Goal: Entertainment & Leisure: Consume media (video, audio)

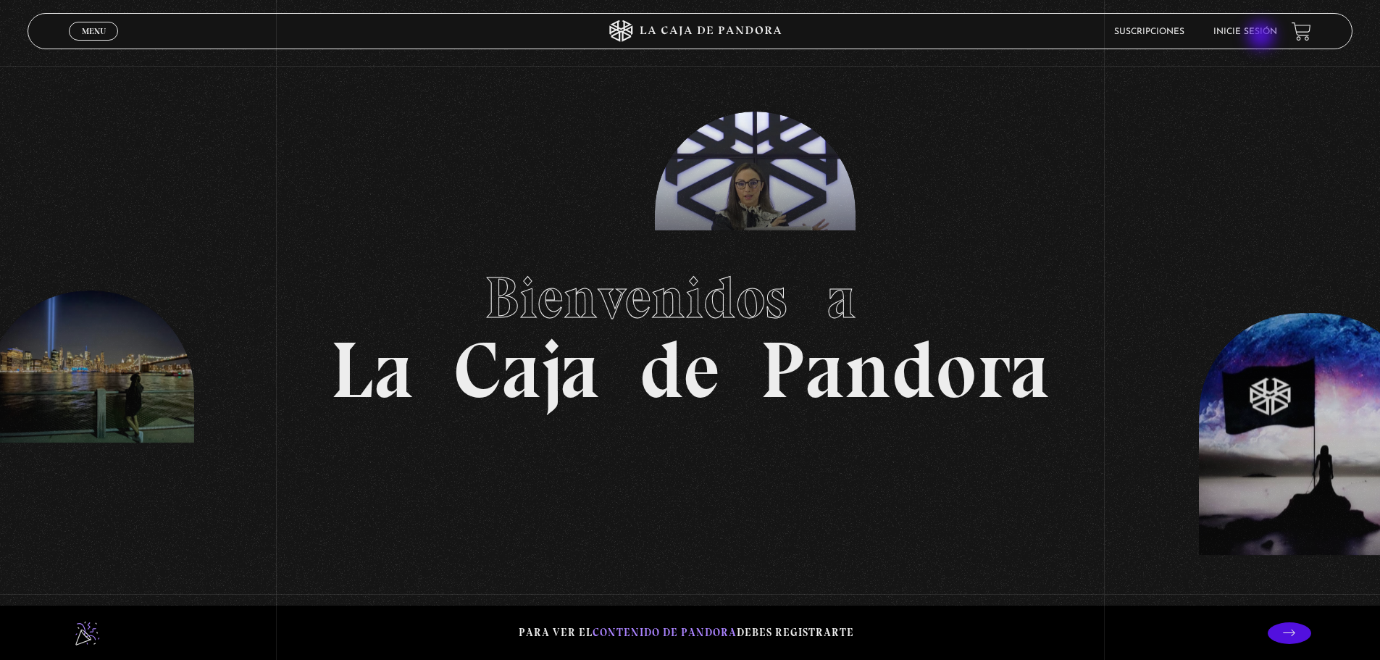
click at [1263, 37] on li "Inicie sesión" at bounding box center [1246, 31] width 64 height 22
click at [1238, 30] on link "Inicie sesión" at bounding box center [1246, 32] width 64 height 9
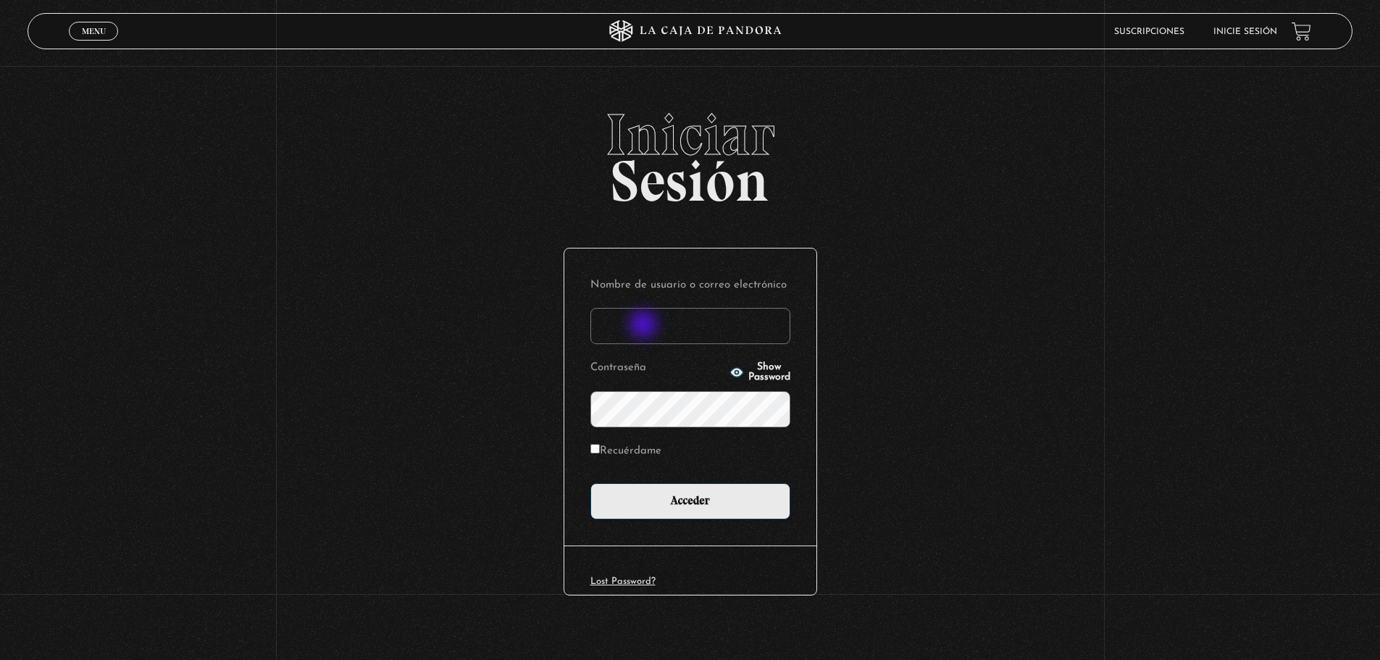
click at [639, 330] on input "Nombre de usuario o correo electrónico" at bounding box center [691, 326] width 200 height 36
type input "keilyn rl"
click at [591, 483] on input "Acceder" at bounding box center [691, 501] width 200 height 36
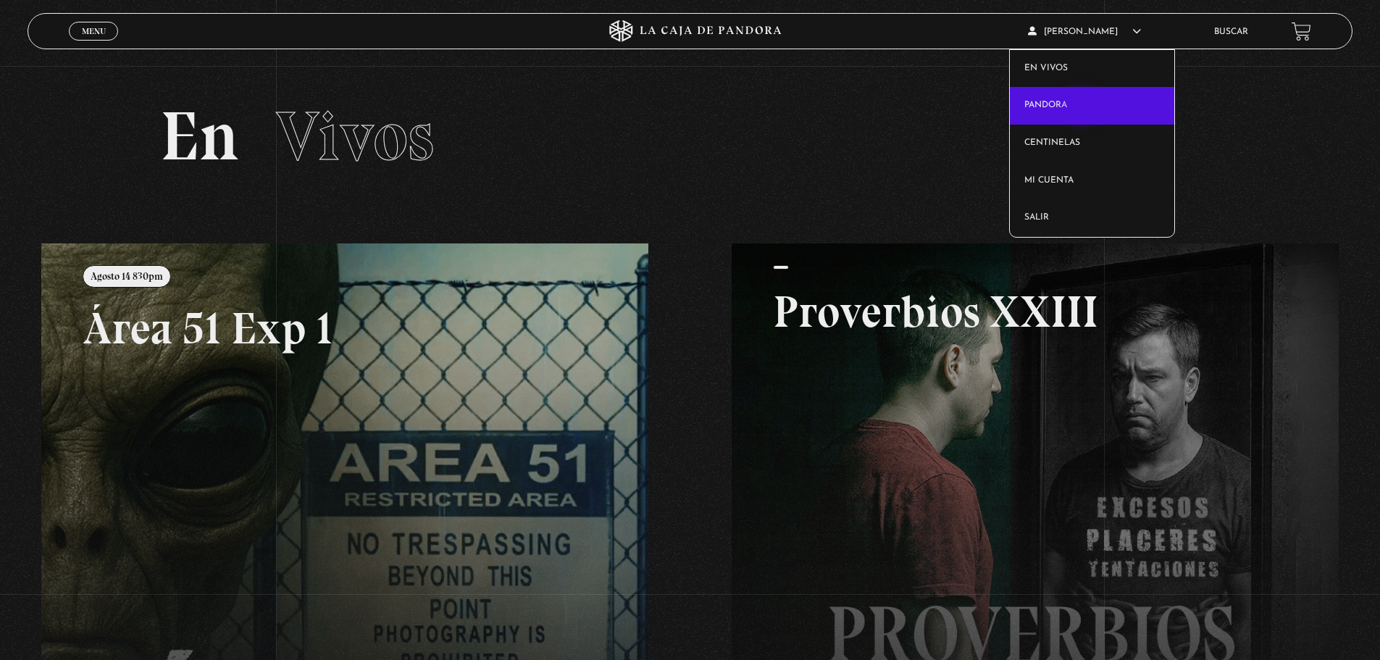
click at [1082, 108] on link "Pandora" at bounding box center [1092, 106] width 164 height 38
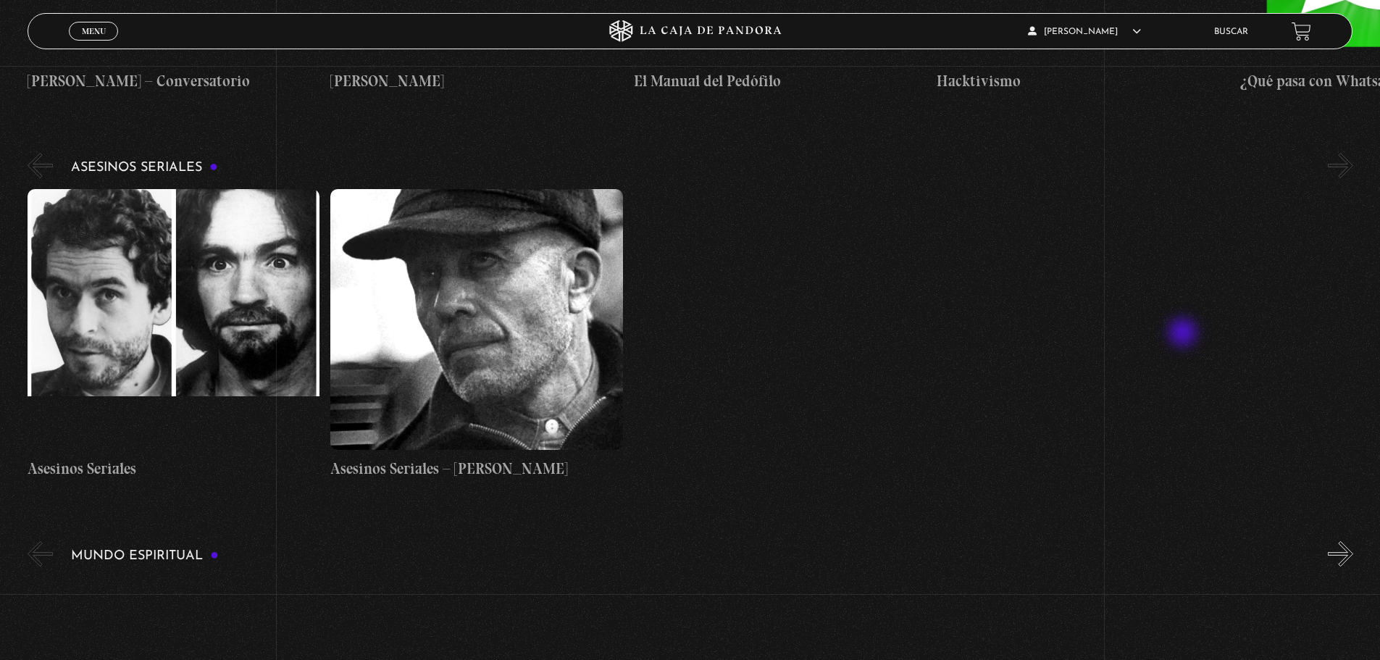
scroll to position [3985, 0]
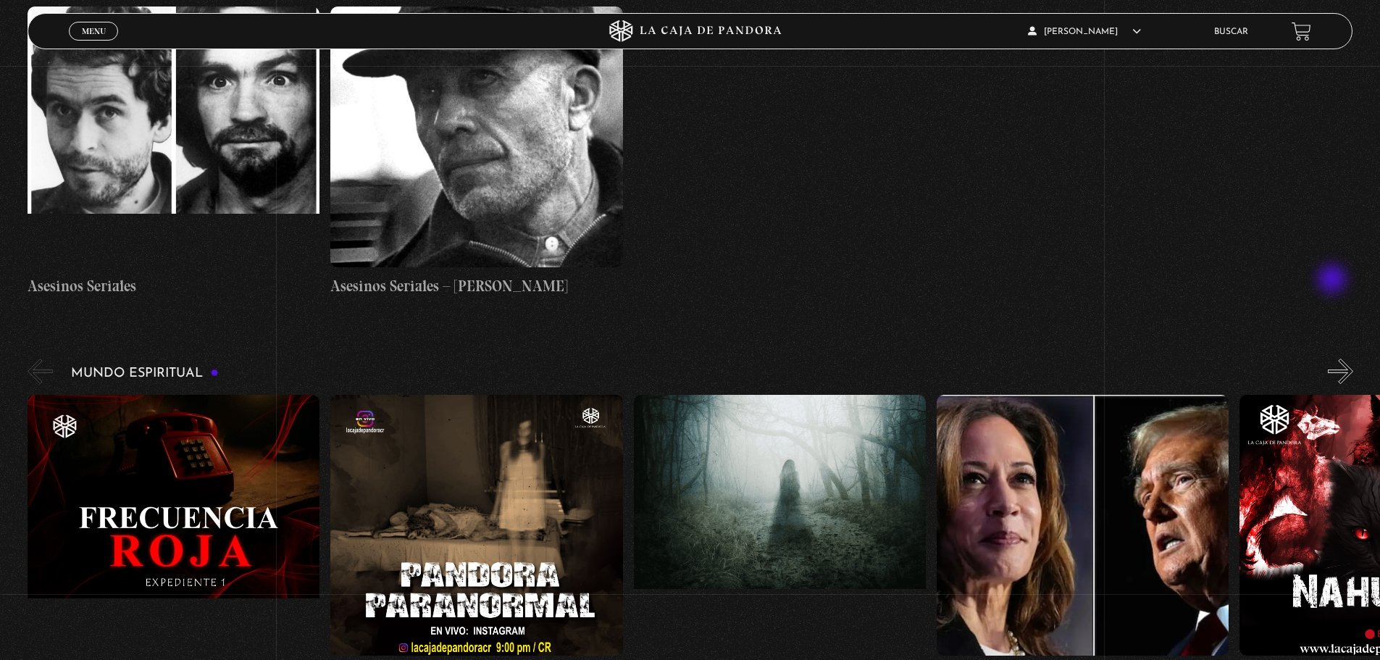
click at [1334, 356] on div "Mundo Espiritual «" at bounding box center [704, 521] width 1353 height 330
click at [1337, 356] on div "Mundo Espiritual «" at bounding box center [704, 521] width 1353 height 330
click at [1345, 359] on button "»" at bounding box center [1340, 371] width 25 height 25
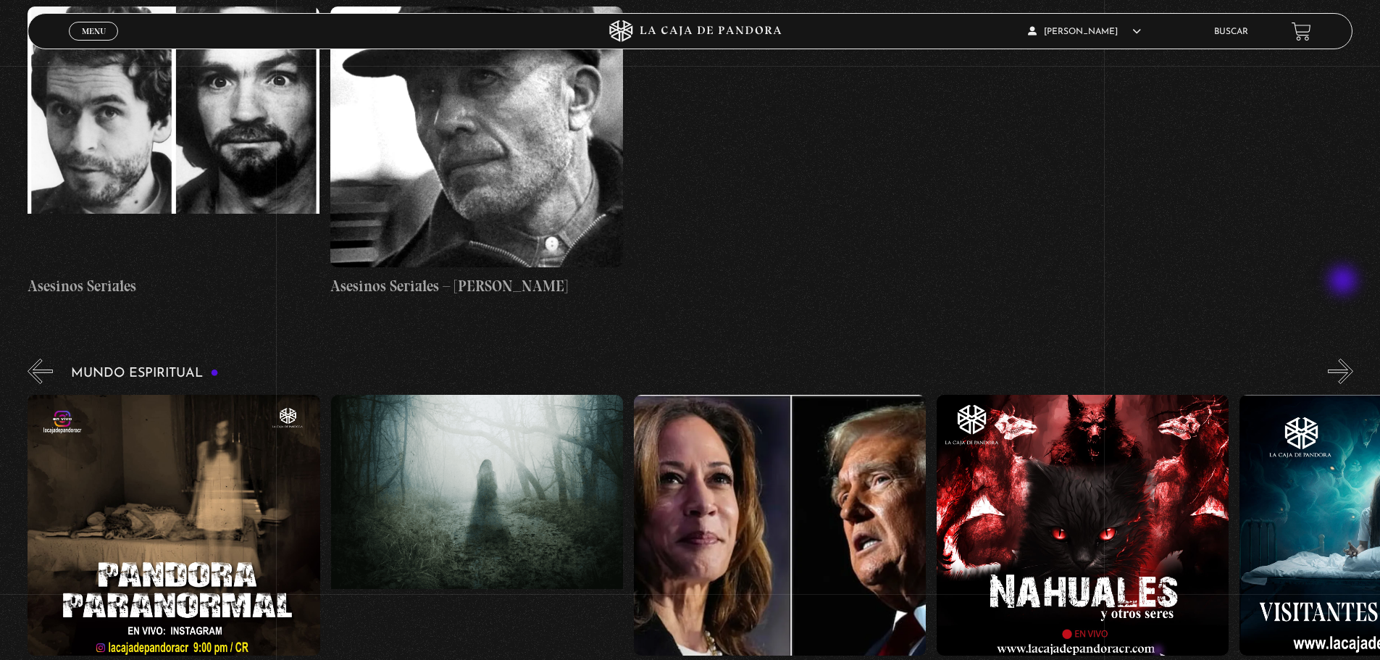
click at [1345, 359] on button "»" at bounding box center [1340, 371] width 25 height 25
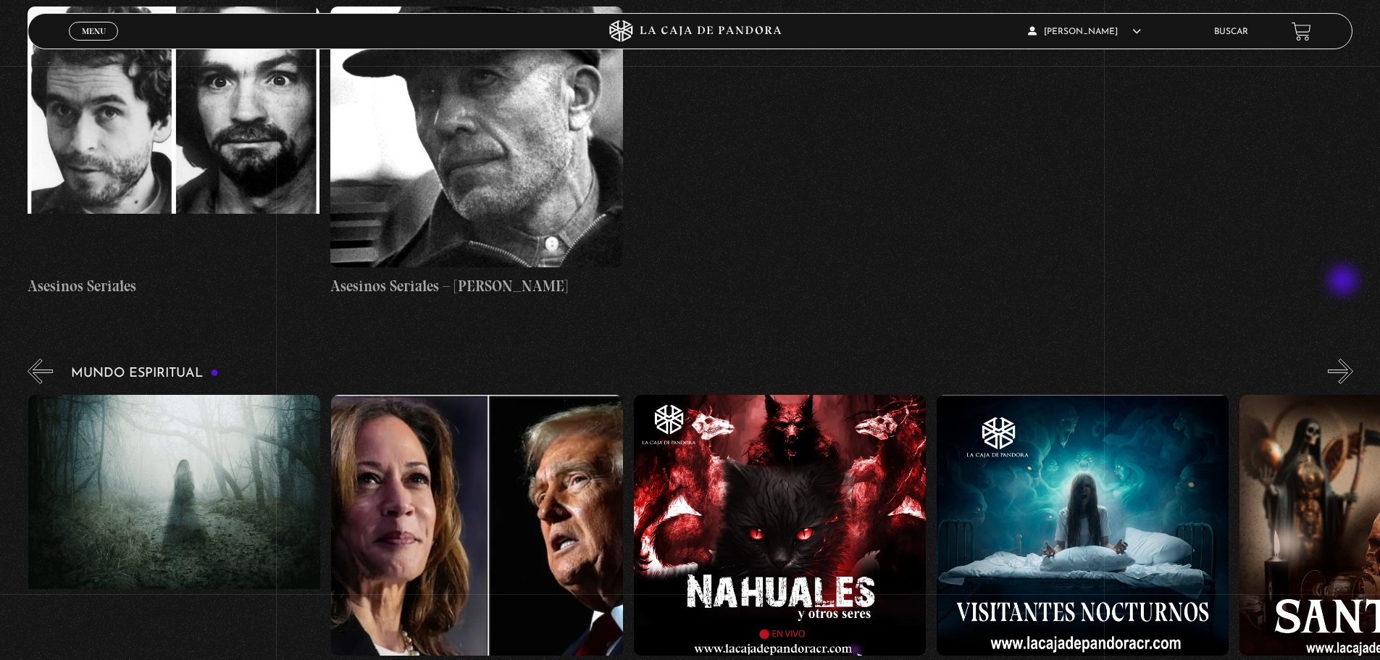
click at [1345, 359] on button "»" at bounding box center [1340, 371] width 25 height 25
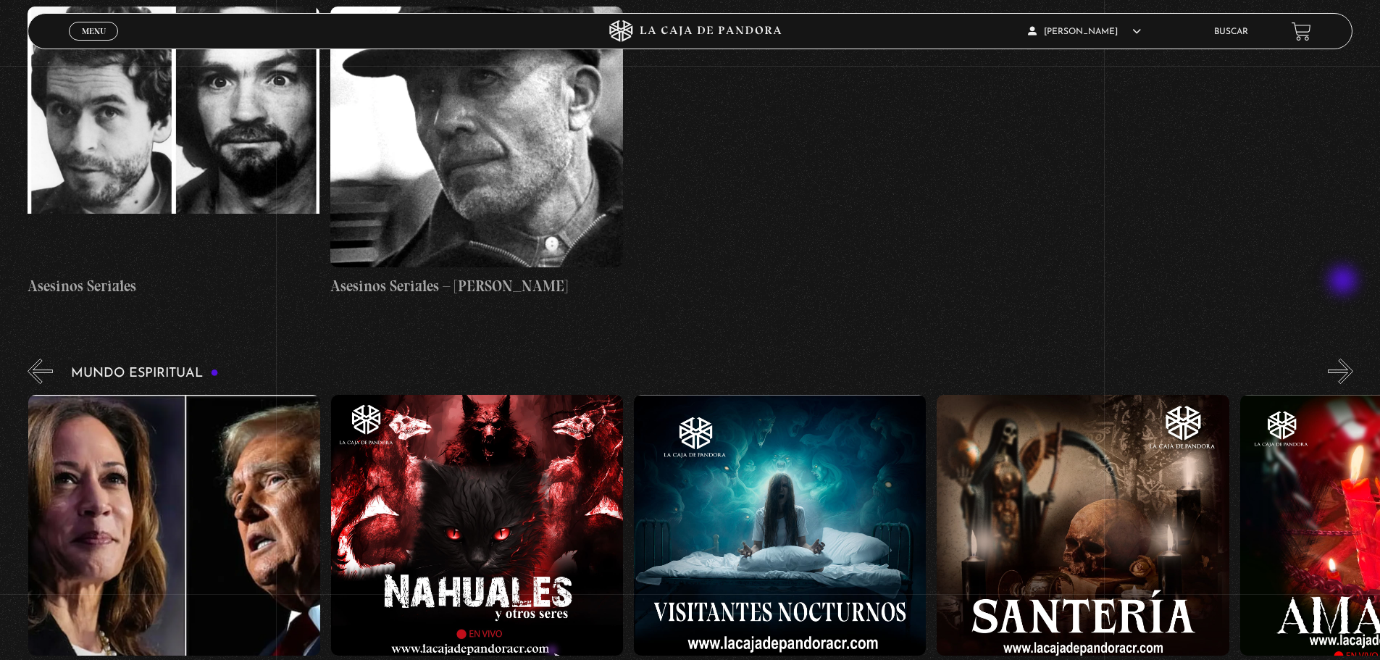
click at [1345, 359] on button "»" at bounding box center [1340, 371] width 25 height 25
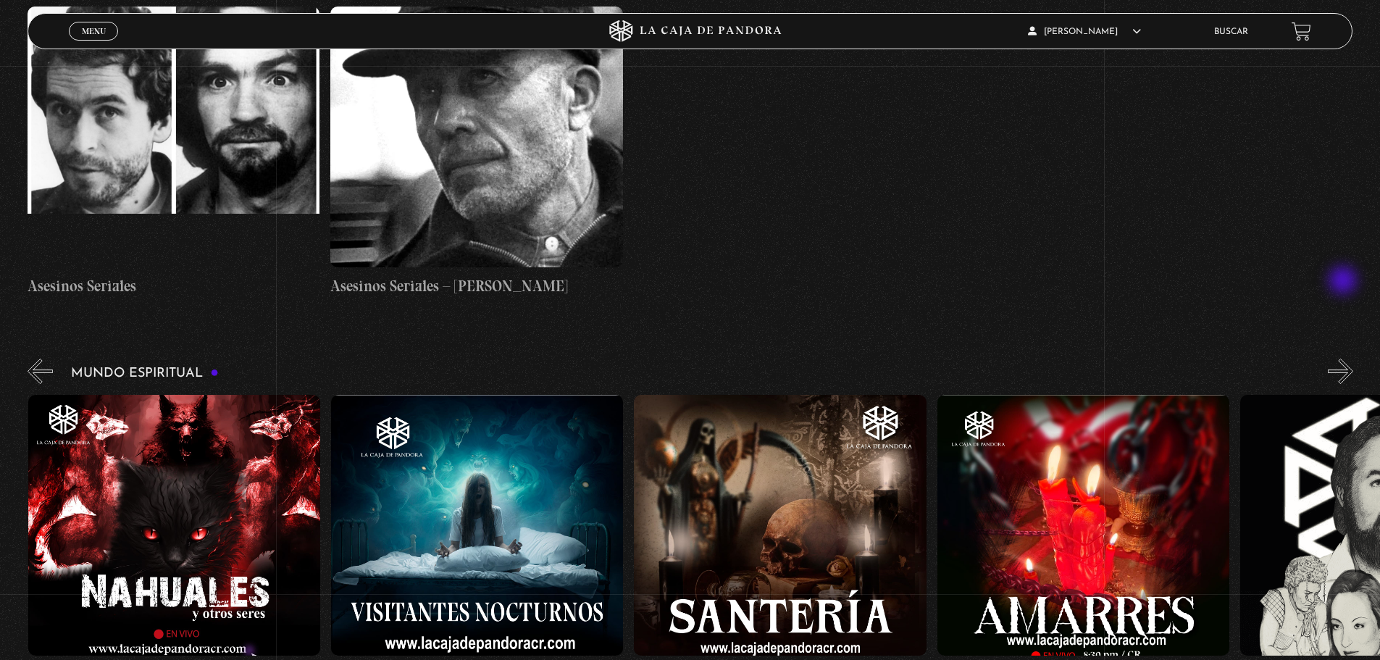
scroll to position [0, 1212]
click at [1345, 359] on button "»" at bounding box center [1340, 371] width 25 height 25
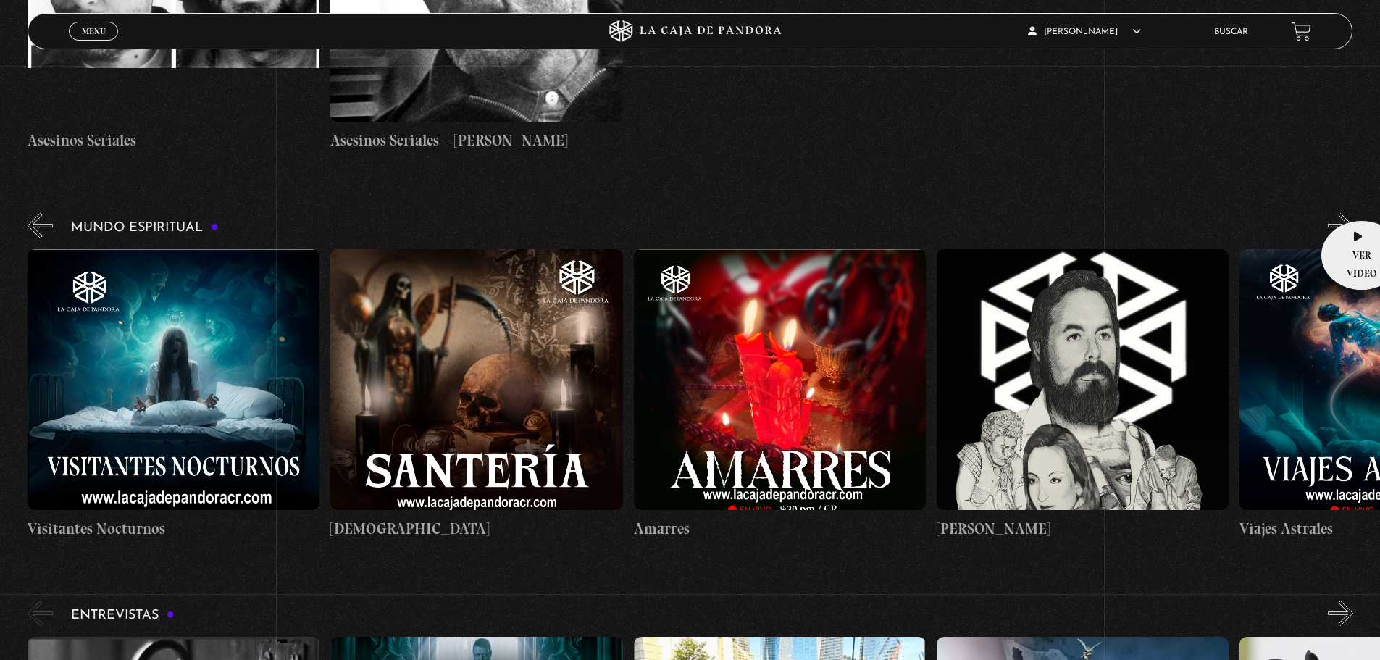
scroll to position [4130, 0]
click at [1347, 214] on button "»" at bounding box center [1340, 226] width 25 height 25
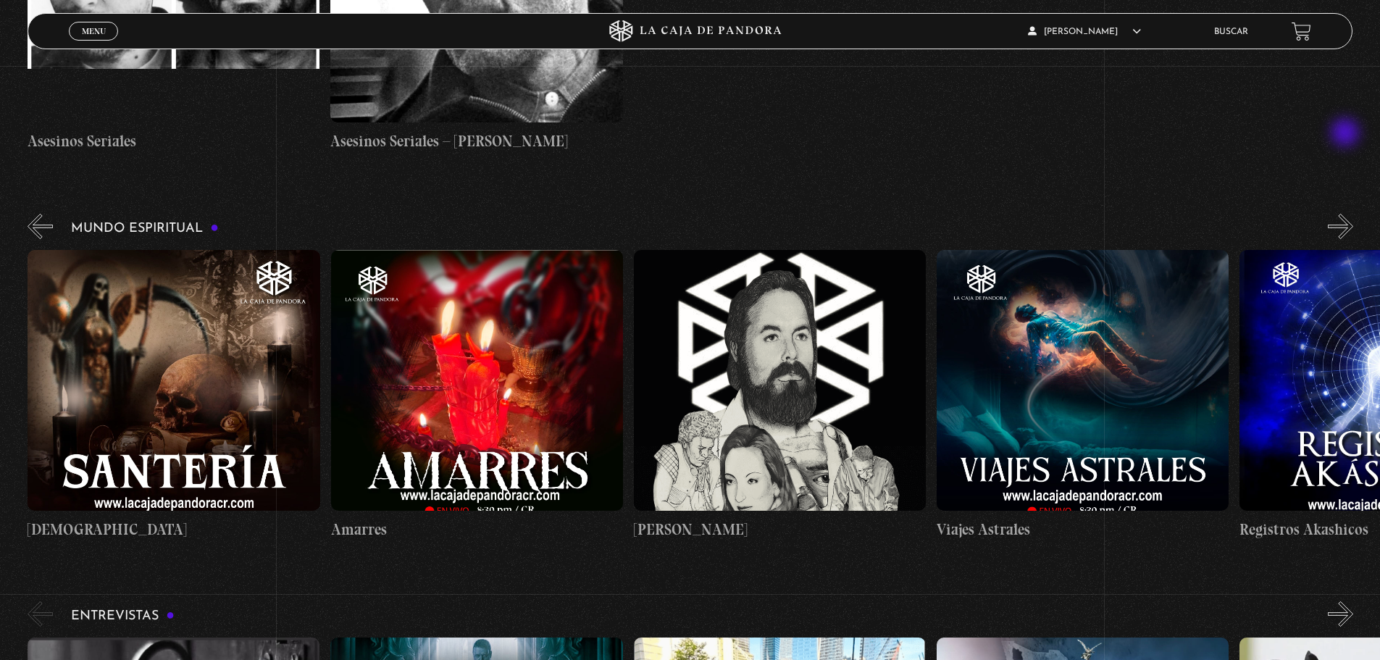
click at [1347, 214] on button "»" at bounding box center [1340, 226] width 25 height 25
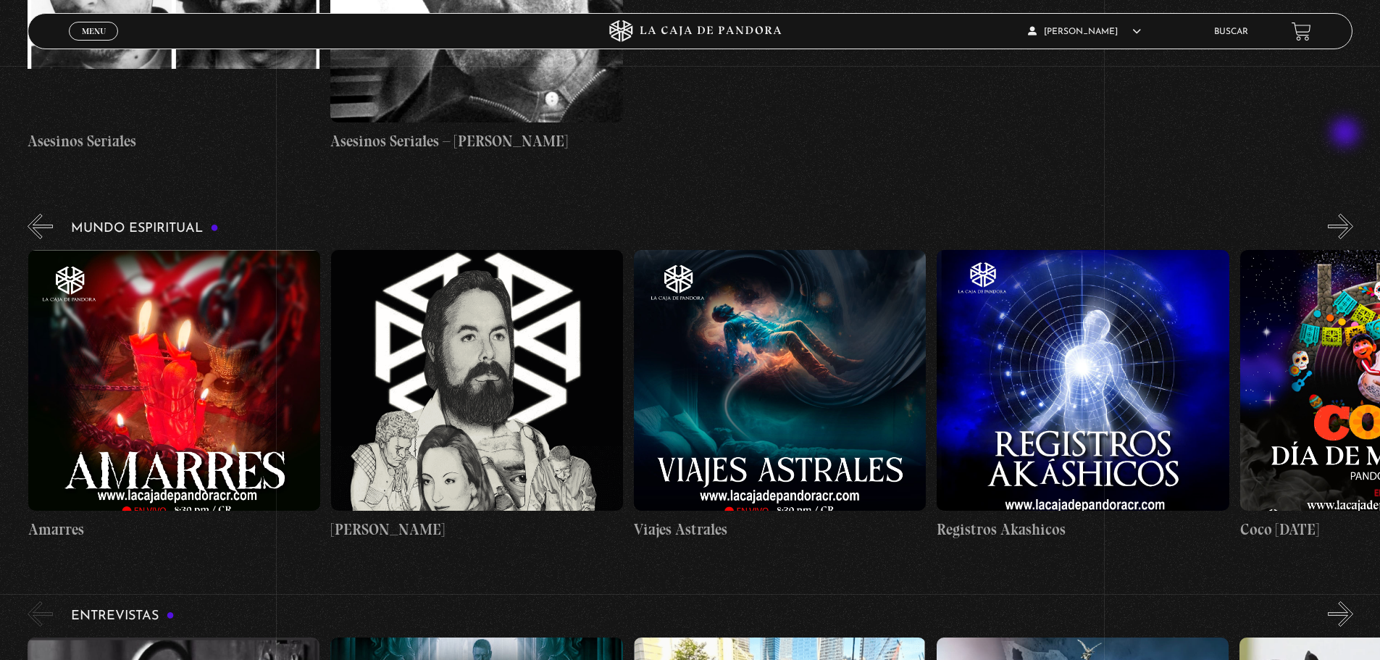
click at [1347, 214] on button "»" at bounding box center [1340, 226] width 25 height 25
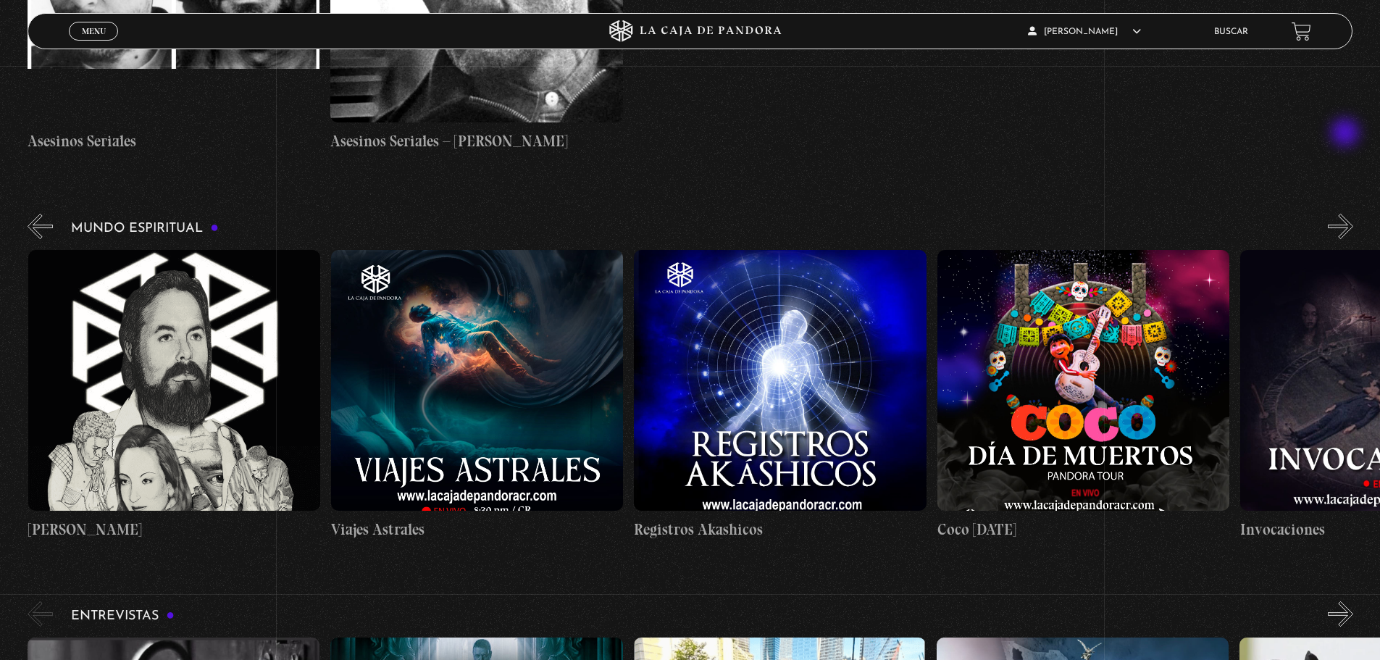
click at [1347, 214] on button "»" at bounding box center [1340, 226] width 25 height 25
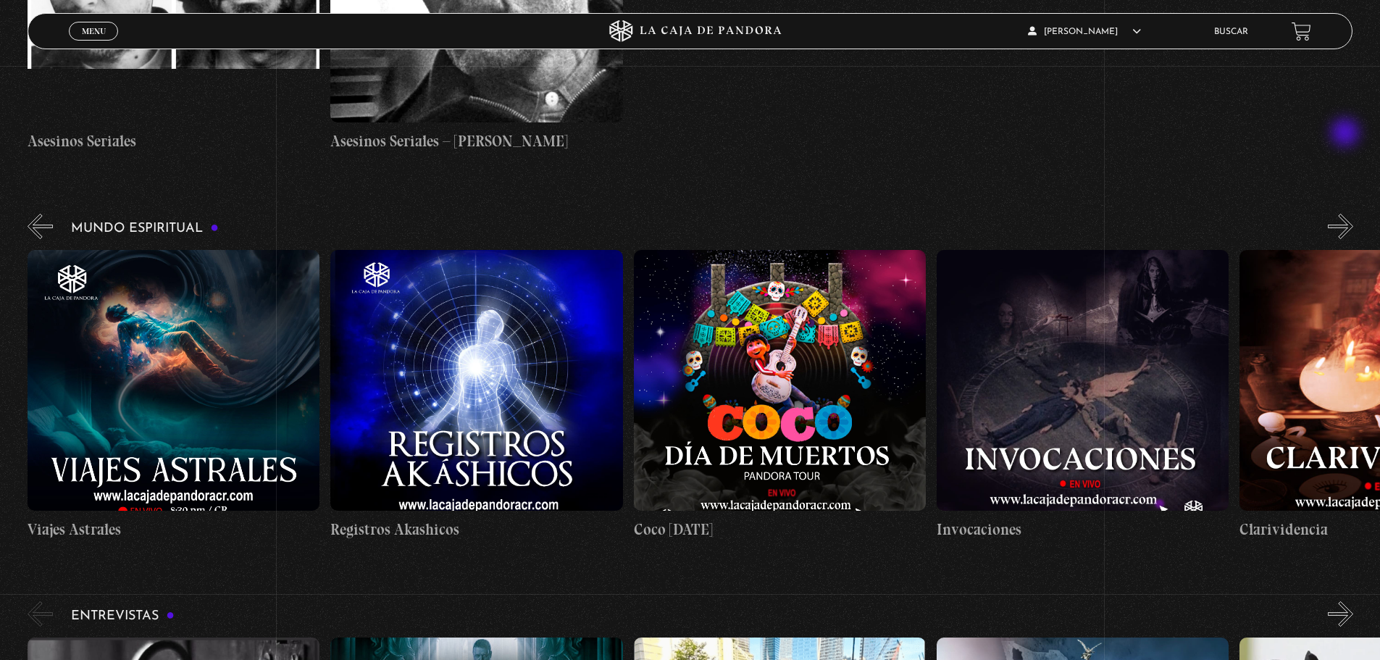
click at [1347, 214] on button "»" at bounding box center [1340, 226] width 25 height 25
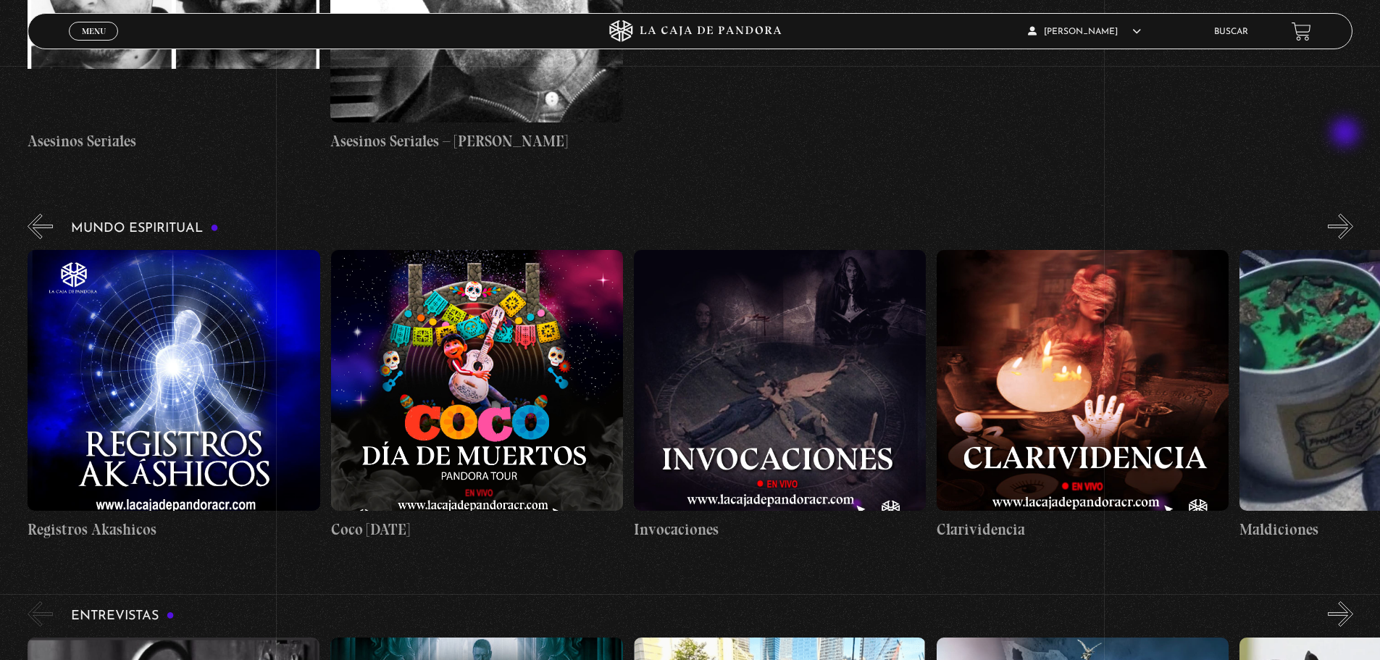
click at [1347, 214] on button "»" at bounding box center [1340, 226] width 25 height 25
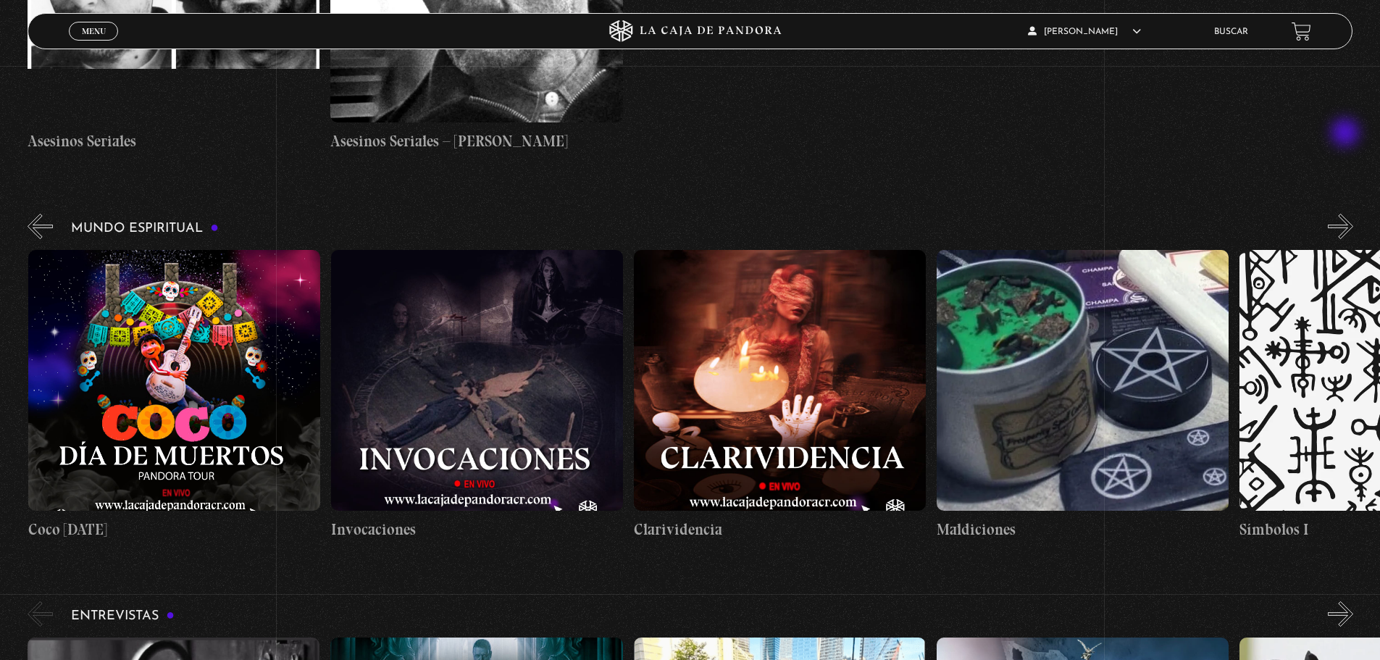
click at [1347, 214] on button "»" at bounding box center [1340, 226] width 25 height 25
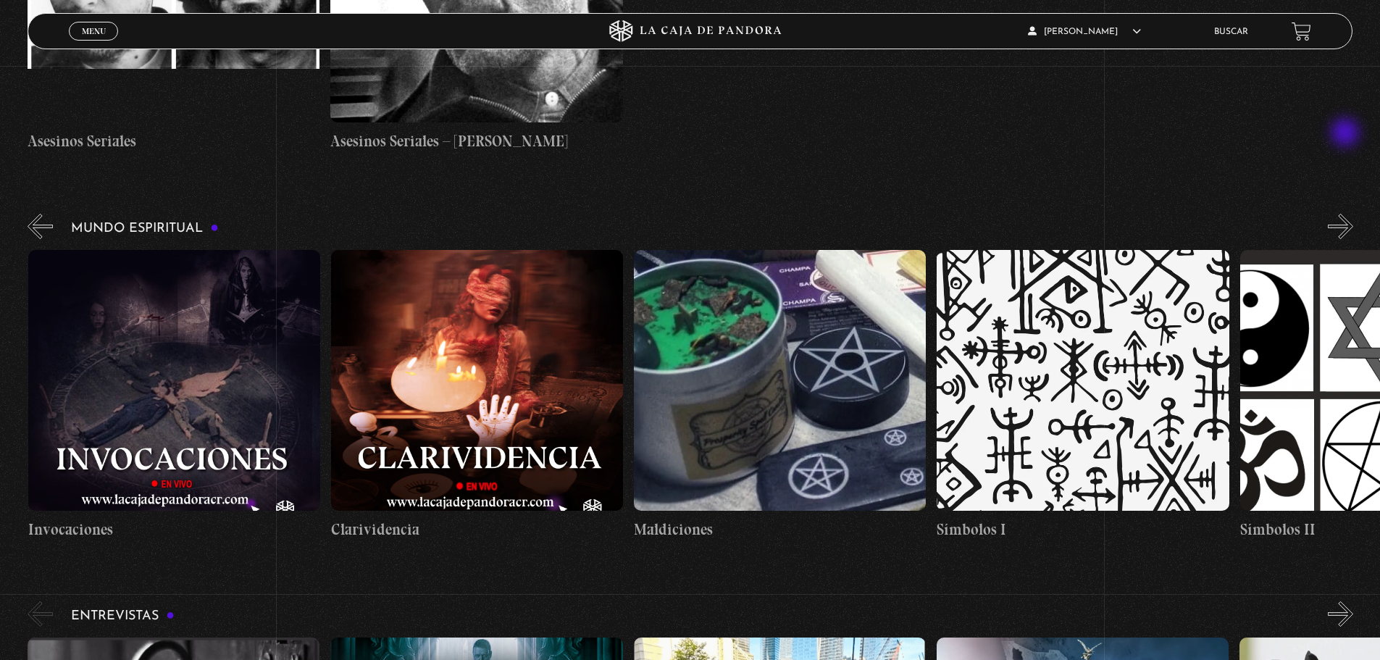
click at [1347, 214] on button "»" at bounding box center [1340, 226] width 25 height 25
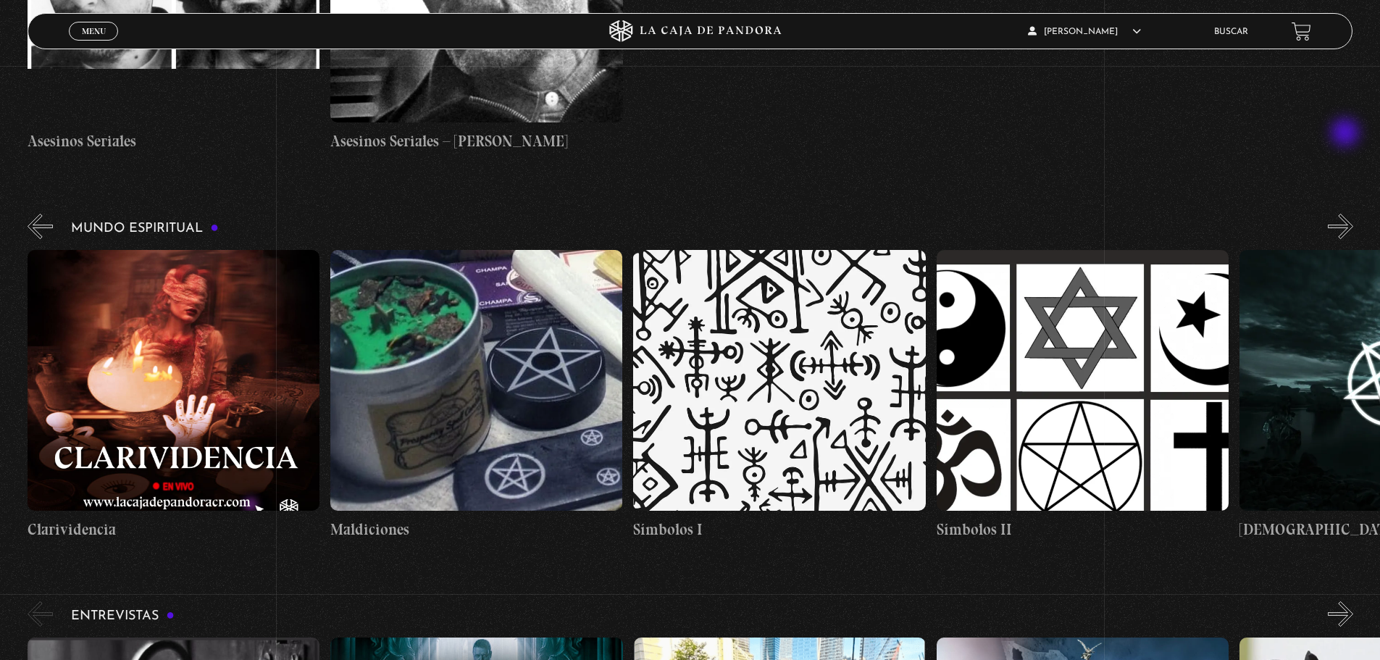
click at [1347, 214] on button "»" at bounding box center [1340, 226] width 25 height 25
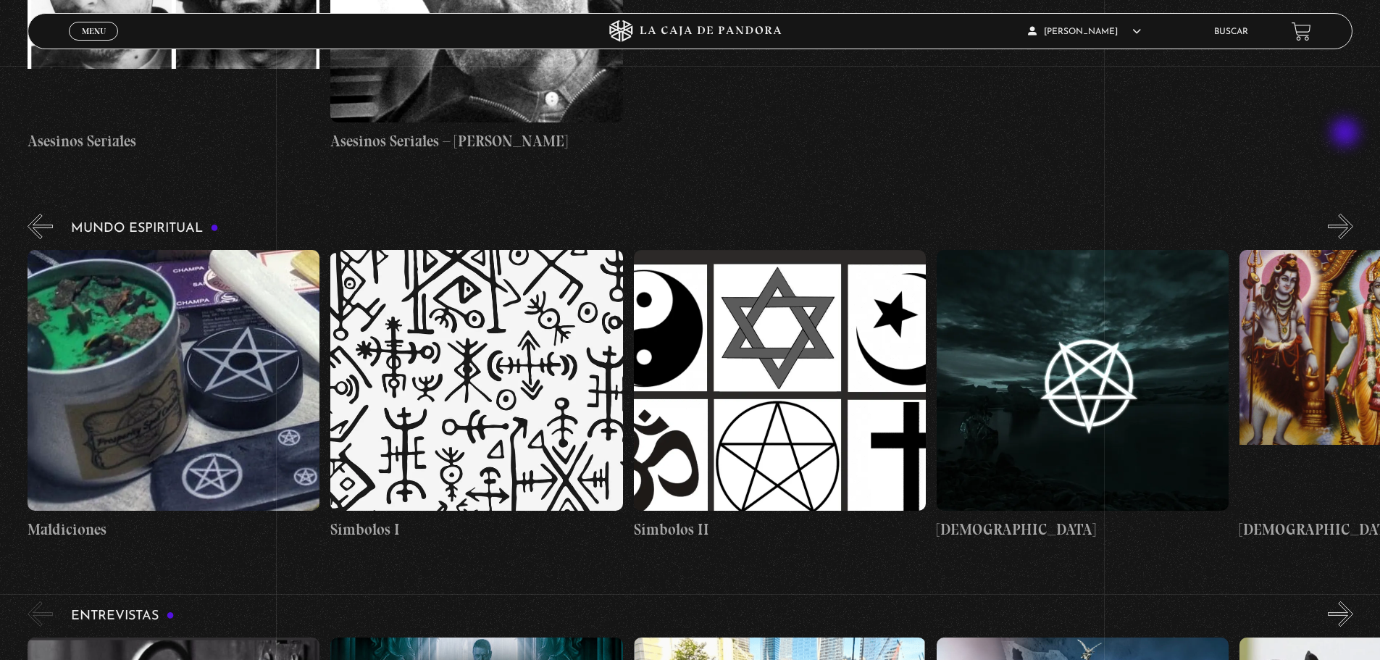
click at [1347, 214] on button "»" at bounding box center [1340, 226] width 25 height 25
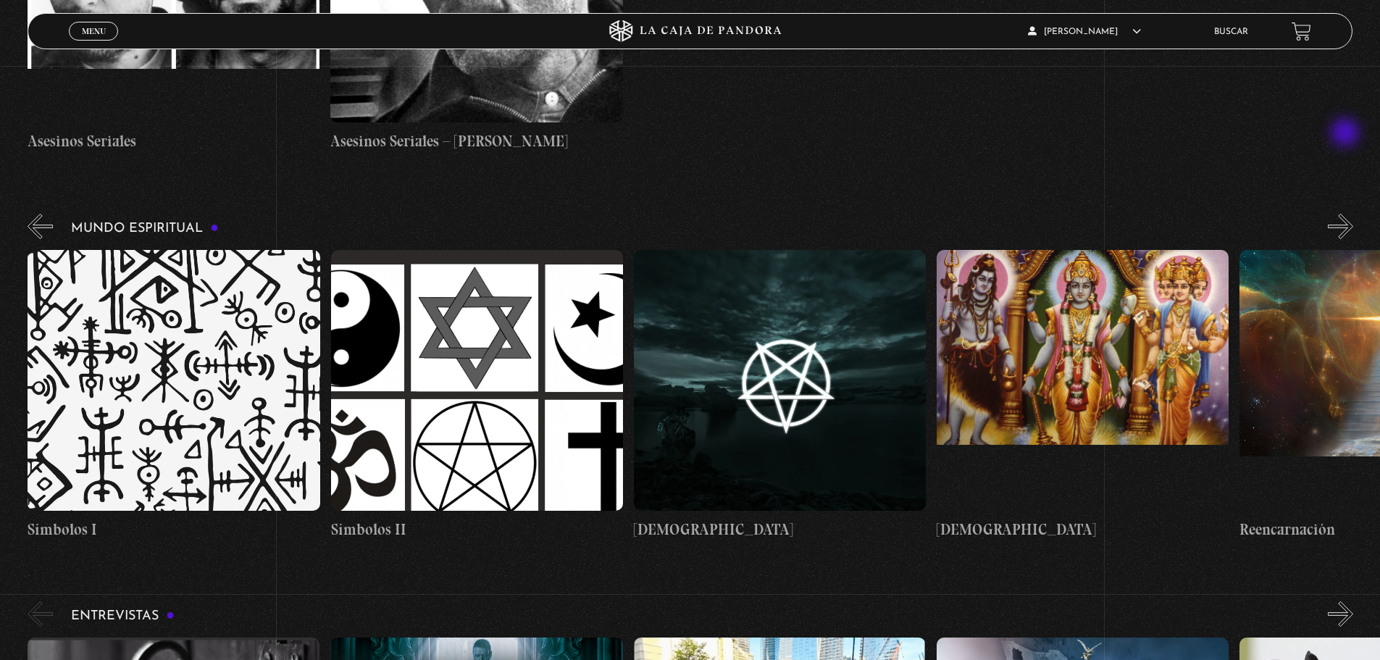
click at [1347, 214] on button "»" at bounding box center [1340, 226] width 25 height 25
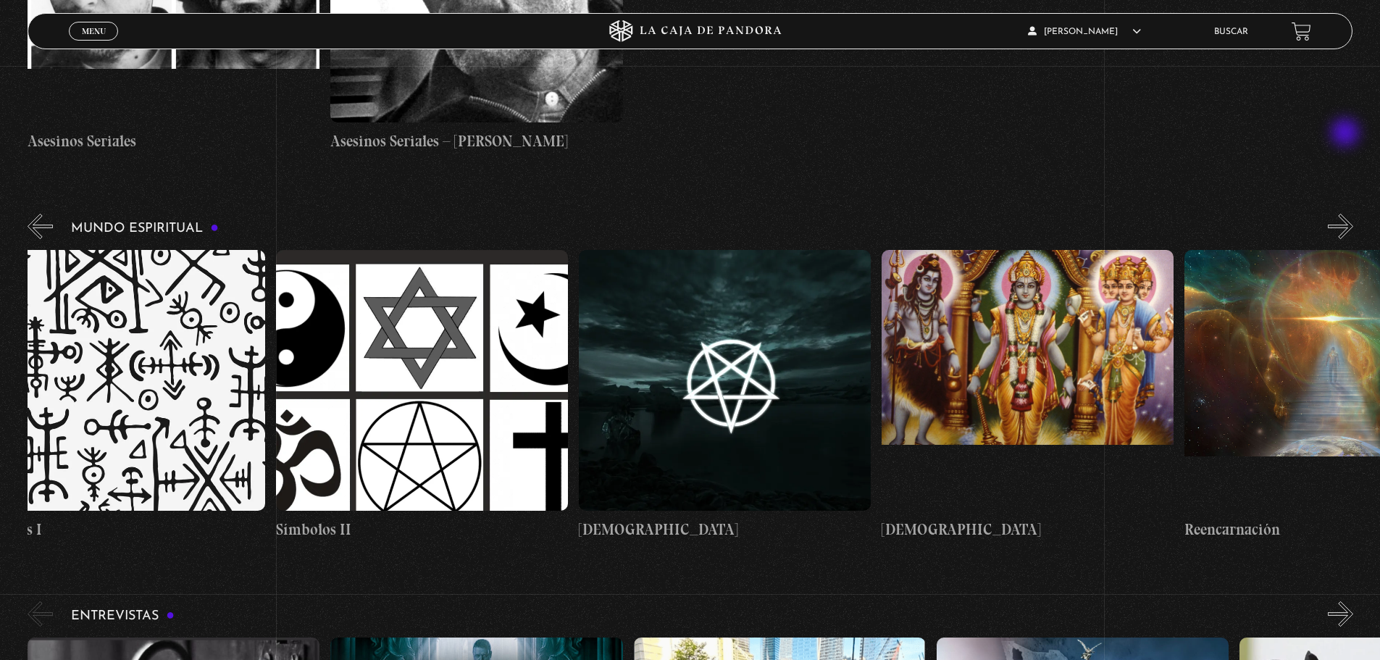
scroll to position [0, 4697]
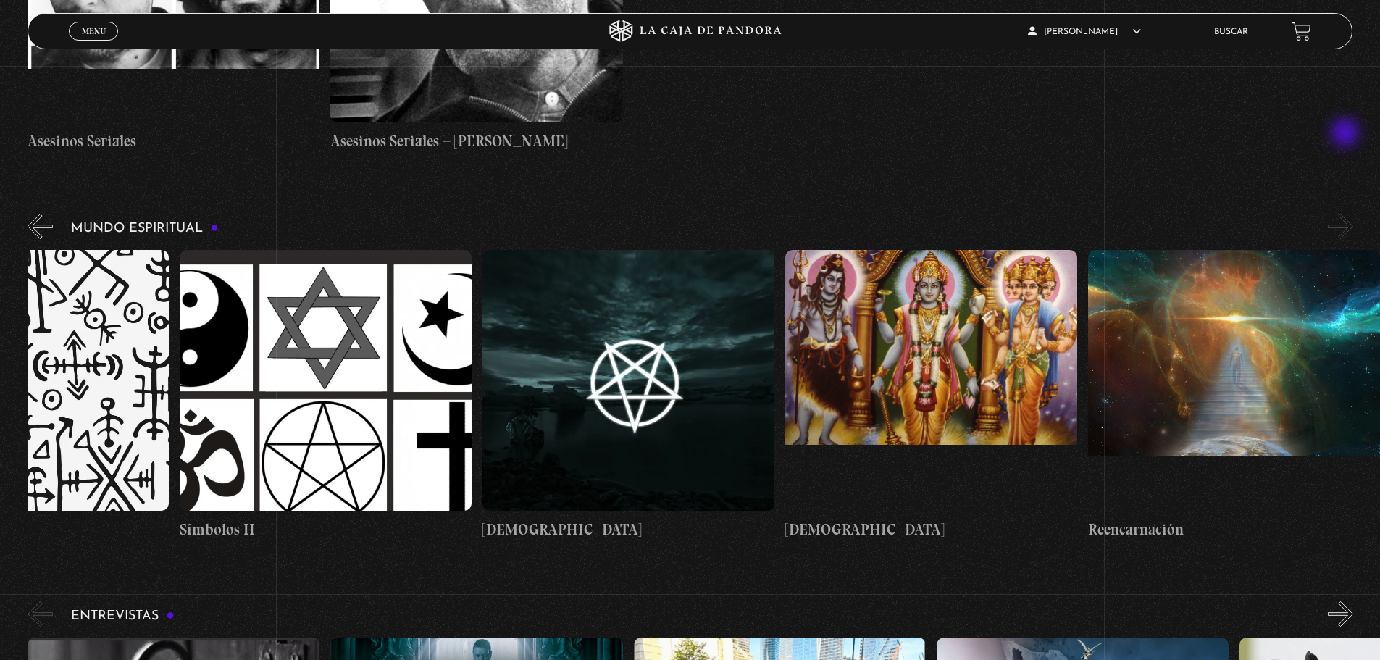
click at [1347, 214] on button "»" at bounding box center [1340, 226] width 25 height 25
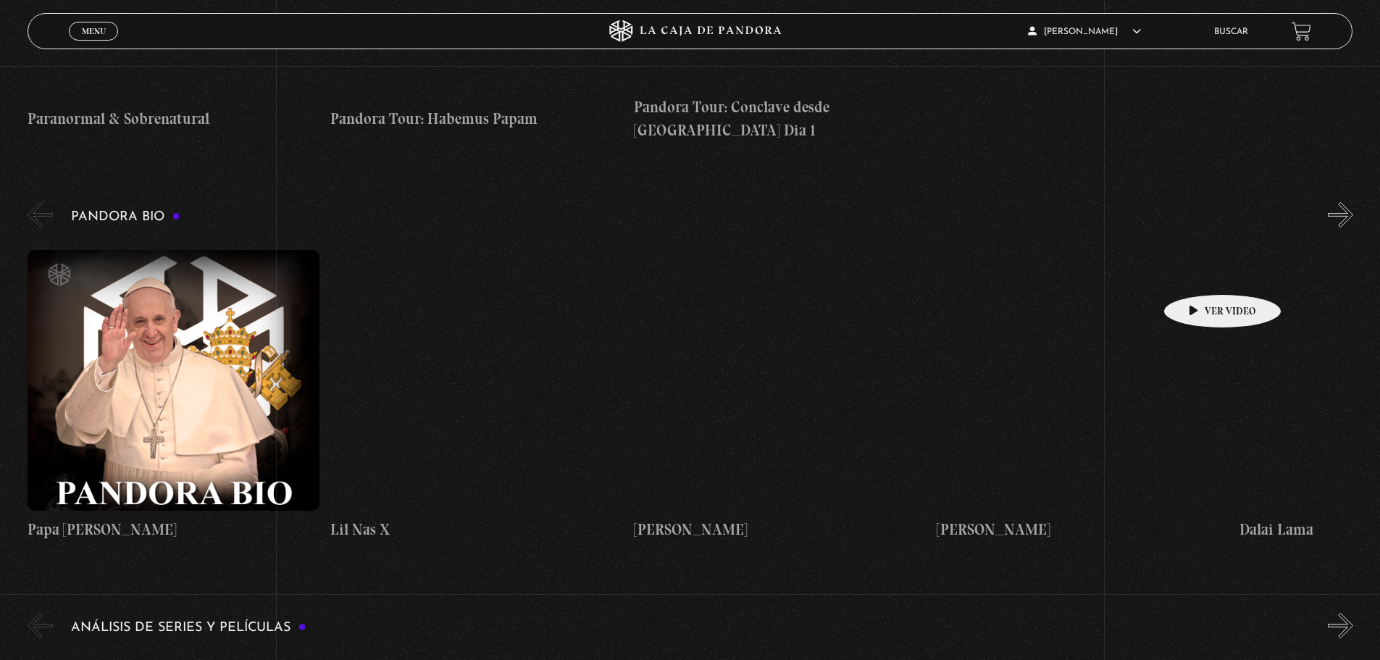
scroll to position [1304, 0]
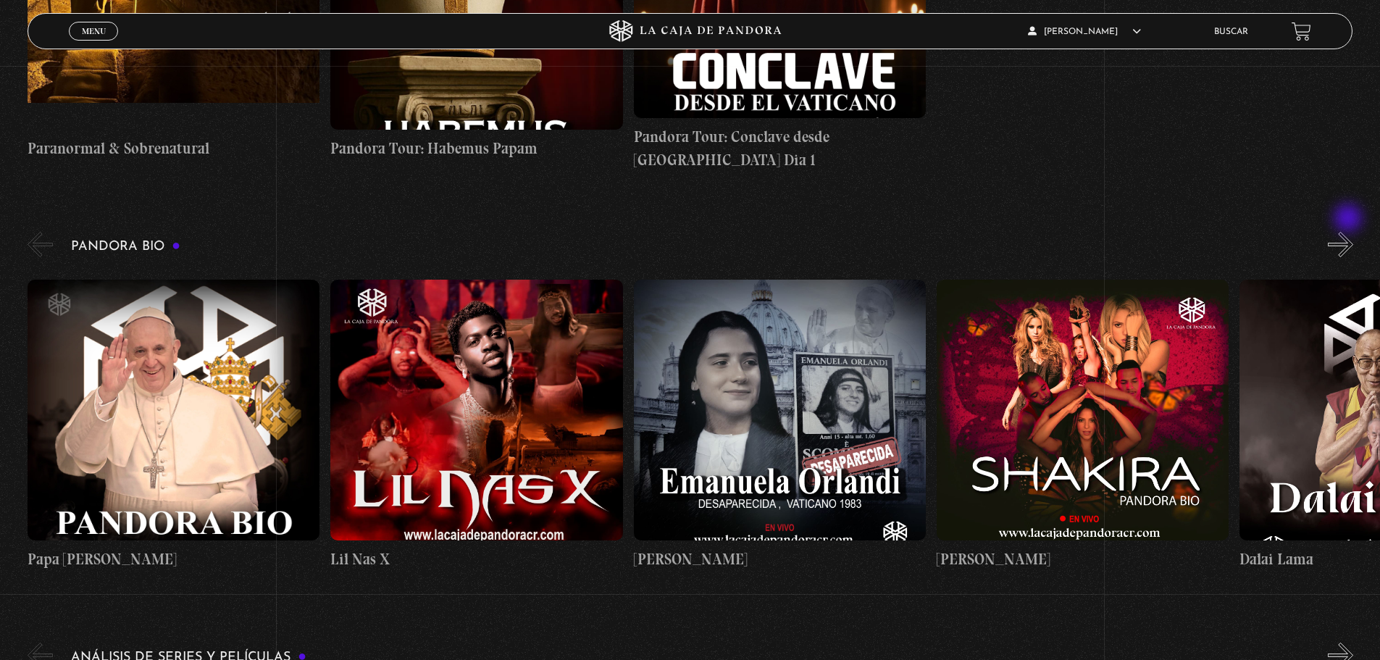
click at [1350, 232] on button "»" at bounding box center [1340, 244] width 25 height 25
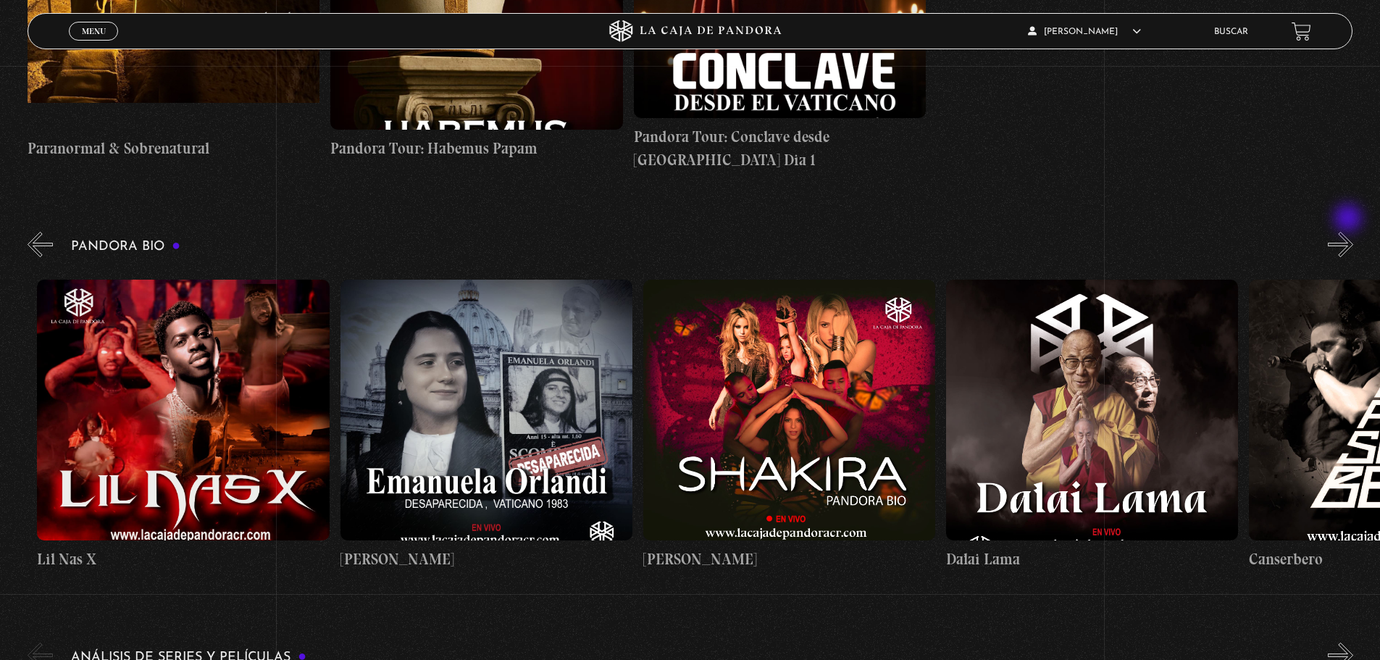
click at [1350, 232] on button "»" at bounding box center [1340, 244] width 25 height 25
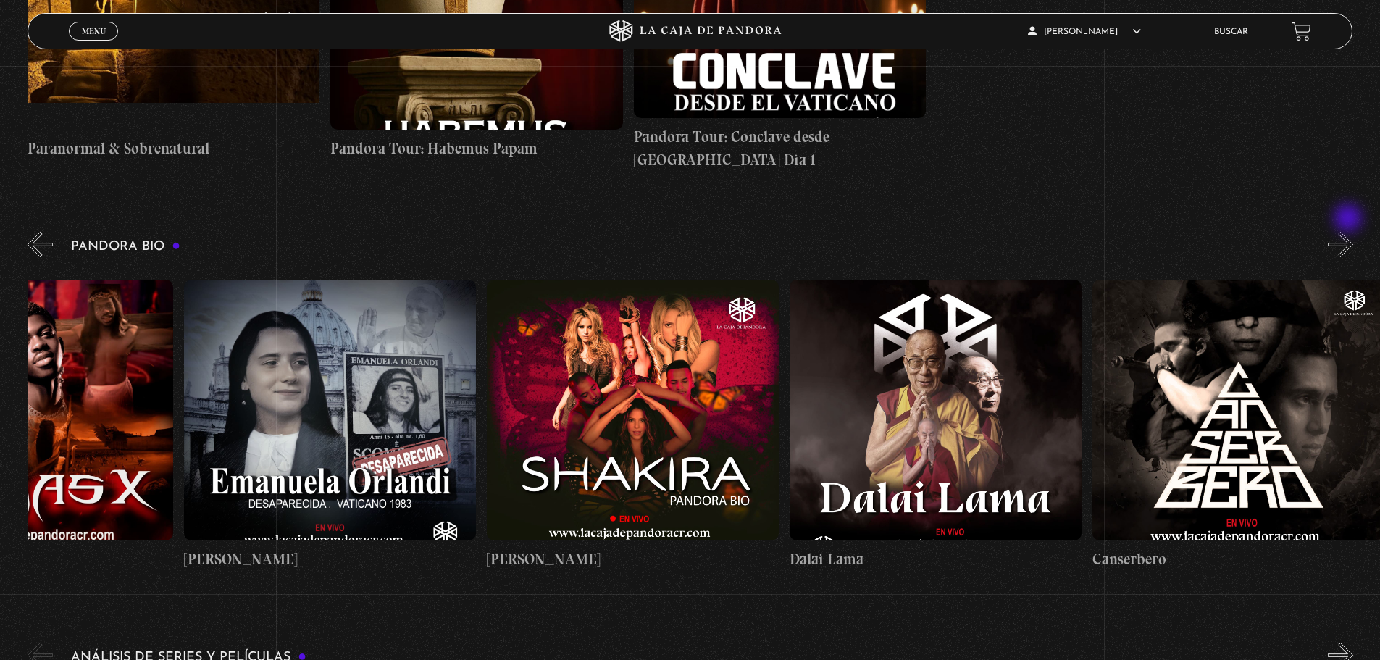
click at [1350, 232] on button "»" at bounding box center [1340, 244] width 25 height 25
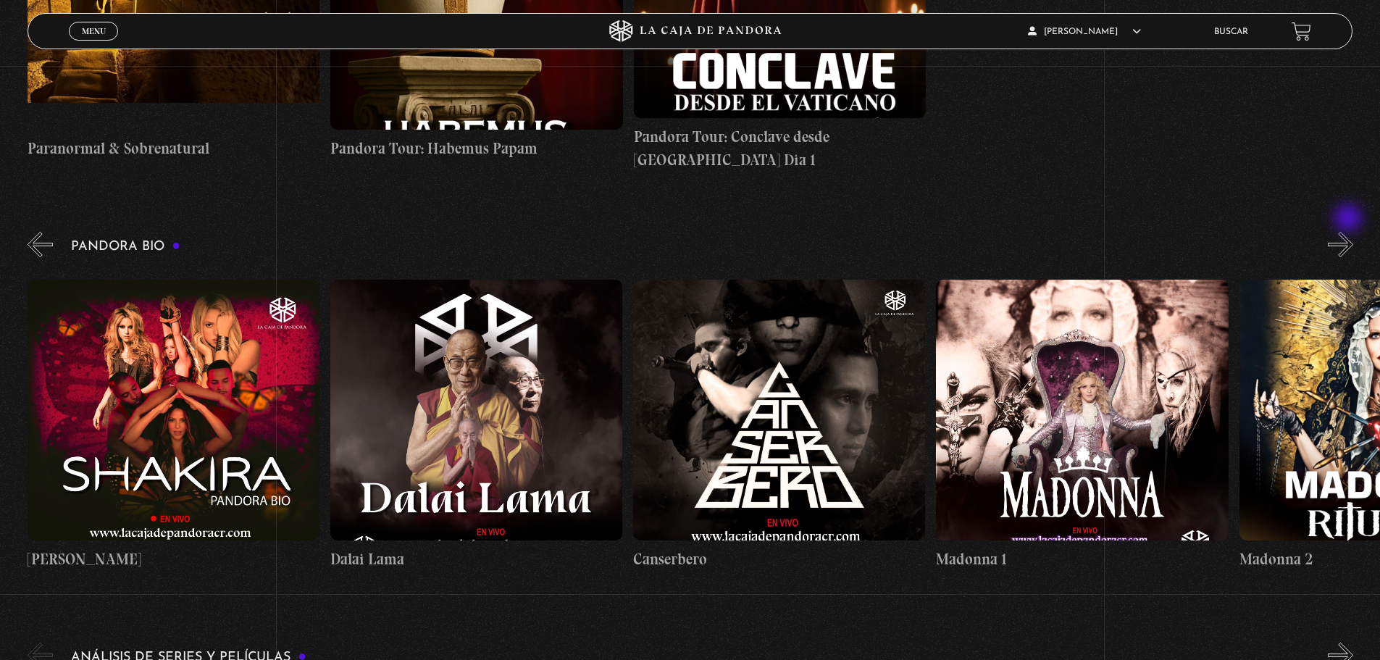
click at [1350, 232] on button "»" at bounding box center [1340, 244] width 25 height 25
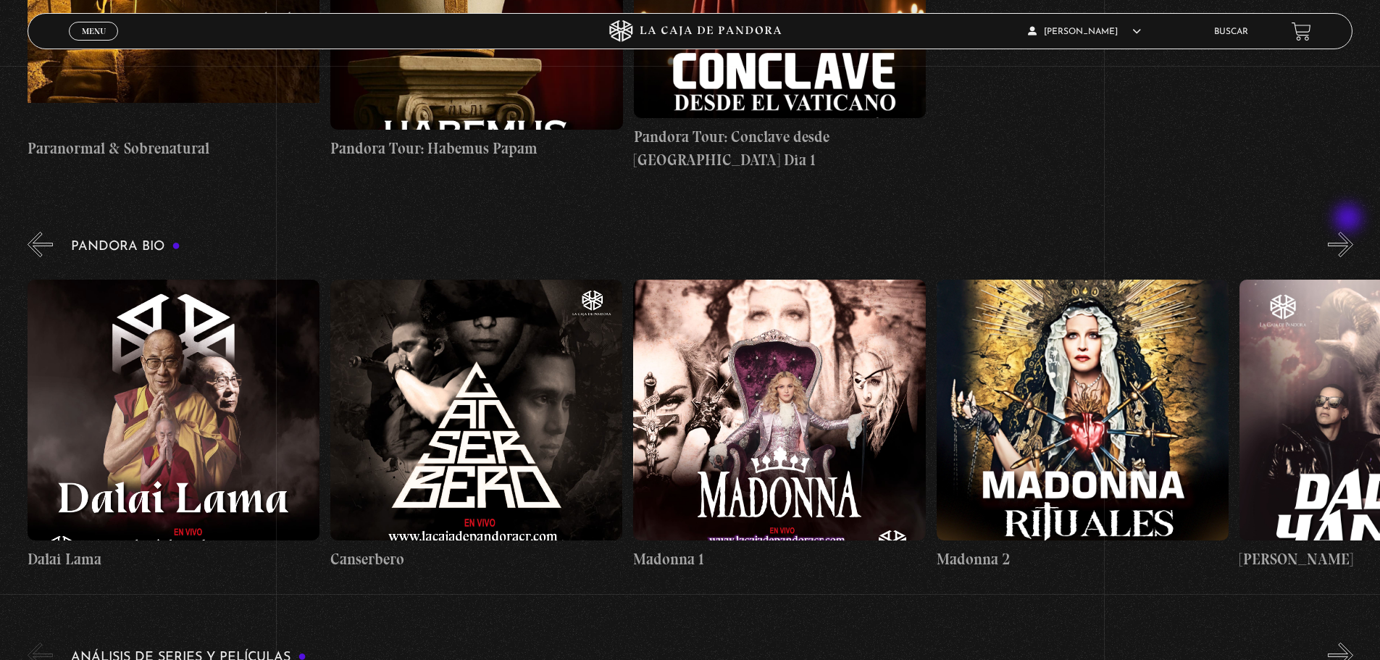
click at [1350, 232] on button "»" at bounding box center [1340, 244] width 25 height 25
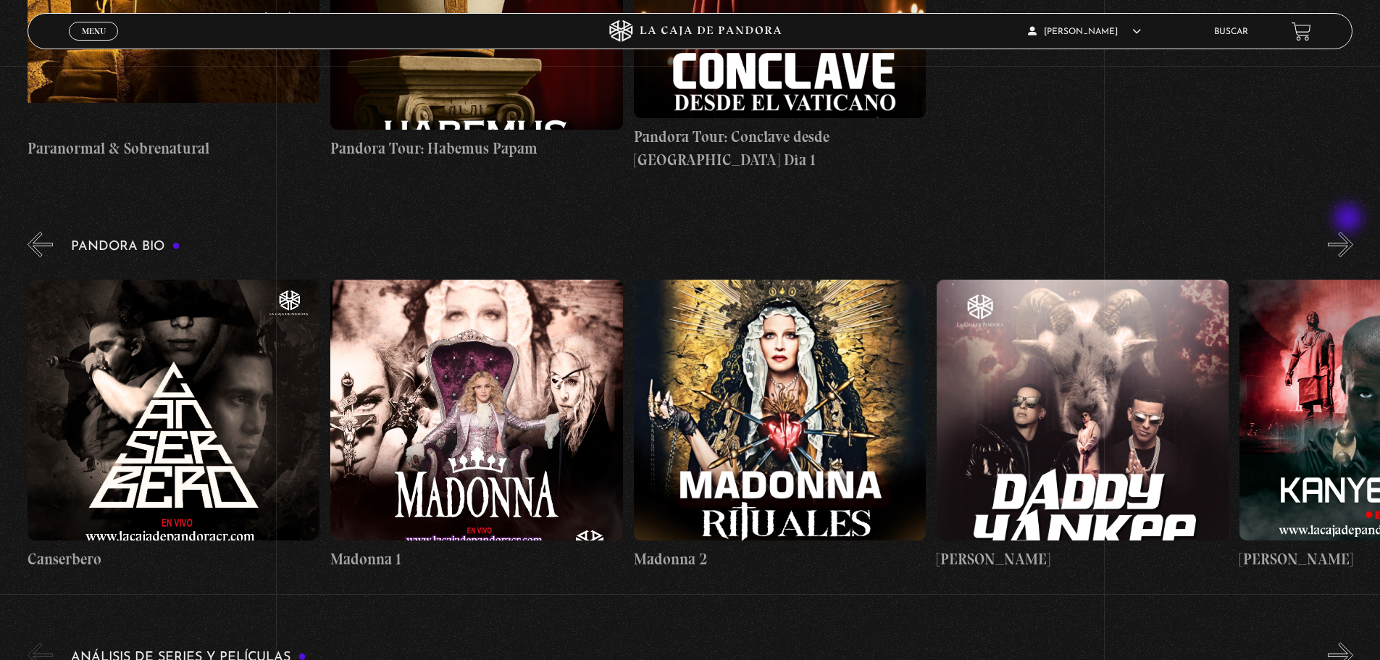
click at [1350, 232] on button "»" at bounding box center [1340, 244] width 25 height 25
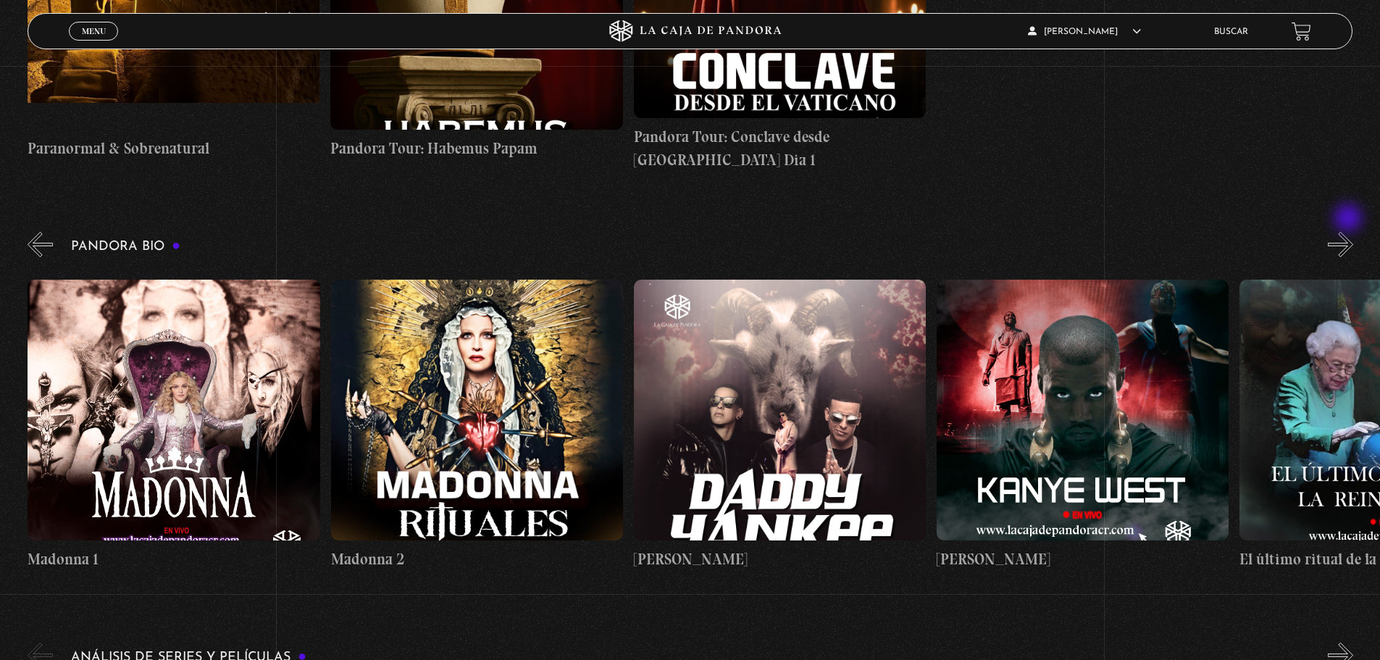
click at [1350, 232] on button "»" at bounding box center [1340, 244] width 25 height 25
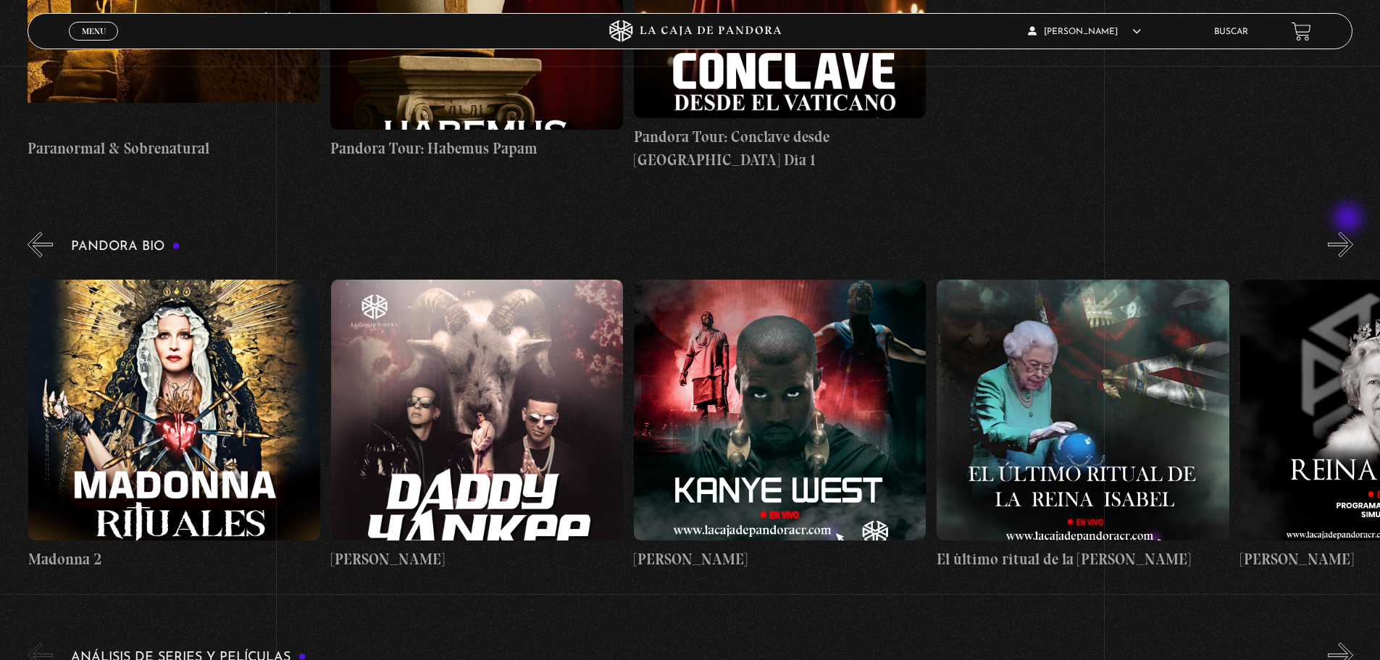
click at [1350, 232] on button "»" at bounding box center [1340, 244] width 25 height 25
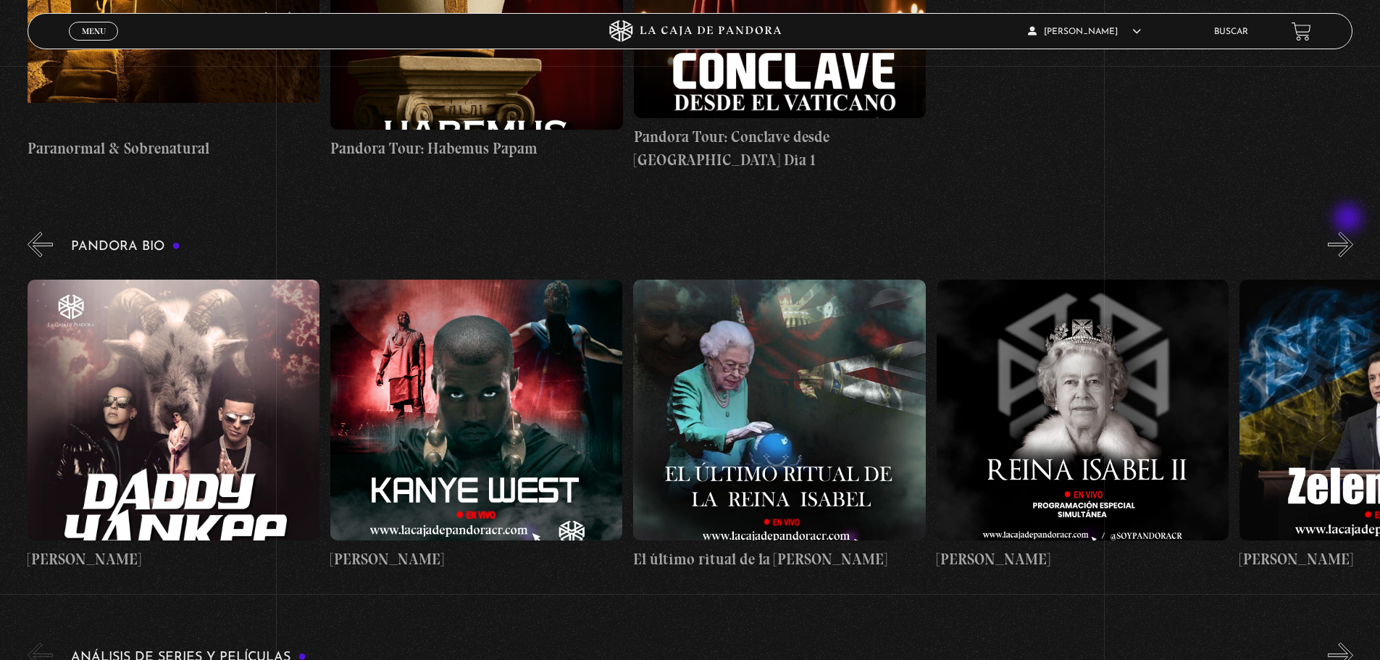
click at [1350, 232] on button "»" at bounding box center [1340, 244] width 25 height 25
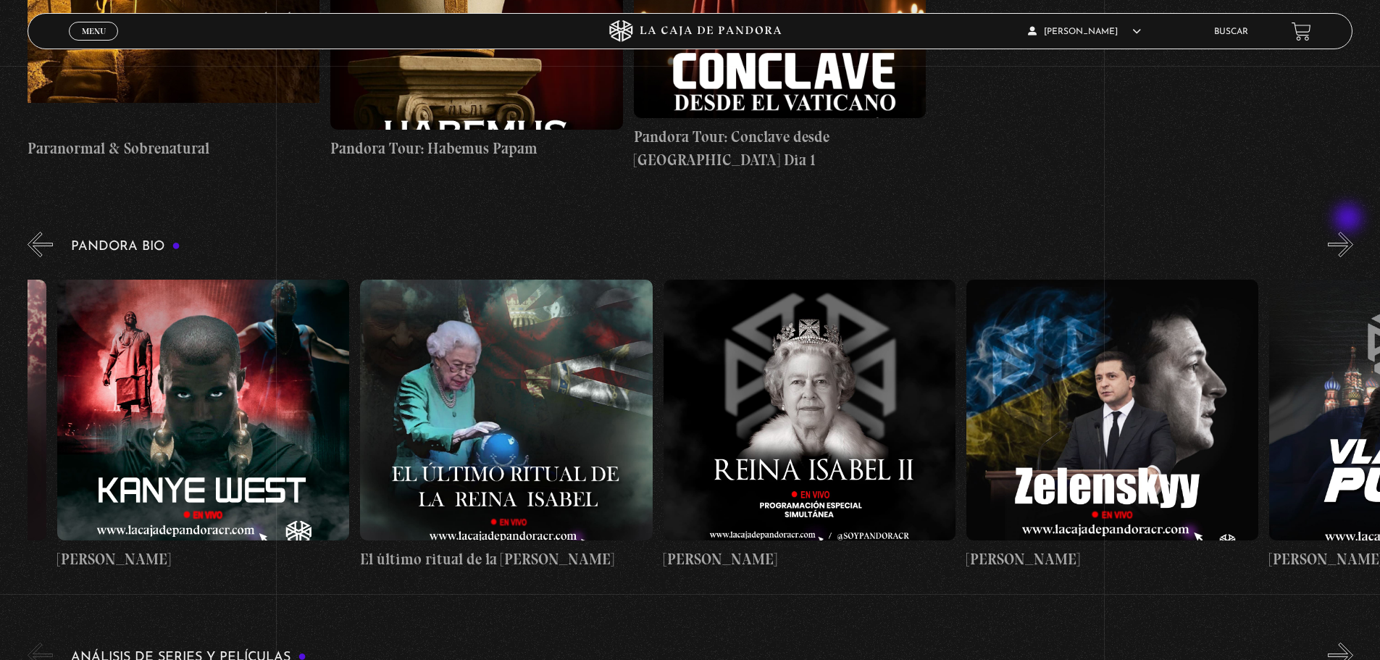
click at [1350, 232] on button "»" at bounding box center [1340, 244] width 25 height 25
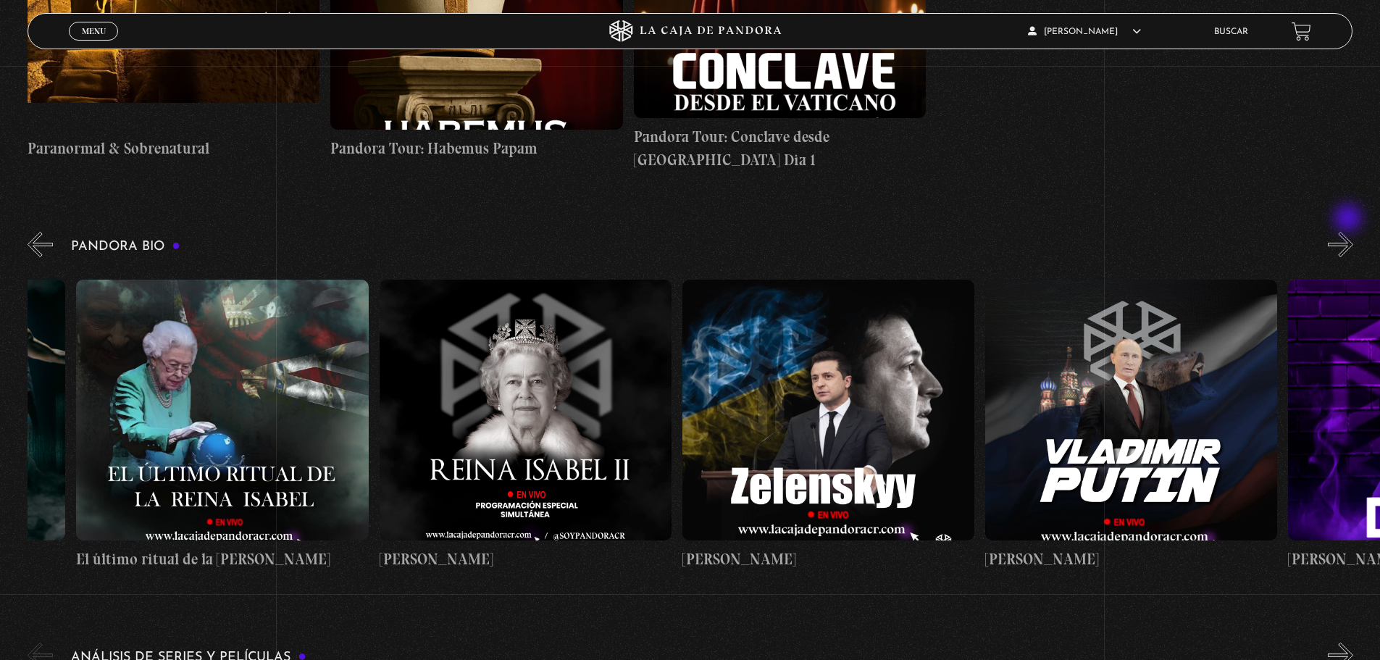
click at [1350, 232] on button "»" at bounding box center [1340, 244] width 25 height 25
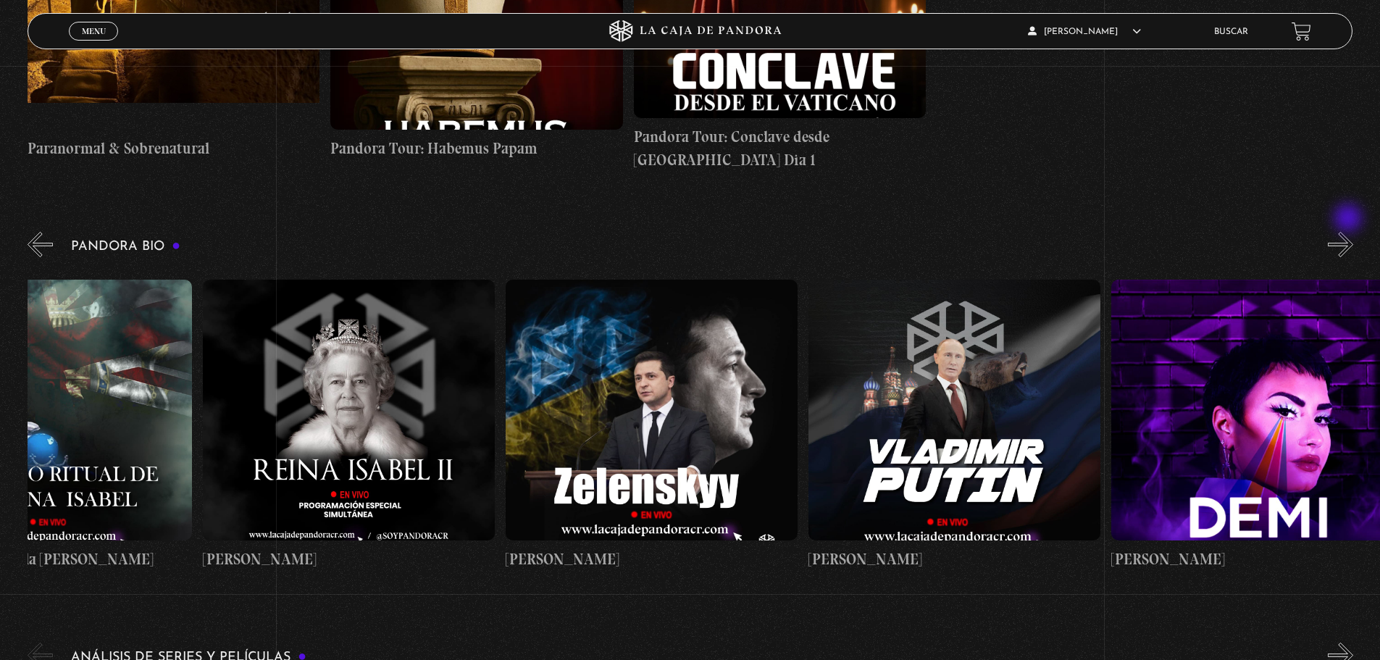
click at [1350, 232] on button "»" at bounding box center [1340, 244] width 25 height 25
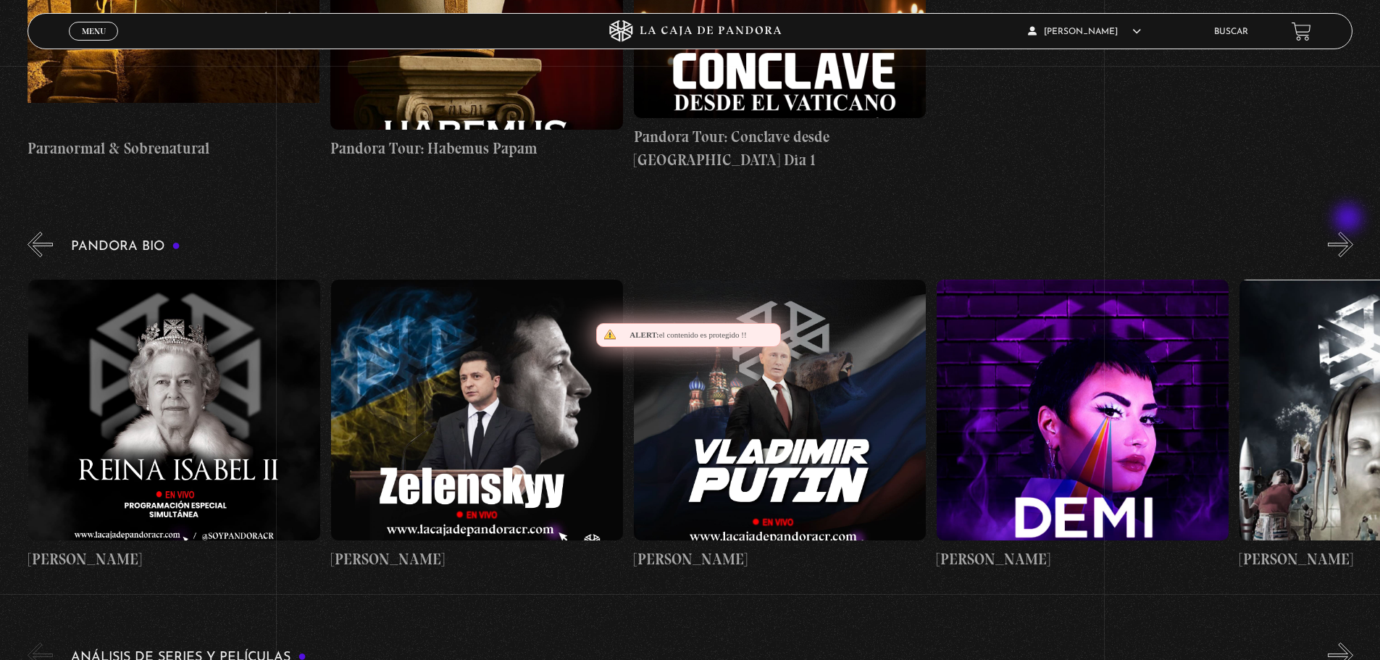
click at [1350, 232] on button "»" at bounding box center [1340, 244] width 25 height 25
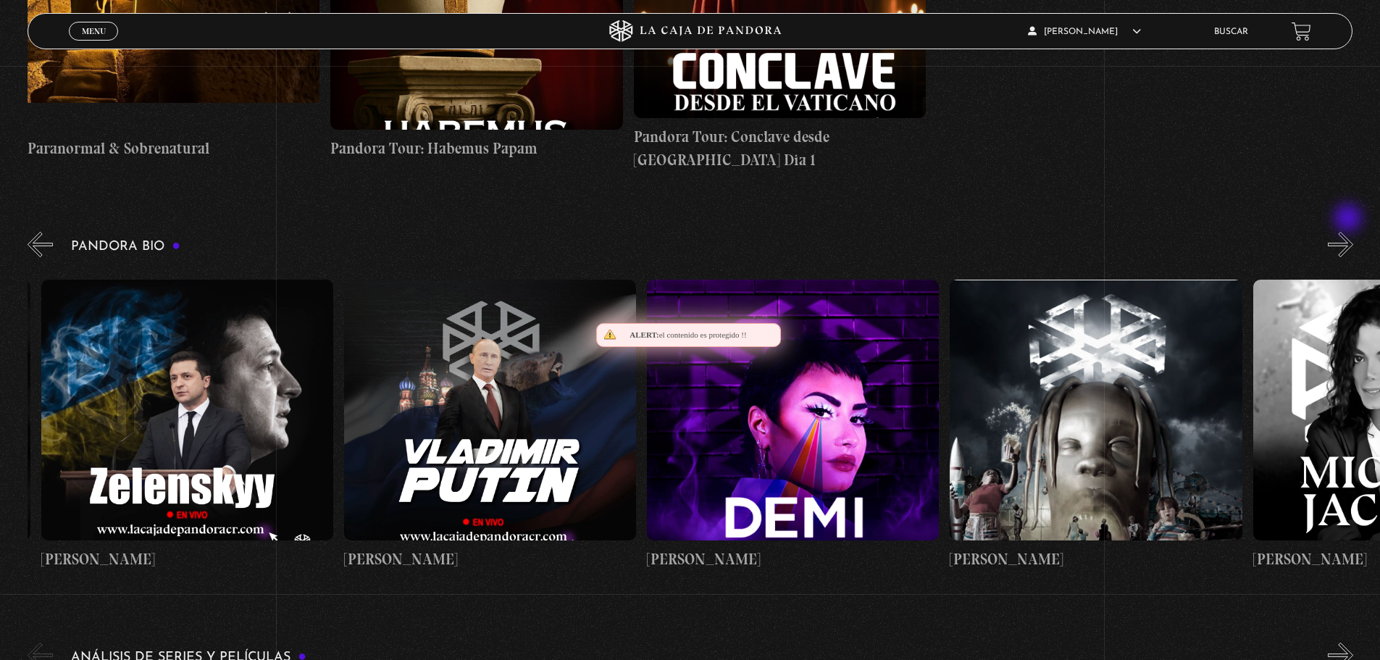
click at [1350, 232] on button "»" at bounding box center [1340, 244] width 25 height 25
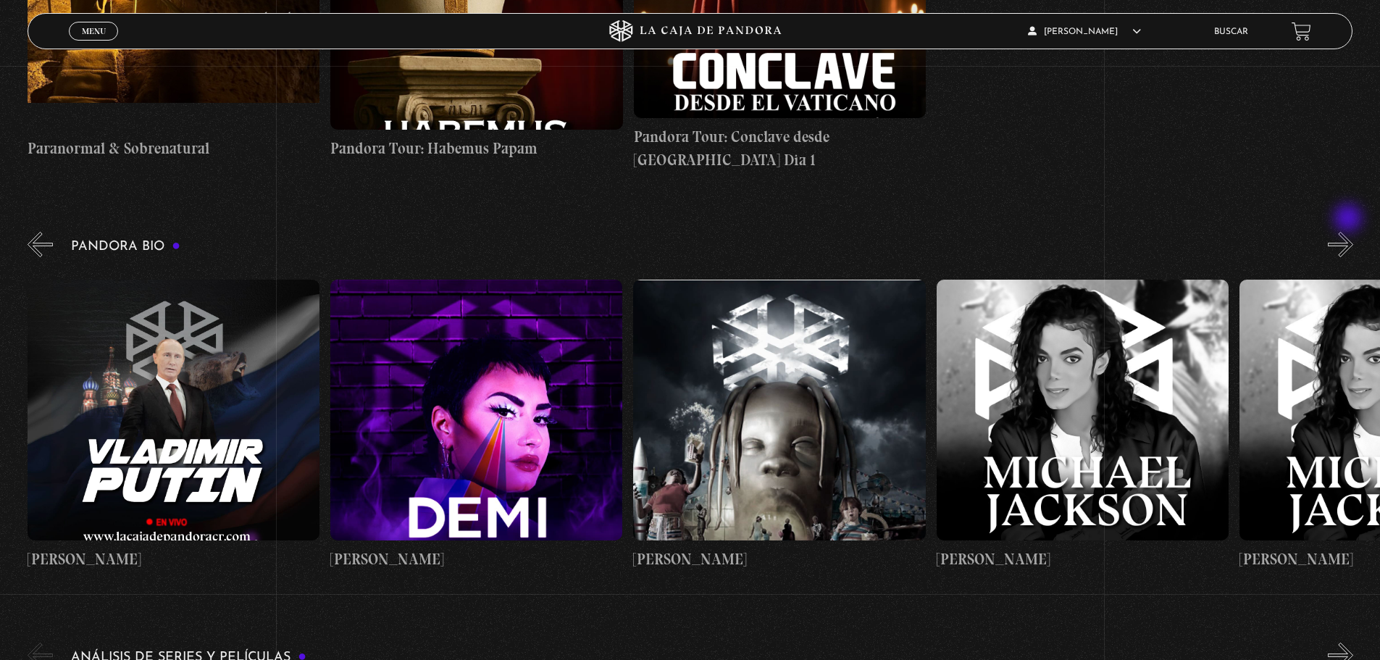
click at [1350, 232] on button "»" at bounding box center [1340, 244] width 25 height 25
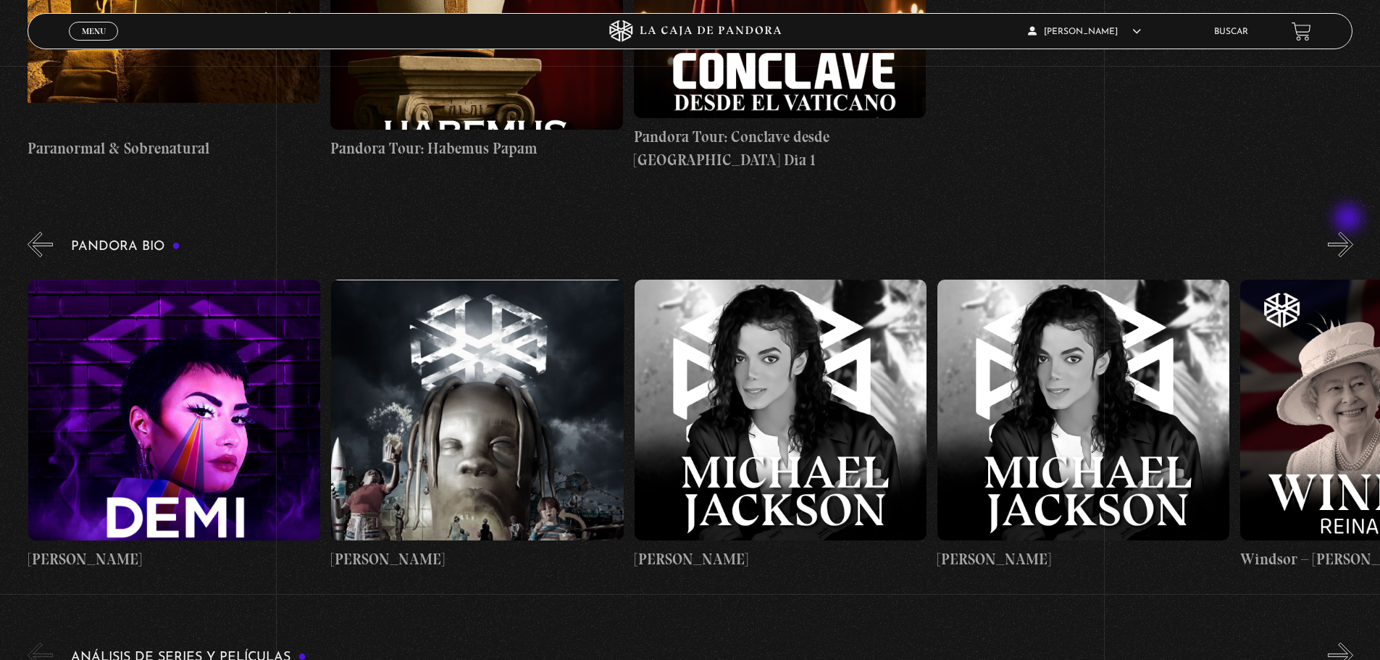
scroll to position [0, 4242]
click at [1350, 232] on button "»" at bounding box center [1340, 244] width 25 height 25
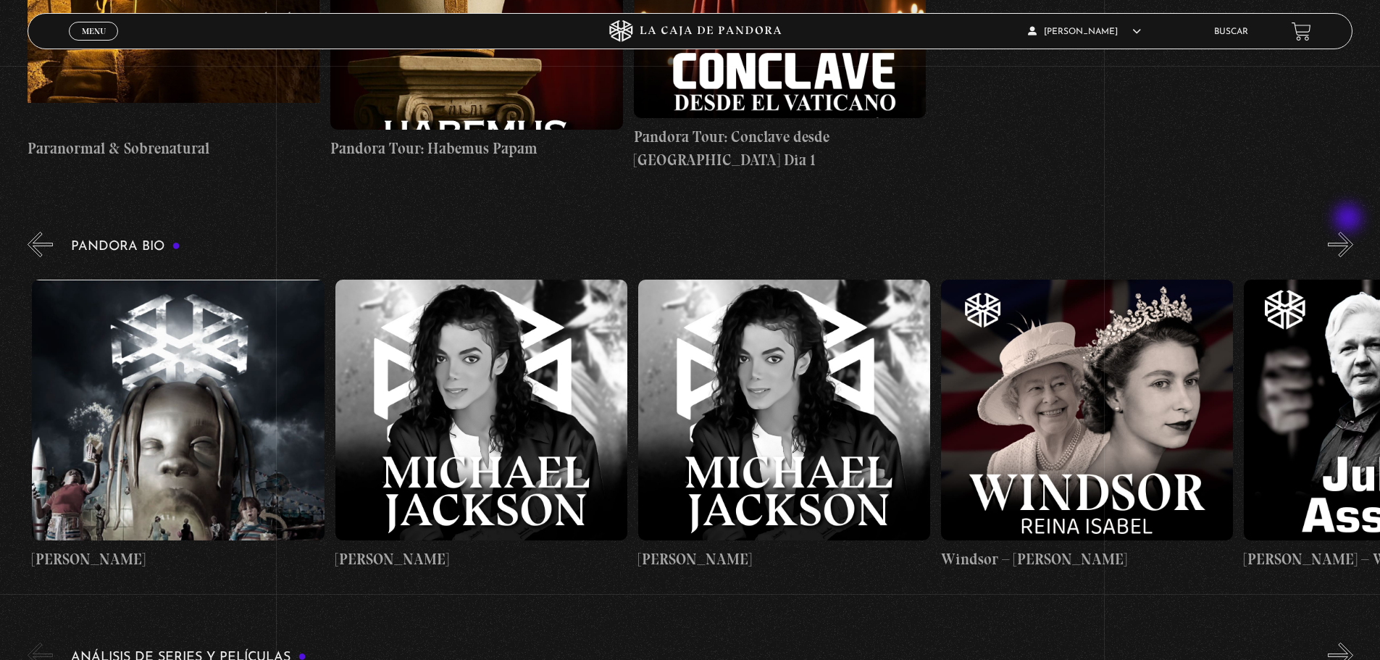
click at [1350, 232] on button "»" at bounding box center [1340, 244] width 25 height 25
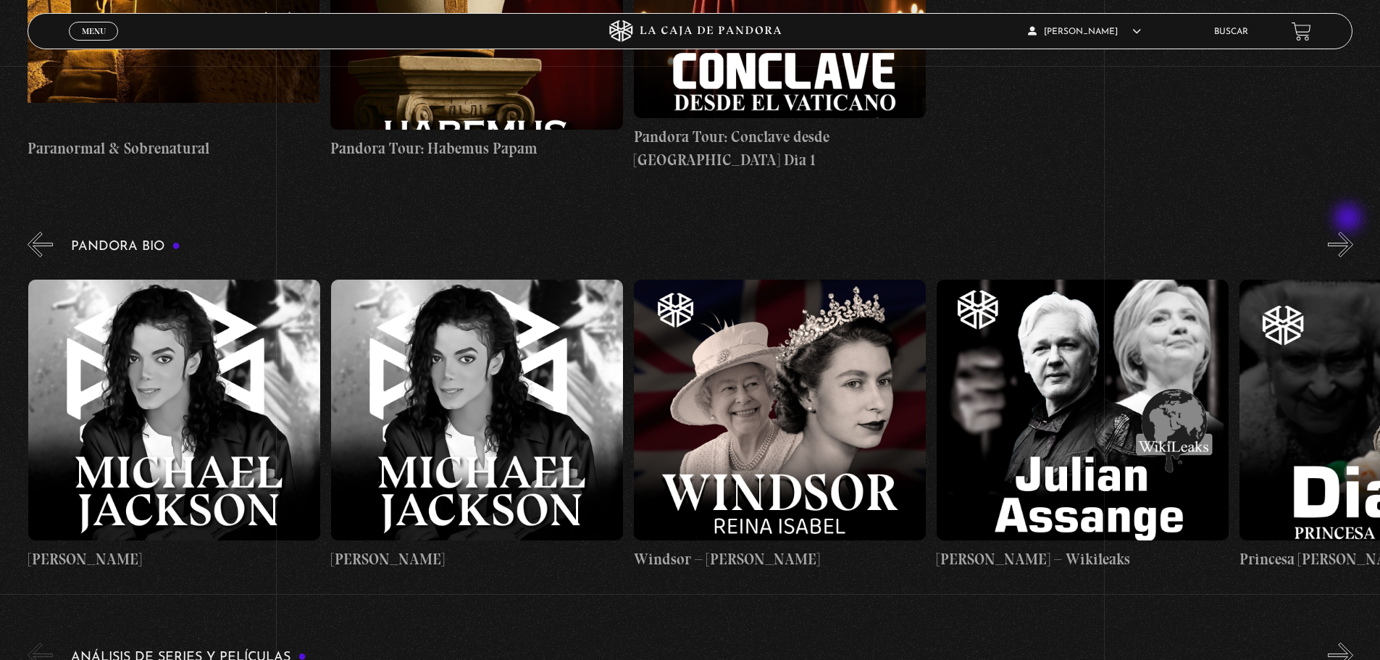
click at [1350, 232] on button "»" at bounding box center [1340, 244] width 25 height 25
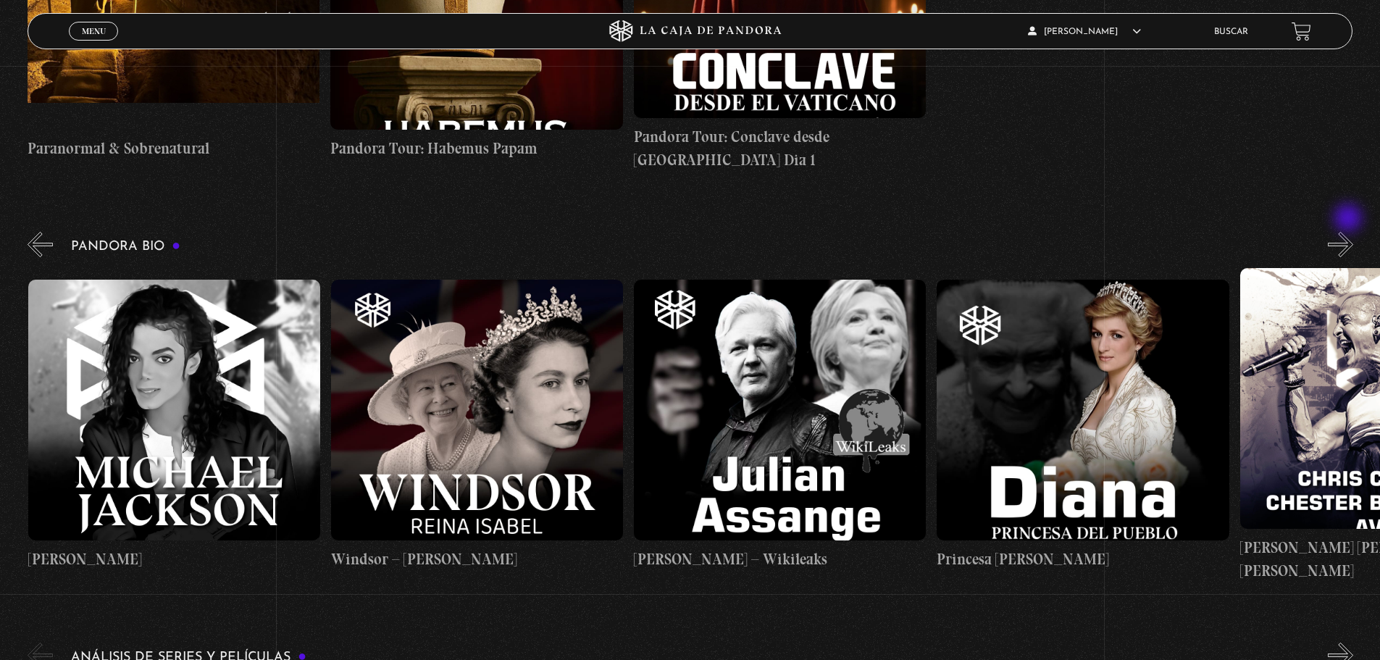
scroll to position [0, 5152]
click at [1350, 232] on button "»" at bounding box center [1340, 244] width 25 height 25
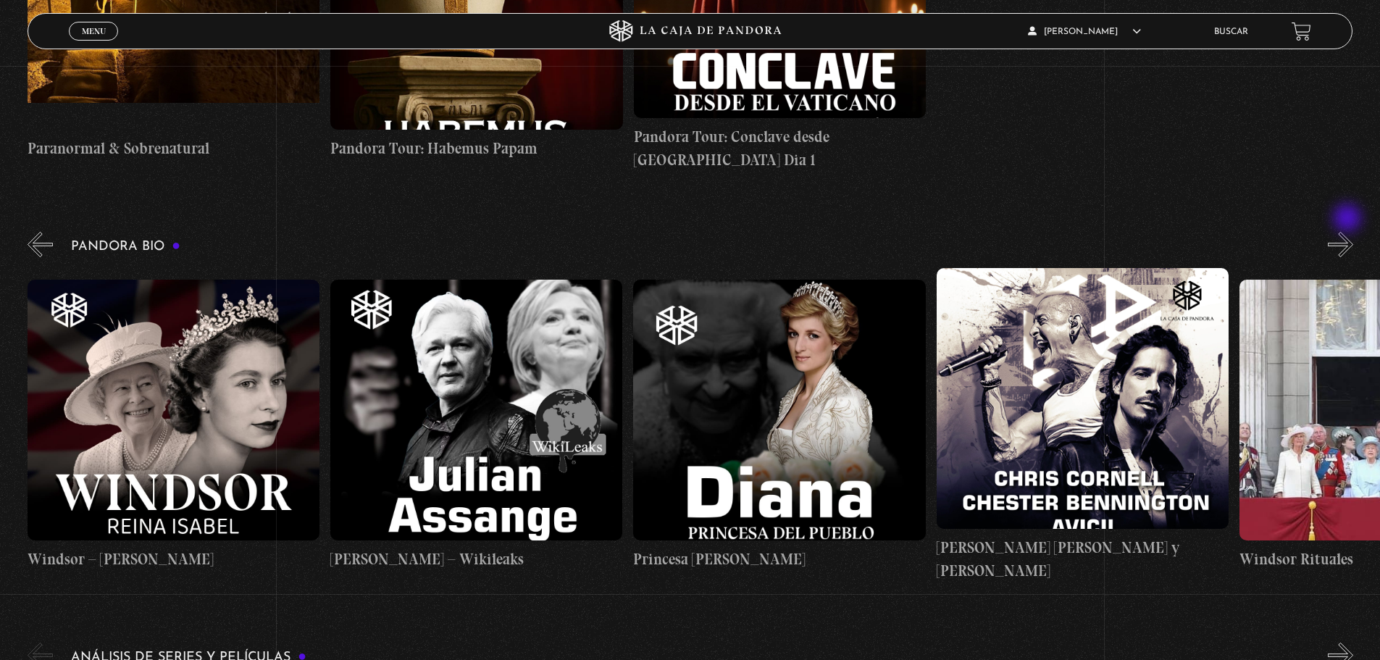
click at [1349, 232] on button "»" at bounding box center [1340, 244] width 25 height 25
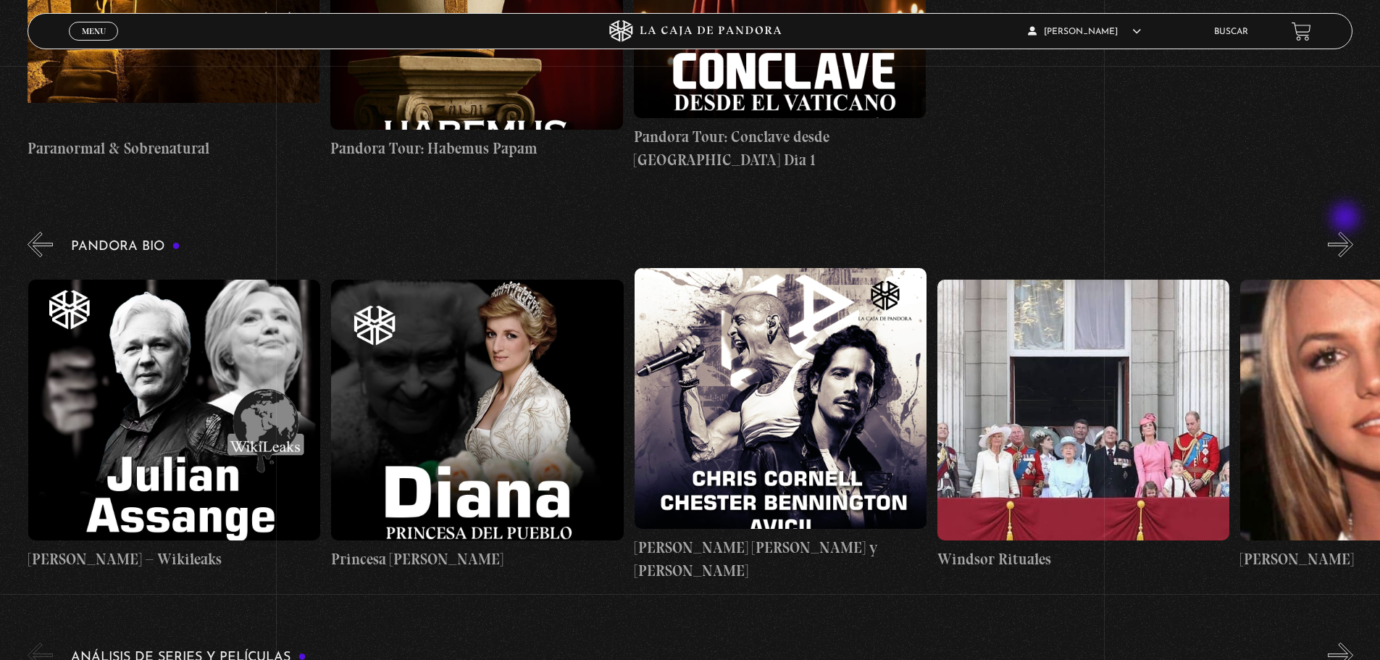
click at [1347, 232] on button "»" at bounding box center [1340, 244] width 25 height 25
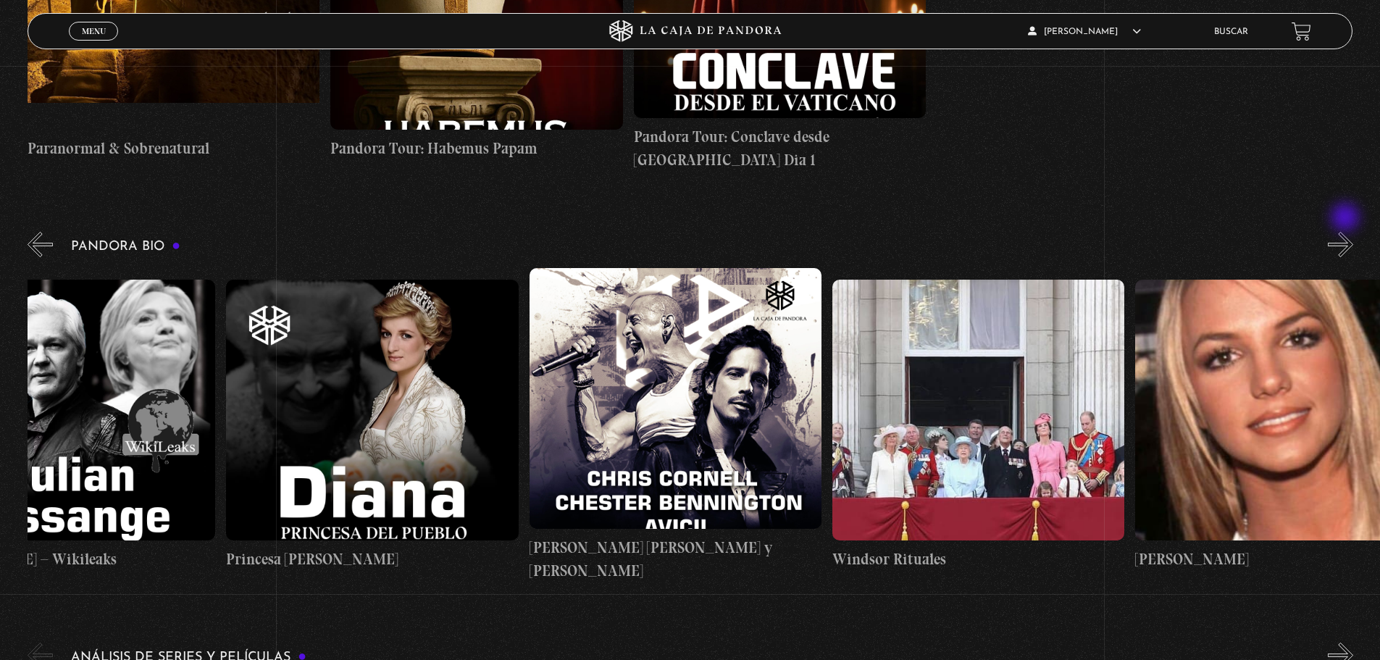
scroll to position [0, 5909]
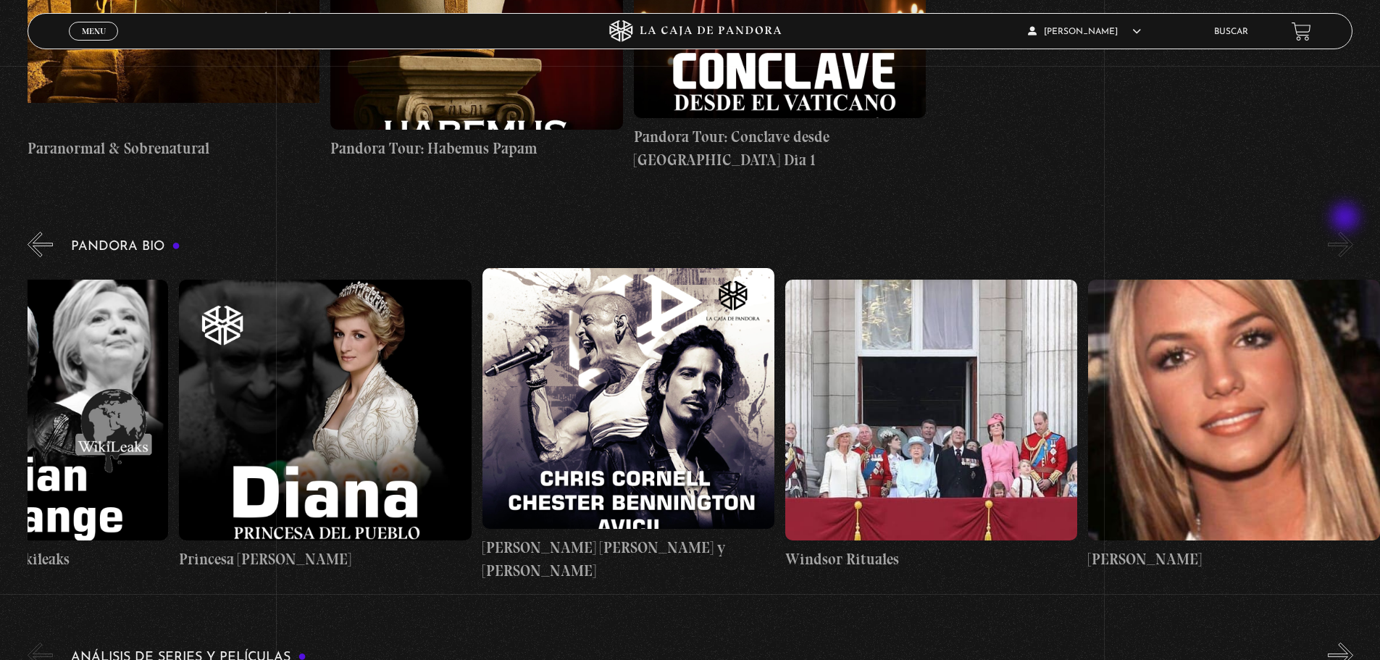
click at [1347, 232] on button "»" at bounding box center [1340, 244] width 25 height 25
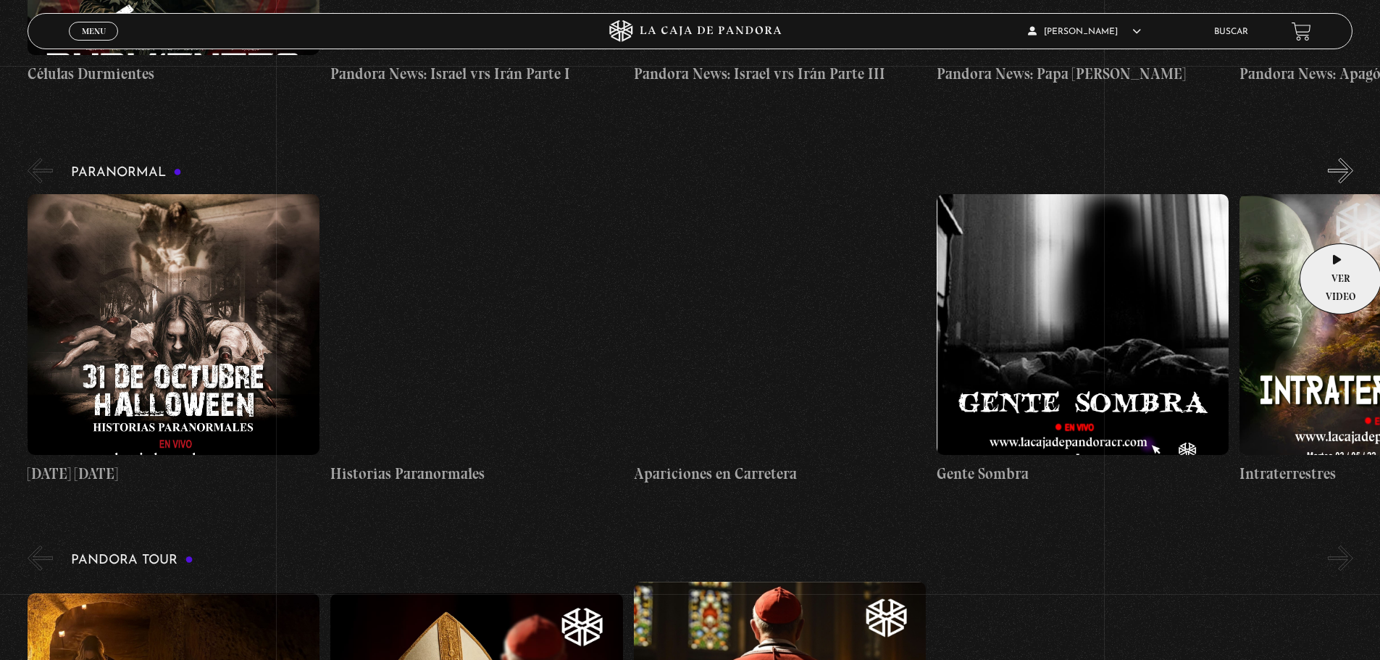
scroll to position [507, 0]
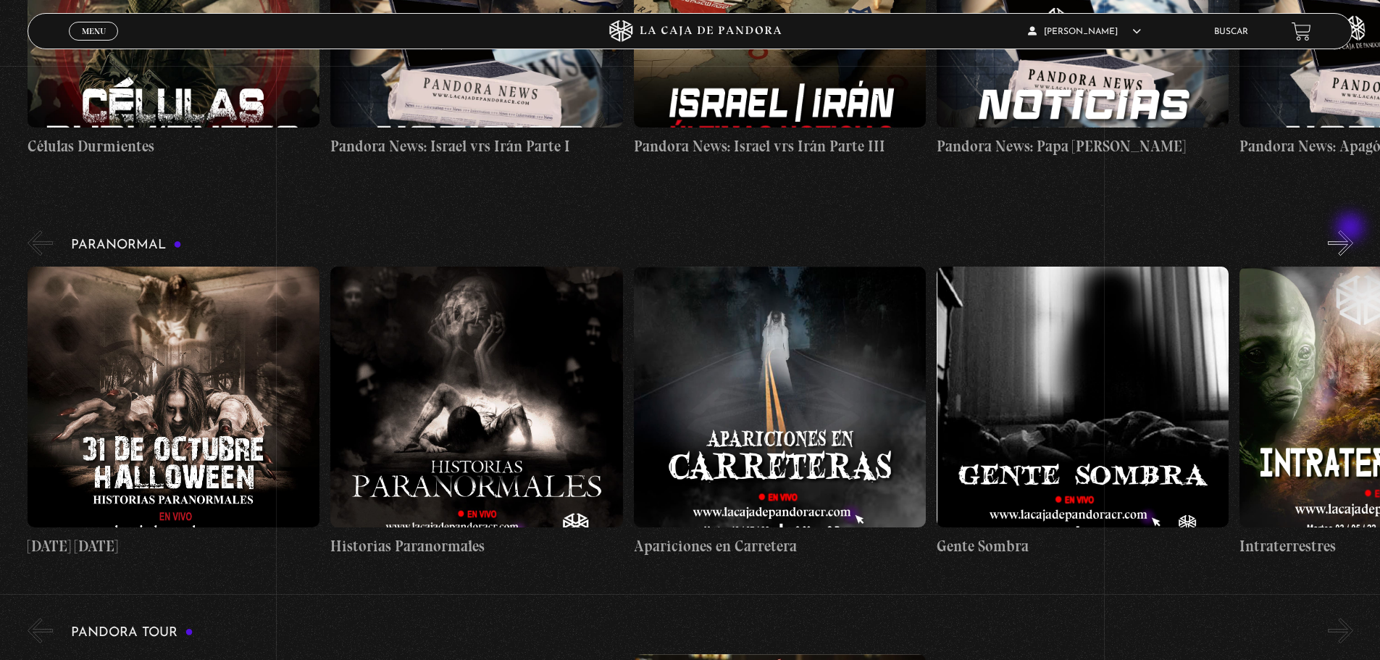
click at [1352, 230] on button "»" at bounding box center [1340, 242] width 25 height 25
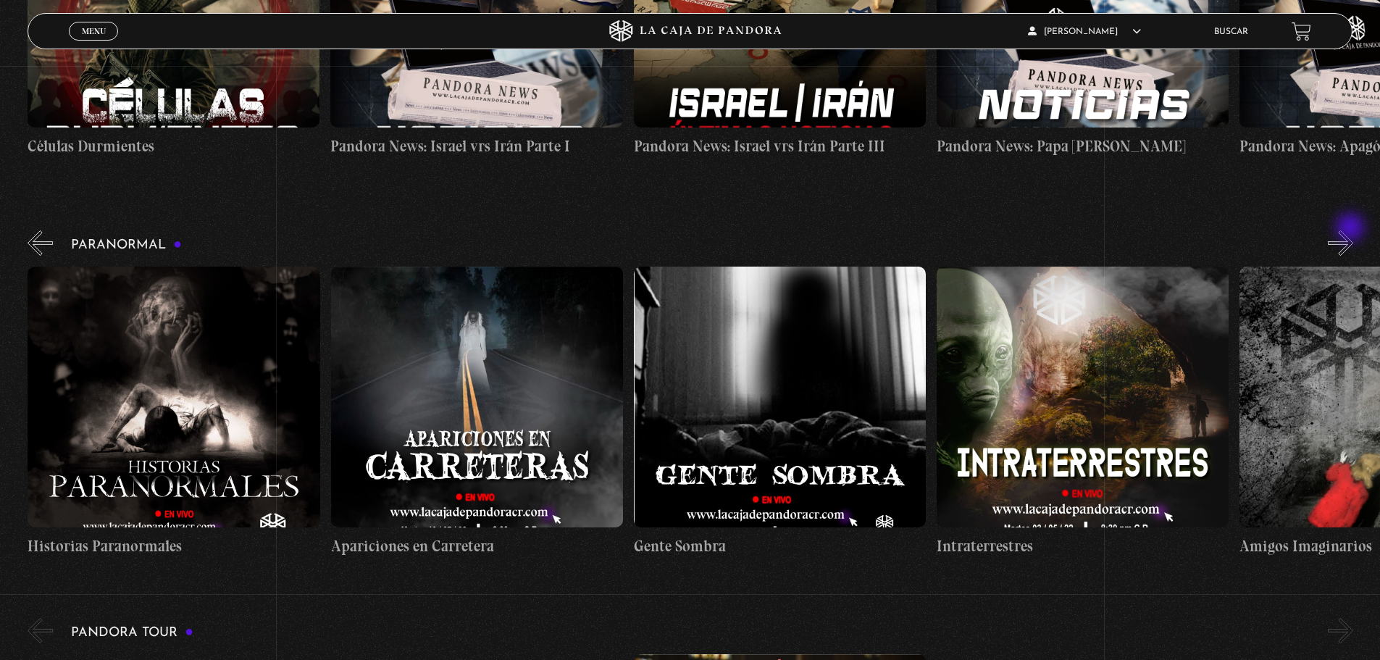
click at [1352, 230] on button "»" at bounding box center [1340, 242] width 25 height 25
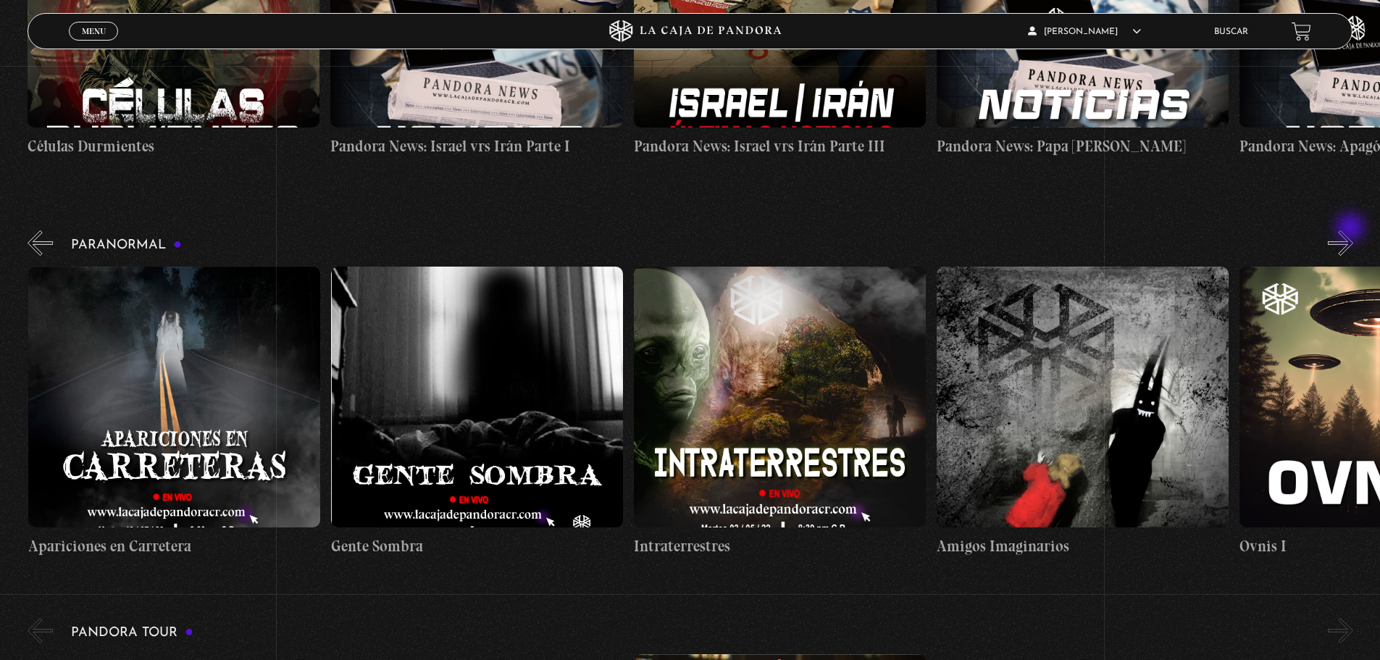
scroll to position [0, 606]
click at [1352, 230] on button "»" at bounding box center [1340, 242] width 25 height 25
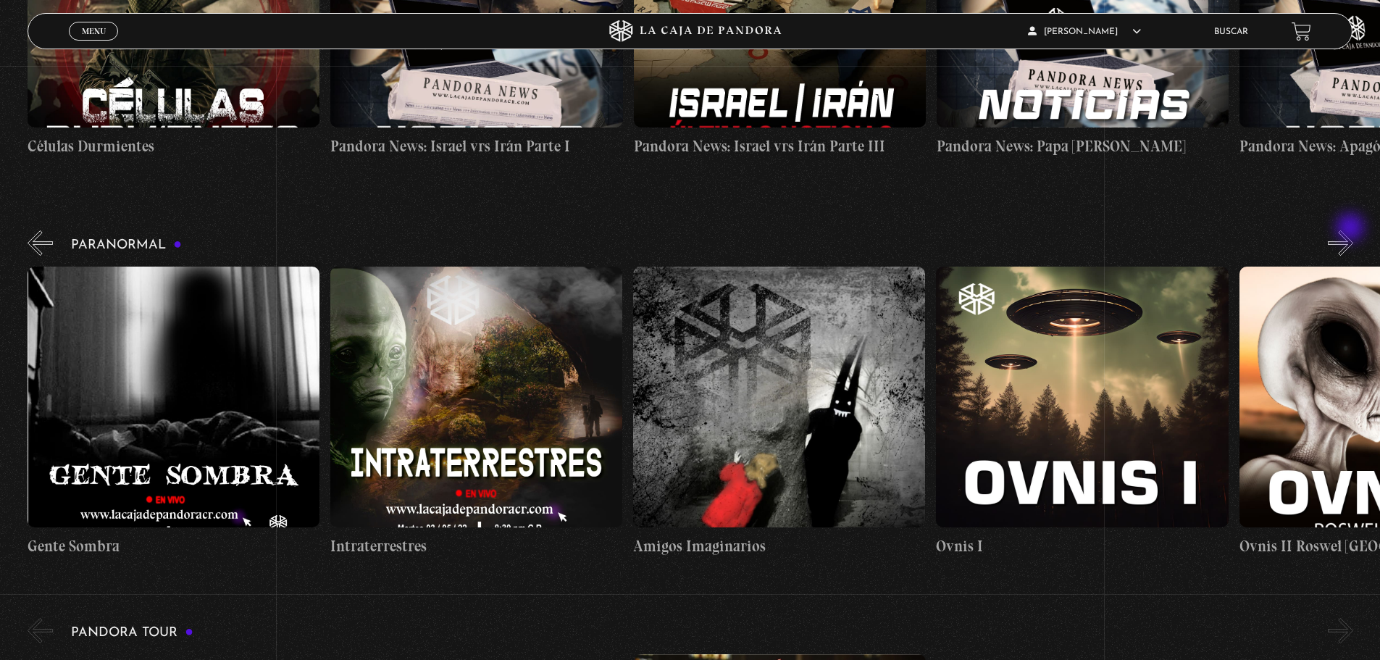
click at [1352, 230] on button "»" at bounding box center [1340, 242] width 25 height 25
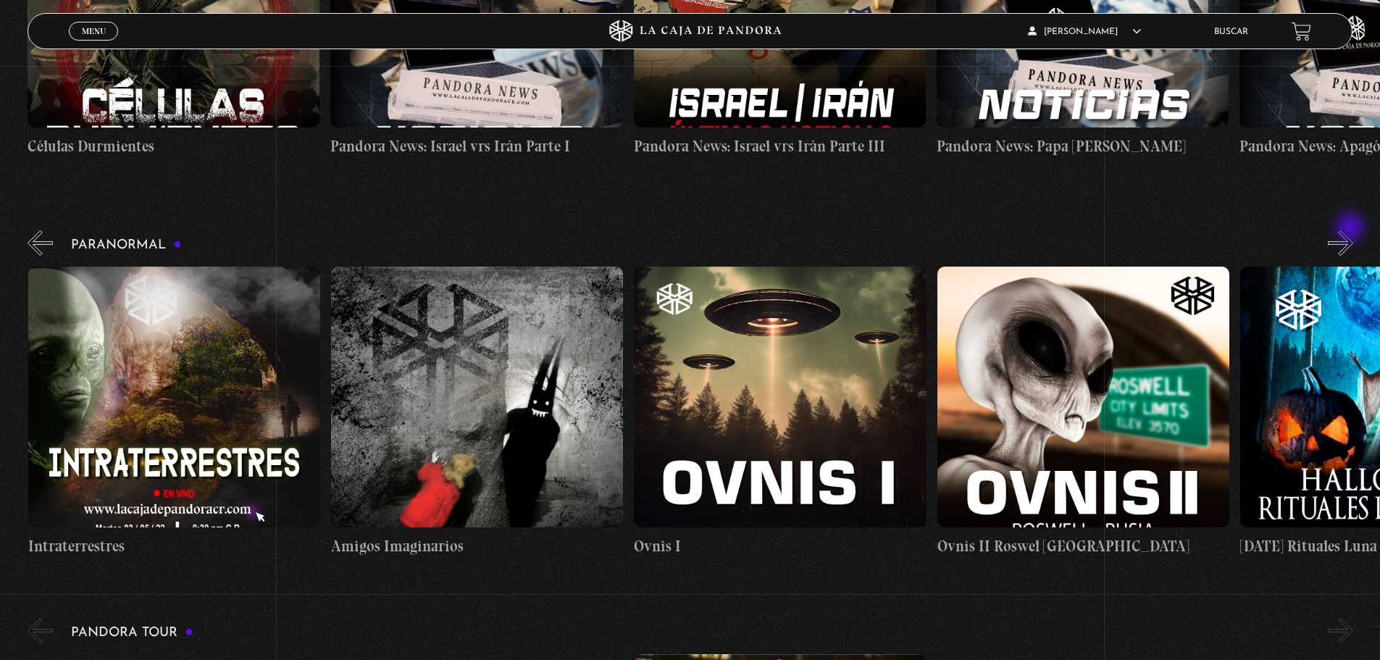
scroll to position [0, 1212]
click at [1352, 230] on button "»" at bounding box center [1340, 242] width 25 height 25
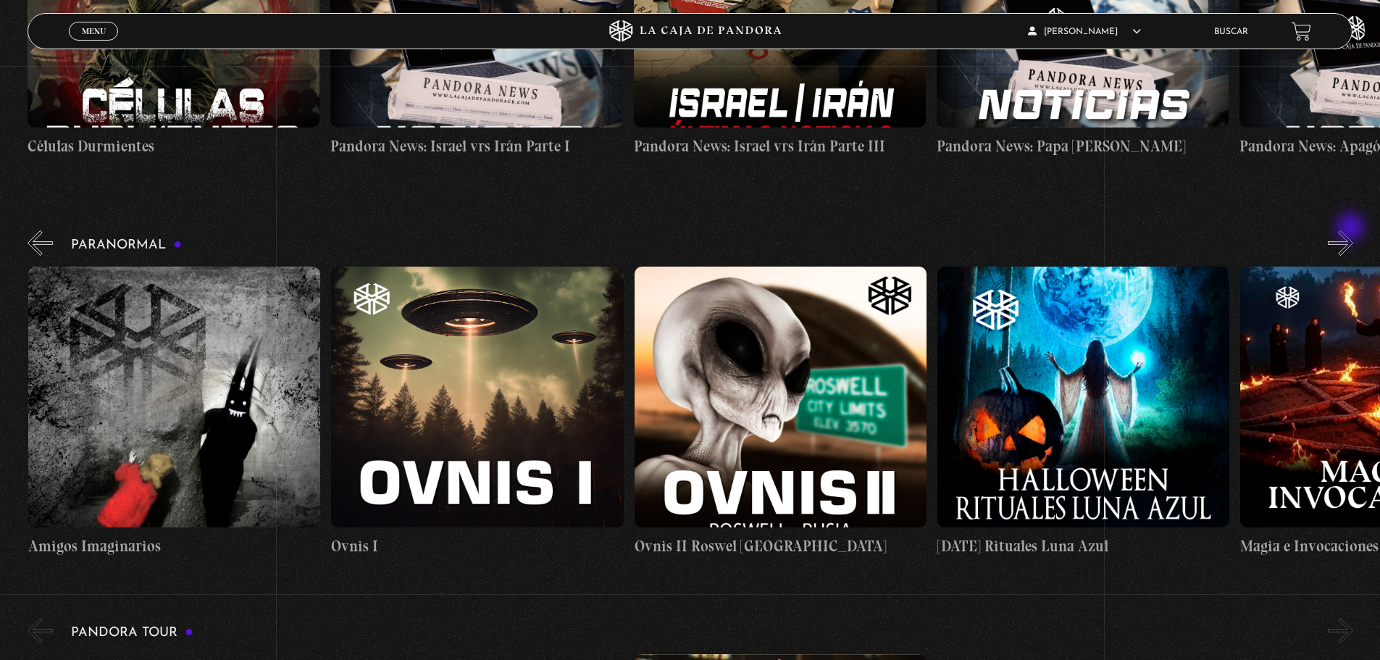
scroll to position [0, 1515]
click at [1352, 230] on button "»" at bounding box center [1340, 242] width 25 height 25
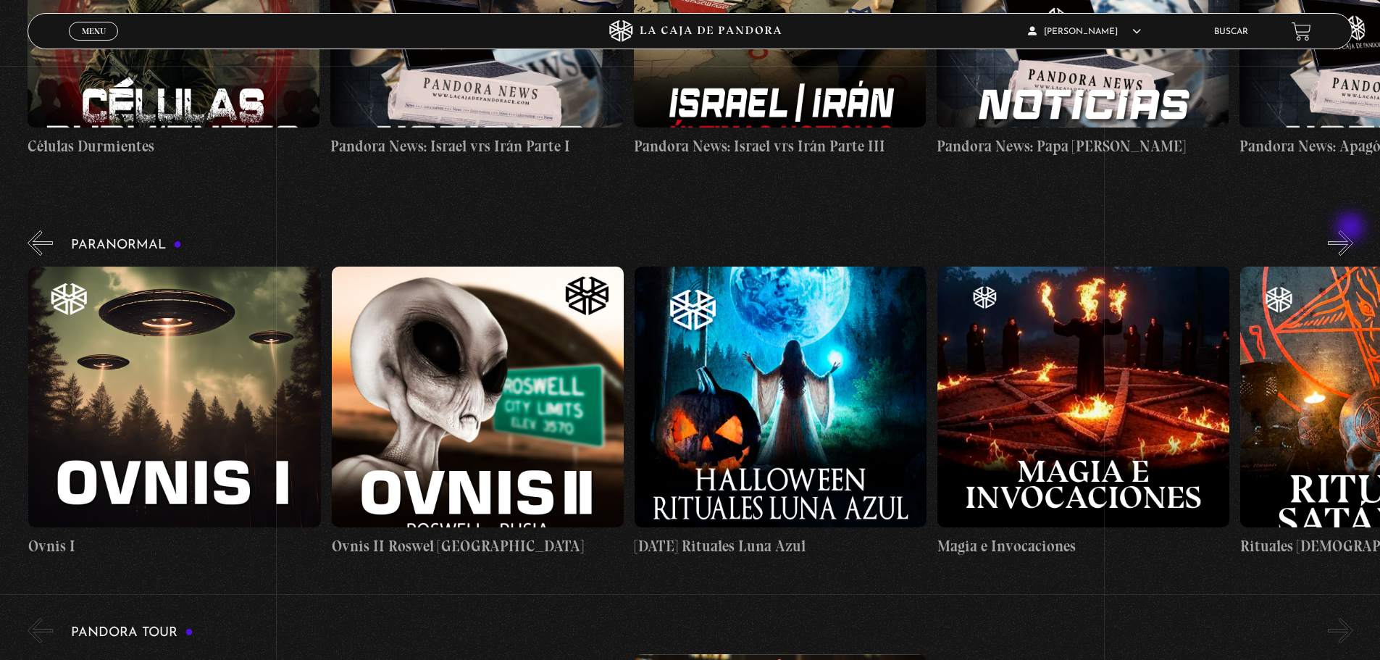
scroll to position [0, 1818]
click at [1352, 230] on button "»" at bounding box center [1340, 242] width 25 height 25
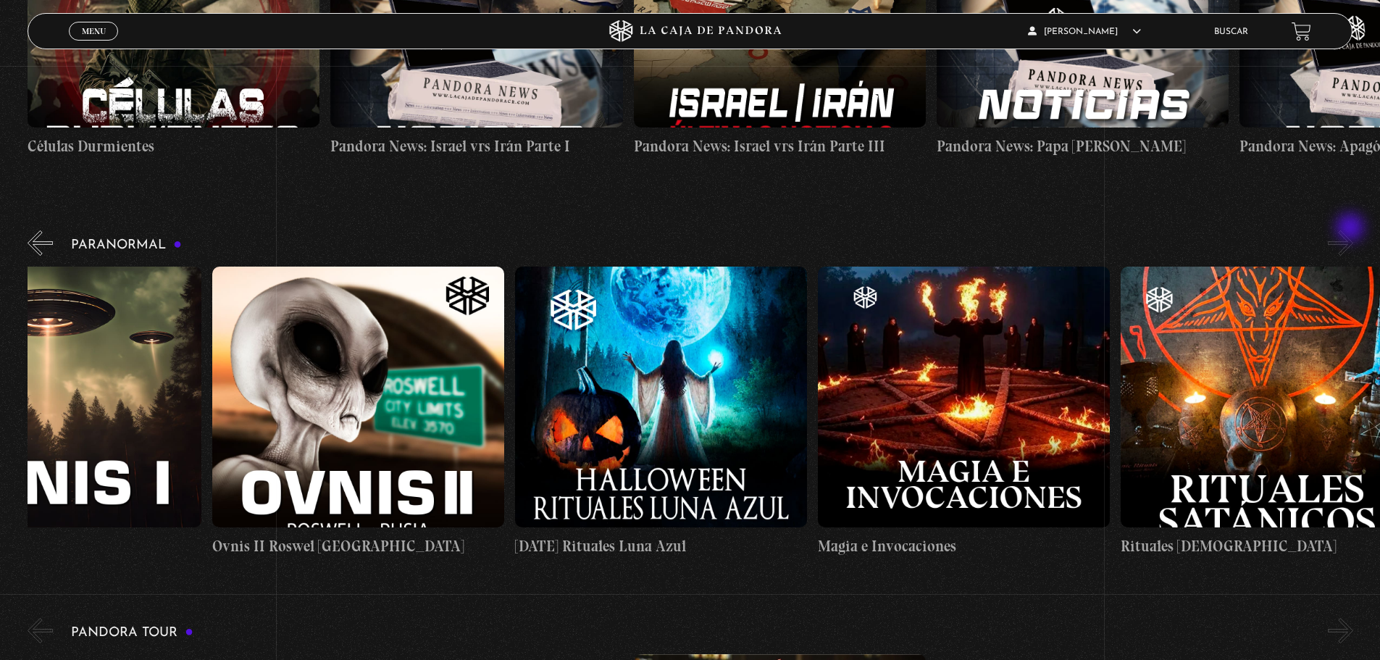
scroll to position [0, 1969]
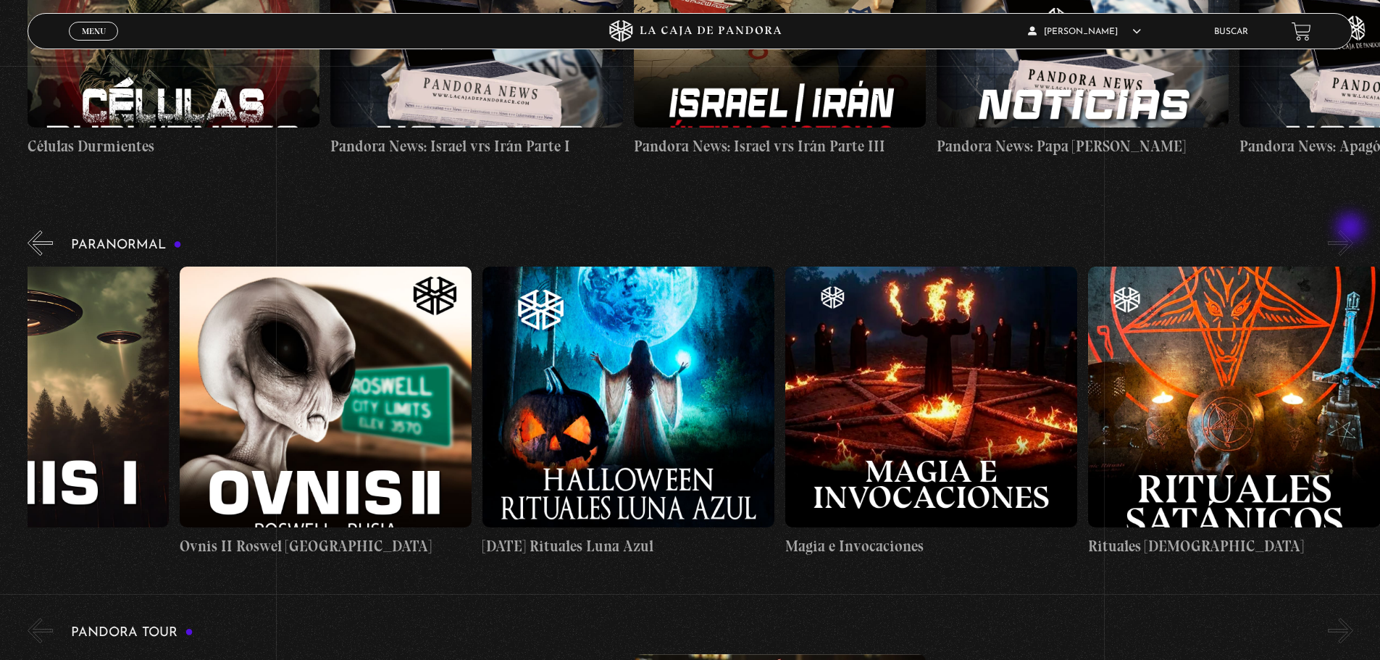
click at [1352, 230] on button "»" at bounding box center [1340, 242] width 25 height 25
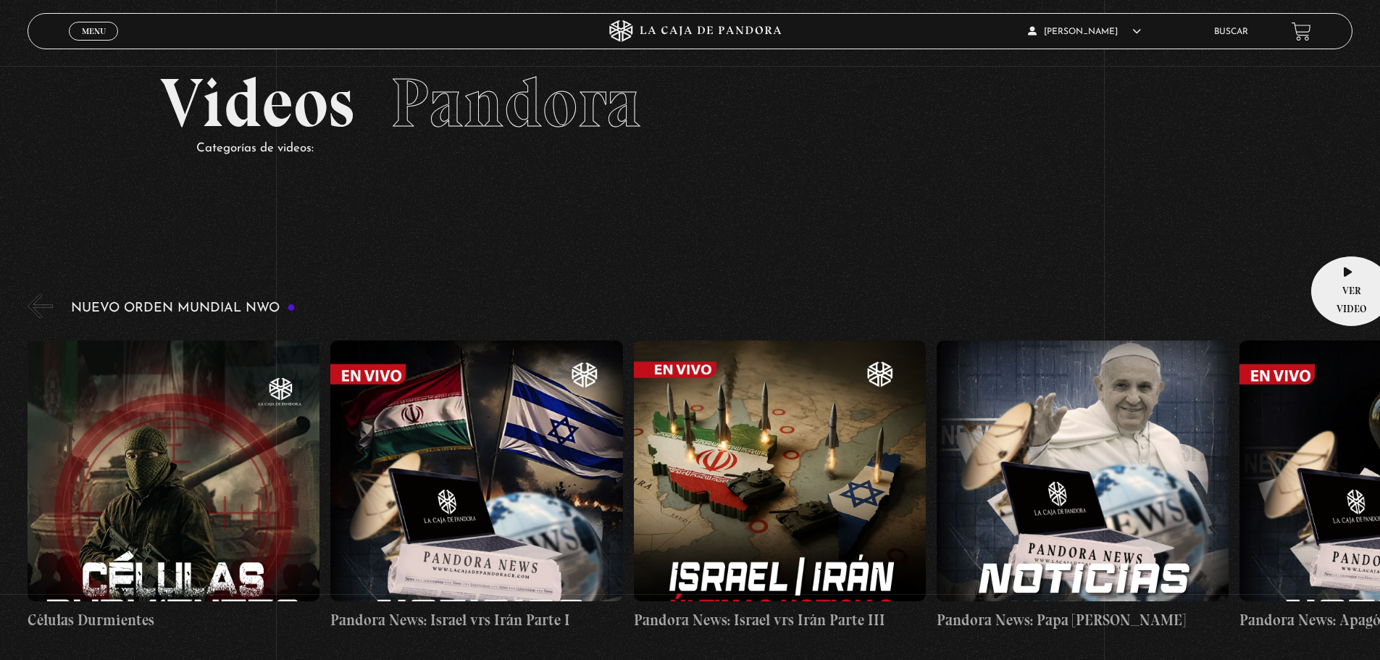
scroll to position [0, 0]
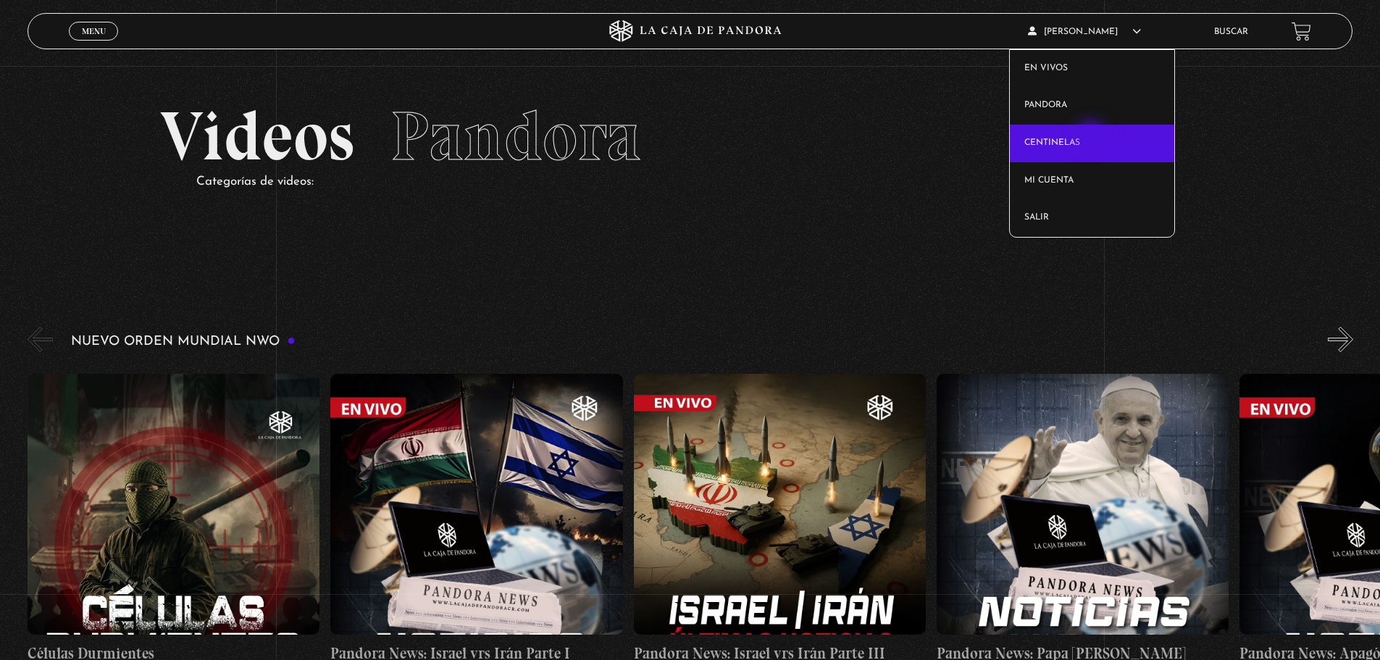
click at [1093, 137] on link "Centinelas" at bounding box center [1092, 144] width 164 height 38
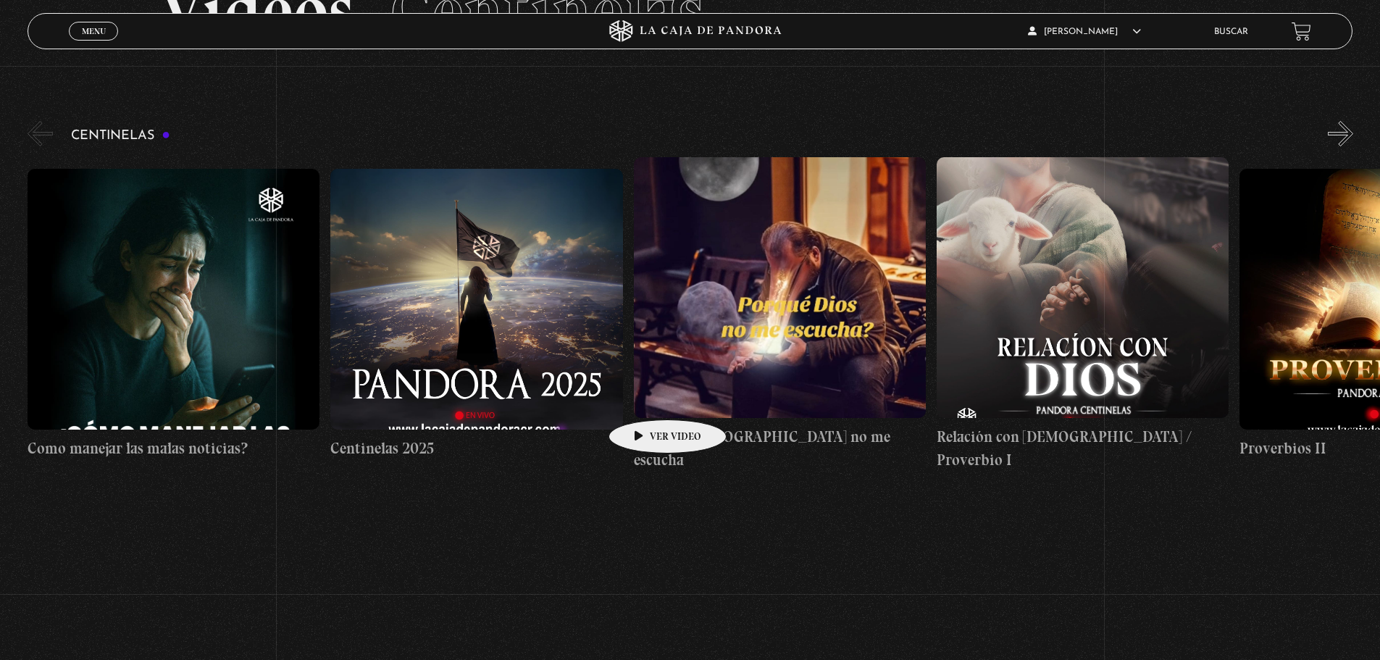
scroll to position [145, 0]
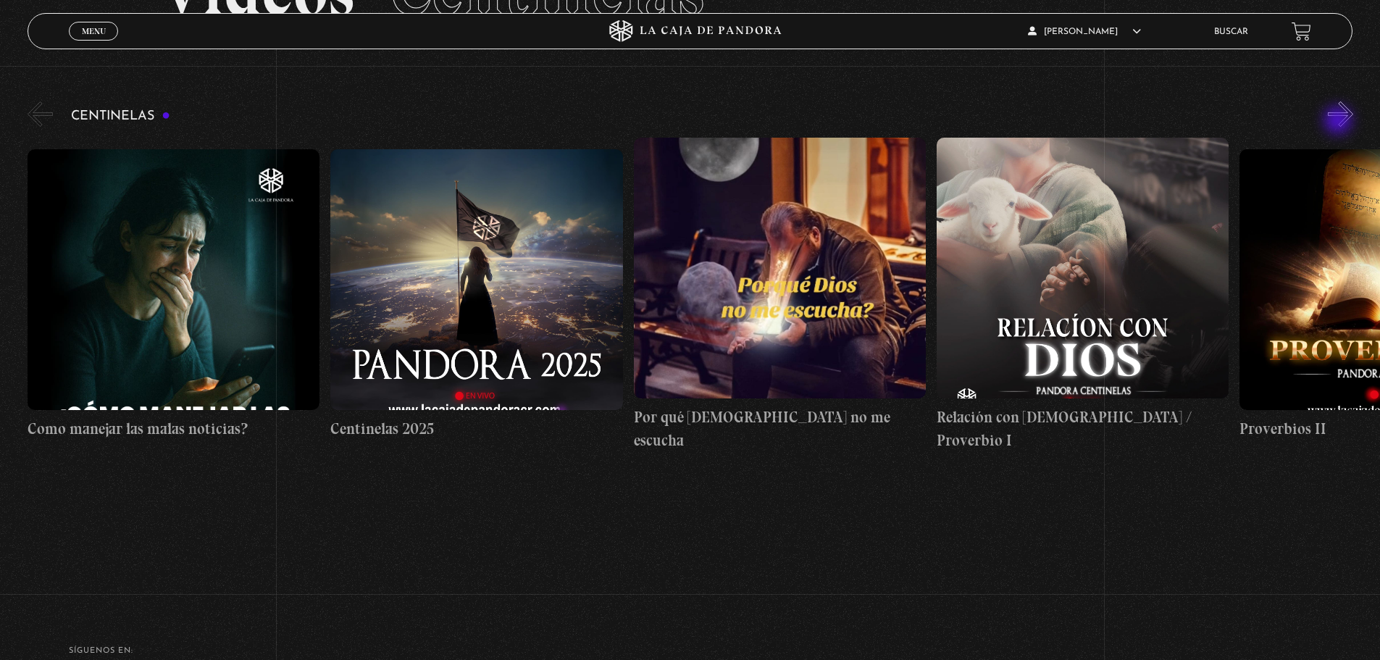
click at [1340, 122] on button "»" at bounding box center [1340, 113] width 25 height 25
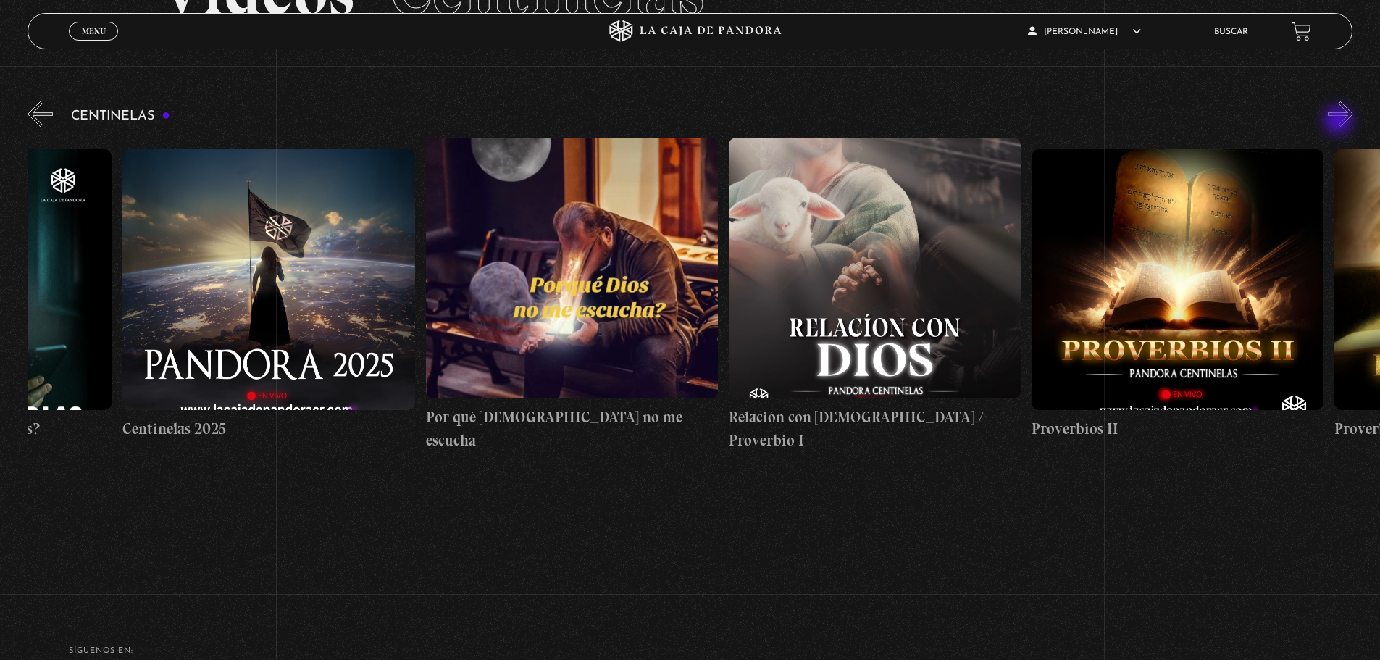
click at [1340, 122] on button "»" at bounding box center [1340, 113] width 25 height 25
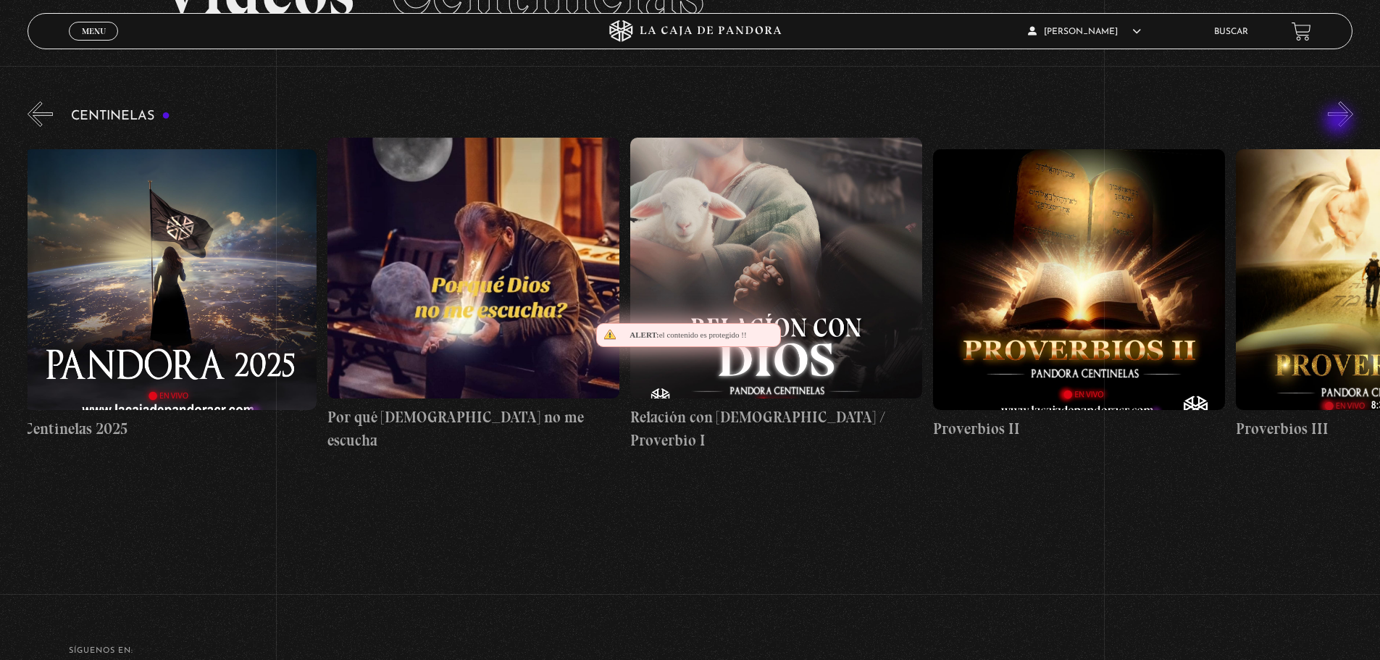
click at [1340, 122] on button "»" at bounding box center [1340, 113] width 25 height 25
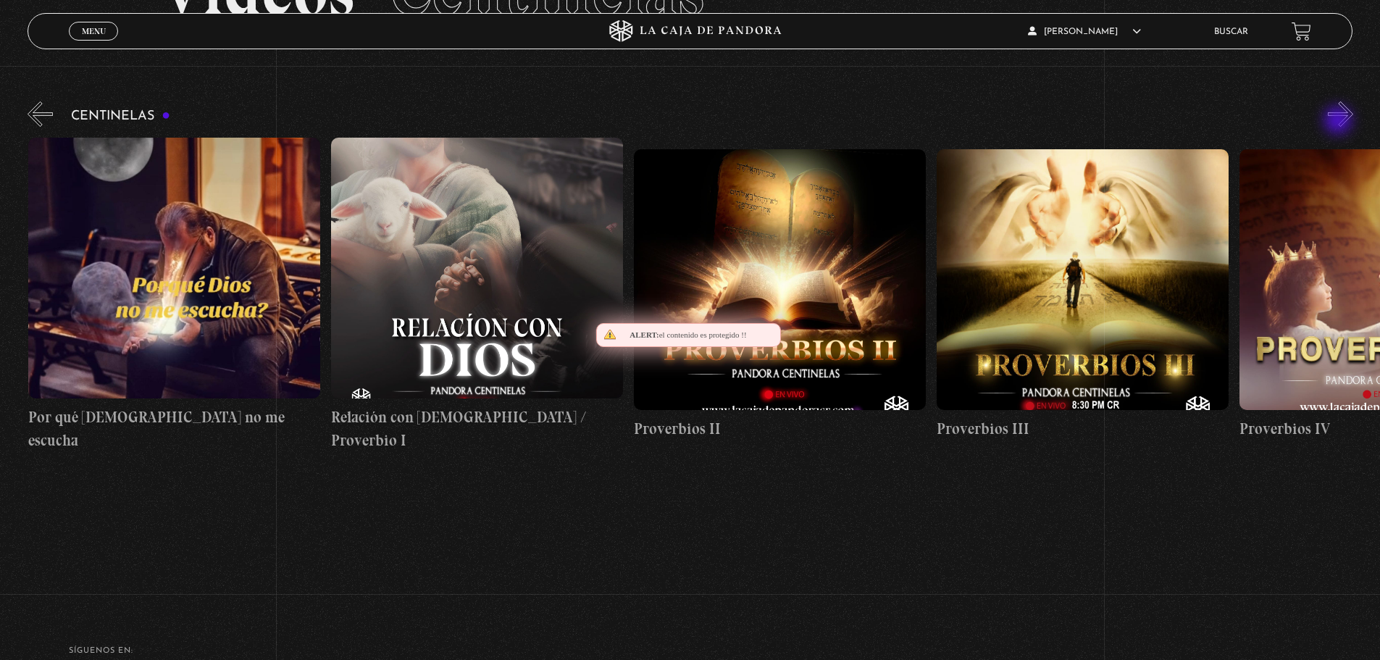
click at [1340, 122] on button "»" at bounding box center [1340, 113] width 25 height 25
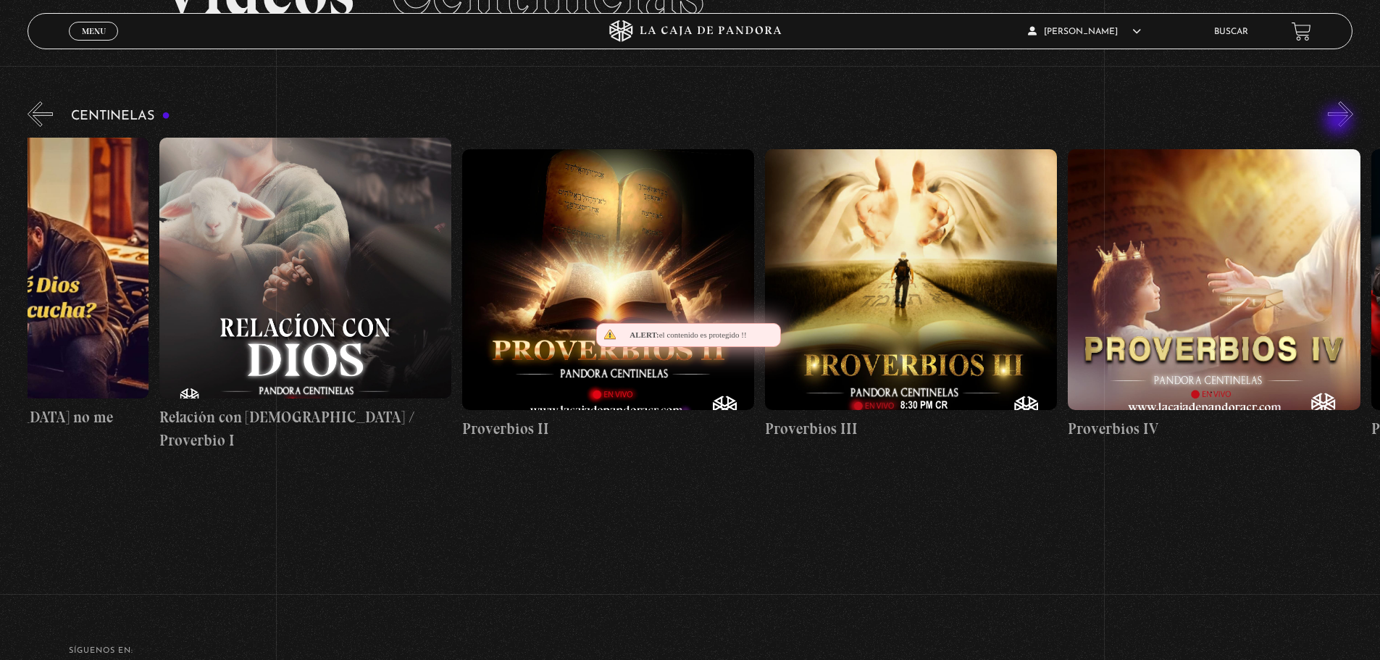
click at [1340, 122] on button "»" at bounding box center [1340, 113] width 25 height 25
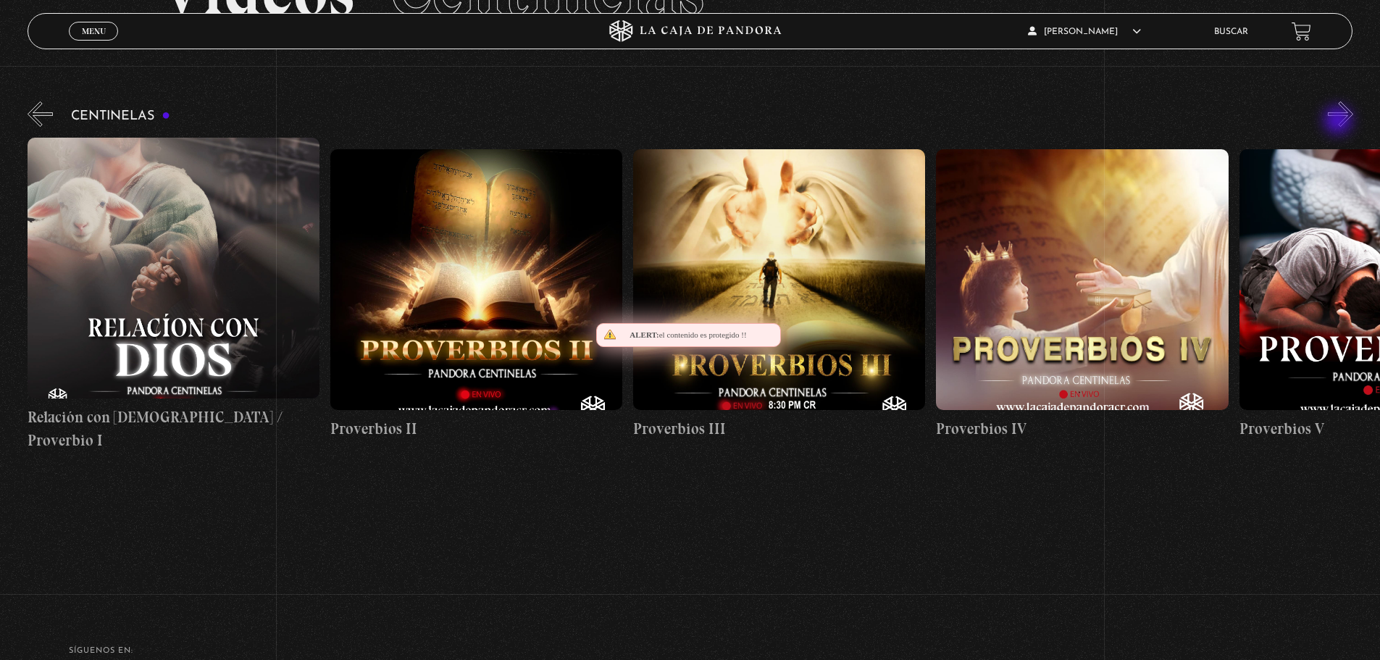
click at [1340, 122] on button "»" at bounding box center [1340, 113] width 25 height 25
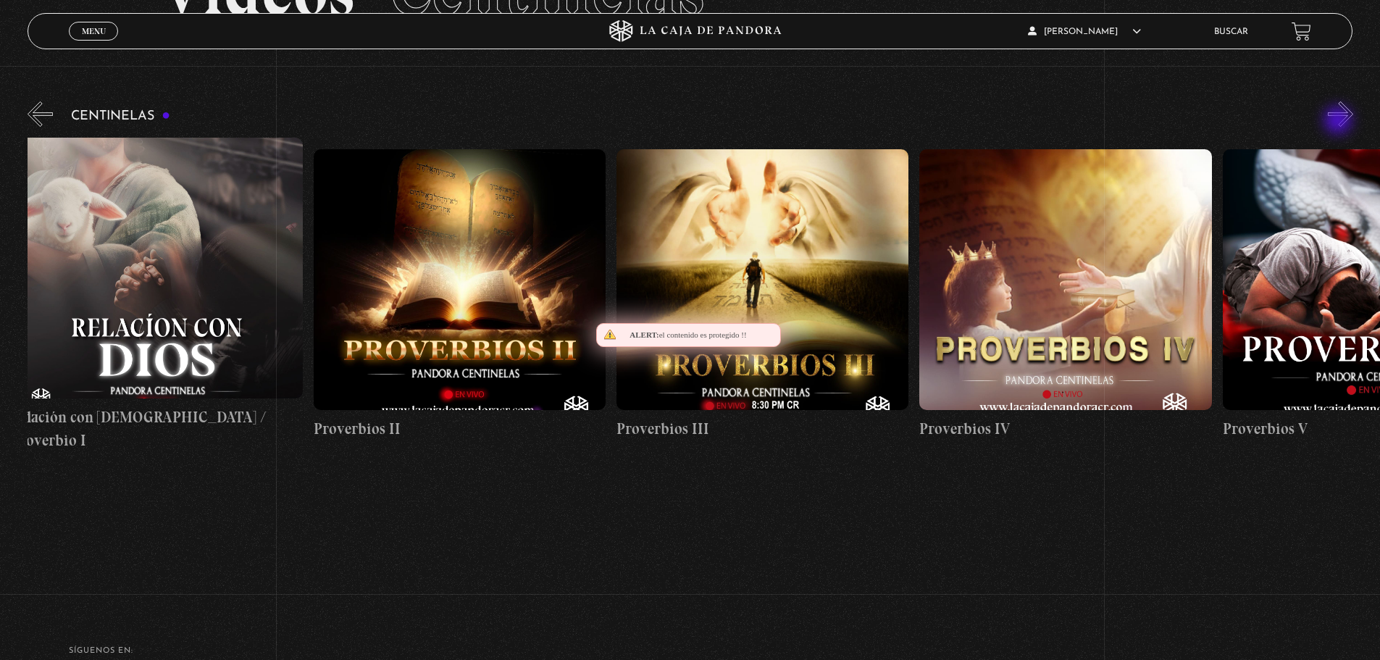
click at [1340, 122] on button "»" at bounding box center [1340, 113] width 25 height 25
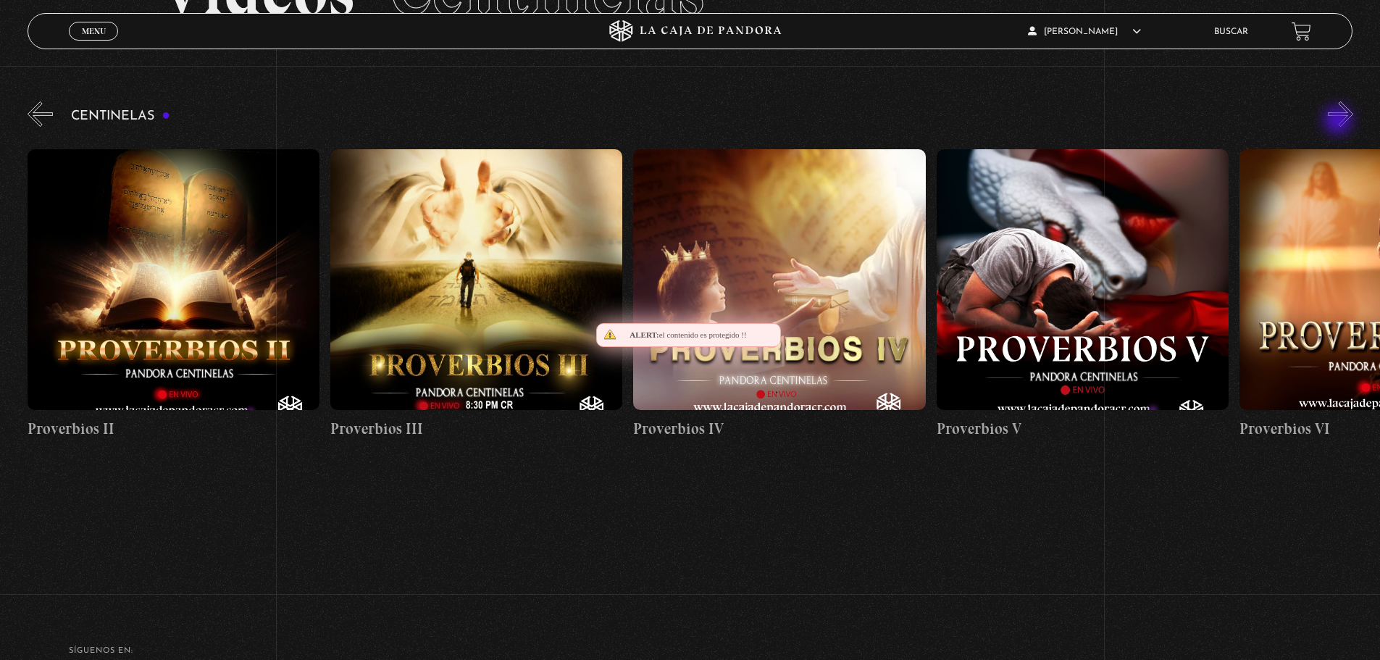
click at [1340, 122] on button "»" at bounding box center [1340, 113] width 25 height 25
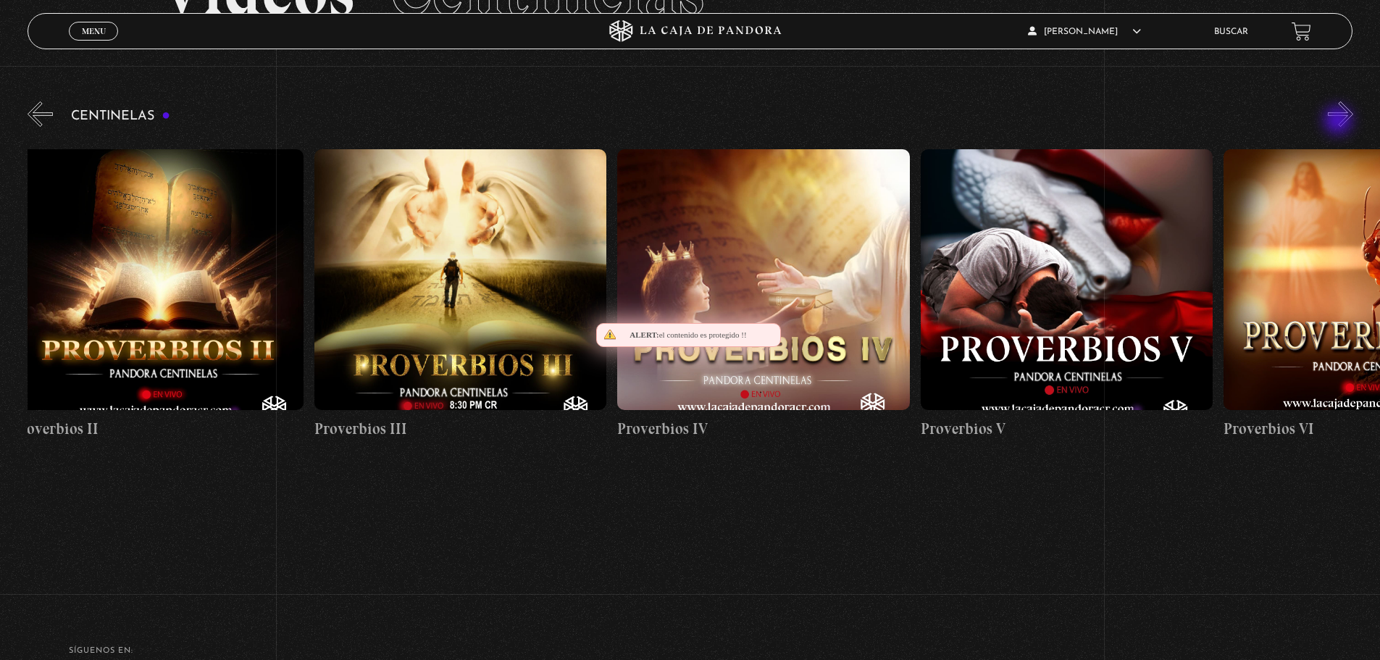
click at [1340, 122] on button "»" at bounding box center [1340, 113] width 25 height 25
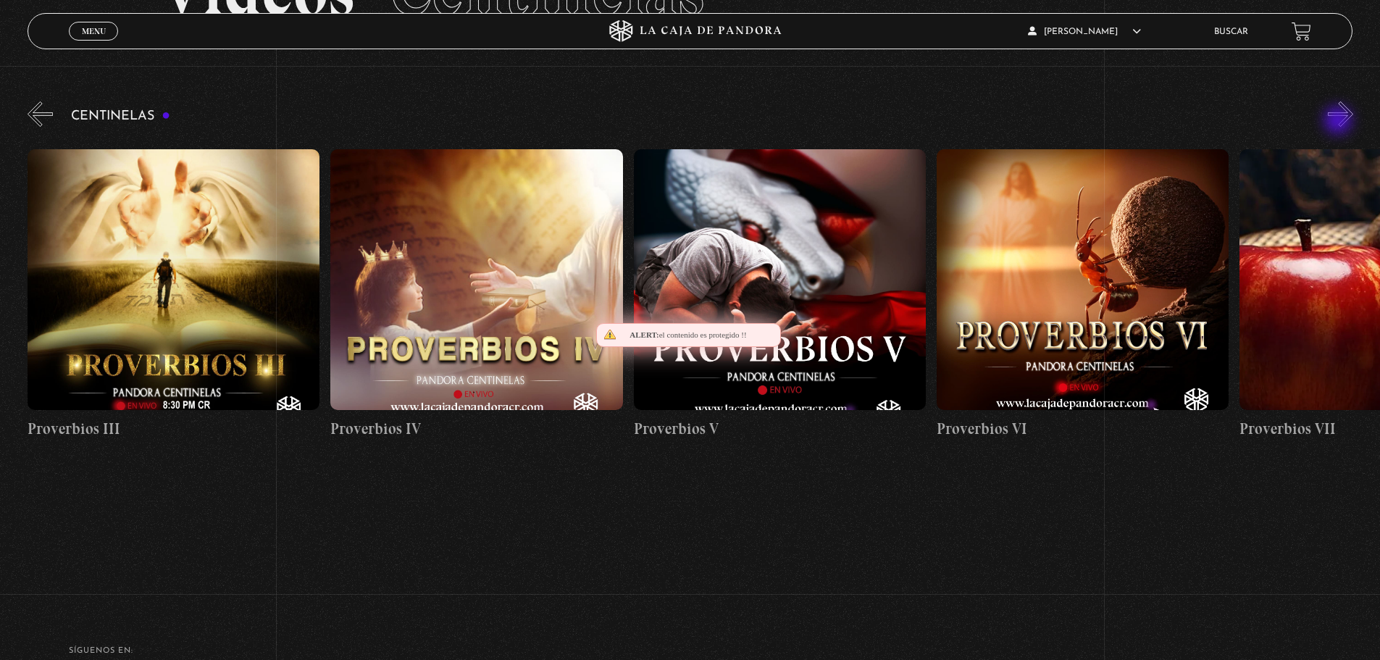
click at [1340, 122] on button "»" at bounding box center [1340, 113] width 25 height 25
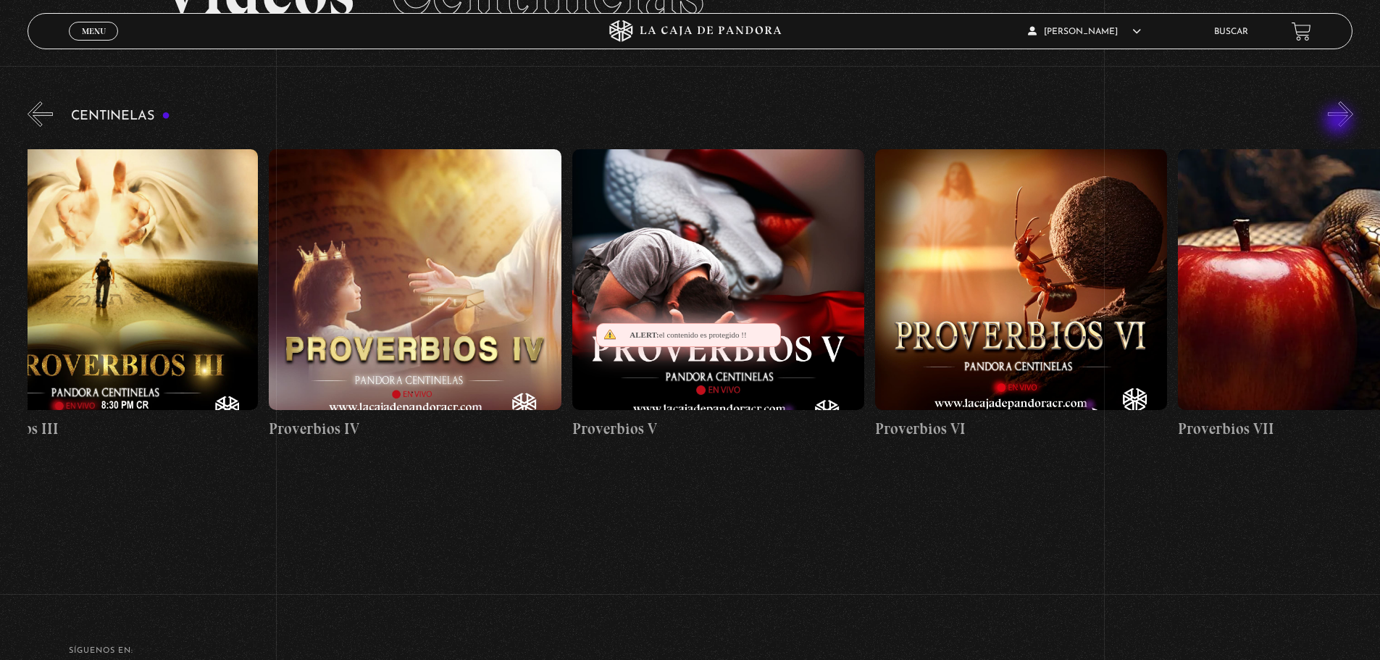
click at [1340, 122] on button "»" at bounding box center [1340, 113] width 25 height 25
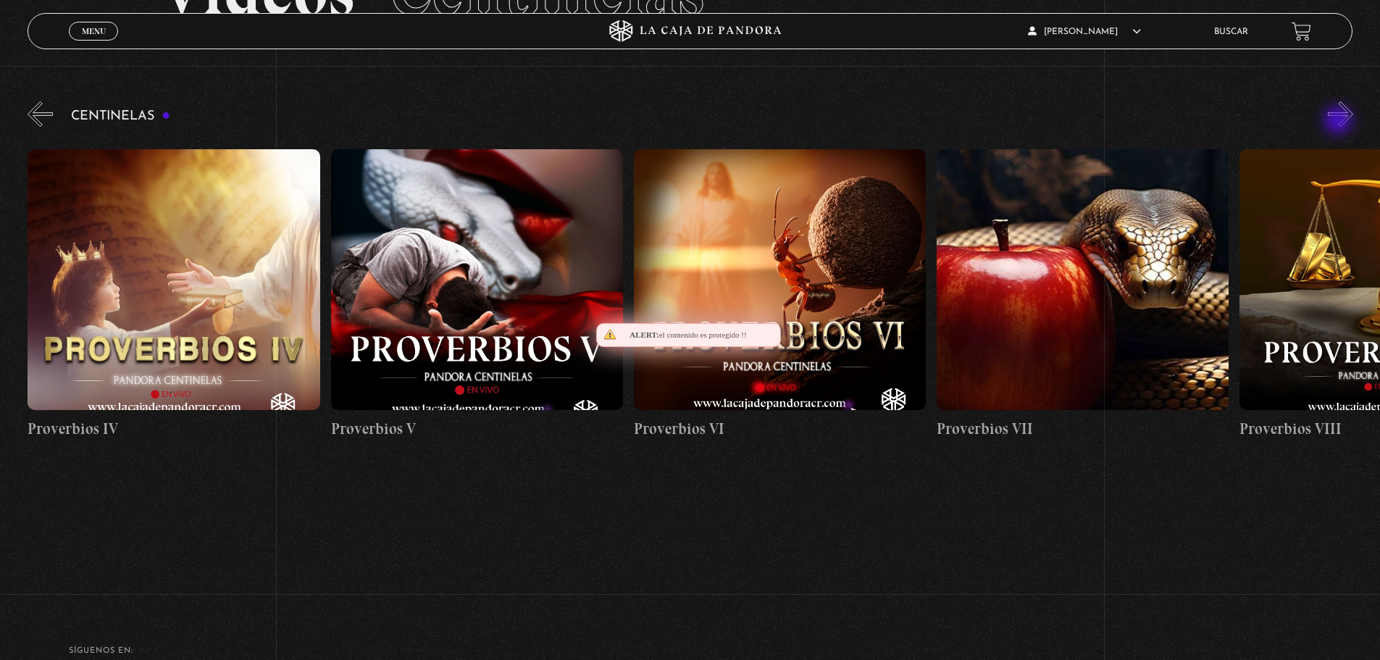
click at [1340, 122] on button "»" at bounding box center [1340, 113] width 25 height 25
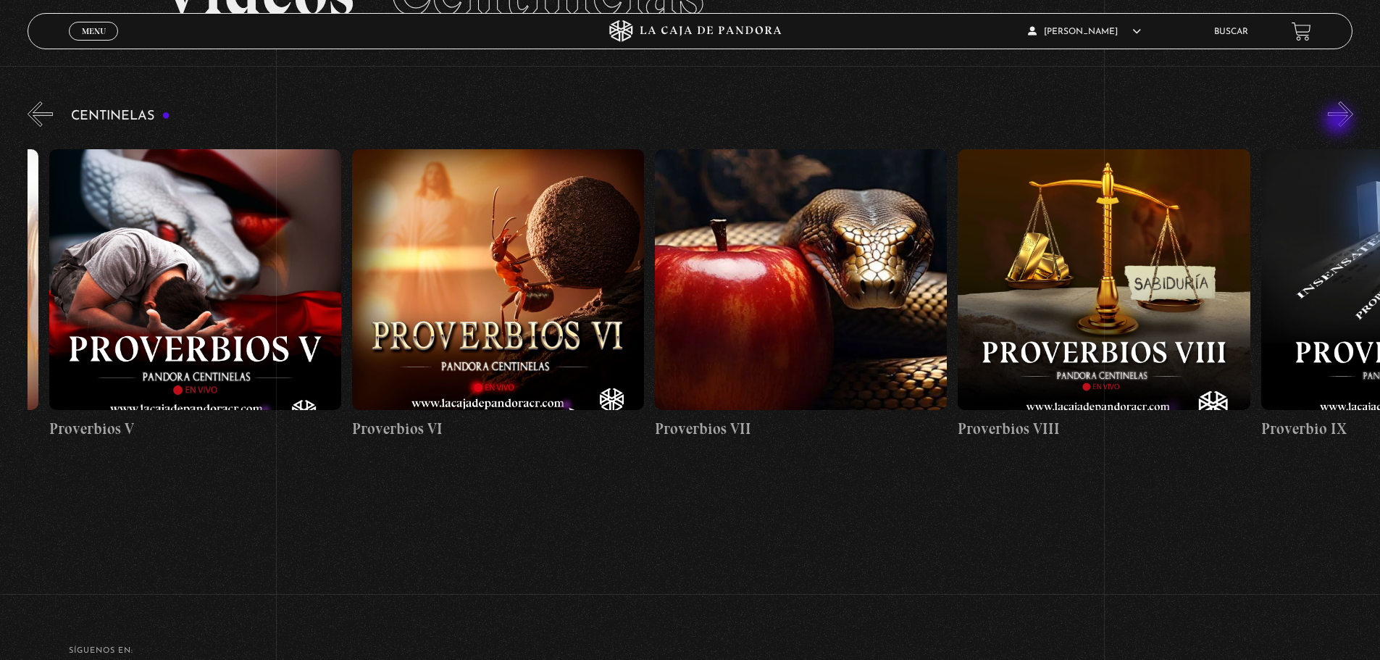
click at [1340, 122] on button "»" at bounding box center [1340, 113] width 25 height 25
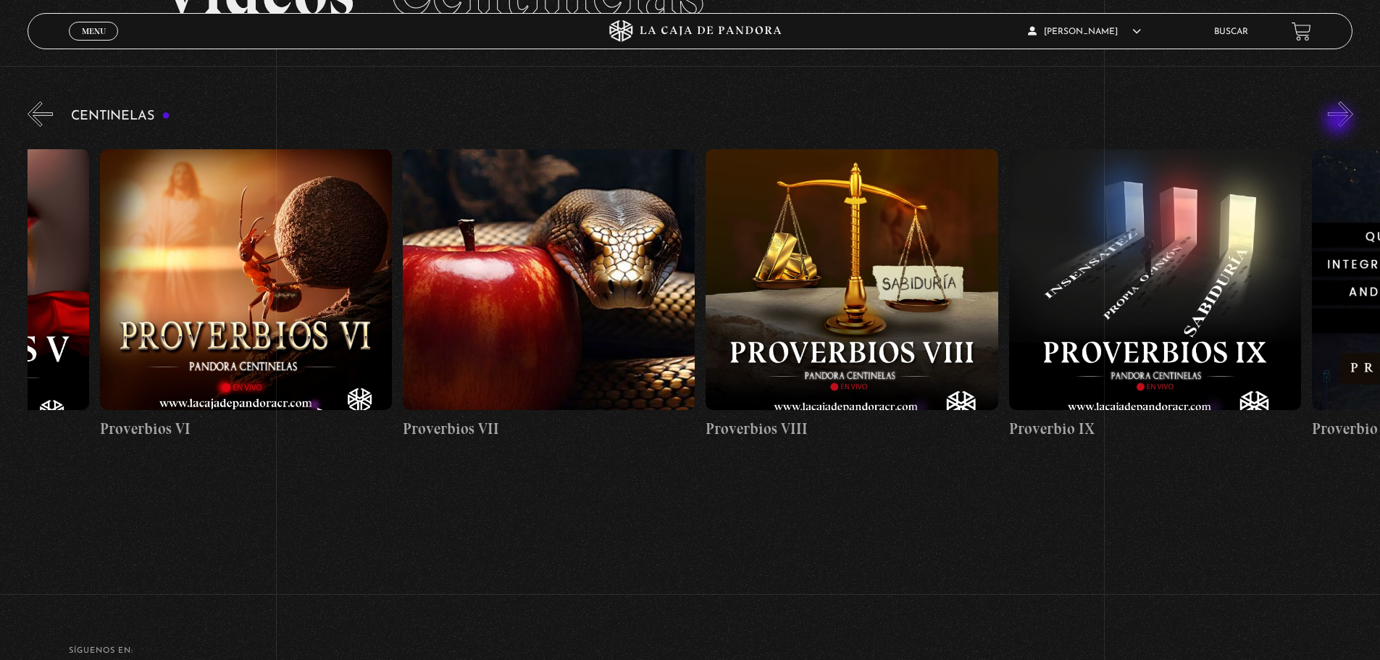
click at [1340, 122] on button "»" at bounding box center [1340, 113] width 25 height 25
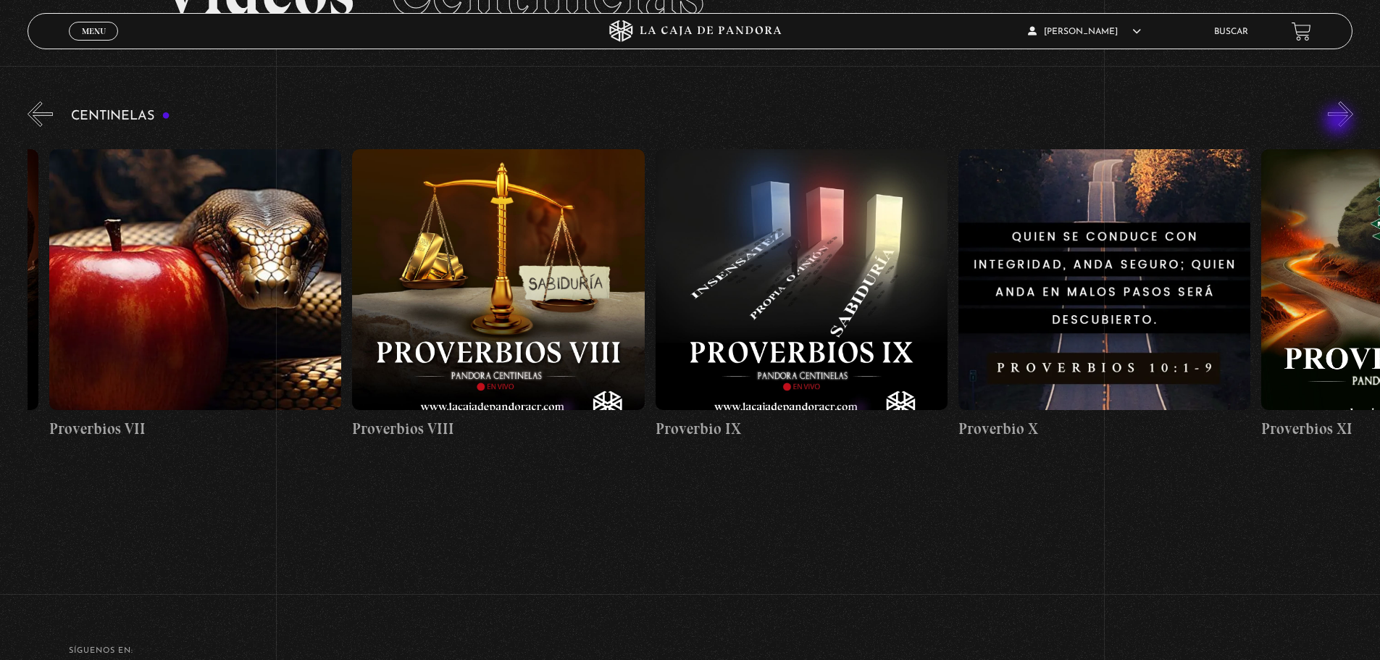
click at [1340, 122] on button "»" at bounding box center [1340, 113] width 25 height 25
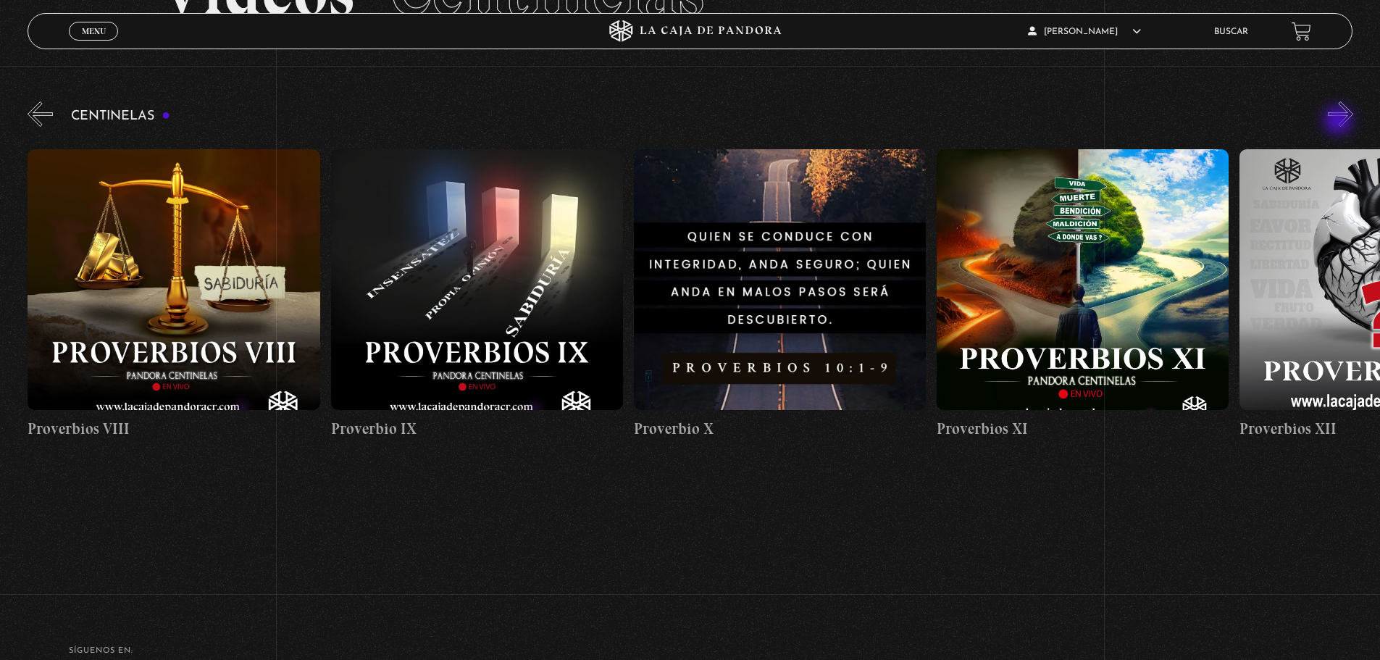
click at [1340, 122] on button "»" at bounding box center [1340, 113] width 25 height 25
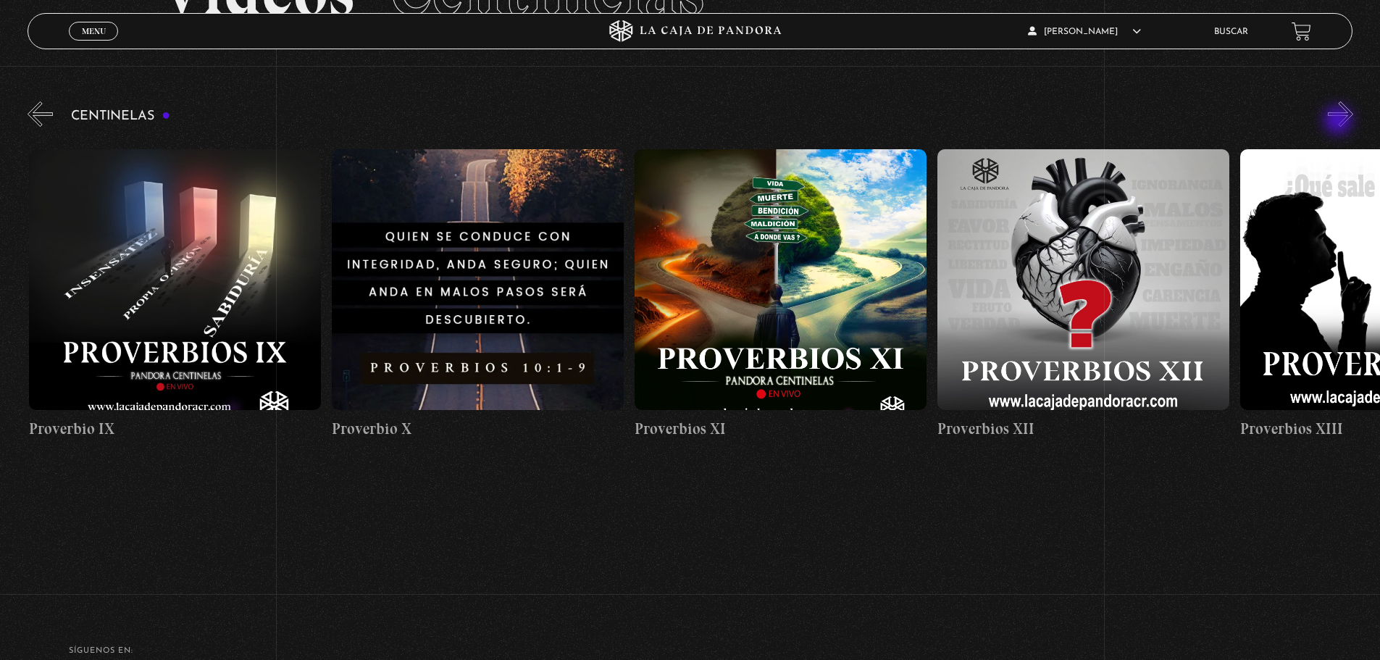
scroll to position [0, 3333]
click at [1340, 122] on button "»" at bounding box center [1340, 113] width 25 height 25
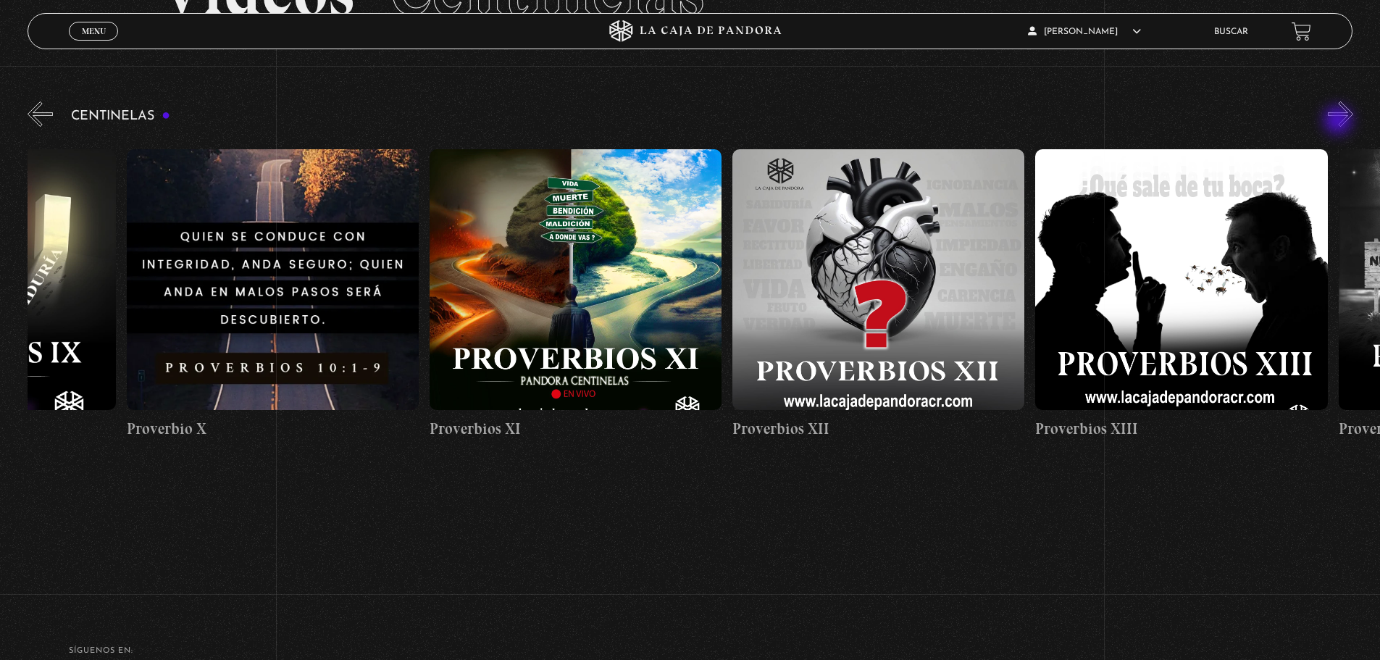
click at [1340, 122] on button "»" at bounding box center [1340, 113] width 25 height 25
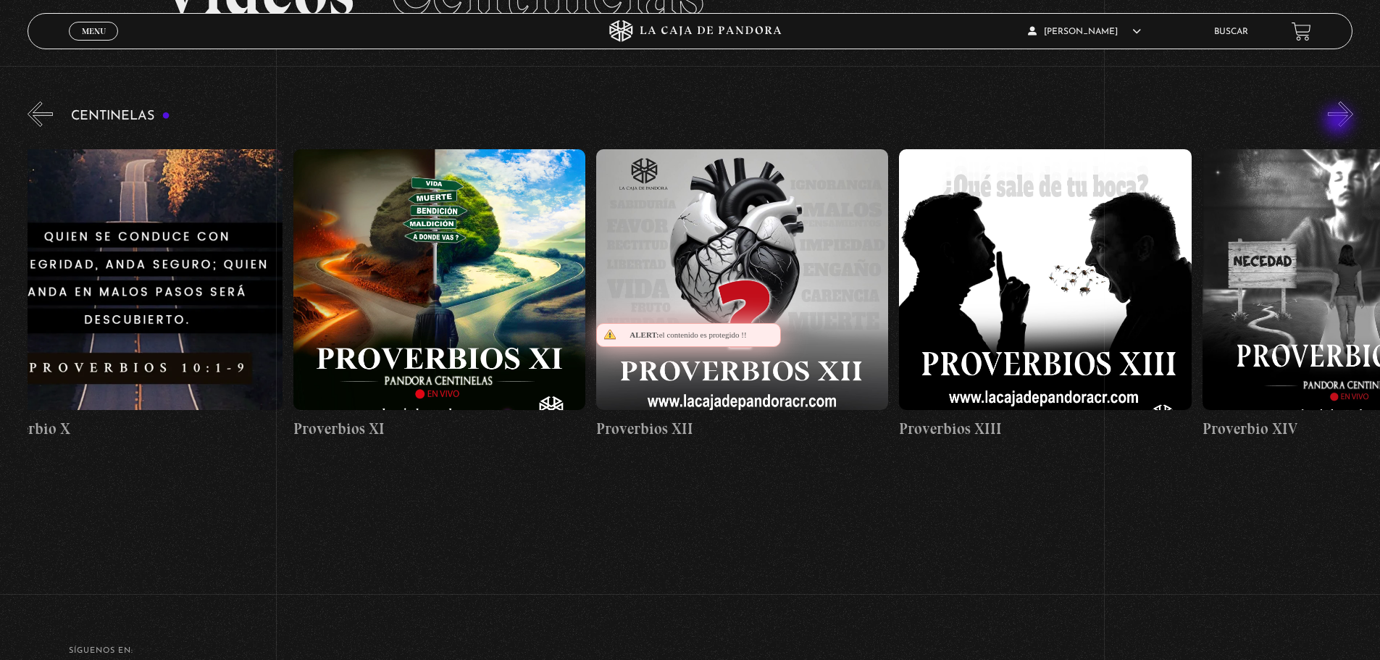
click at [1340, 122] on button "»" at bounding box center [1340, 113] width 25 height 25
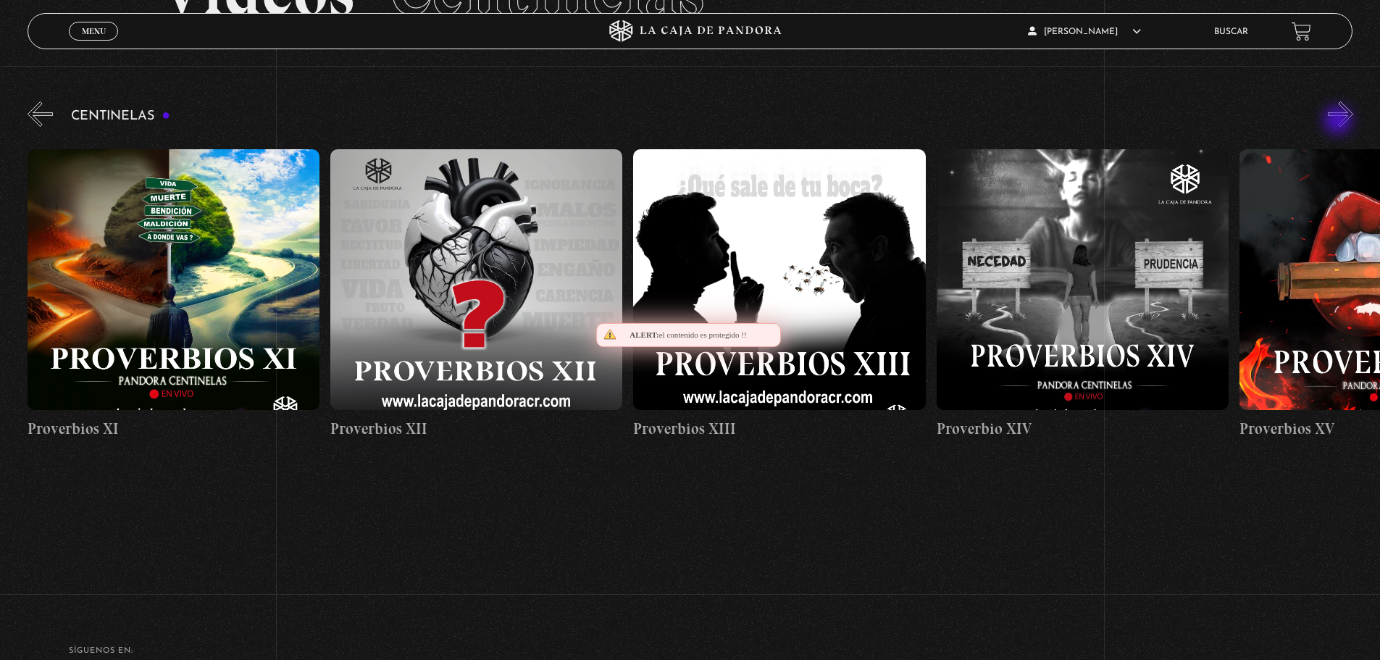
click at [1340, 122] on button "»" at bounding box center [1340, 113] width 25 height 25
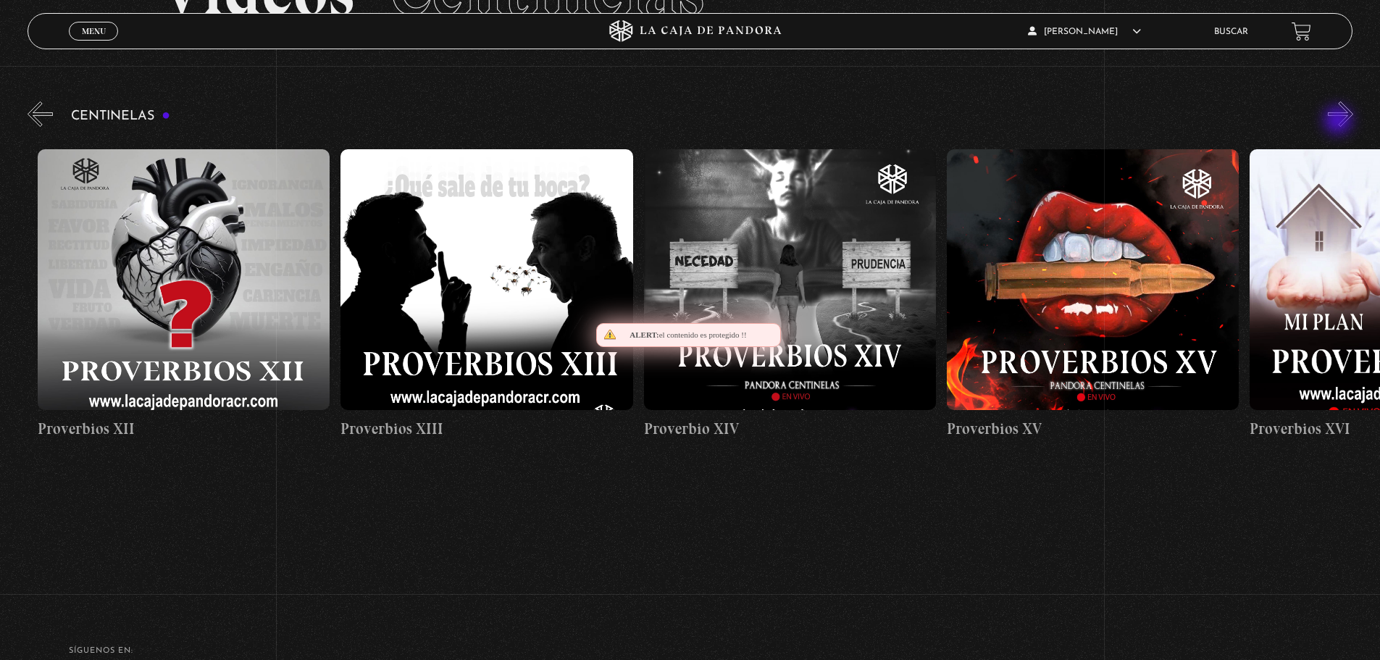
click at [1340, 122] on button "»" at bounding box center [1340, 113] width 25 height 25
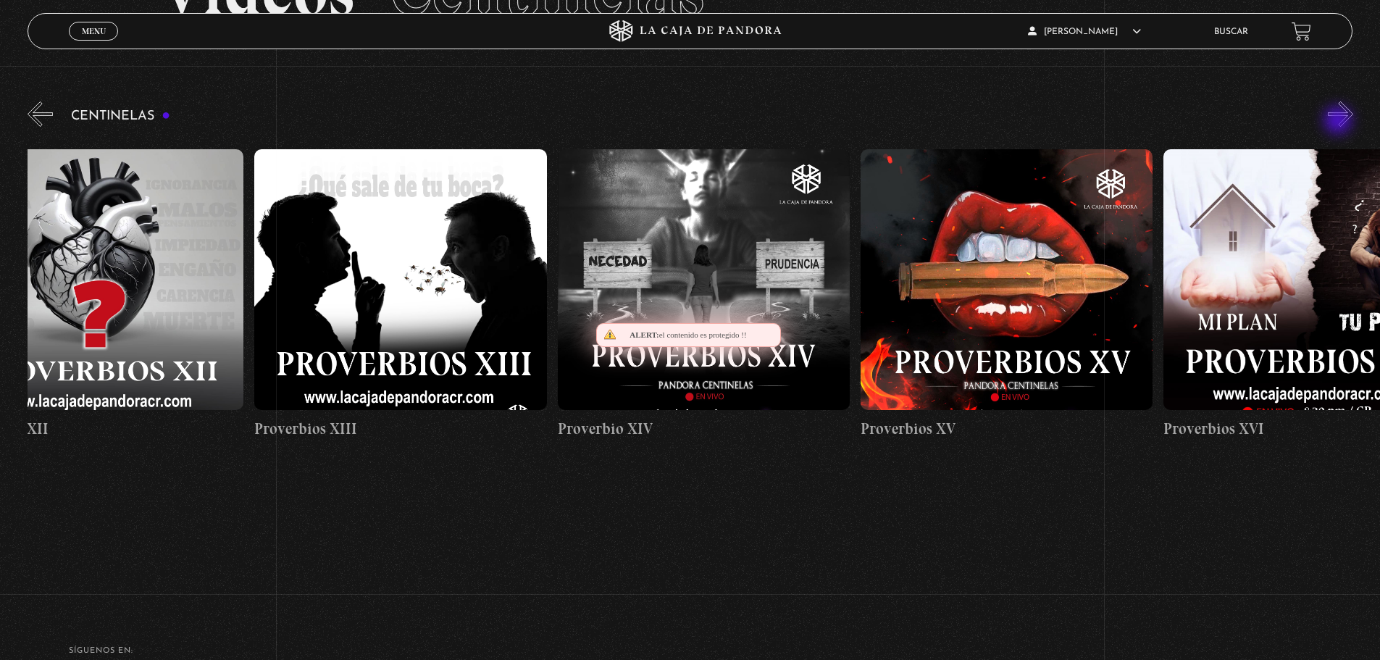
click at [1340, 122] on button "»" at bounding box center [1340, 113] width 25 height 25
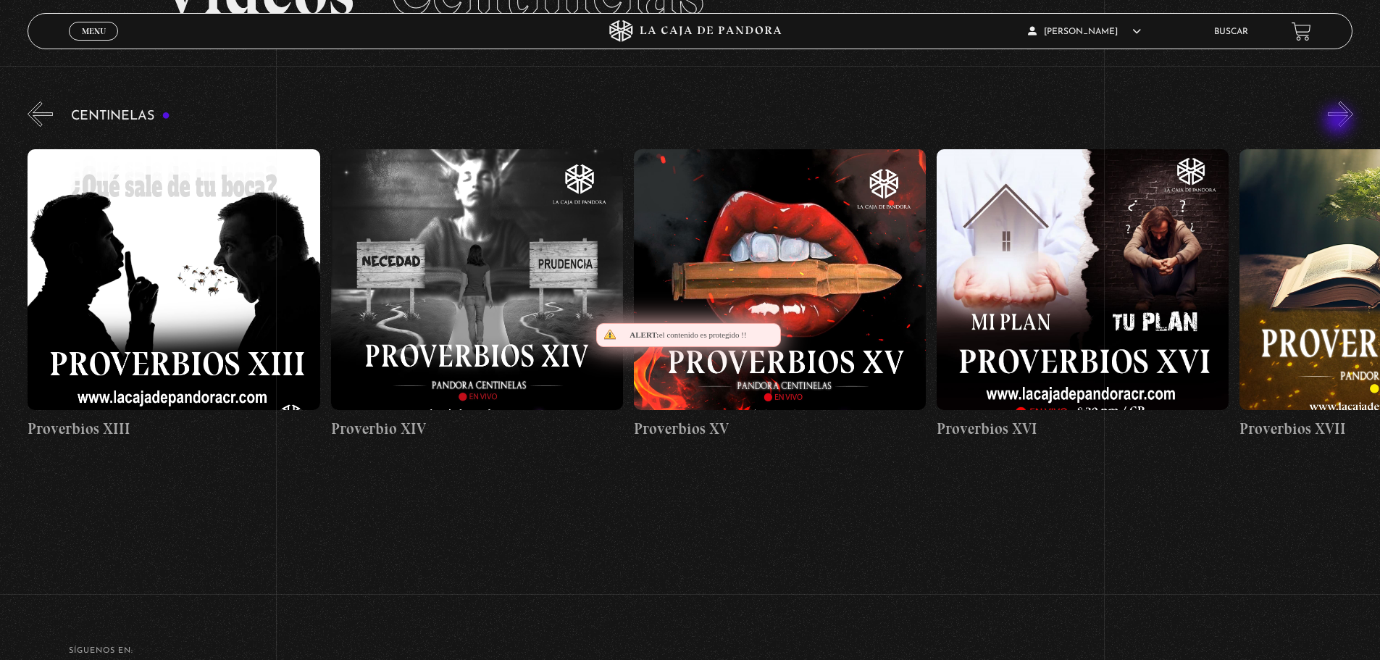
click at [1340, 122] on button "»" at bounding box center [1340, 113] width 25 height 25
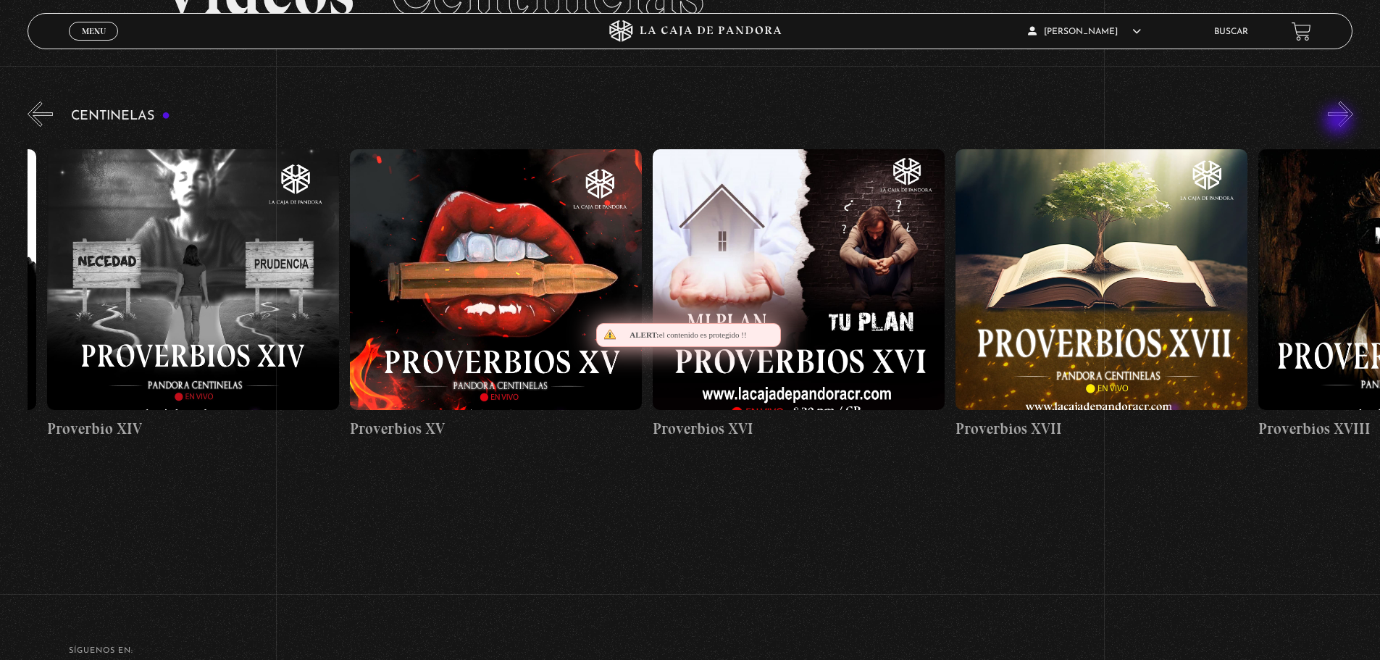
click at [1340, 122] on button "»" at bounding box center [1340, 113] width 25 height 25
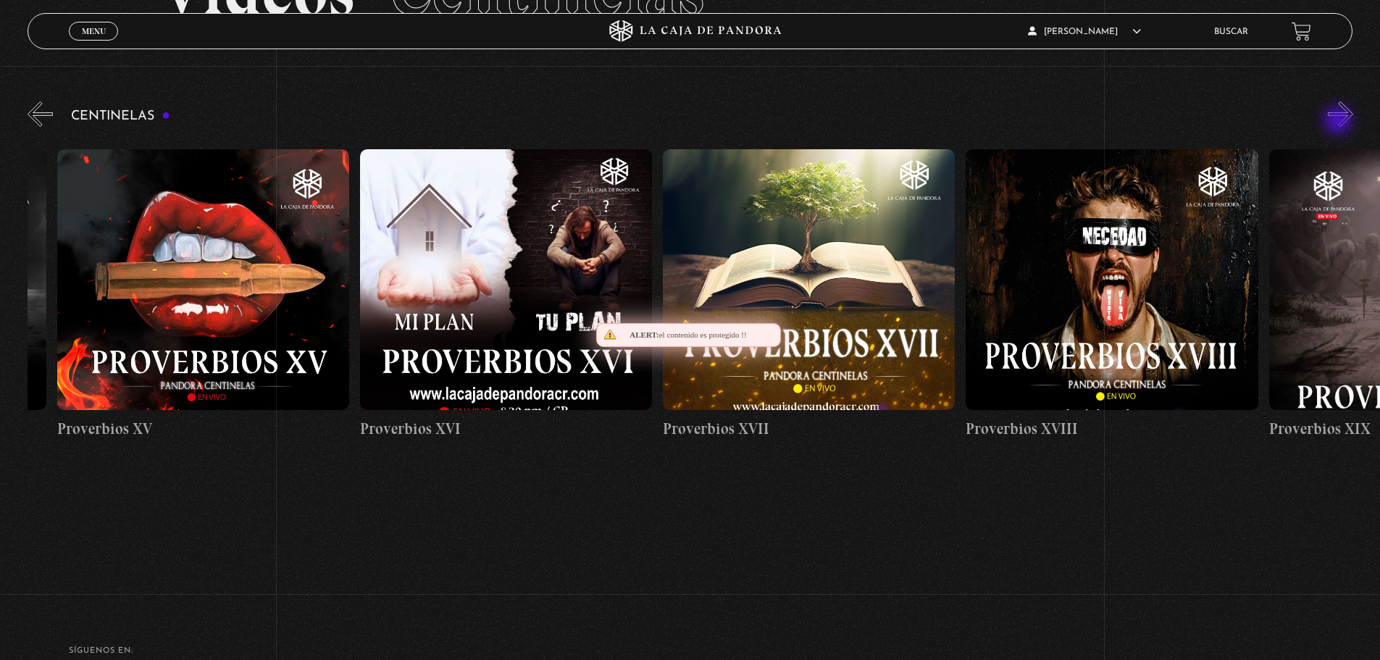
click at [1340, 122] on button "»" at bounding box center [1340, 113] width 25 height 25
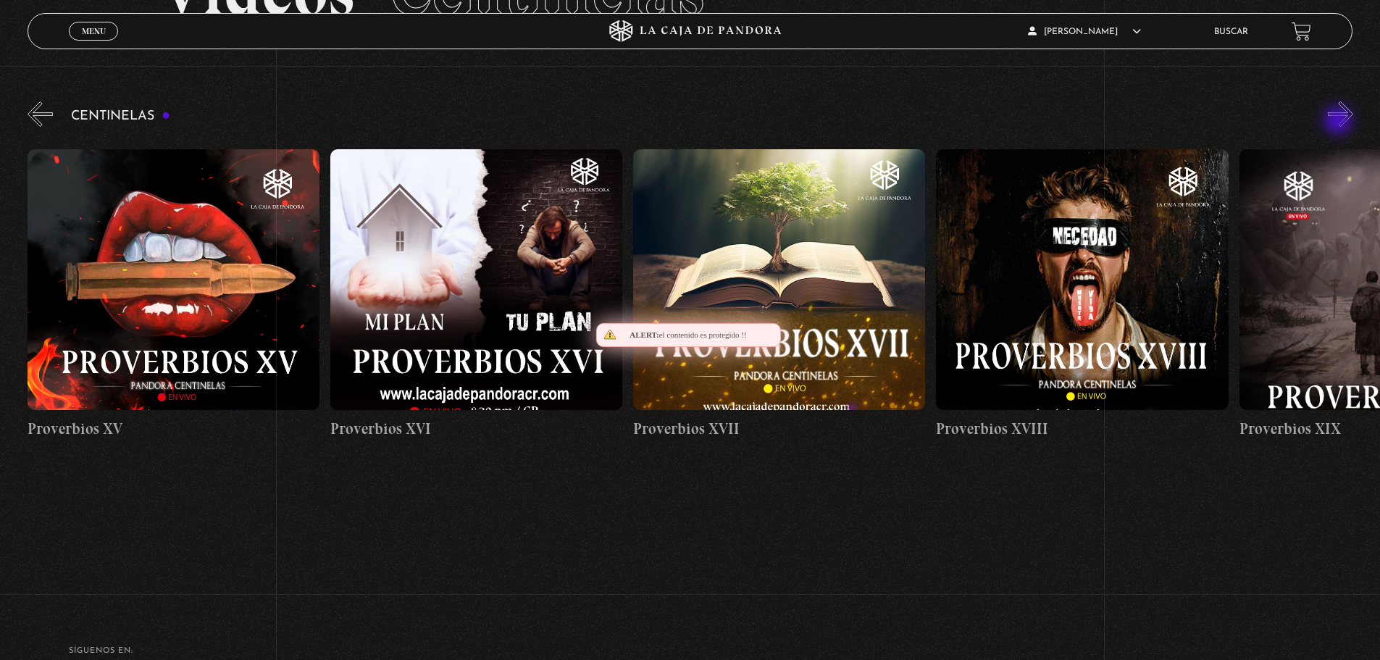
click at [1340, 122] on button "»" at bounding box center [1340, 113] width 25 height 25
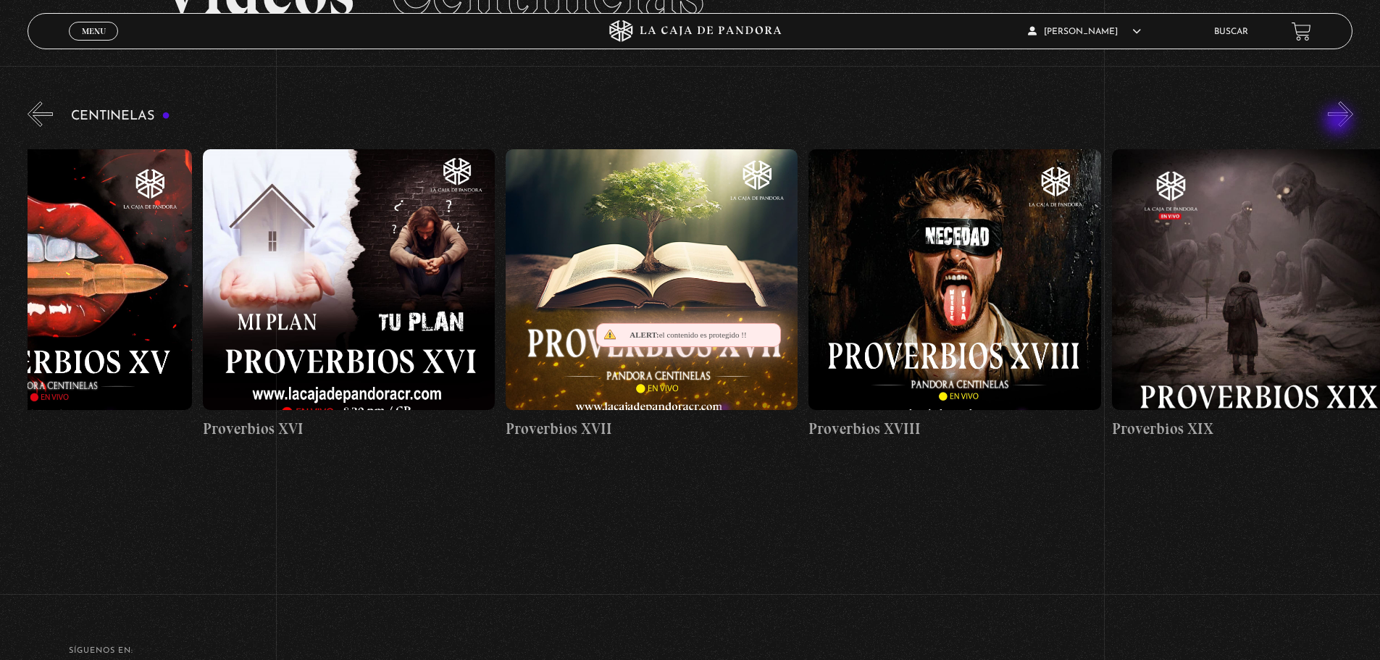
click at [1340, 122] on button "»" at bounding box center [1340, 113] width 25 height 25
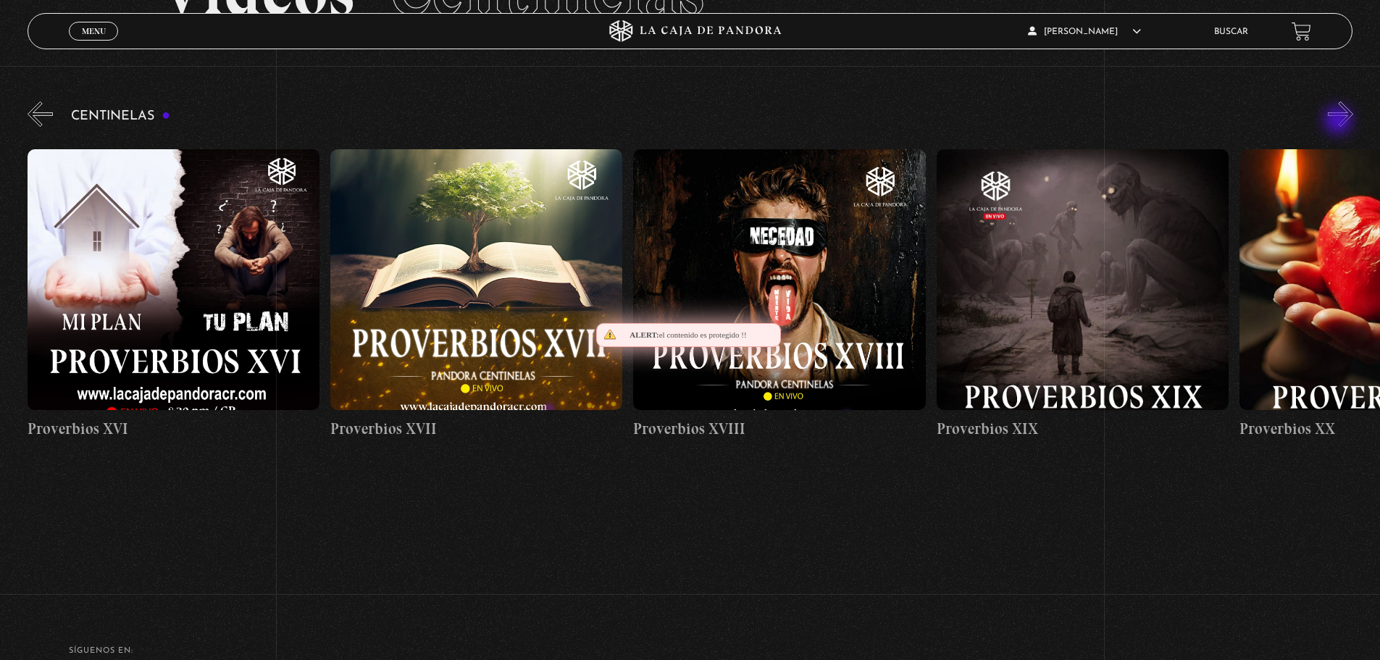
click at [1340, 122] on button "»" at bounding box center [1340, 113] width 25 height 25
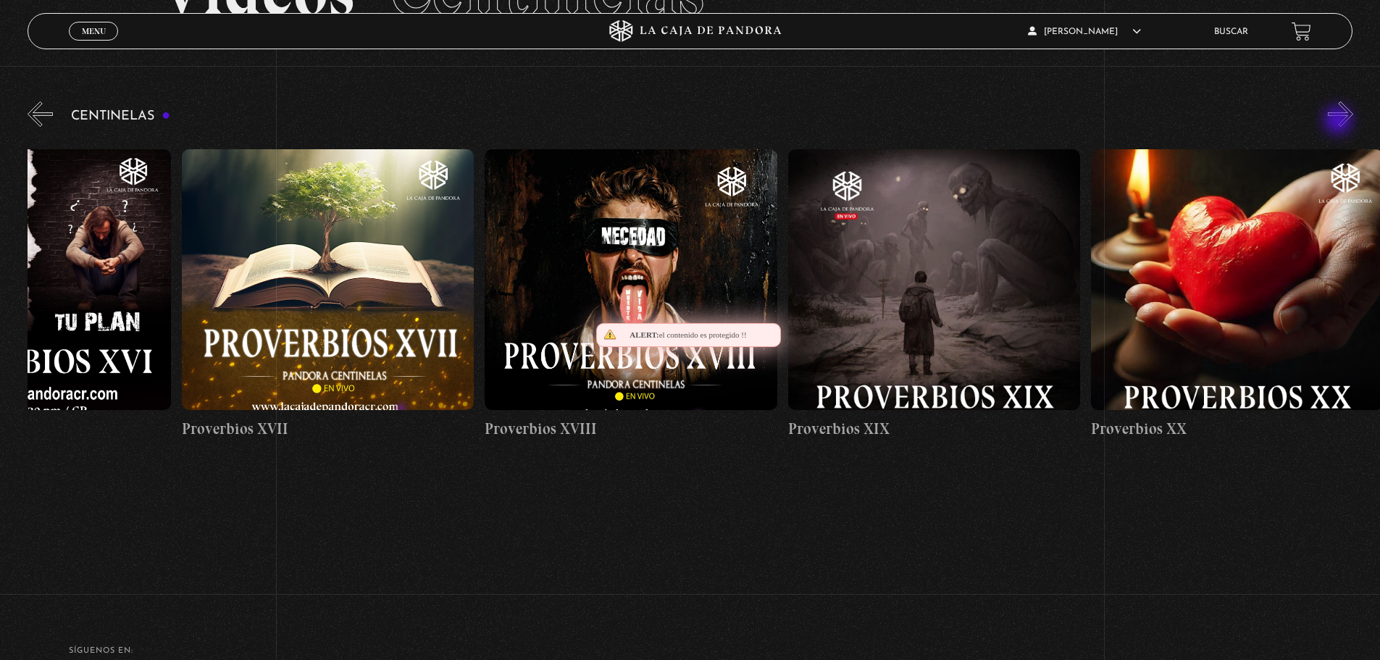
click at [1340, 122] on button "»" at bounding box center [1340, 113] width 25 height 25
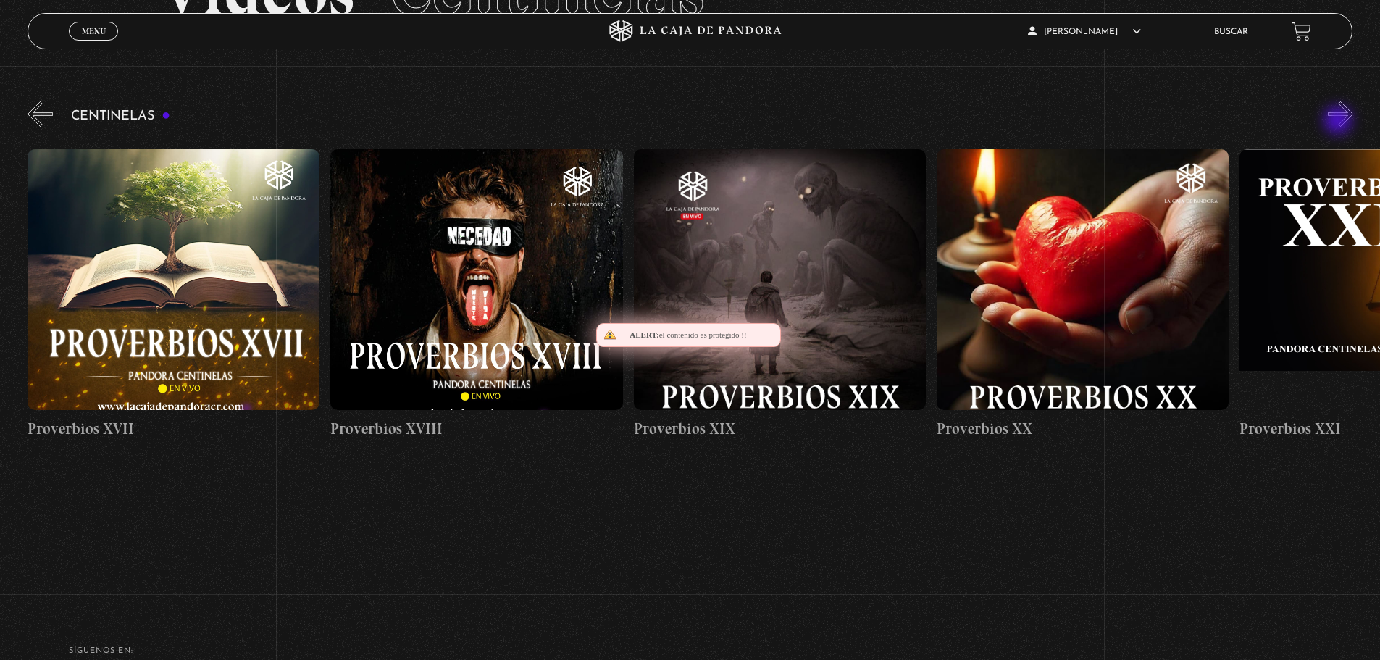
click at [1340, 122] on button "»" at bounding box center [1340, 113] width 25 height 25
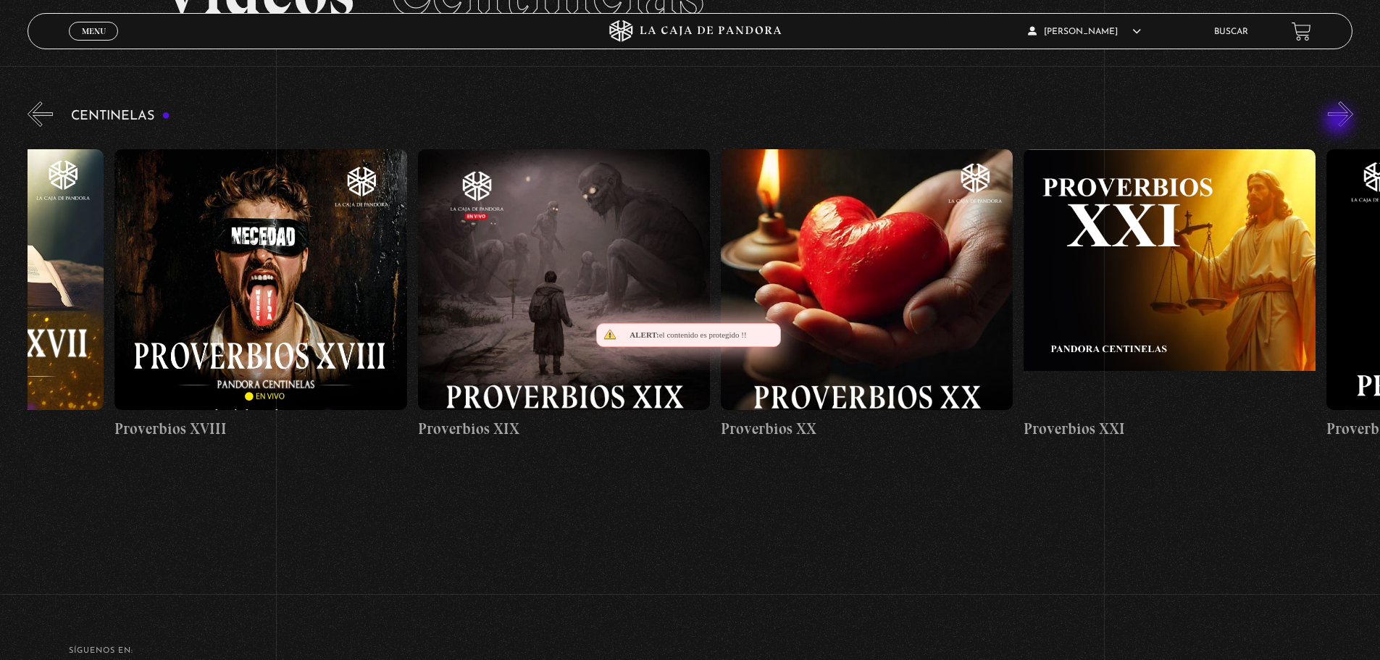
click at [1340, 122] on button "»" at bounding box center [1340, 113] width 25 height 25
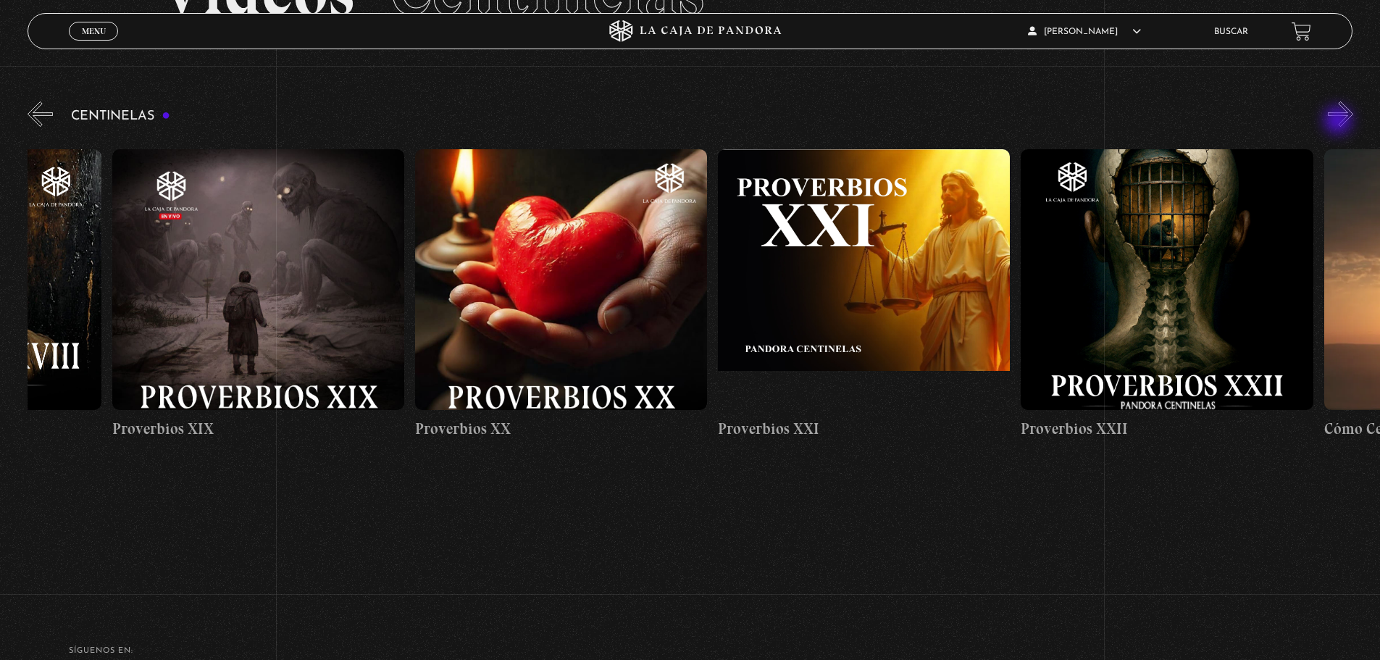
click at [1340, 122] on button "»" at bounding box center [1340, 113] width 25 height 25
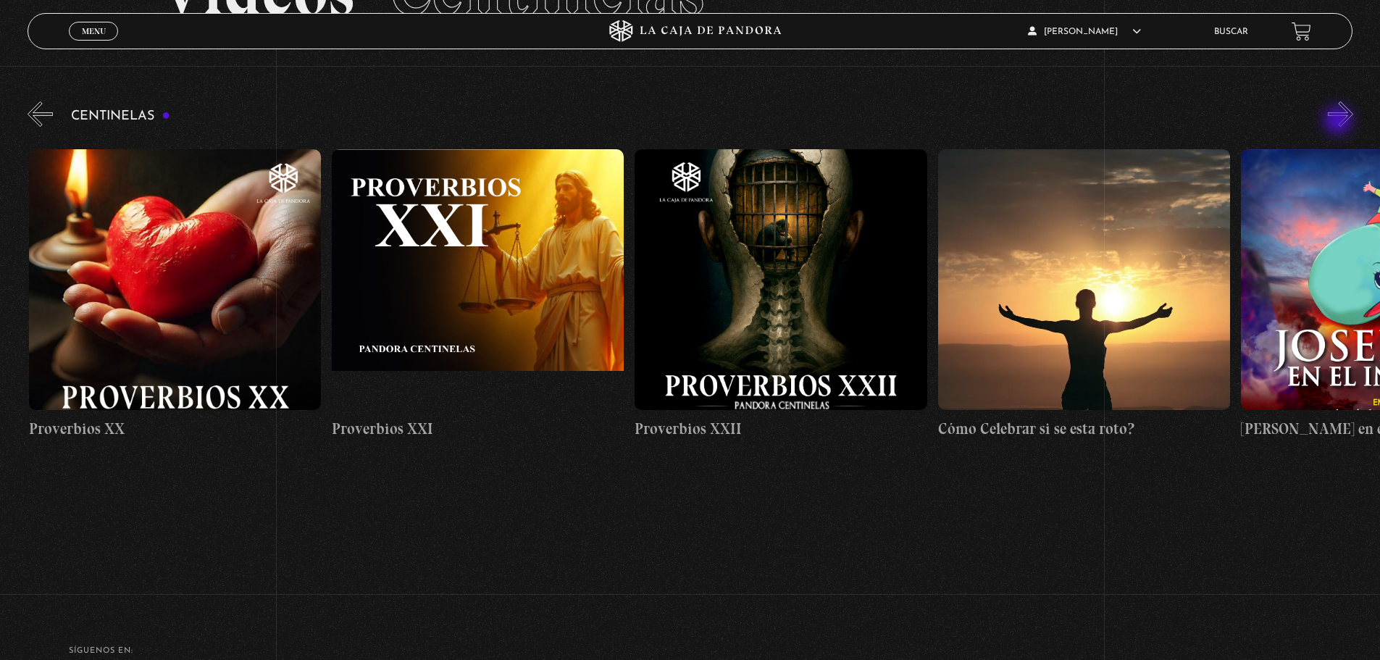
click at [1340, 122] on button "»" at bounding box center [1340, 113] width 25 height 25
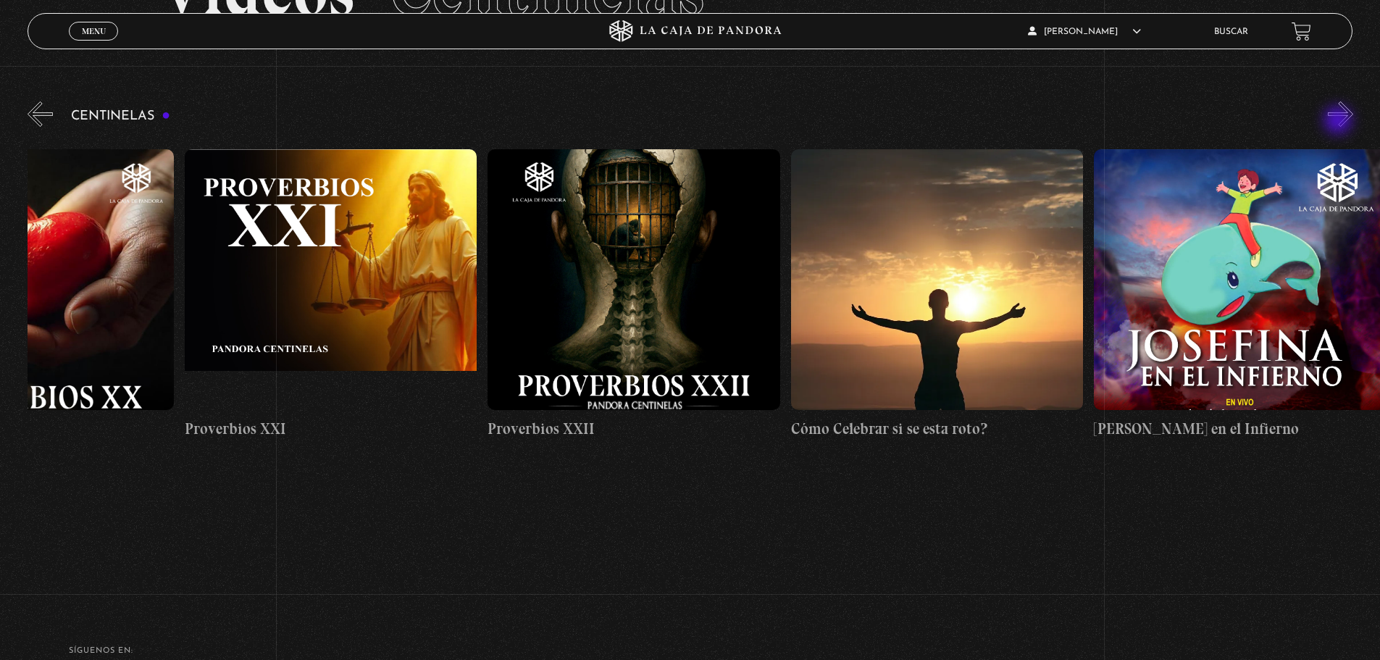
click at [1340, 122] on button "»" at bounding box center [1340, 113] width 25 height 25
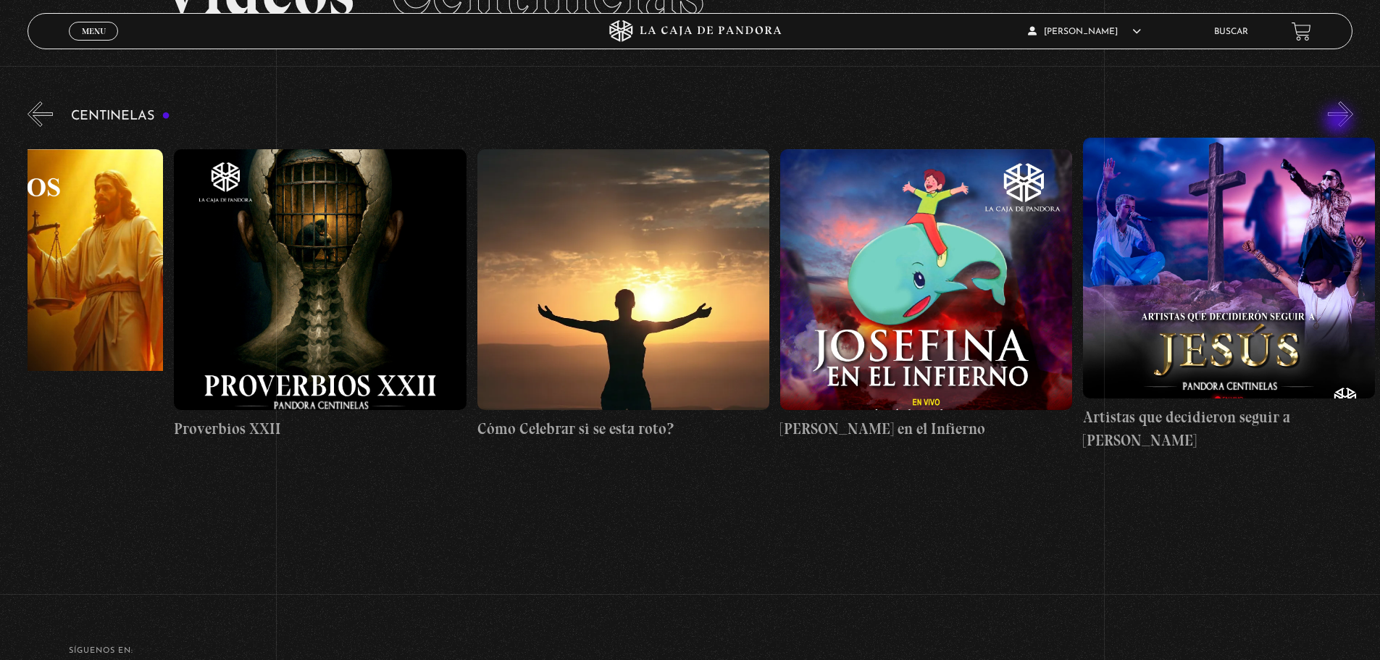
click at [1340, 122] on button "»" at bounding box center [1340, 113] width 25 height 25
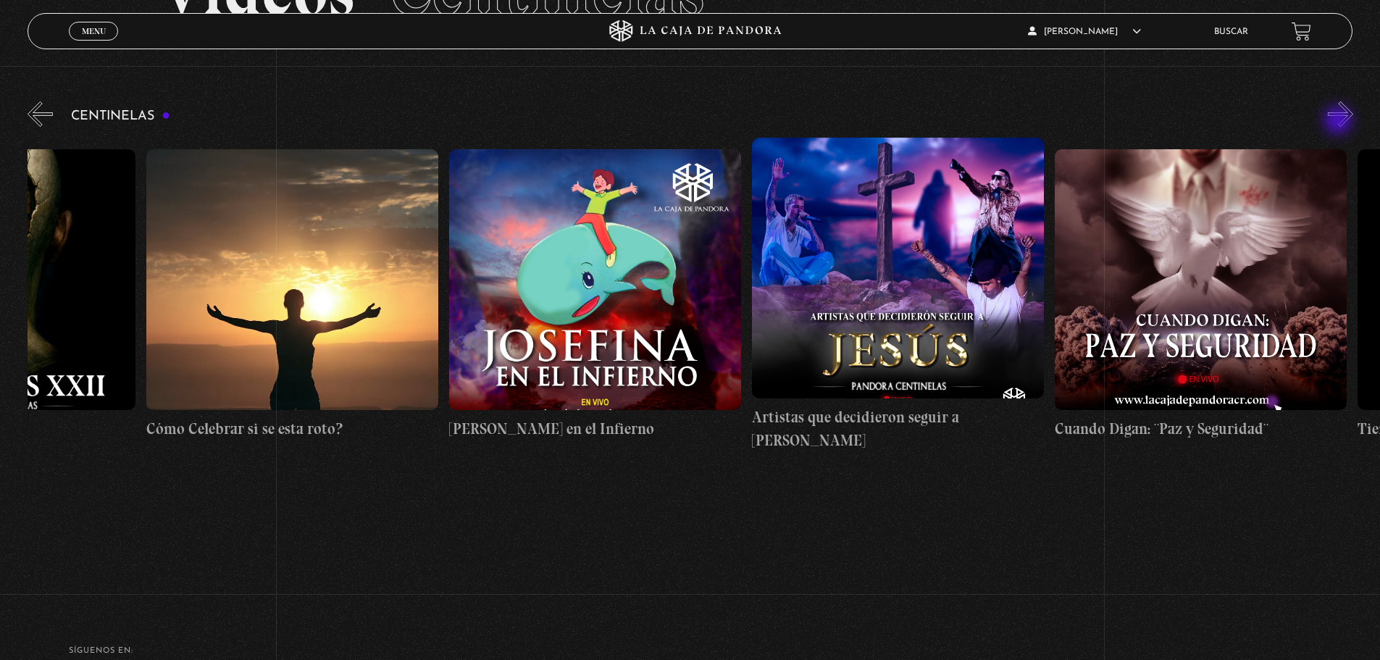
click at [1340, 122] on button "»" at bounding box center [1340, 113] width 25 height 25
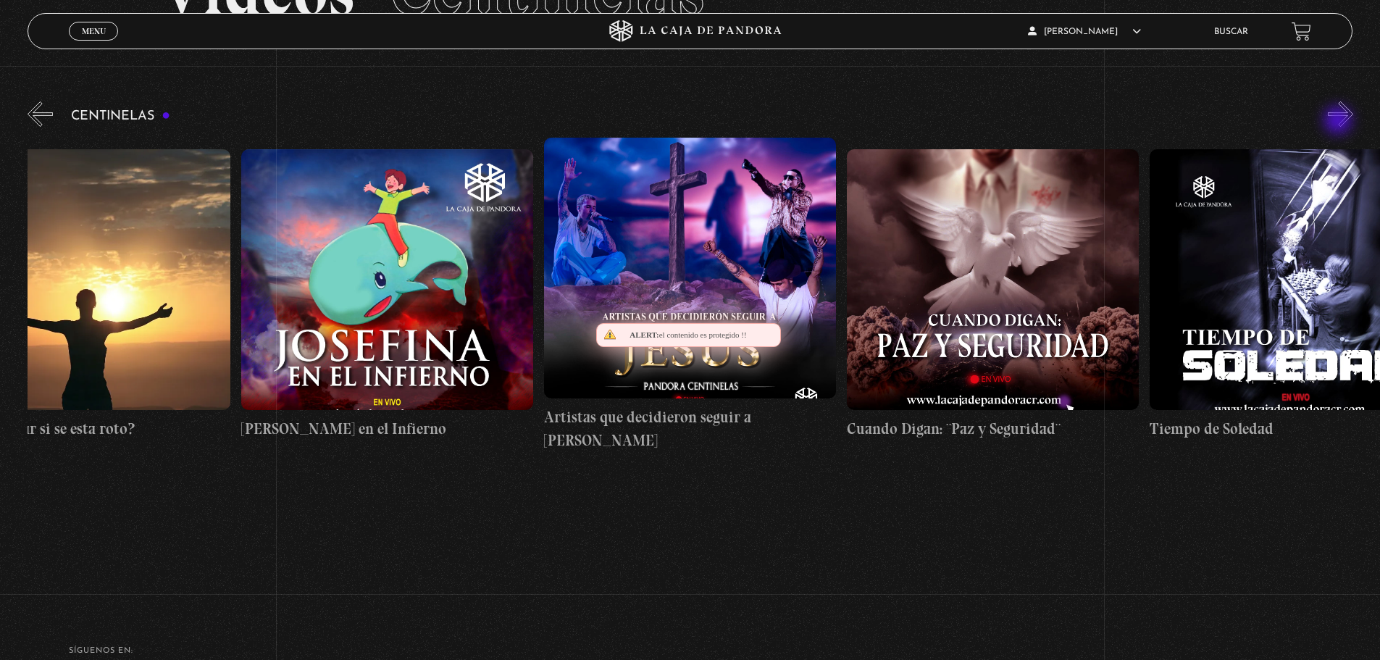
click at [1340, 122] on button "»" at bounding box center [1340, 113] width 25 height 25
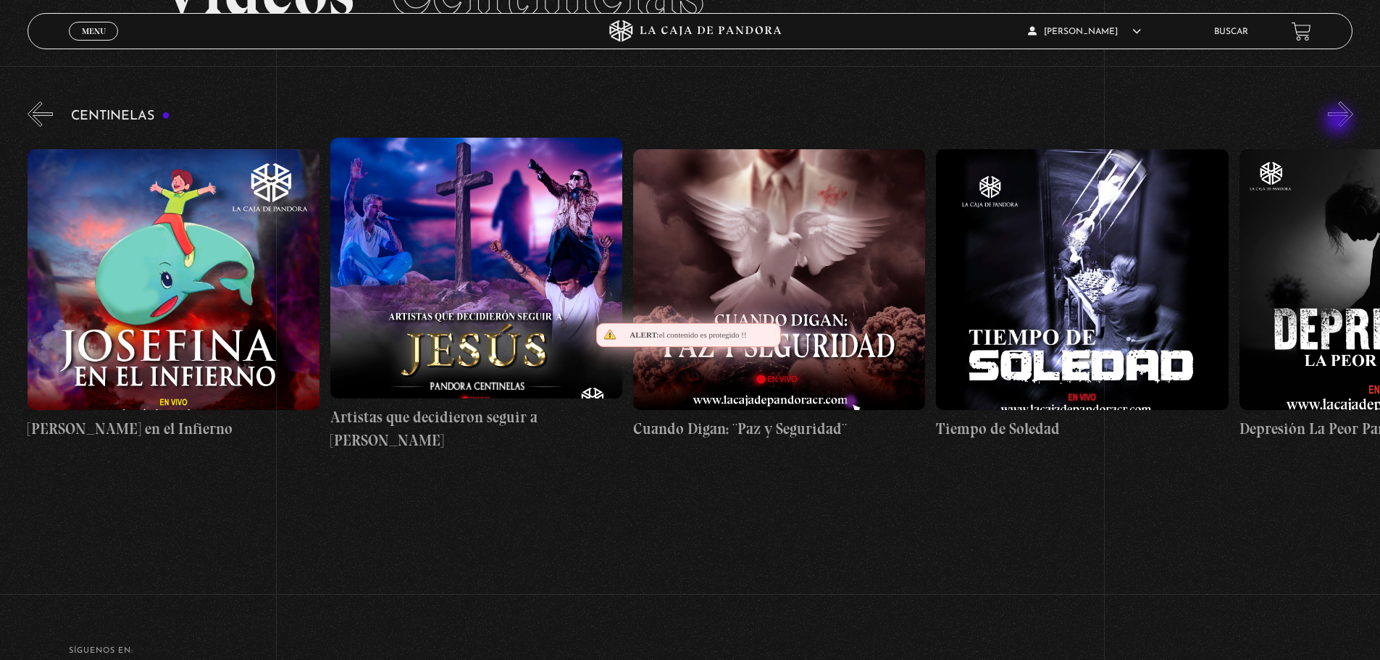
click at [1340, 122] on button "»" at bounding box center [1340, 113] width 25 height 25
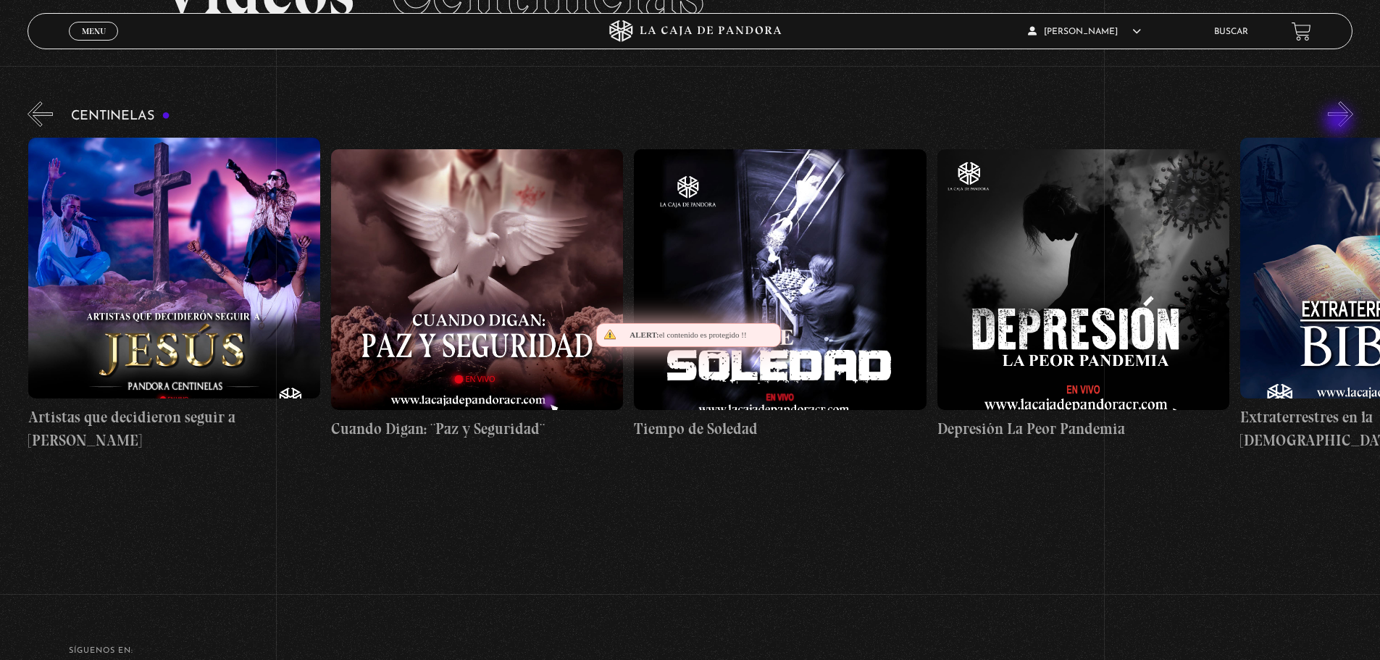
click at [1340, 122] on button "»" at bounding box center [1340, 113] width 25 height 25
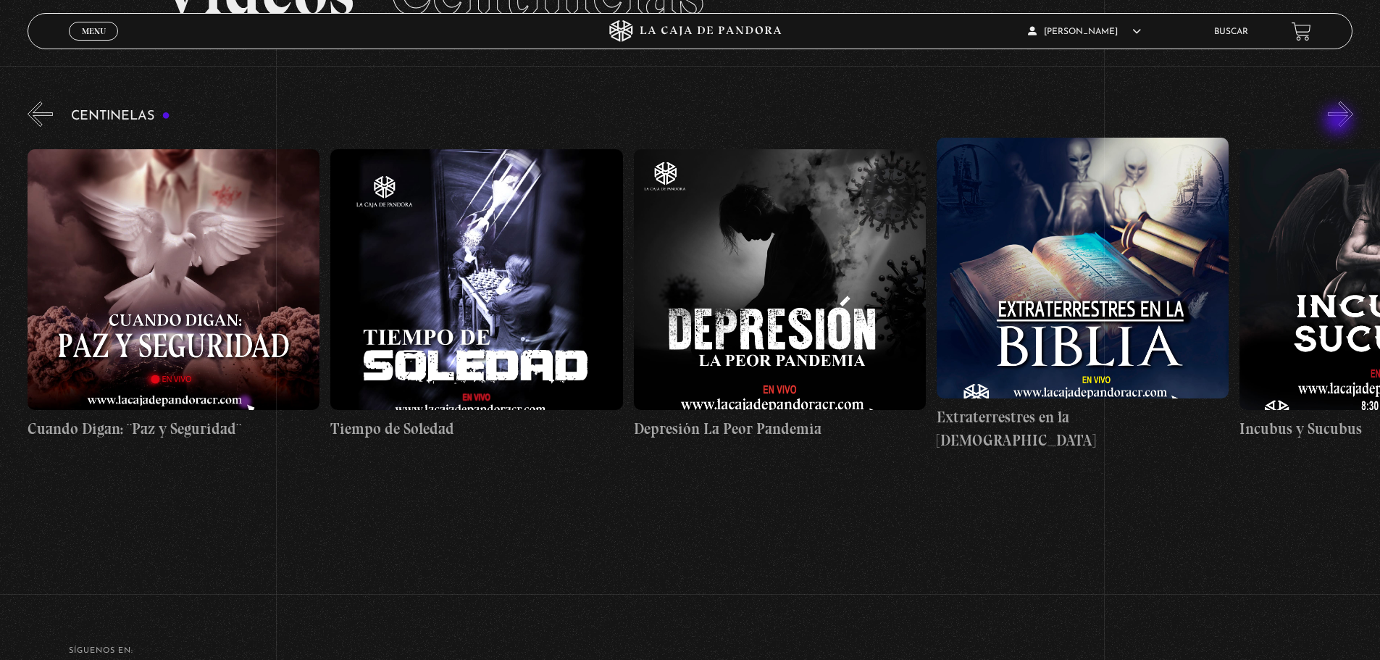
click at [1340, 122] on button "»" at bounding box center [1340, 113] width 25 height 25
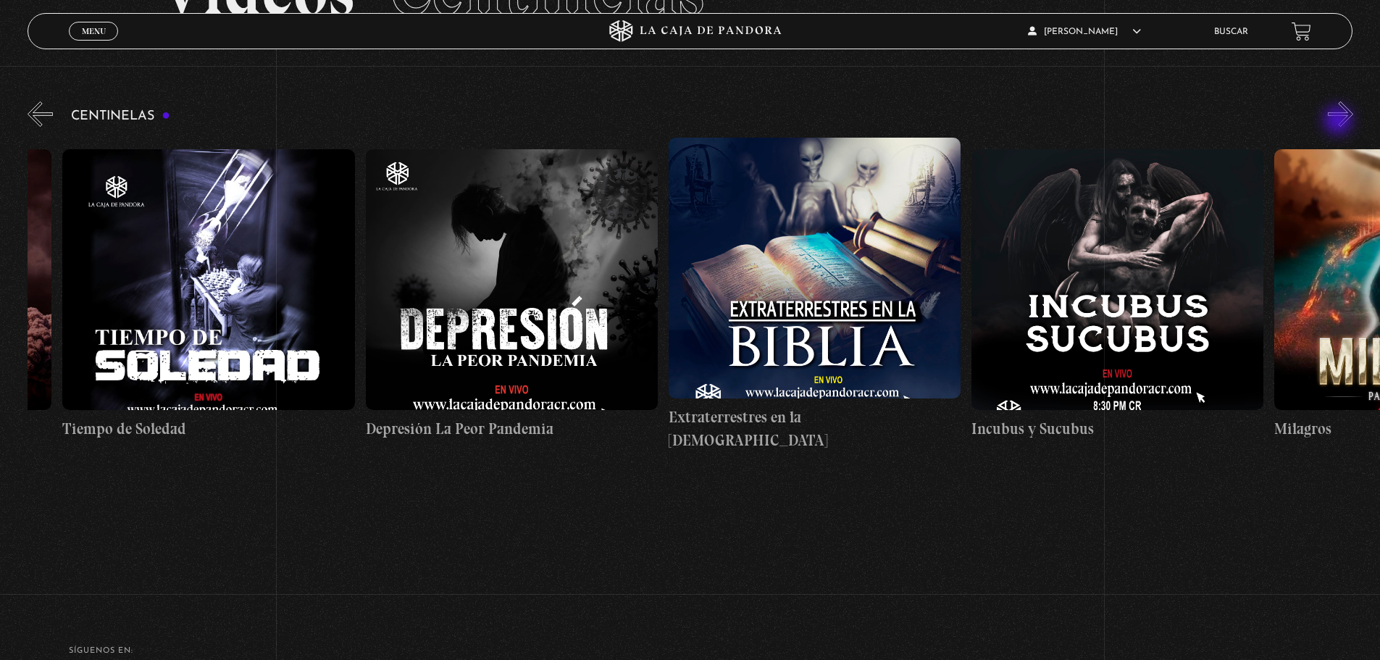
click at [1340, 122] on button "»" at bounding box center [1340, 113] width 25 height 25
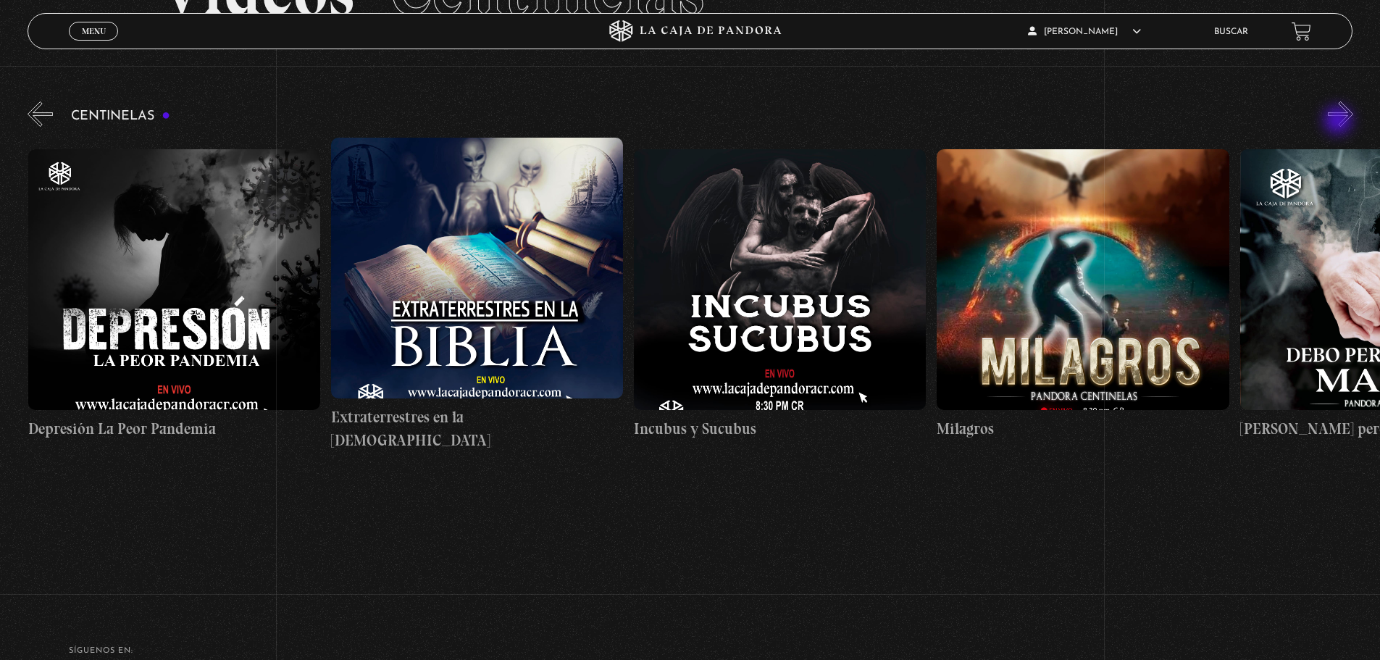
scroll to position [0, 9091]
click at [1340, 122] on button "»" at bounding box center [1340, 113] width 25 height 25
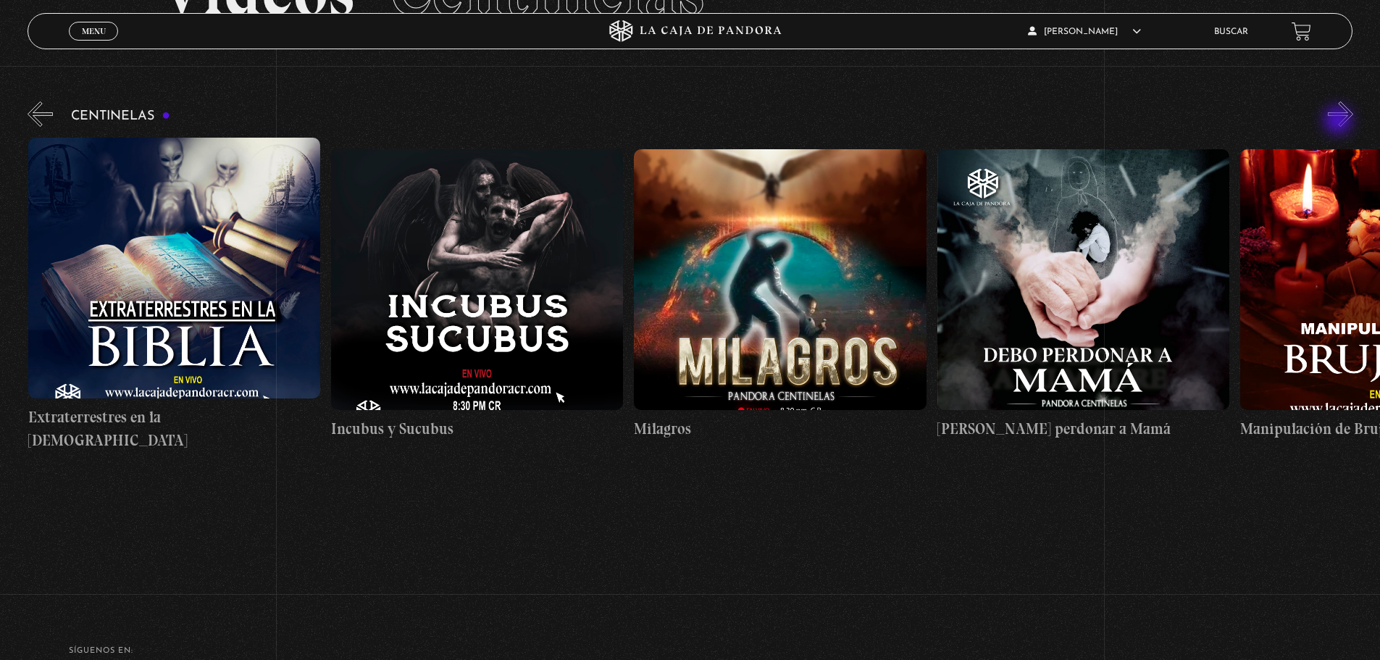
scroll to position [0, 9394]
click at [1340, 122] on button "»" at bounding box center [1340, 113] width 25 height 25
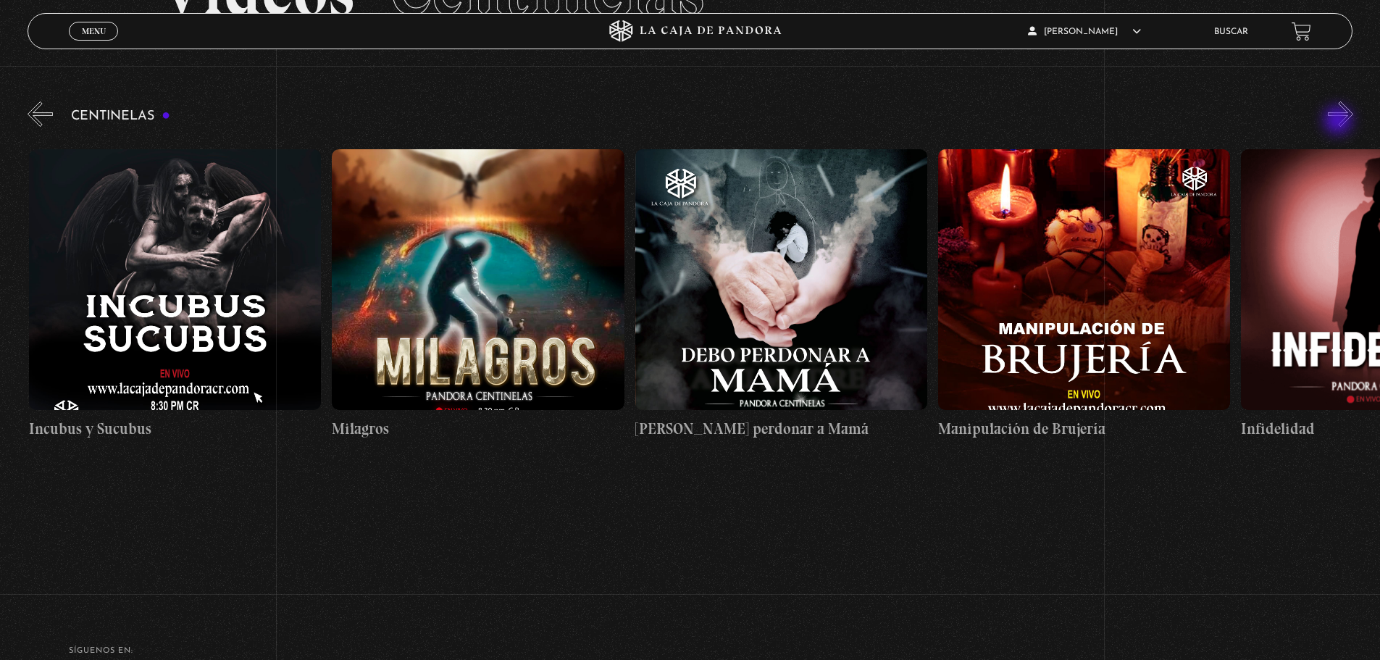
click at [1340, 122] on button "»" at bounding box center [1340, 113] width 25 height 25
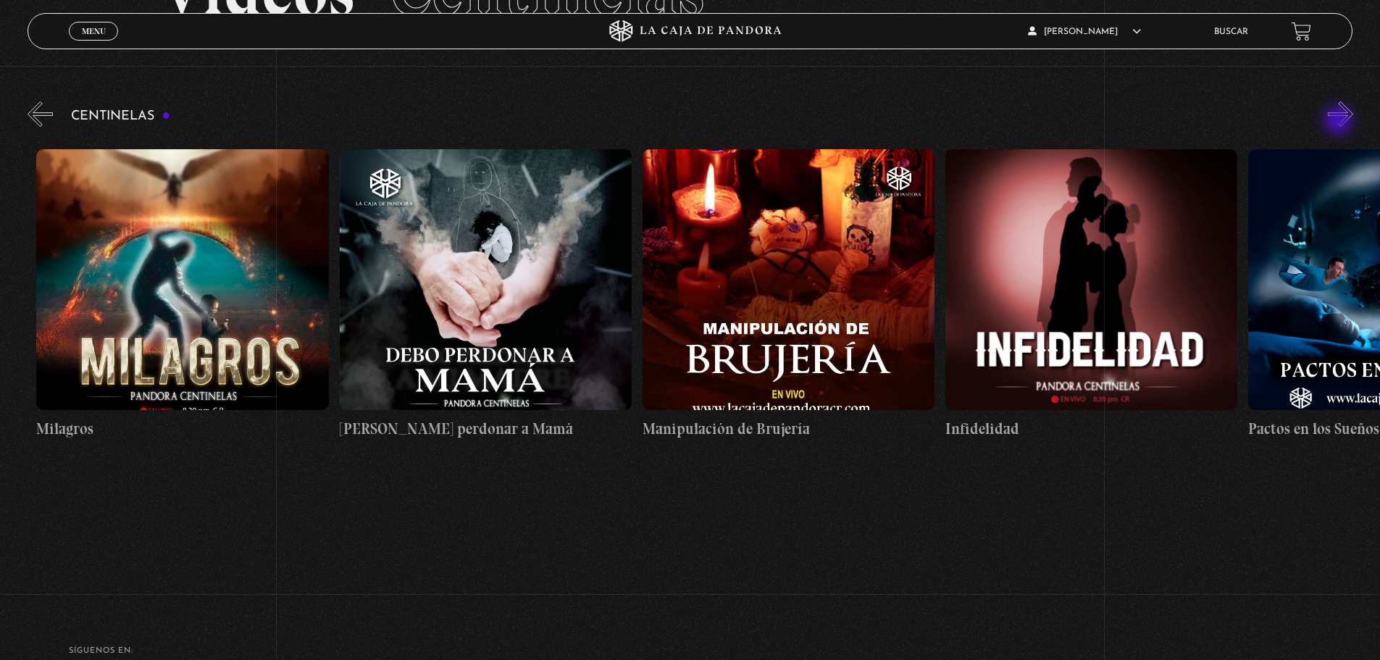
click at [1340, 122] on button "»" at bounding box center [1340, 113] width 25 height 25
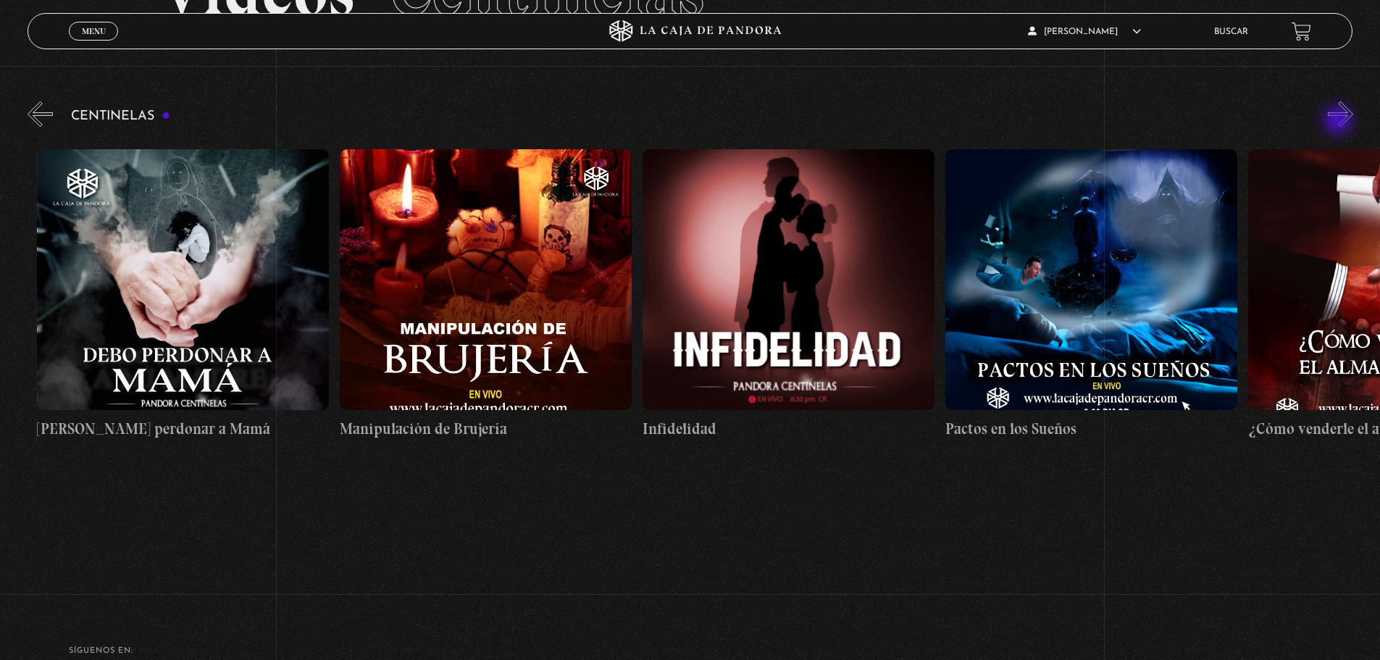
click at [1340, 122] on button "»" at bounding box center [1340, 113] width 25 height 25
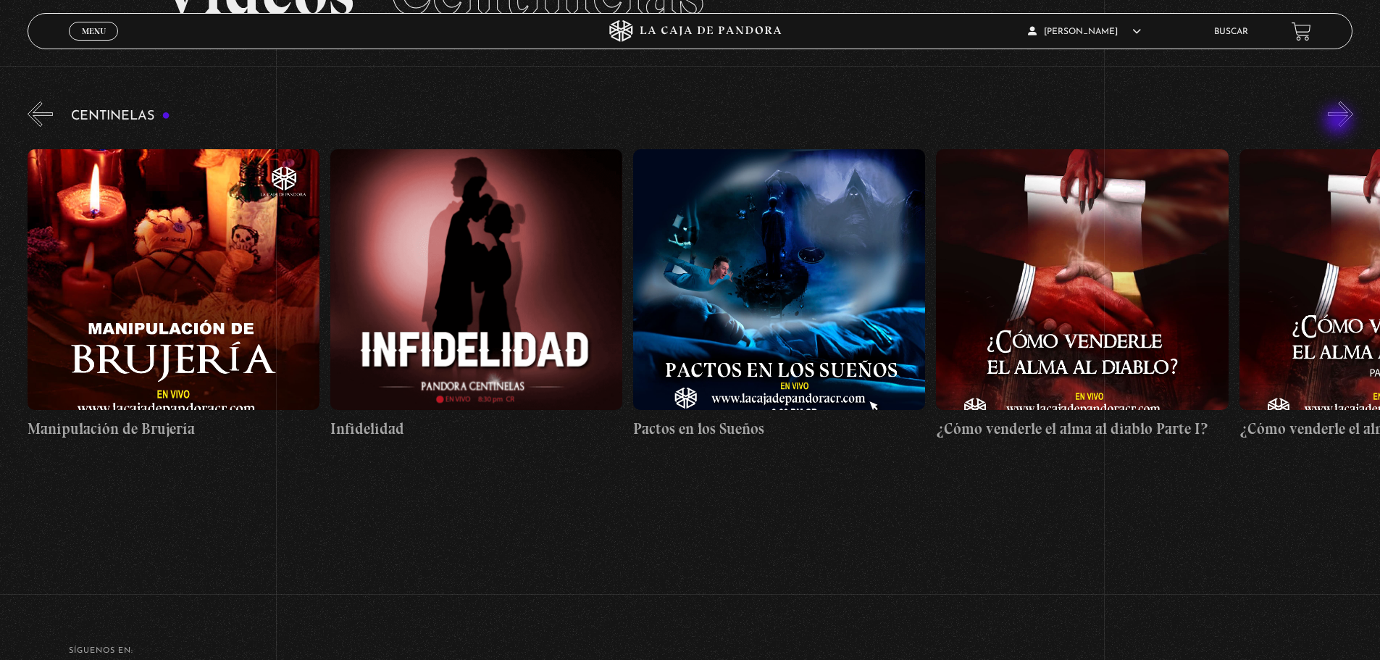
click at [1340, 122] on button "»" at bounding box center [1340, 113] width 25 height 25
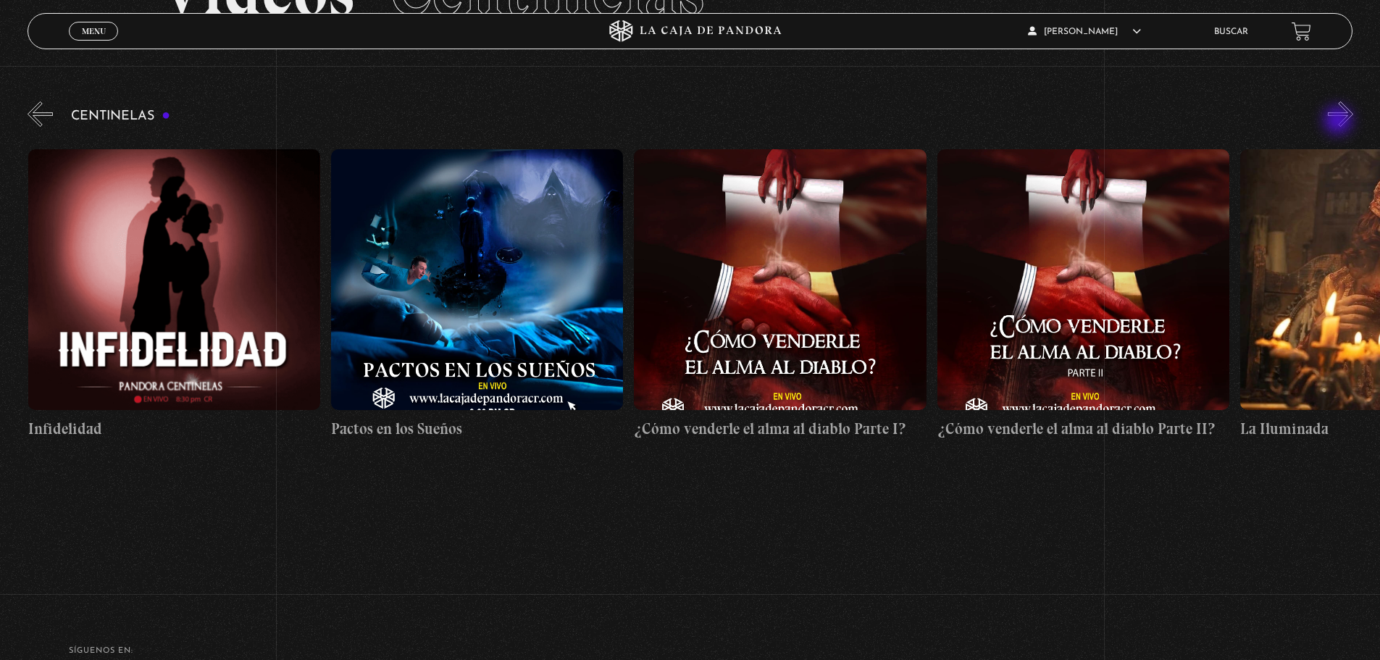
click at [1340, 122] on button "»" at bounding box center [1340, 113] width 25 height 25
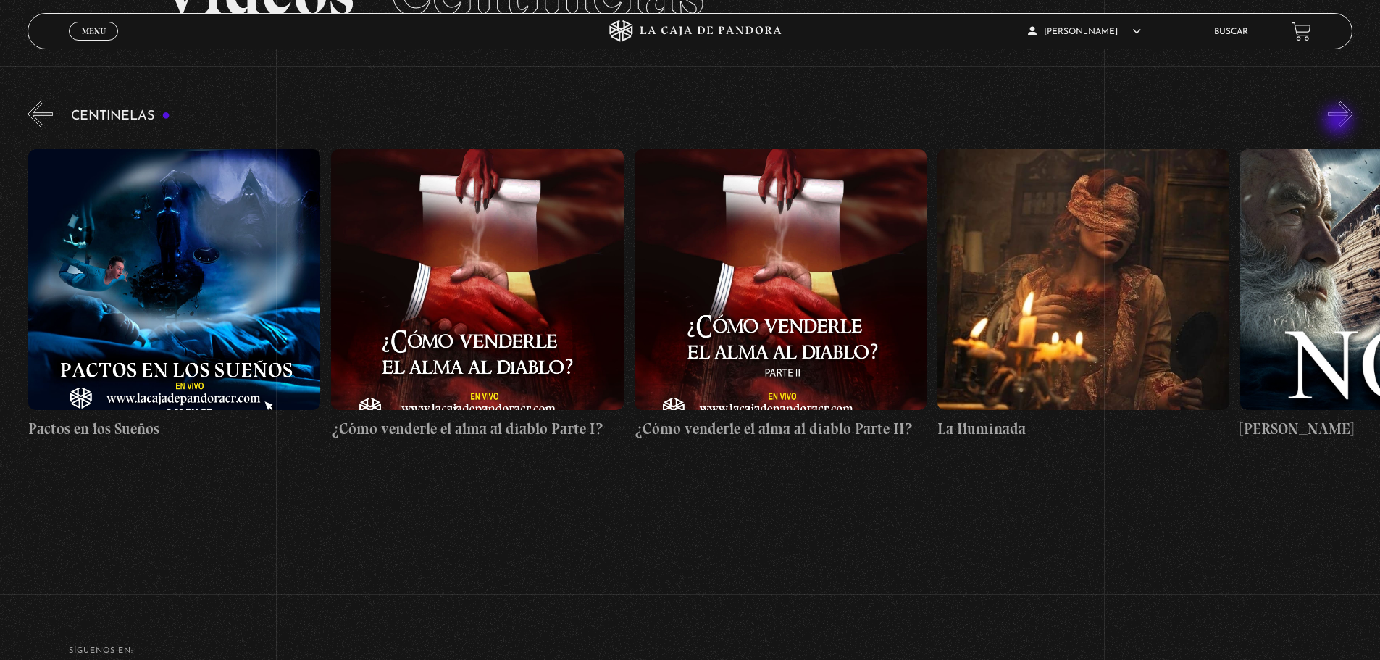
scroll to position [0, 11212]
click at [1340, 122] on button "»" at bounding box center [1340, 113] width 25 height 25
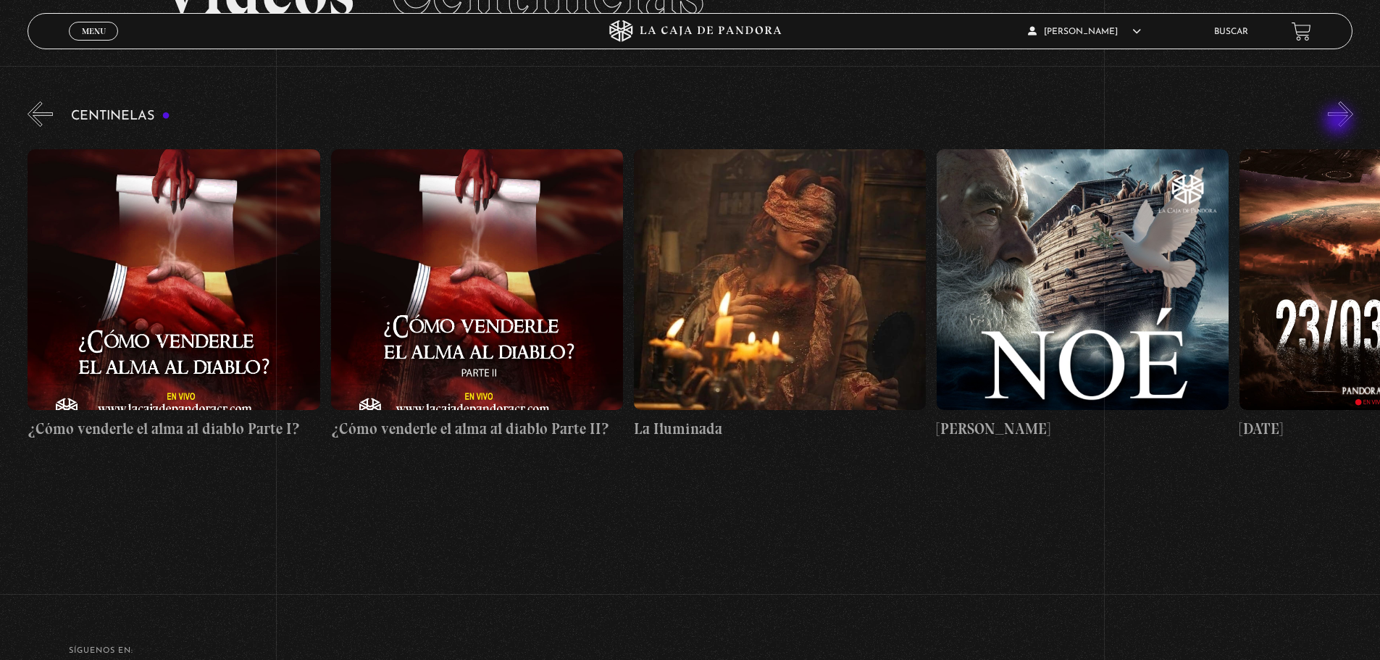
click at [1340, 122] on button "»" at bounding box center [1340, 113] width 25 height 25
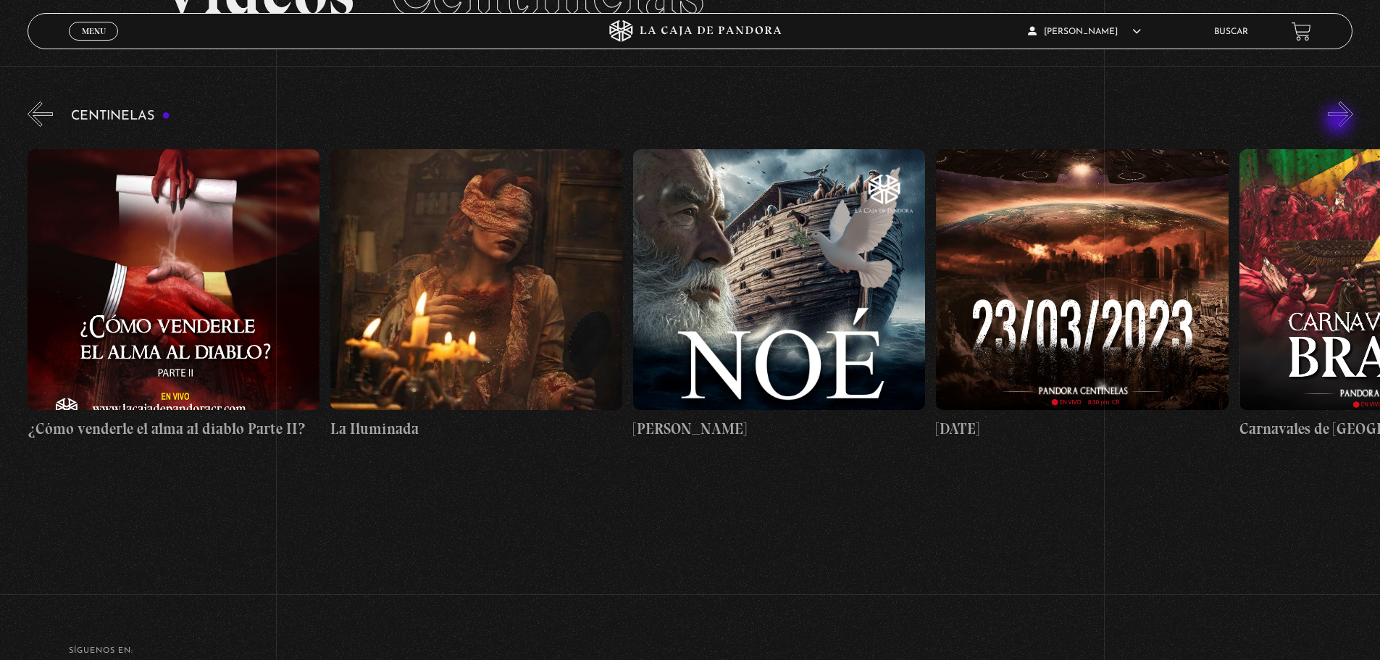
click at [1340, 122] on button "»" at bounding box center [1340, 113] width 25 height 25
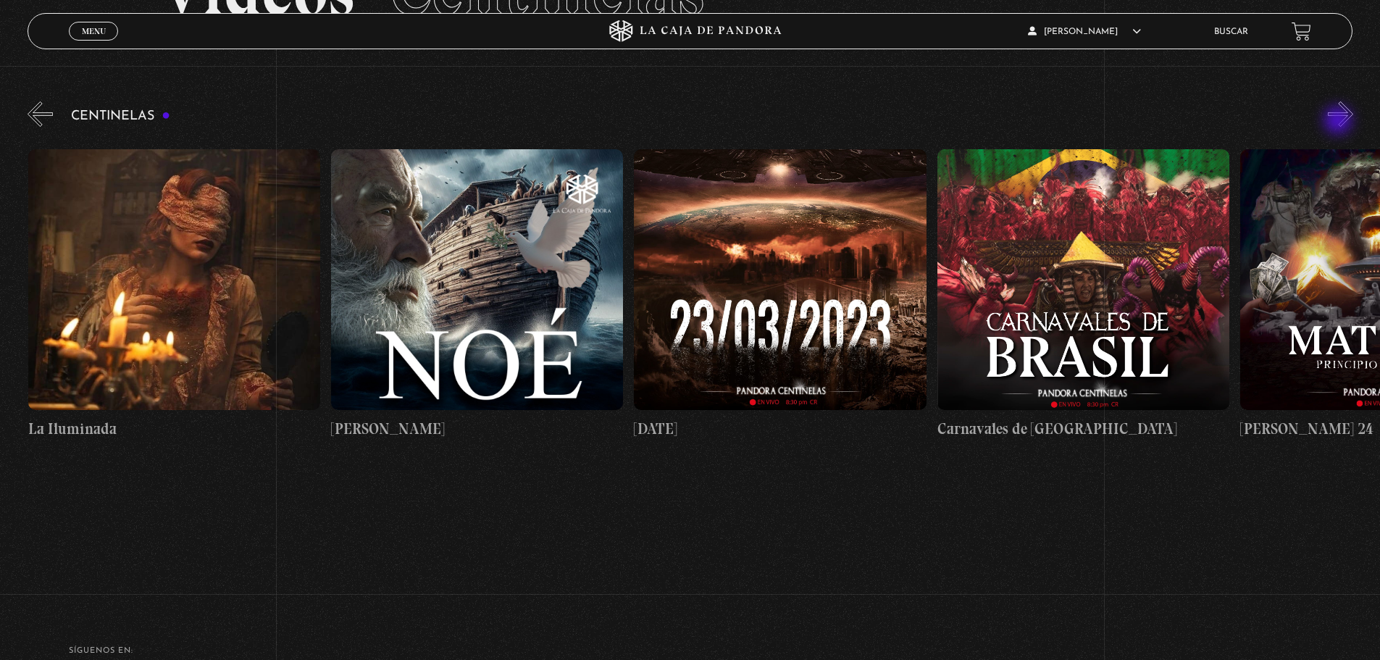
click at [1340, 122] on button "»" at bounding box center [1340, 113] width 25 height 25
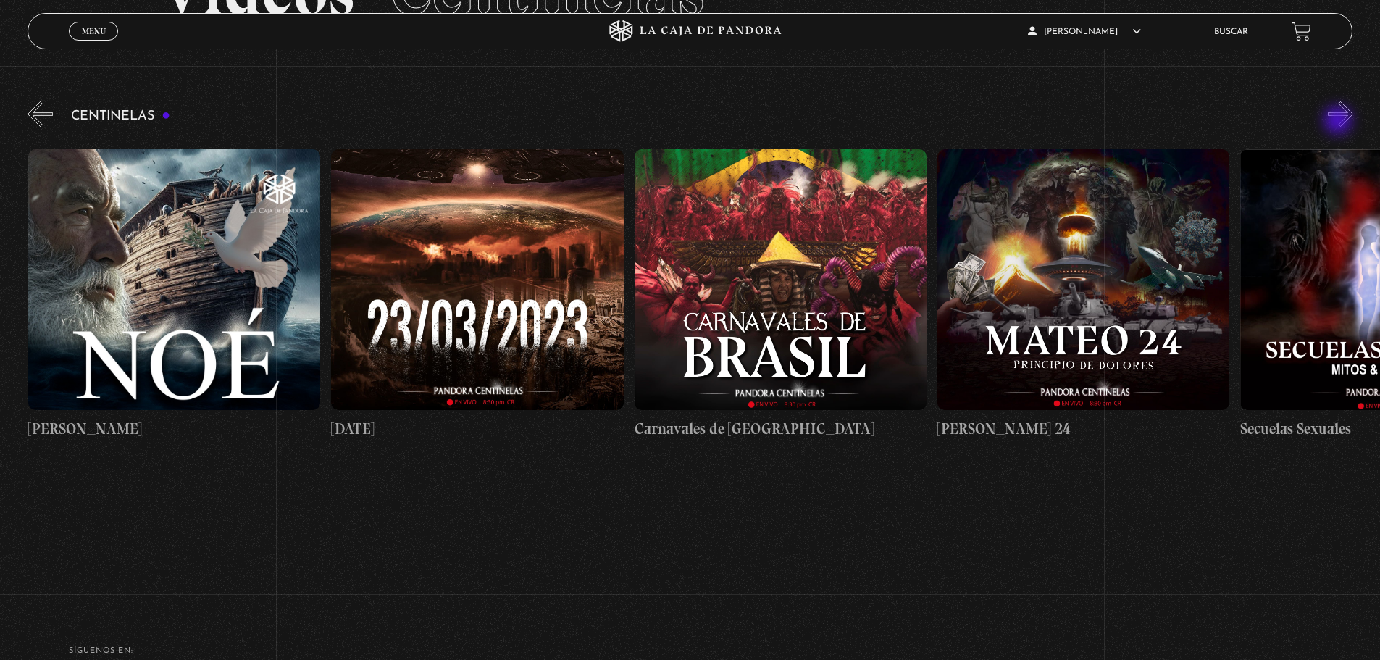
click at [1340, 122] on button "»" at bounding box center [1340, 113] width 25 height 25
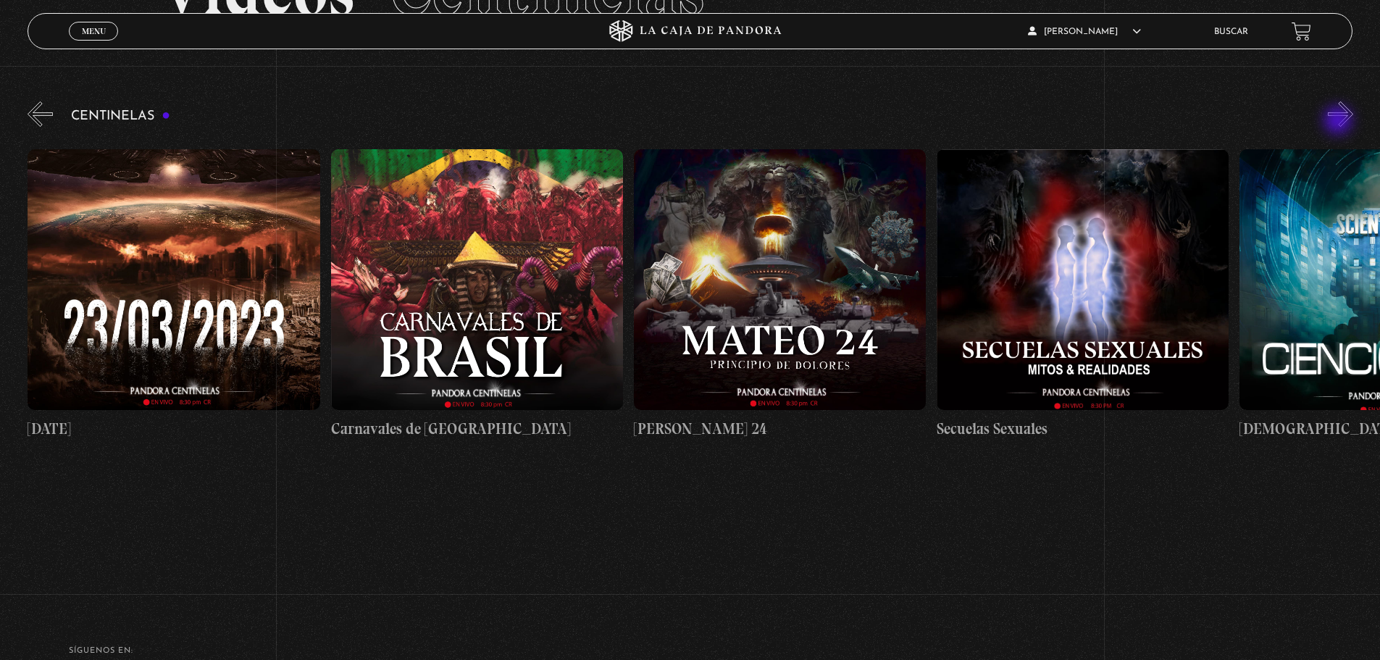
click at [1340, 122] on button "»" at bounding box center [1340, 113] width 25 height 25
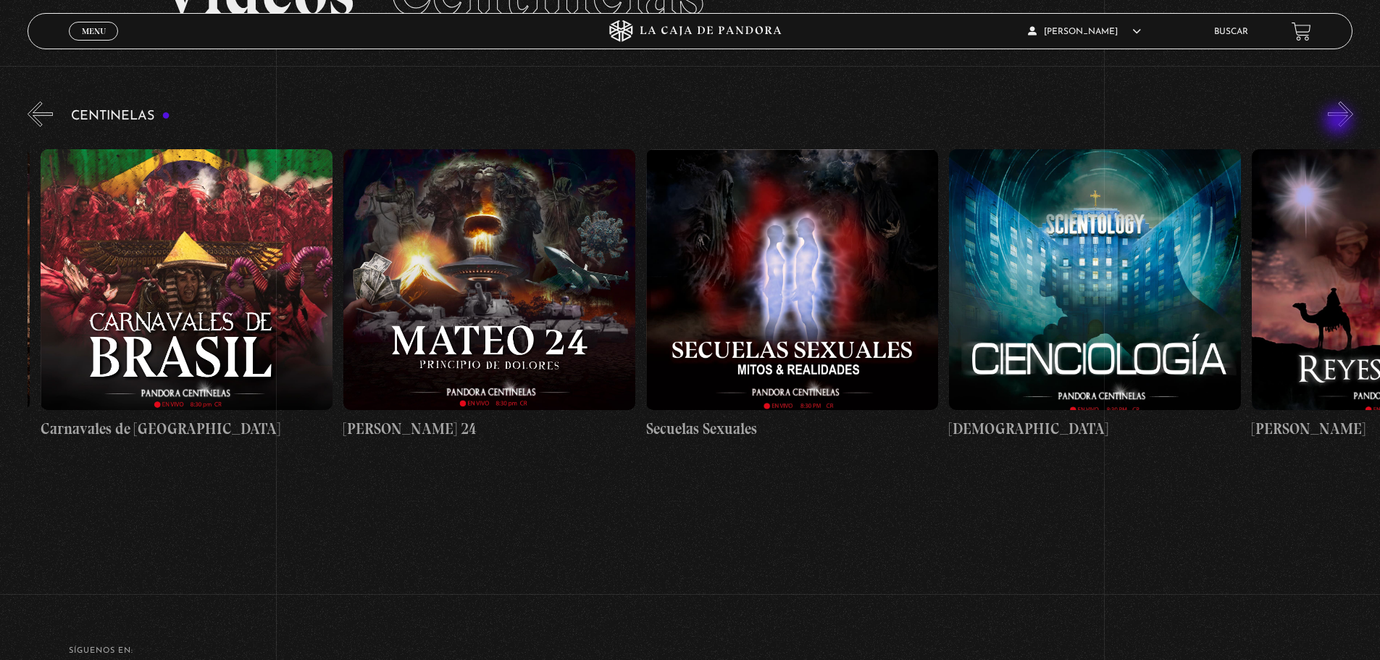
click at [1340, 122] on button "»" at bounding box center [1340, 113] width 25 height 25
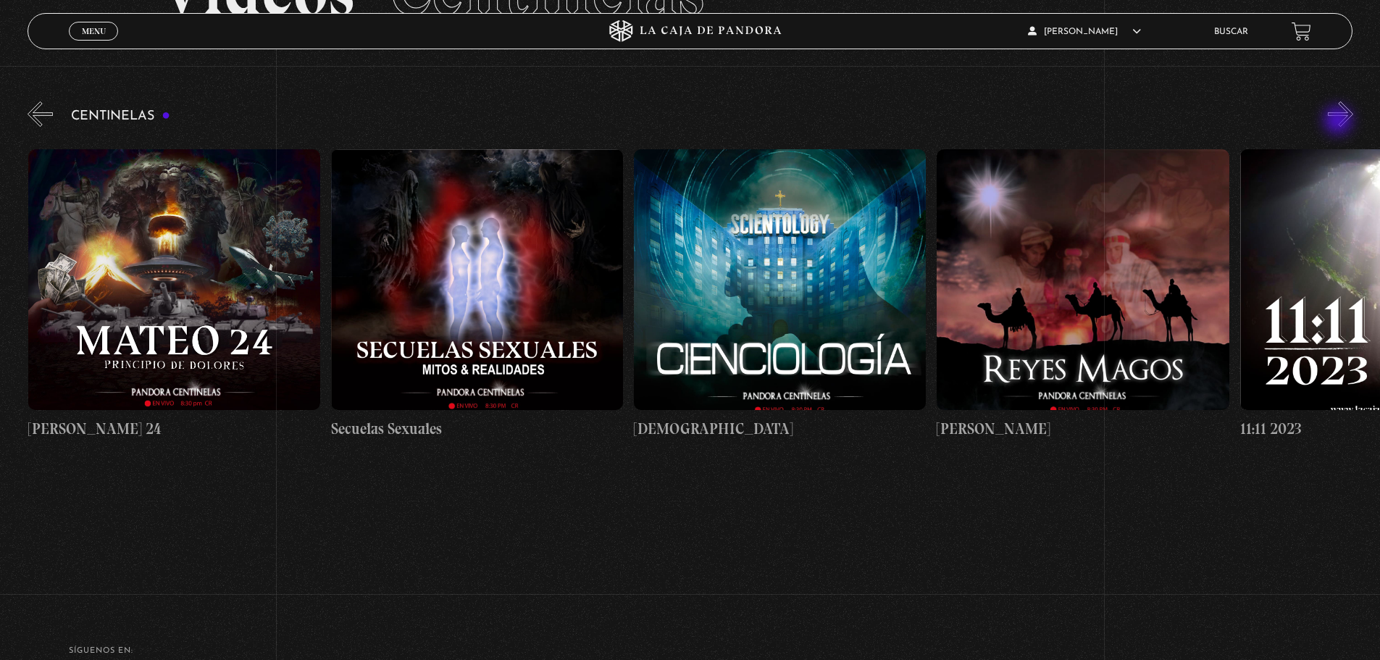
scroll to position [0, 13334]
click at [1340, 122] on button "»" at bounding box center [1340, 113] width 25 height 25
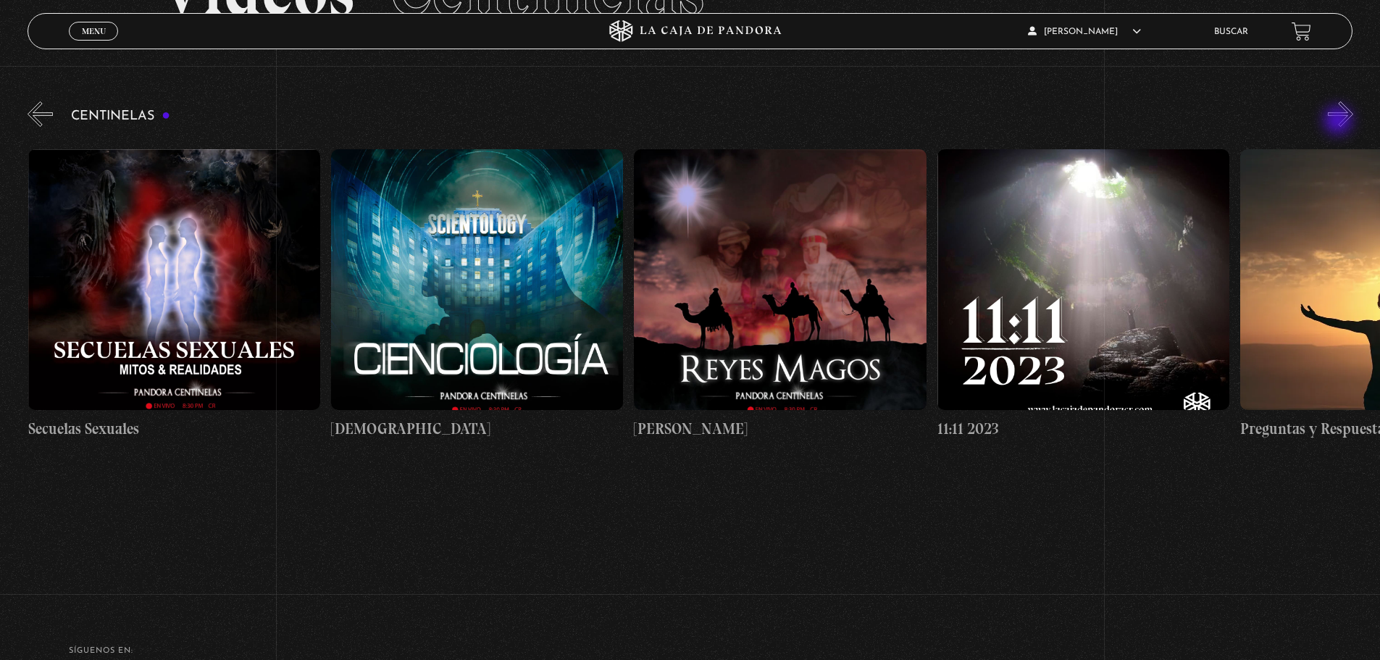
click at [1340, 122] on button "»" at bounding box center [1340, 113] width 25 height 25
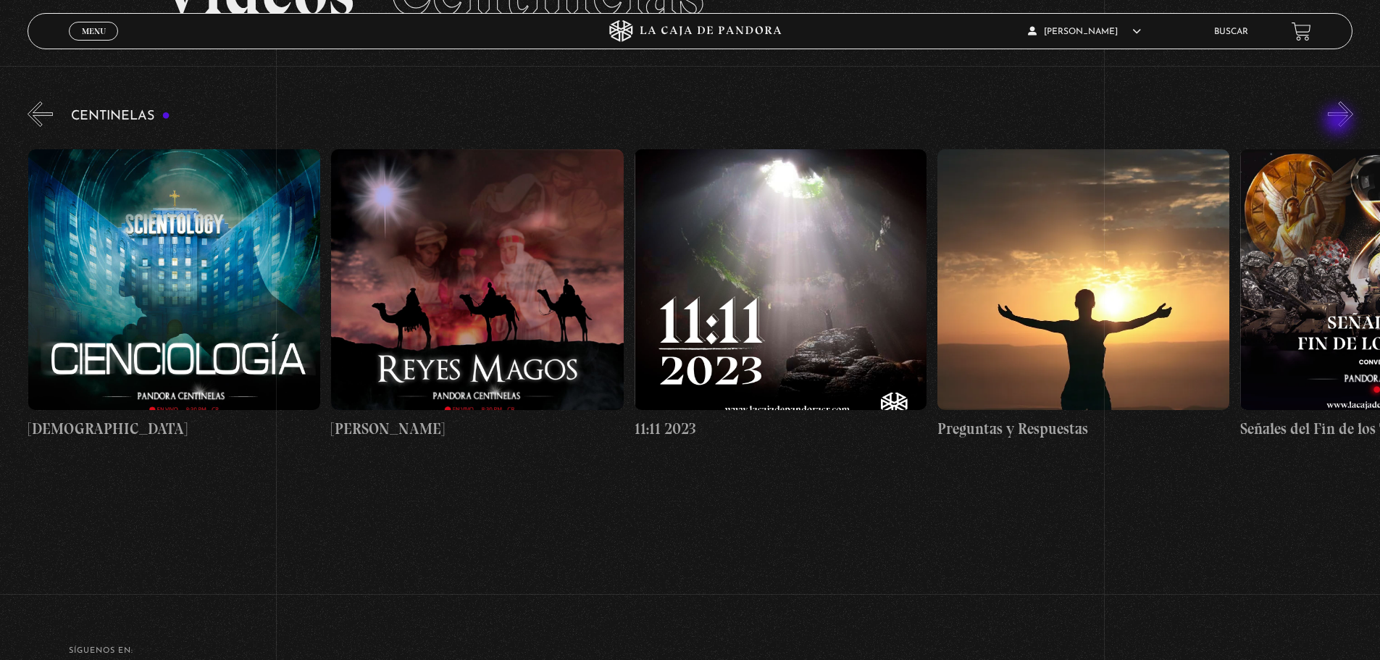
click at [1340, 122] on button "»" at bounding box center [1340, 113] width 25 height 25
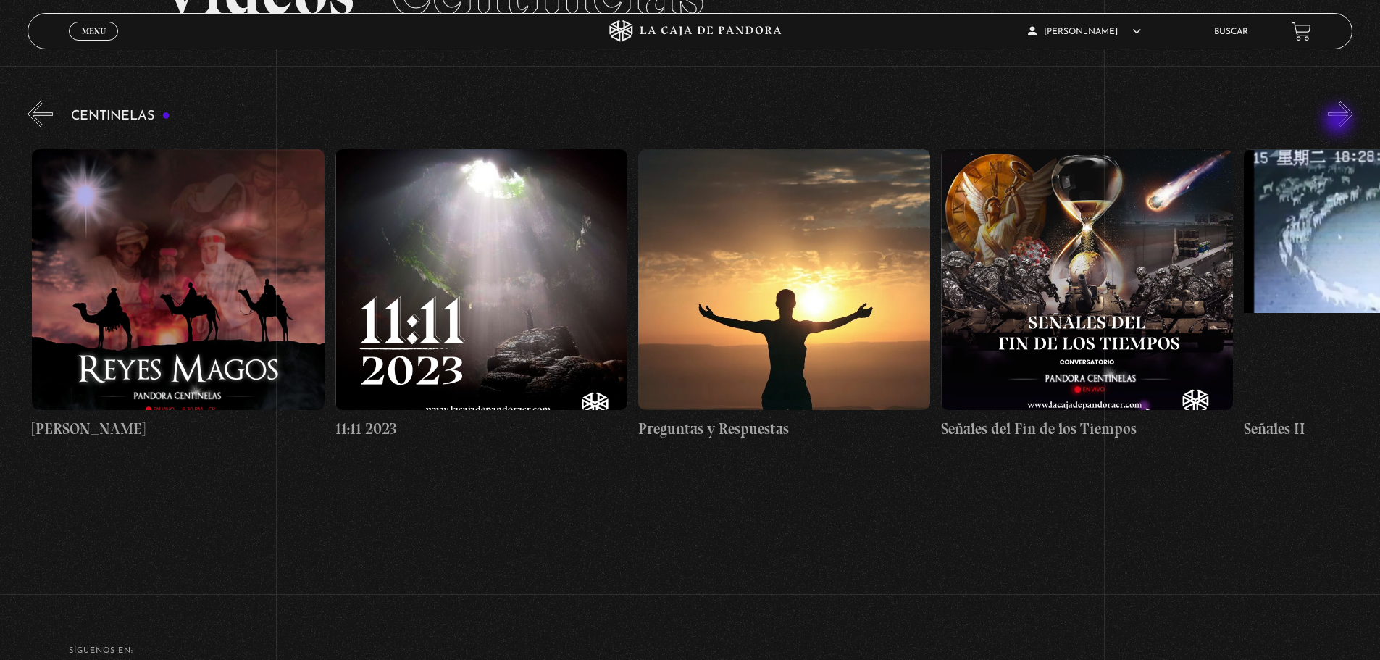
click at [1340, 122] on button "»" at bounding box center [1340, 113] width 25 height 25
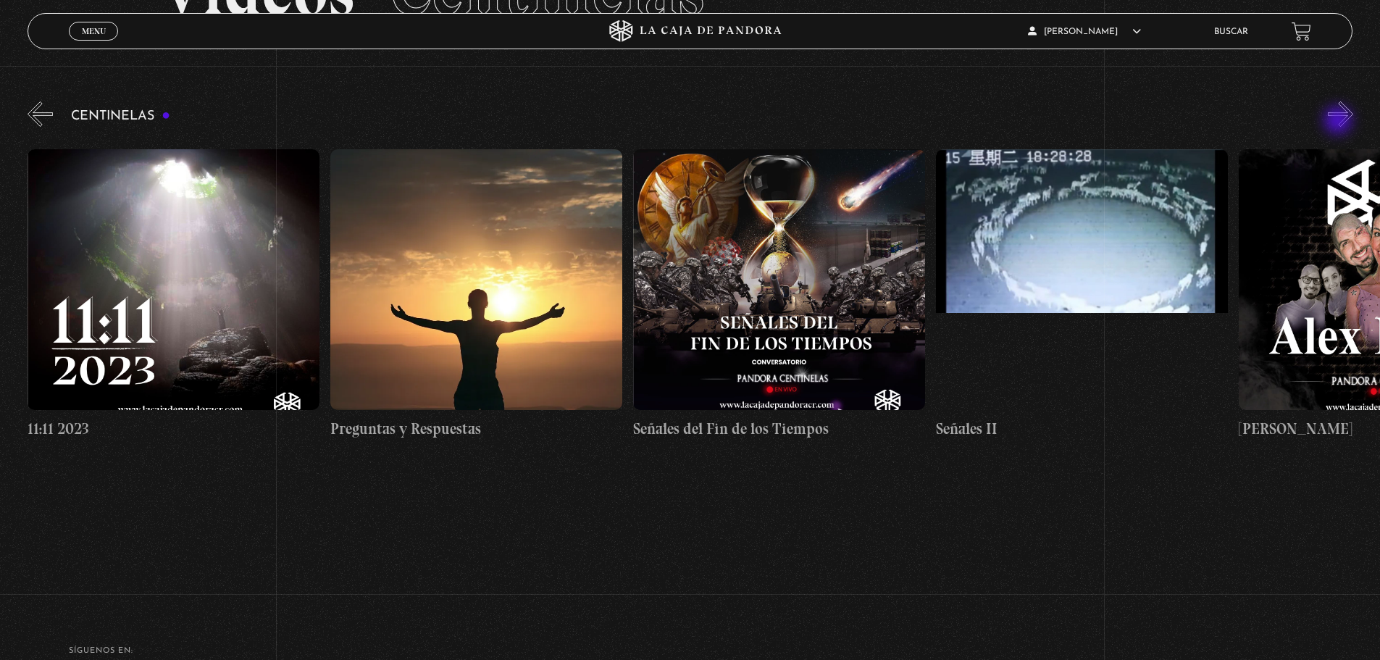
click at [1340, 122] on button "»" at bounding box center [1340, 113] width 25 height 25
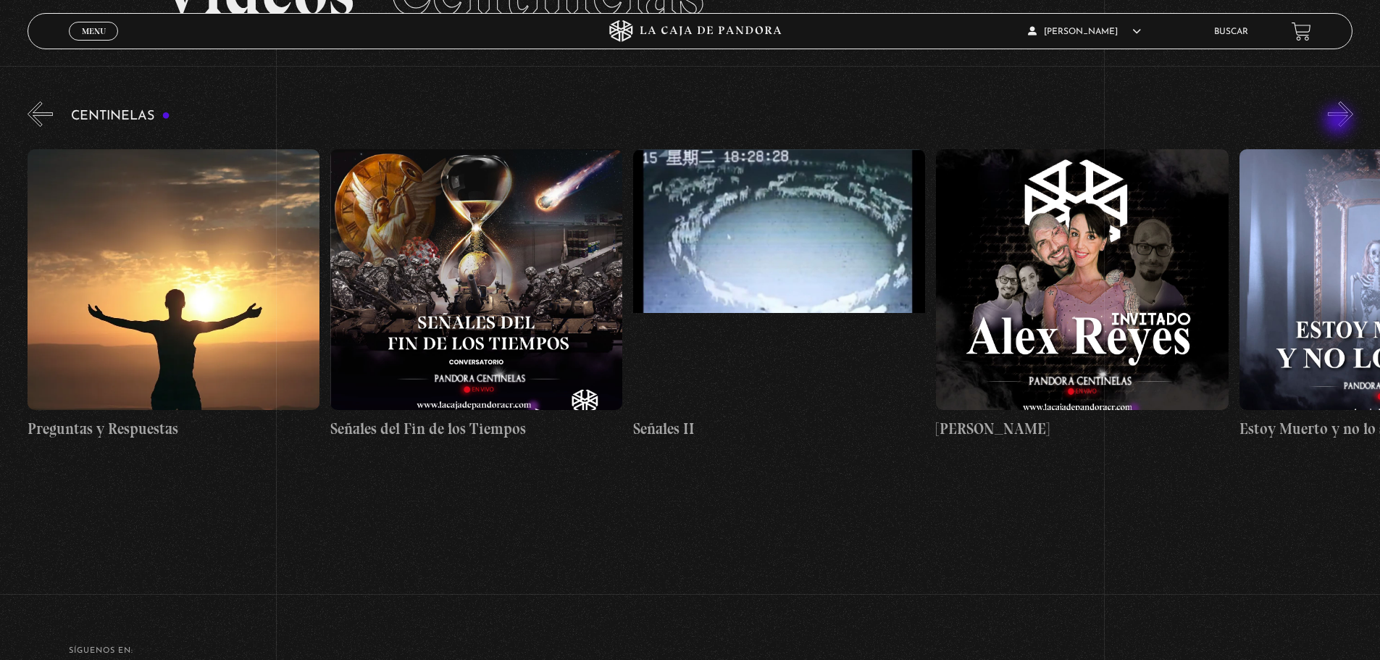
click at [1340, 122] on button "»" at bounding box center [1340, 113] width 25 height 25
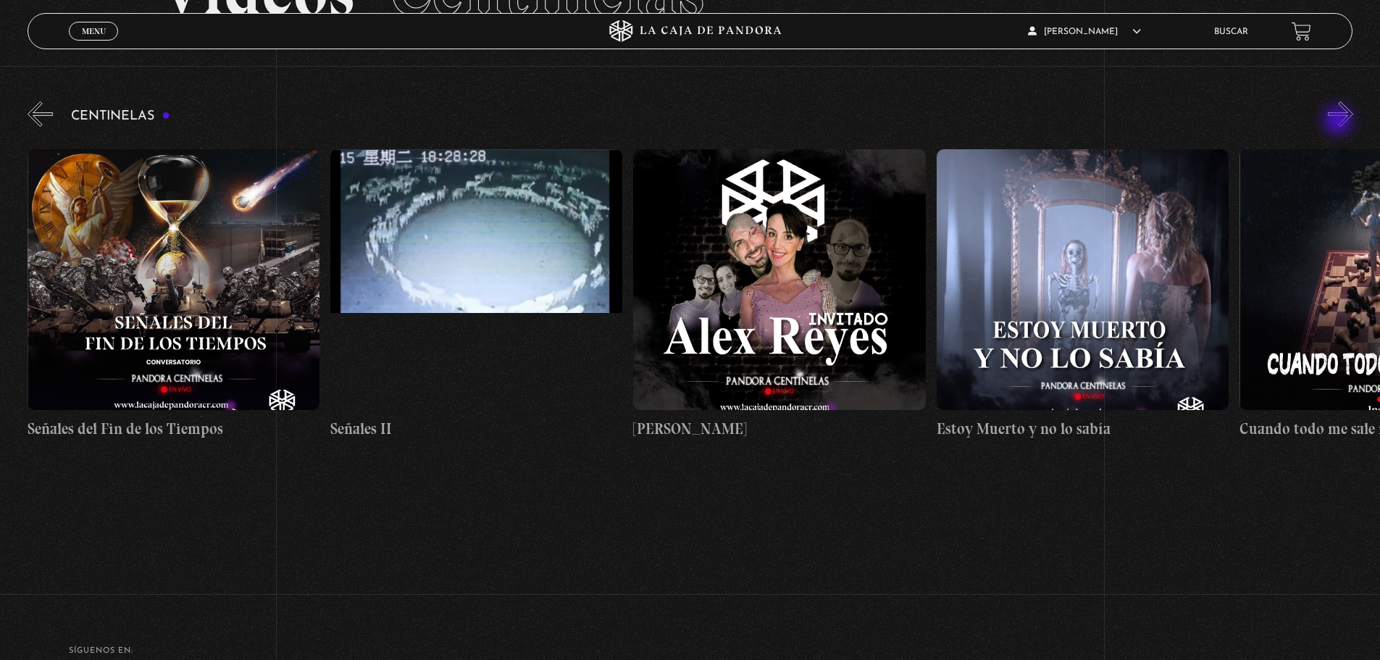
click at [1340, 122] on button "»" at bounding box center [1340, 113] width 25 height 25
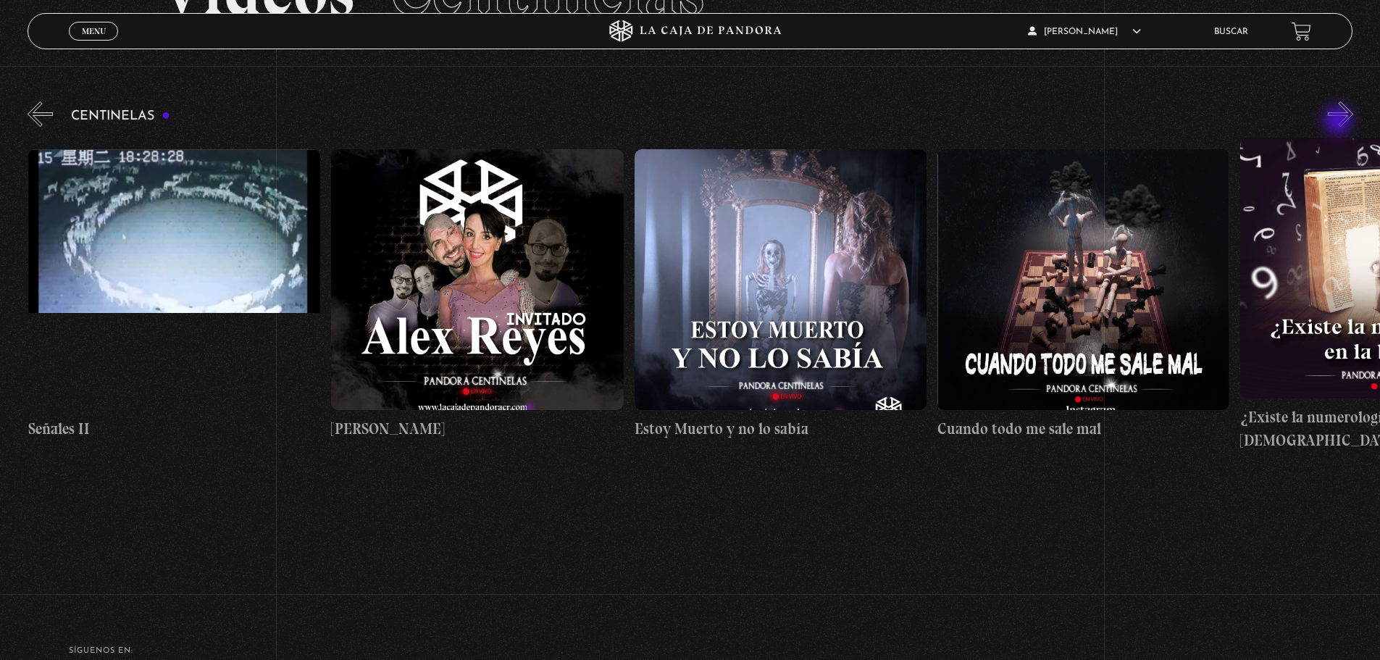
scroll to position [0, 15455]
click at [1340, 122] on button "»" at bounding box center [1340, 113] width 25 height 25
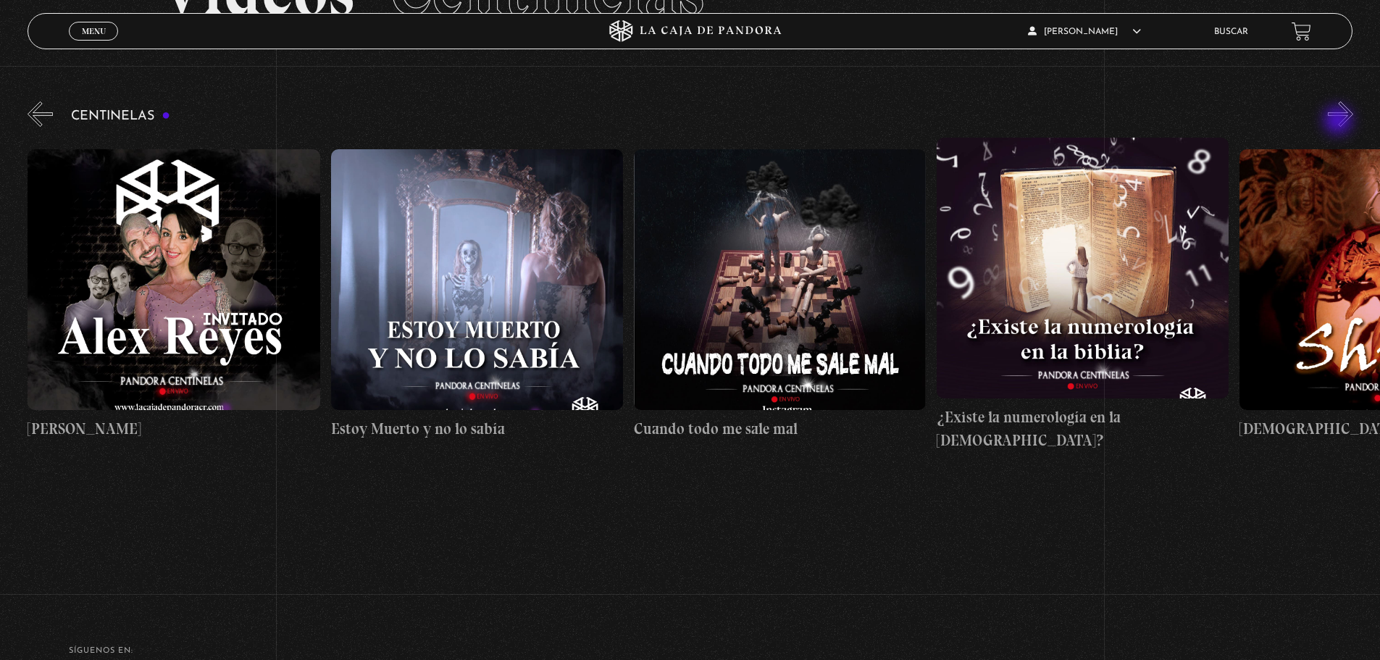
click at [1340, 122] on button "»" at bounding box center [1340, 113] width 25 height 25
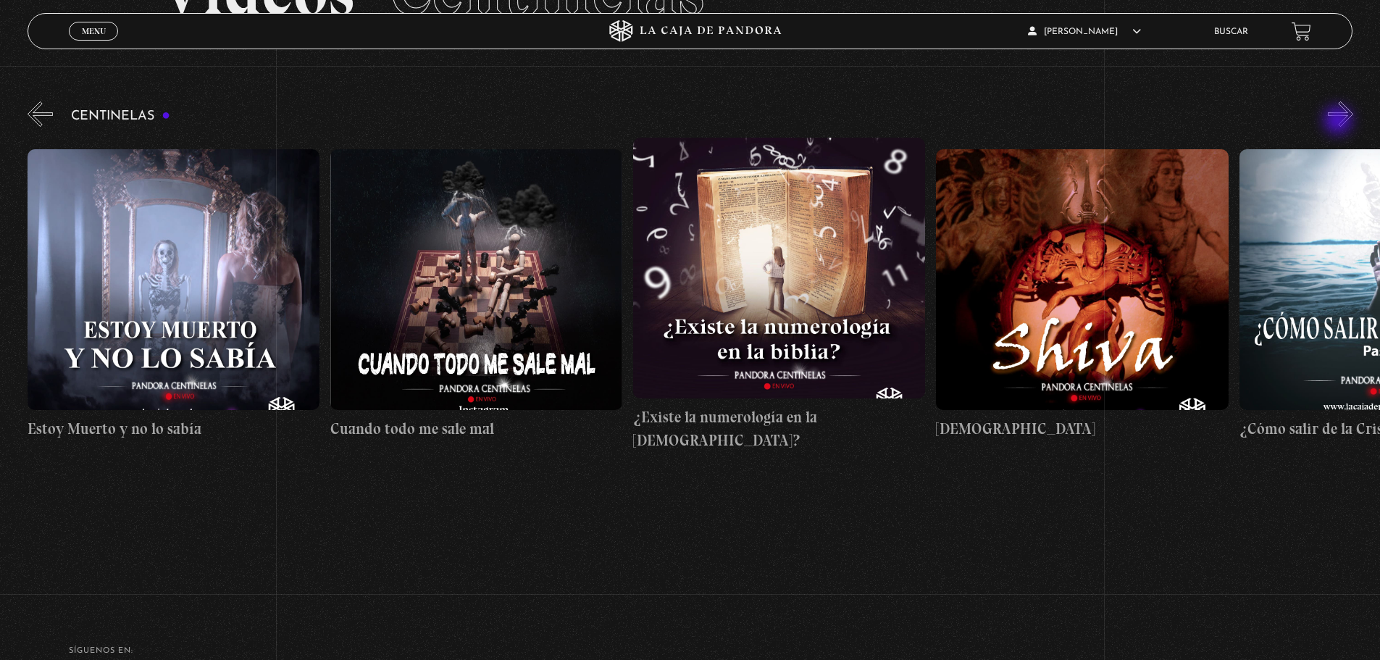
click at [1340, 122] on button "»" at bounding box center [1340, 113] width 25 height 25
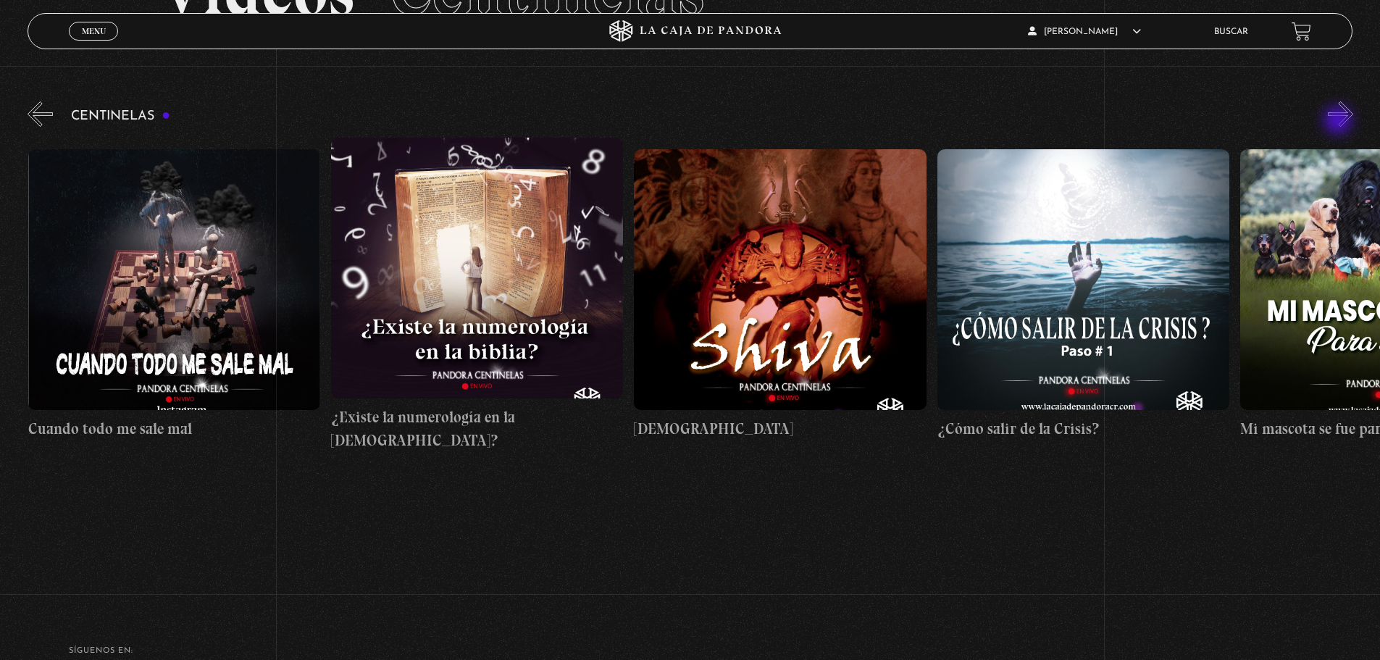
scroll to position [0, 16364]
click at [1340, 122] on button "»" at bounding box center [1340, 113] width 25 height 25
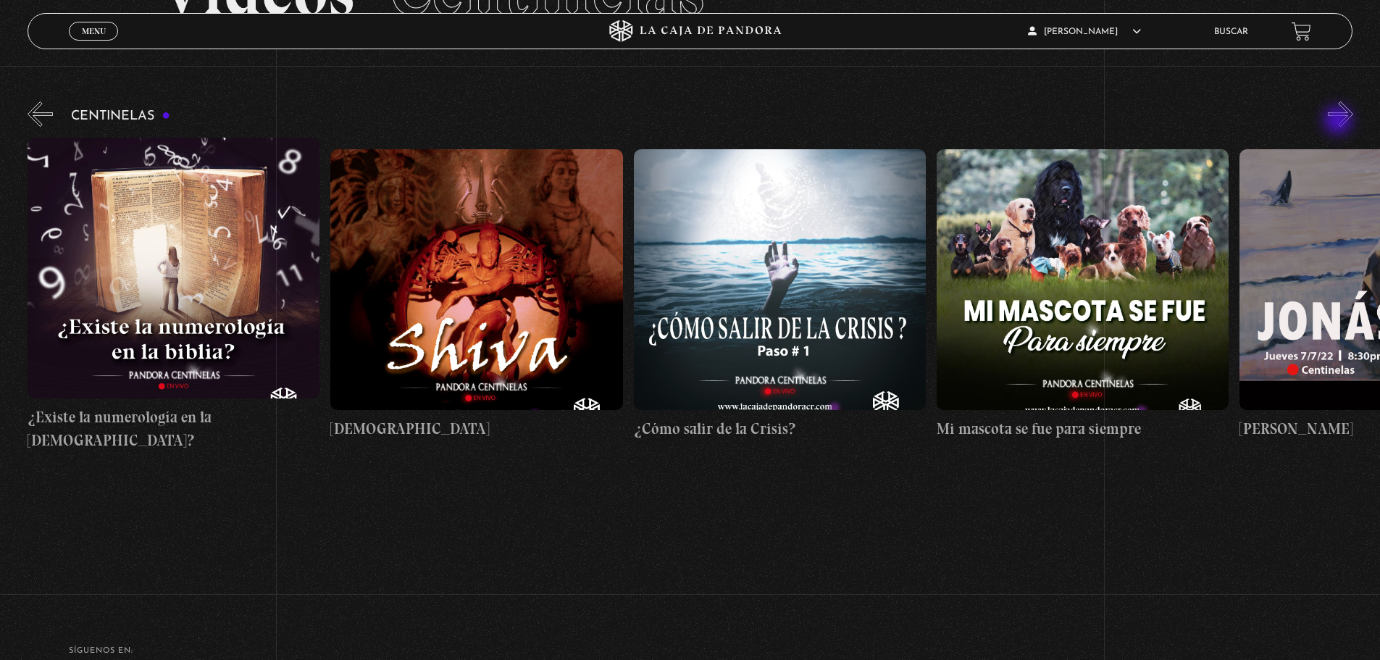
click at [1340, 122] on button "»" at bounding box center [1340, 113] width 25 height 25
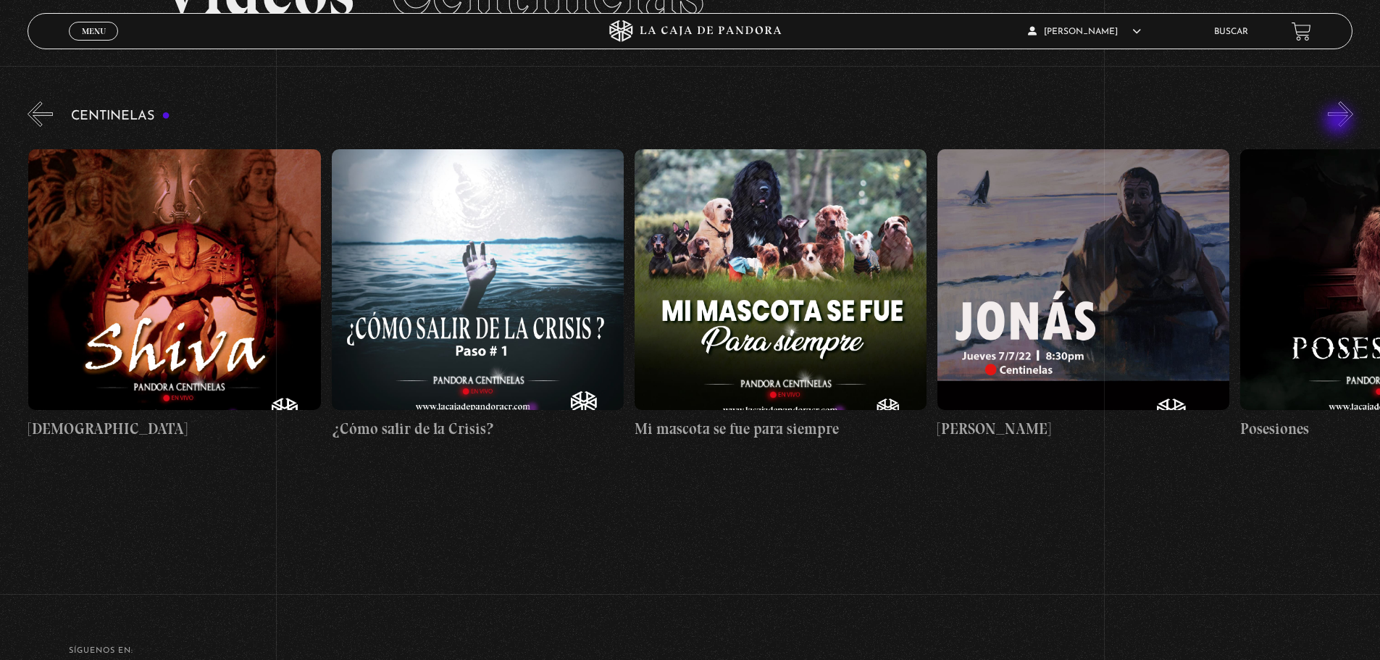
scroll to position [0, 16970]
click at [1340, 122] on button "»" at bounding box center [1340, 113] width 25 height 25
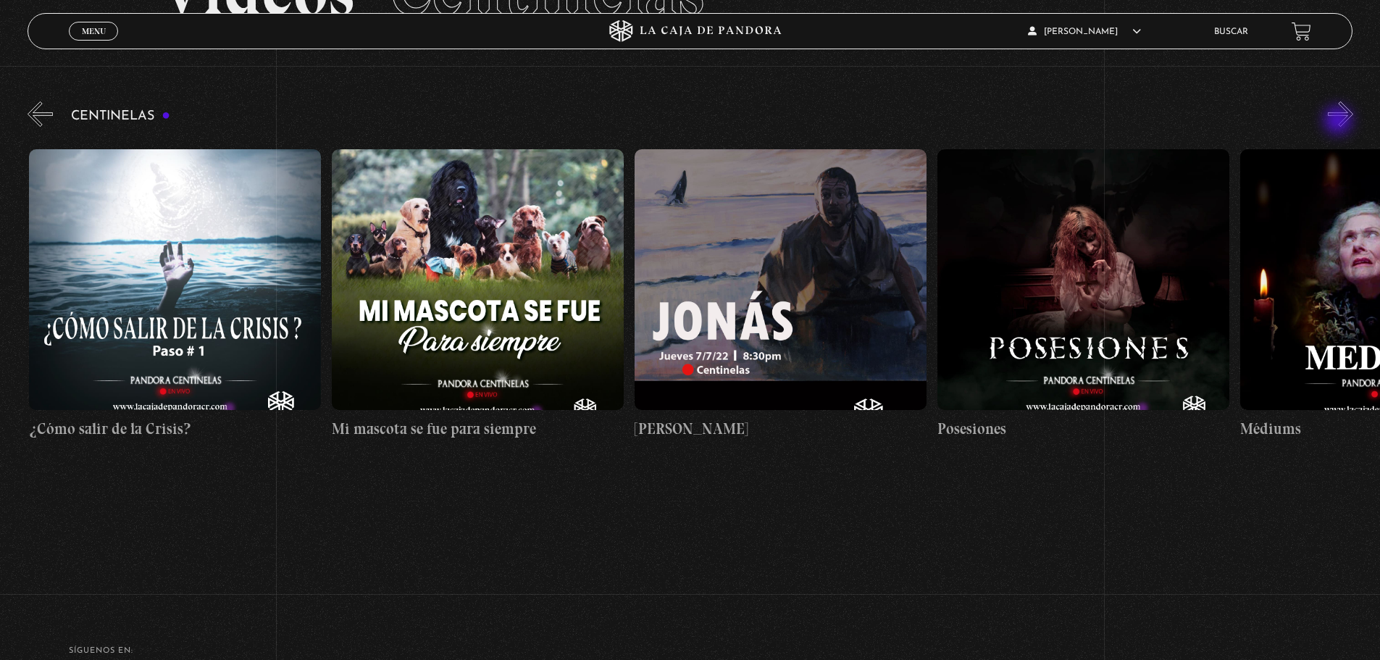
click at [1340, 122] on button "»" at bounding box center [1340, 113] width 25 height 25
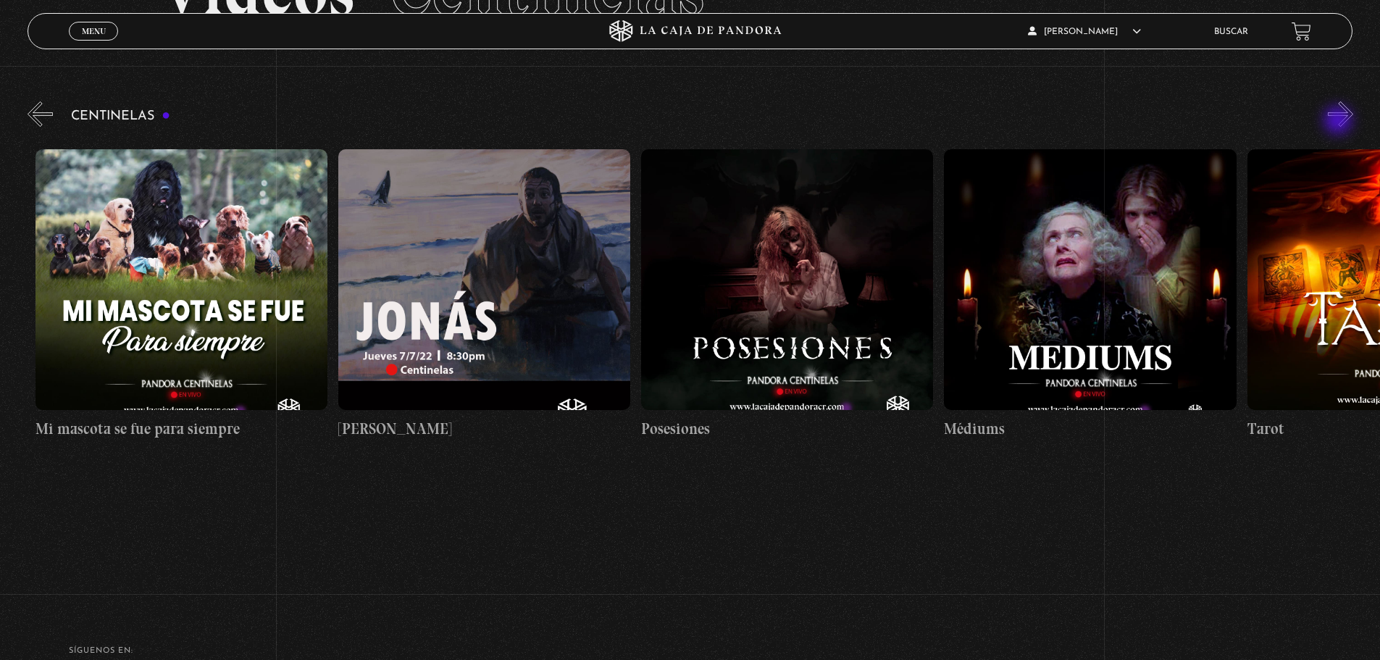
click at [1340, 122] on button "»" at bounding box center [1340, 113] width 25 height 25
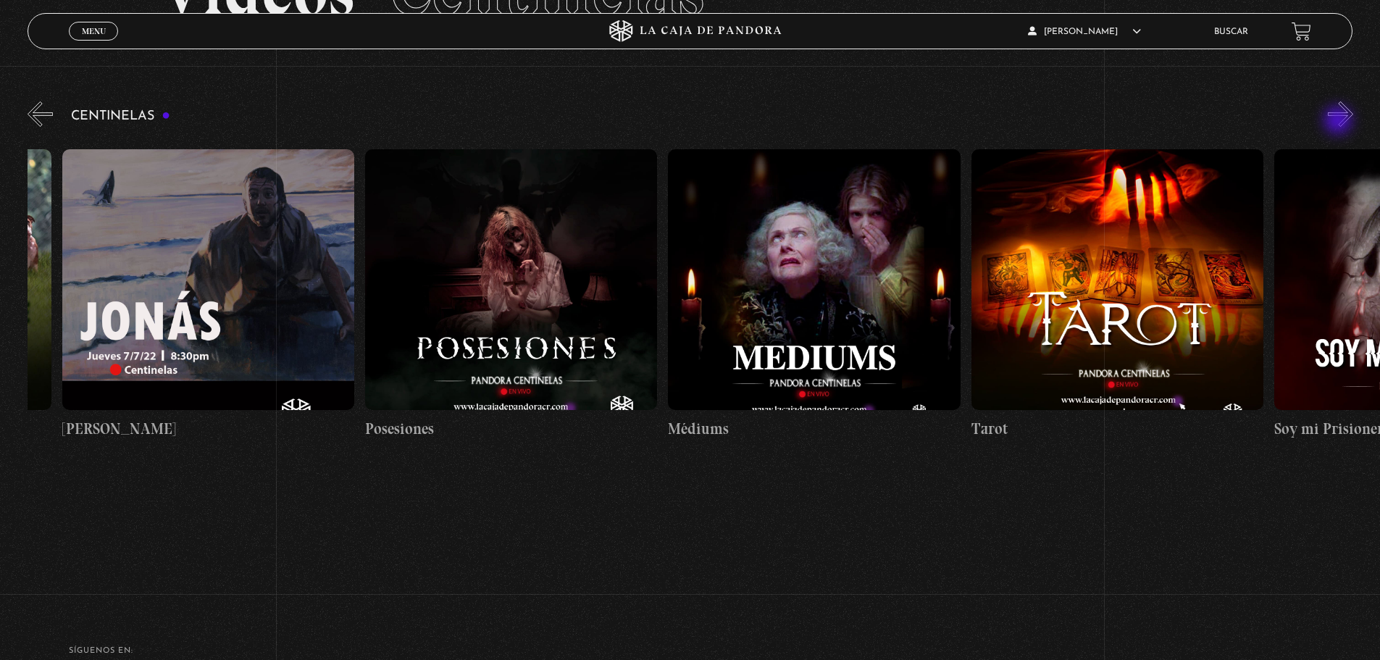
click at [1340, 122] on button "»" at bounding box center [1340, 113] width 25 height 25
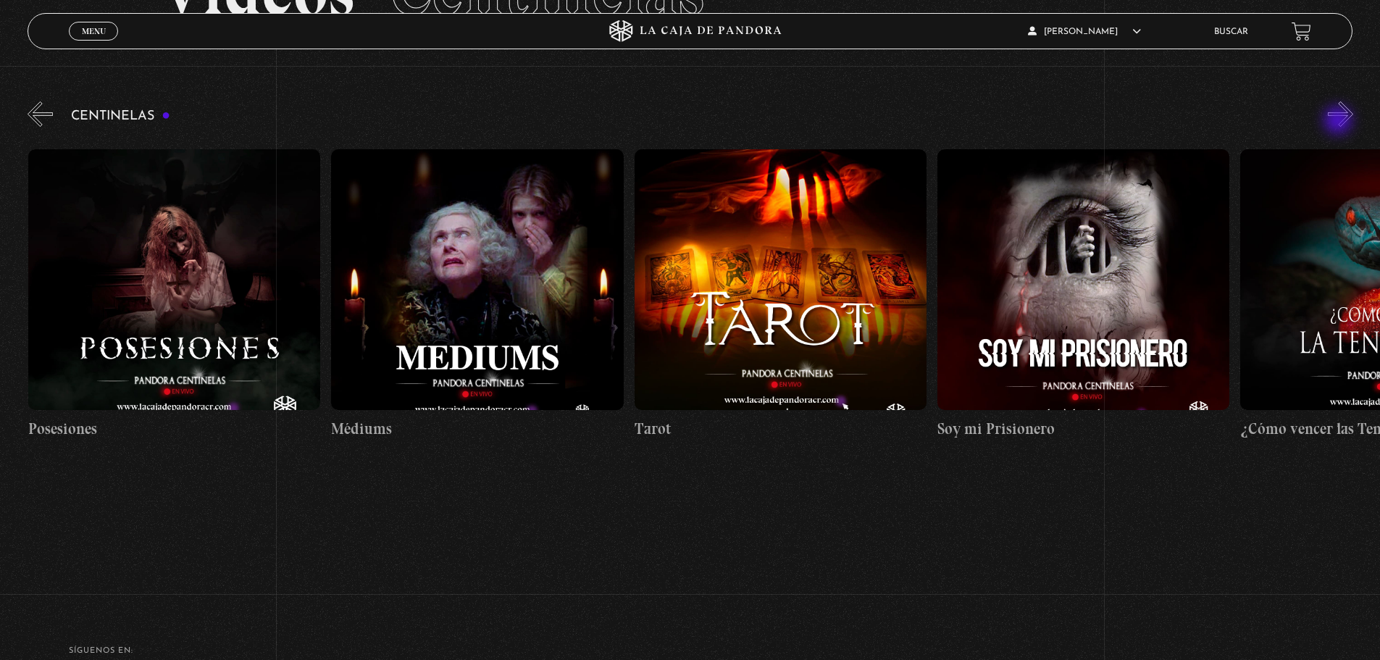
click at [1340, 122] on button "»" at bounding box center [1340, 113] width 25 height 25
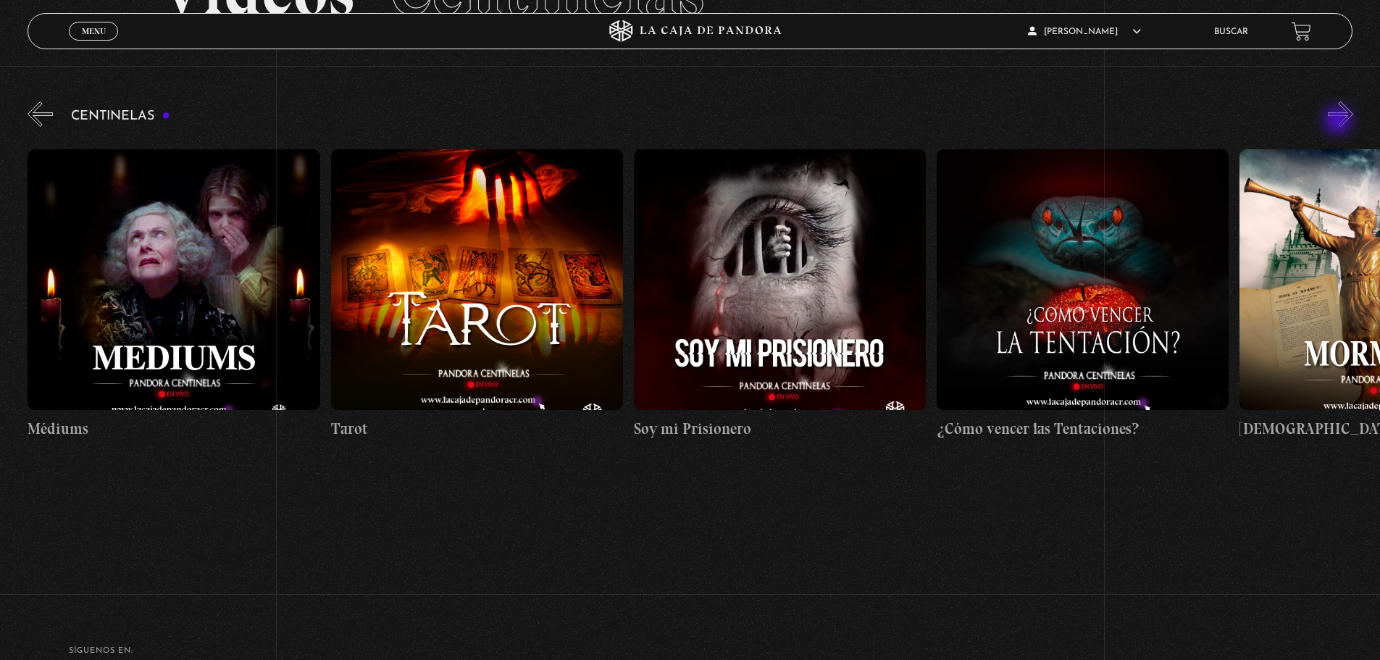
click at [1340, 122] on button "»" at bounding box center [1340, 113] width 25 height 25
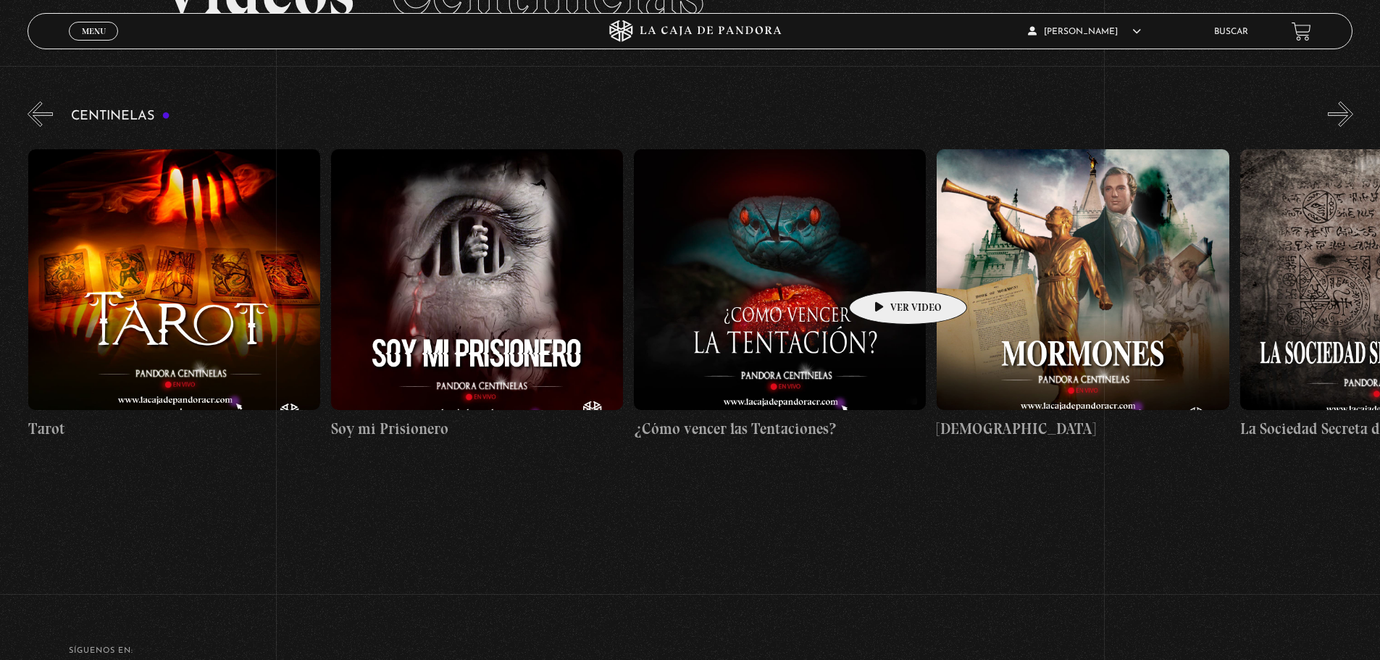
scroll to position [0, 18789]
click at [787, 283] on figure at bounding box center [779, 279] width 292 height 261
click at [786, 278] on figure at bounding box center [779, 279] width 292 height 261
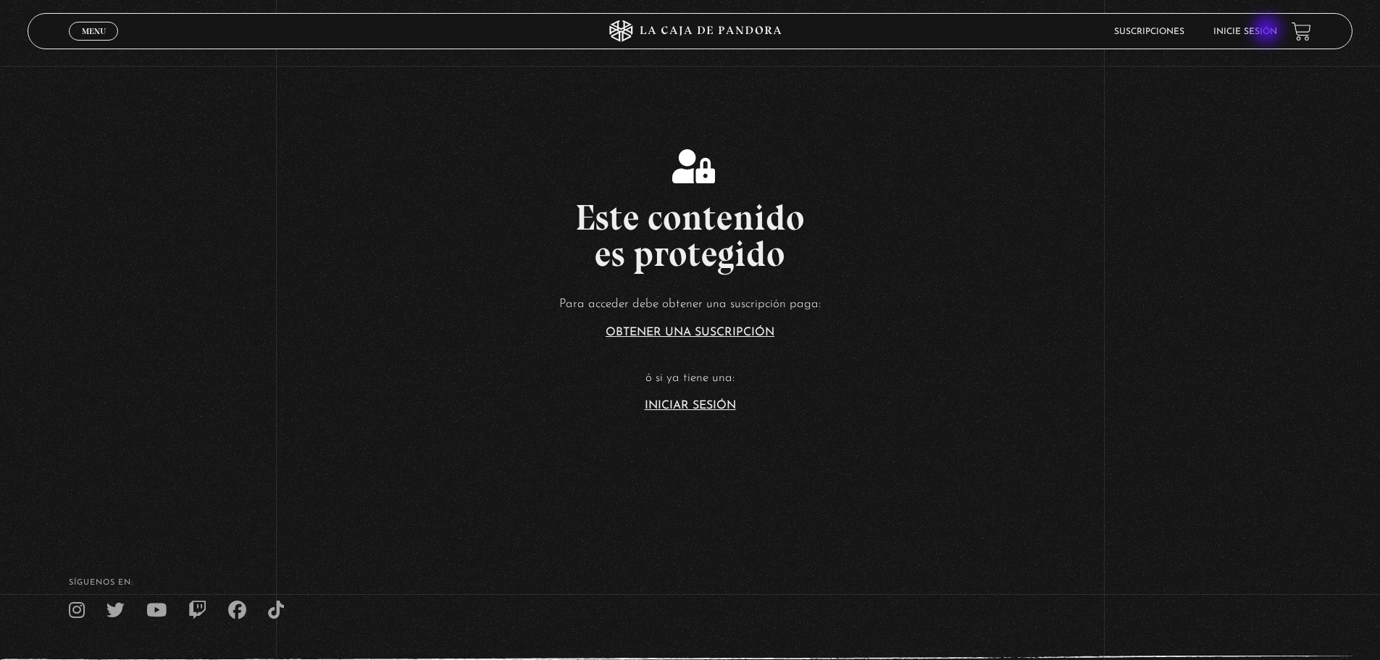
click at [1269, 31] on link "Inicie sesión" at bounding box center [1246, 32] width 64 height 9
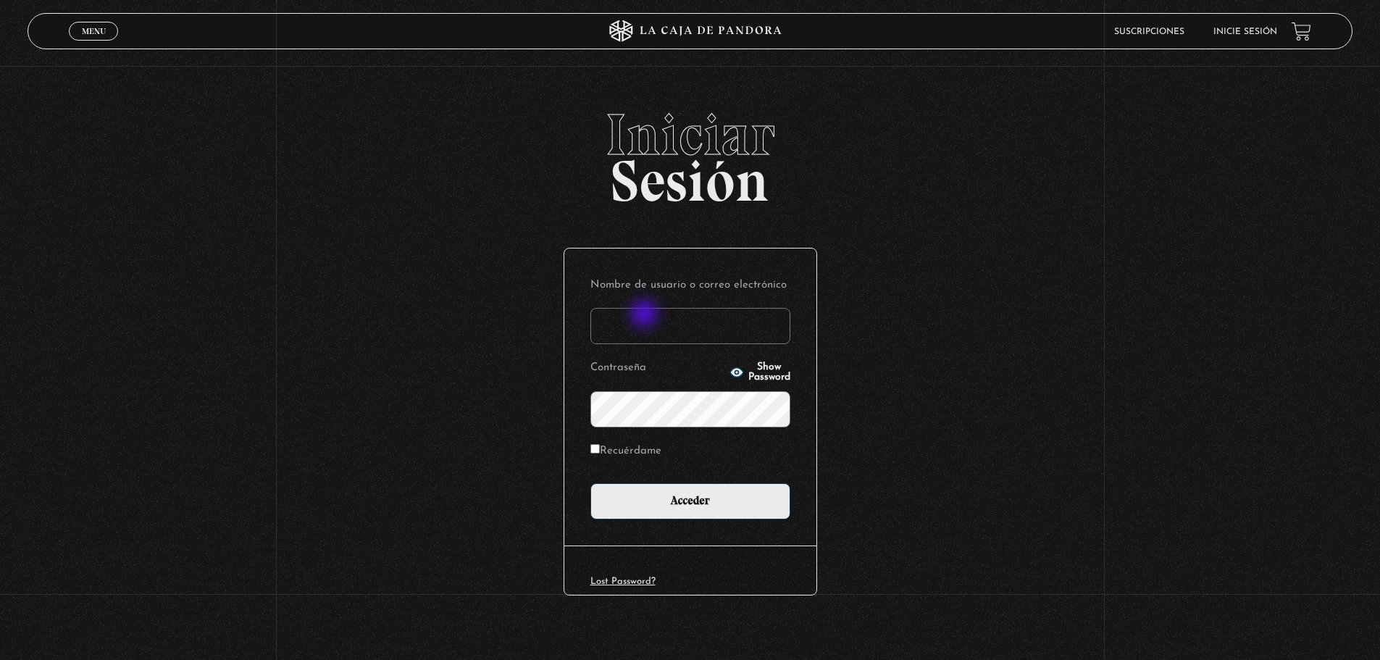
click at [666, 315] on input "Nombre de usuario o correo electrónico" at bounding box center [691, 326] width 200 height 36
type input "keilyn rl"
click at [591, 483] on input "Acceder" at bounding box center [691, 501] width 200 height 36
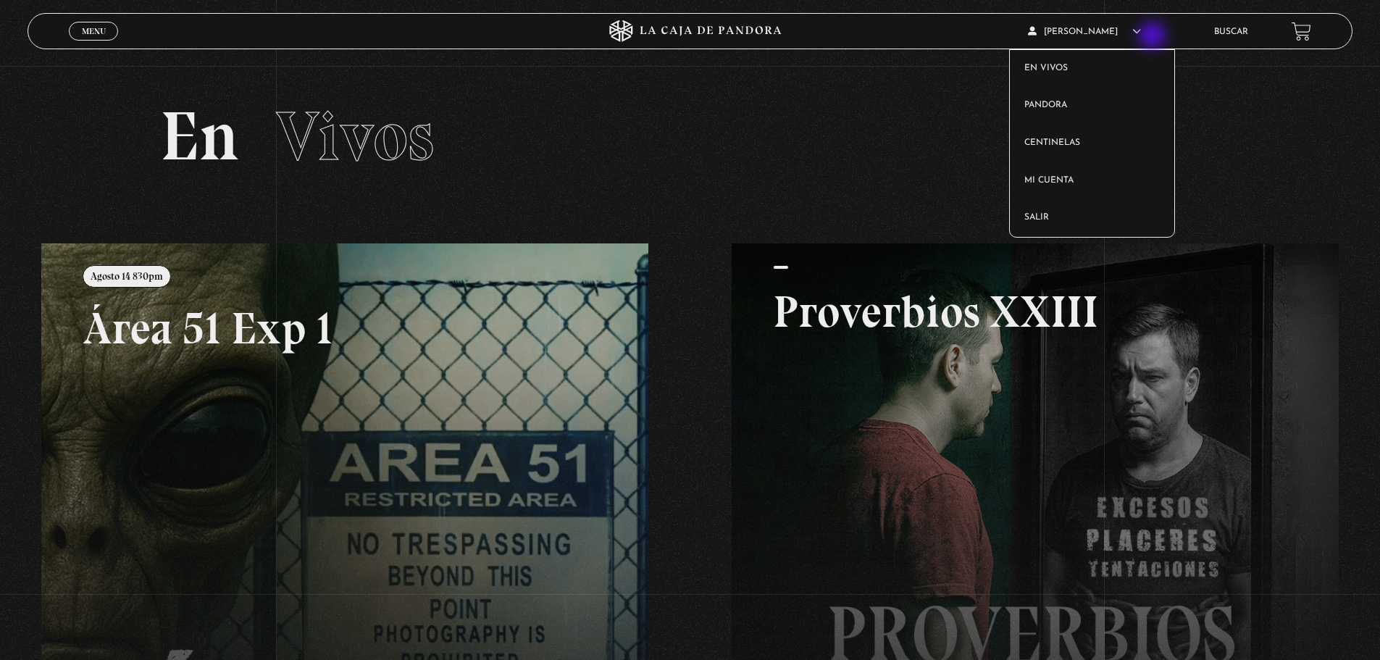
click at [1154, 37] on article "[PERSON_NAME] En vivos Pandora Centinelas Mi cuenta [PERSON_NAME]" at bounding box center [1111, 31] width 166 height 34
click at [1062, 143] on link "Centinelas" at bounding box center [1092, 144] width 164 height 38
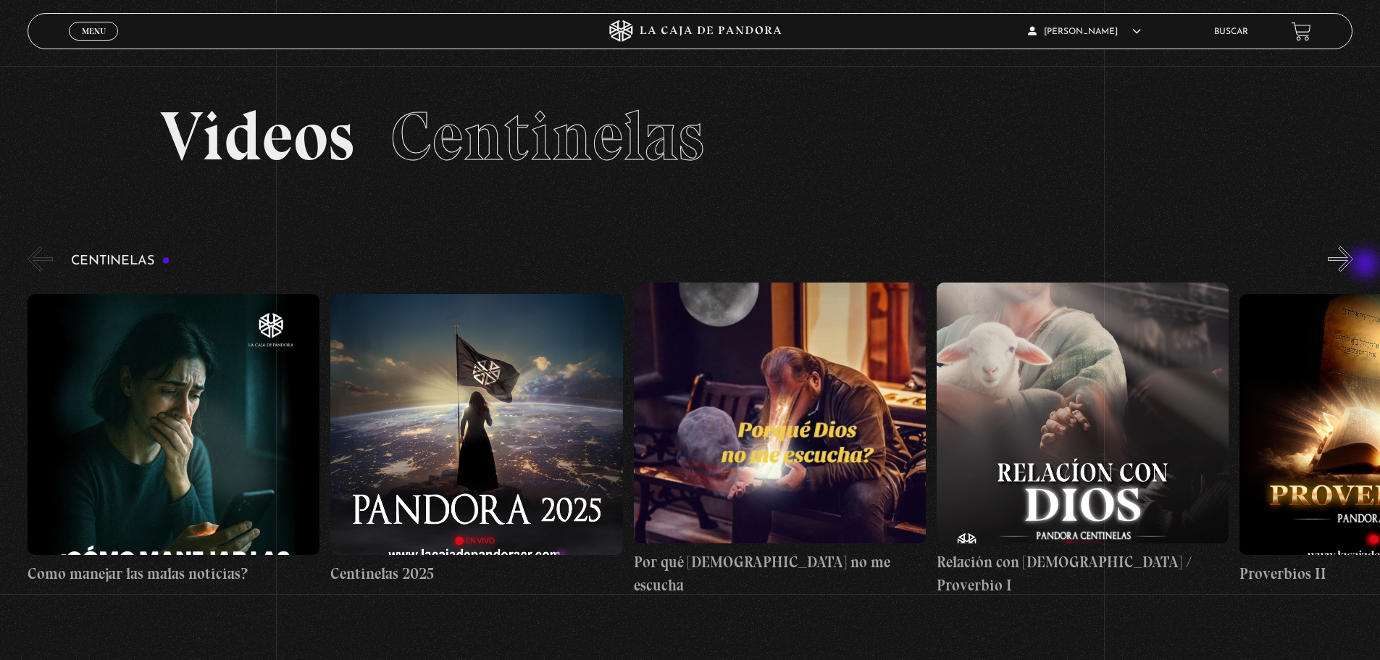
click at [1354, 265] on button "»" at bounding box center [1340, 258] width 25 height 25
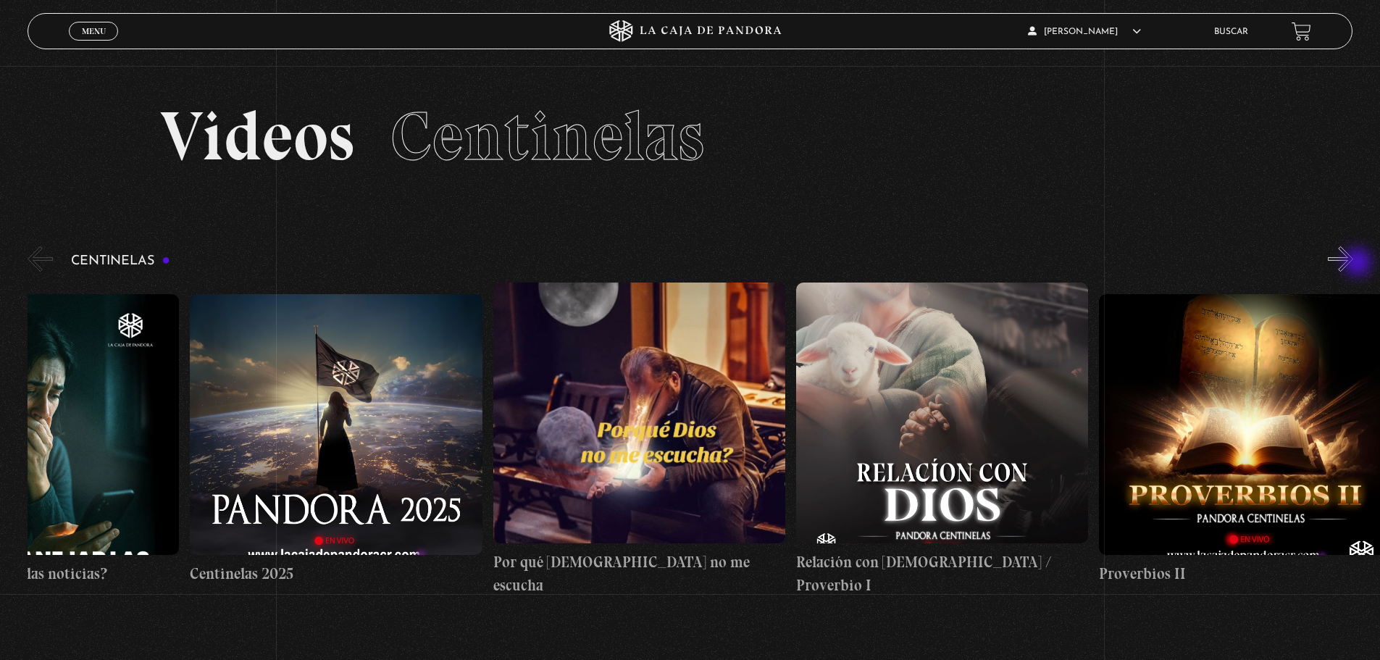
click at [1354, 261] on button "»" at bounding box center [1340, 258] width 25 height 25
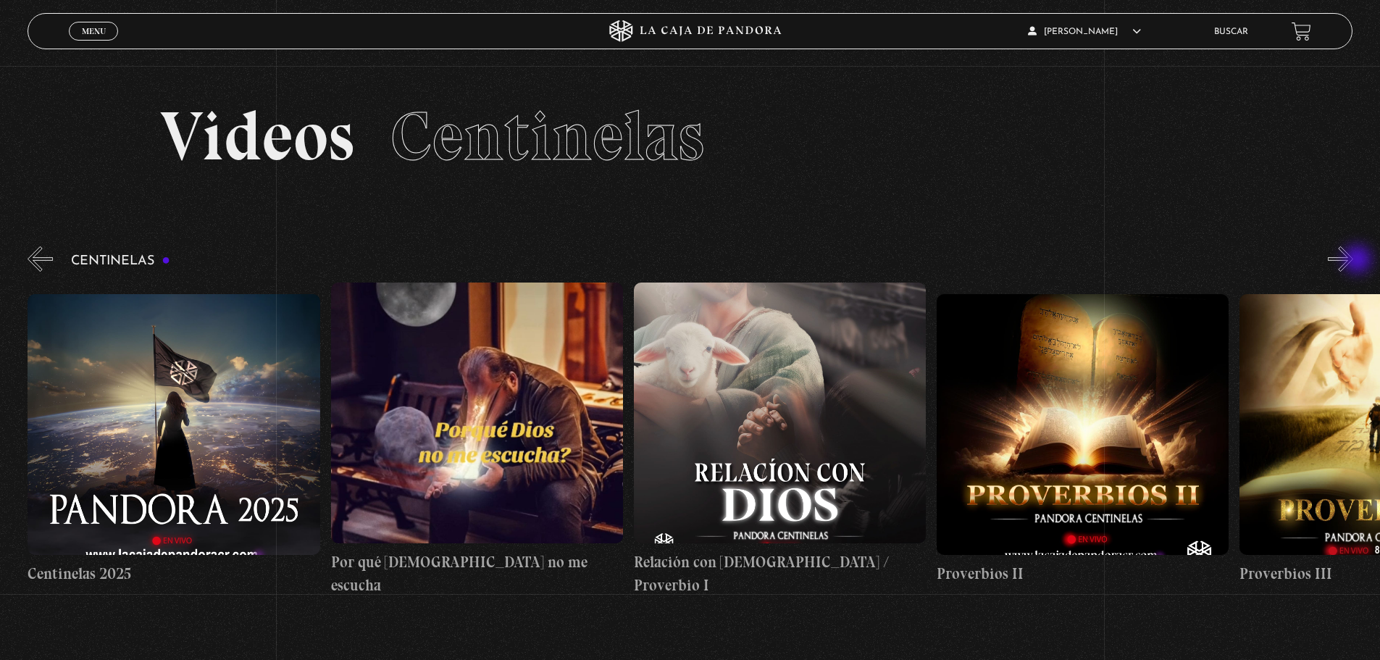
click at [1354, 261] on button "»" at bounding box center [1340, 258] width 25 height 25
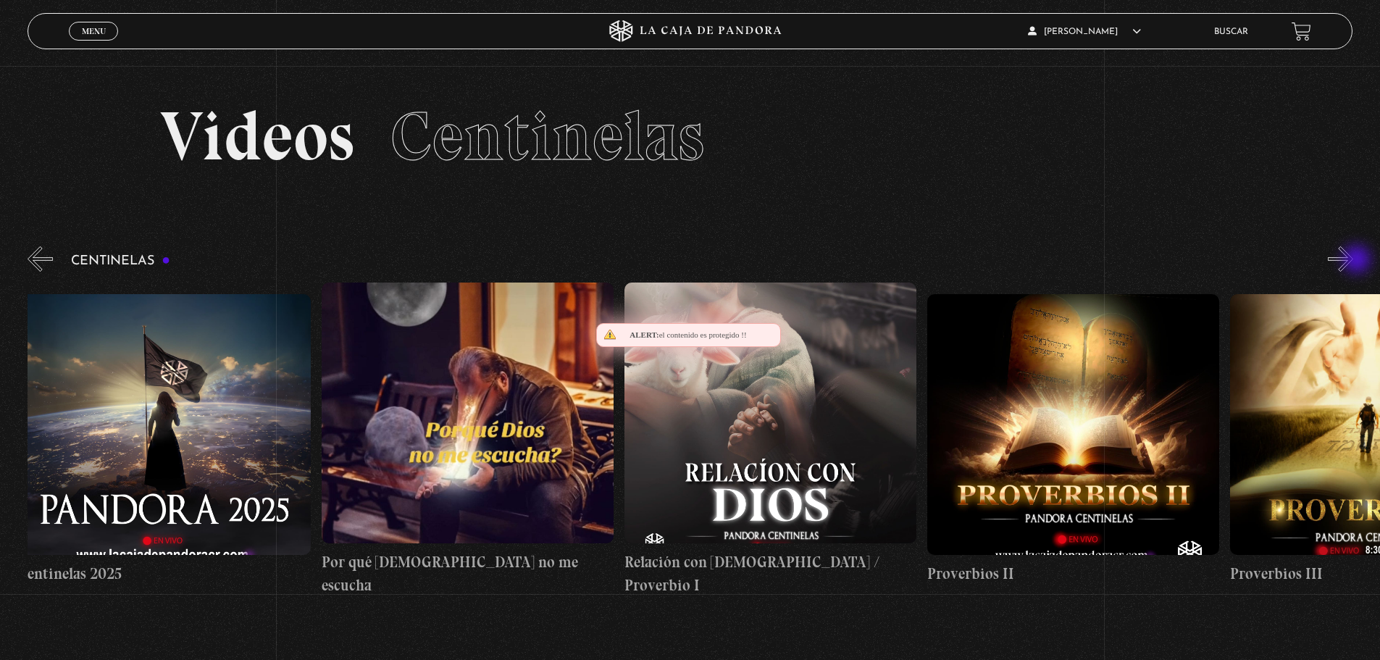
click at [1354, 261] on button "»" at bounding box center [1340, 258] width 25 height 25
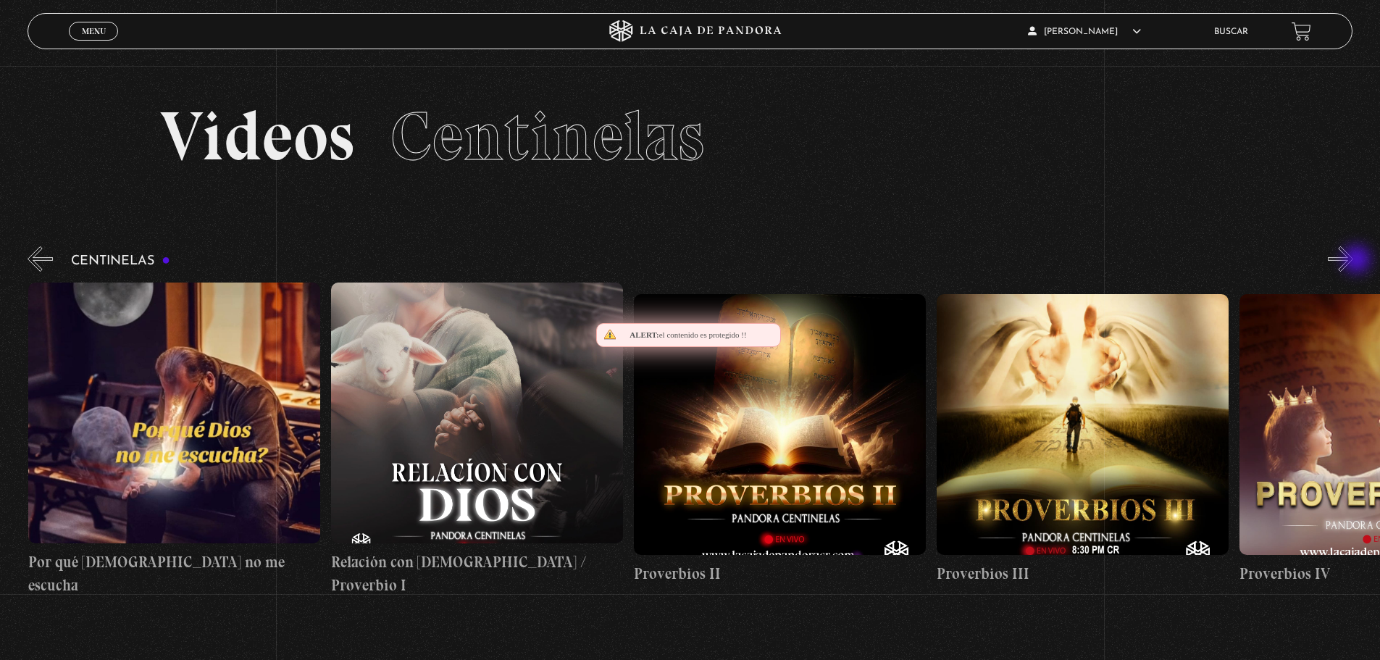
click at [1354, 261] on button "»" at bounding box center [1340, 258] width 25 height 25
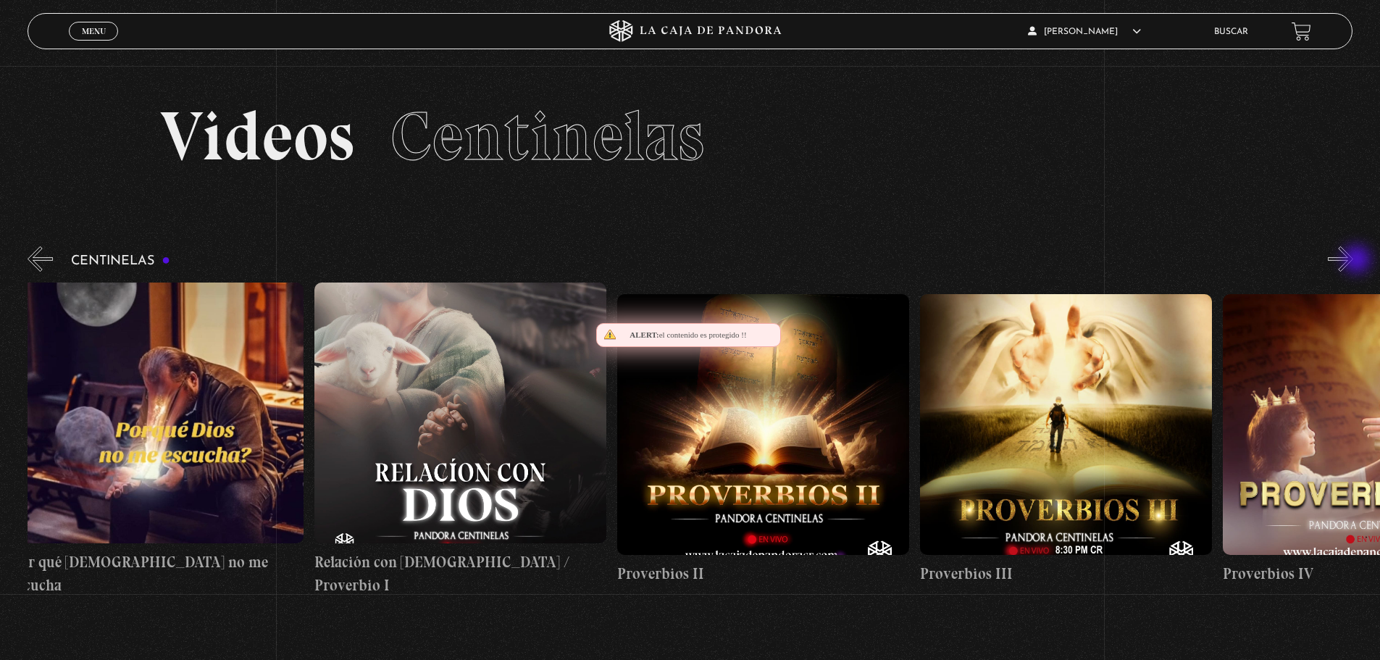
click at [1354, 261] on button "»" at bounding box center [1340, 258] width 25 height 25
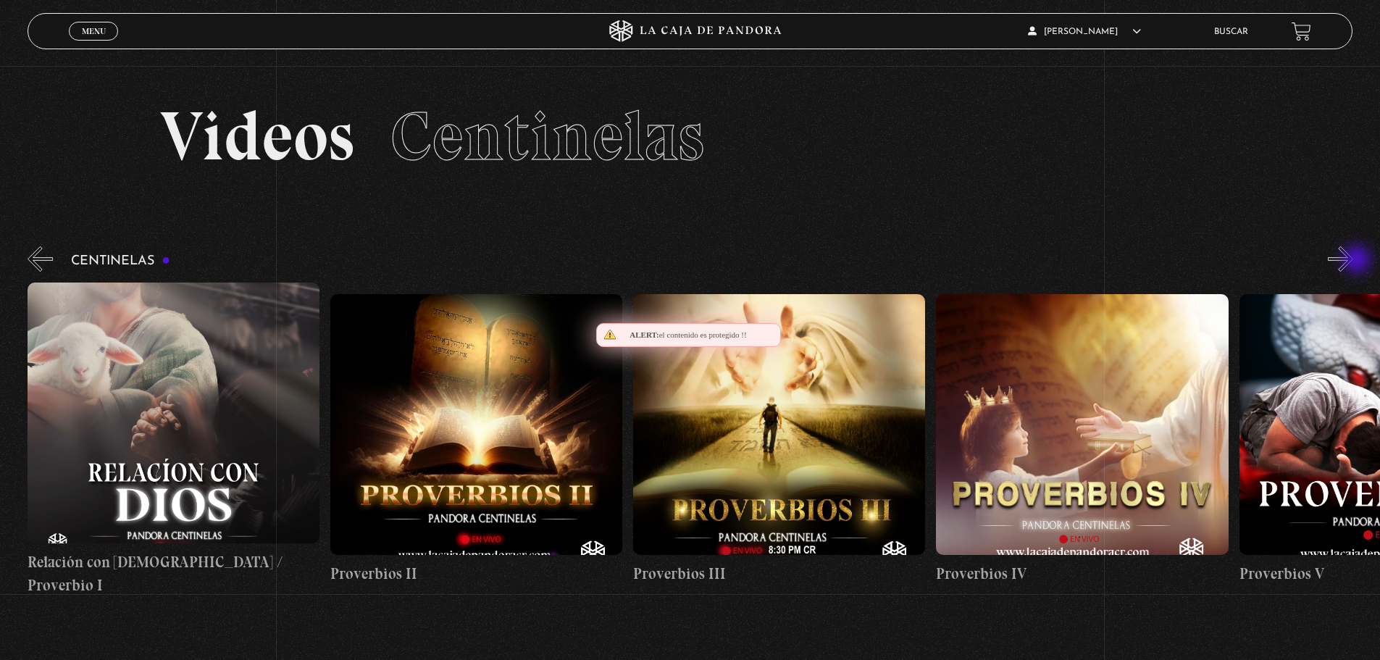
click at [1354, 261] on button "»" at bounding box center [1340, 258] width 25 height 25
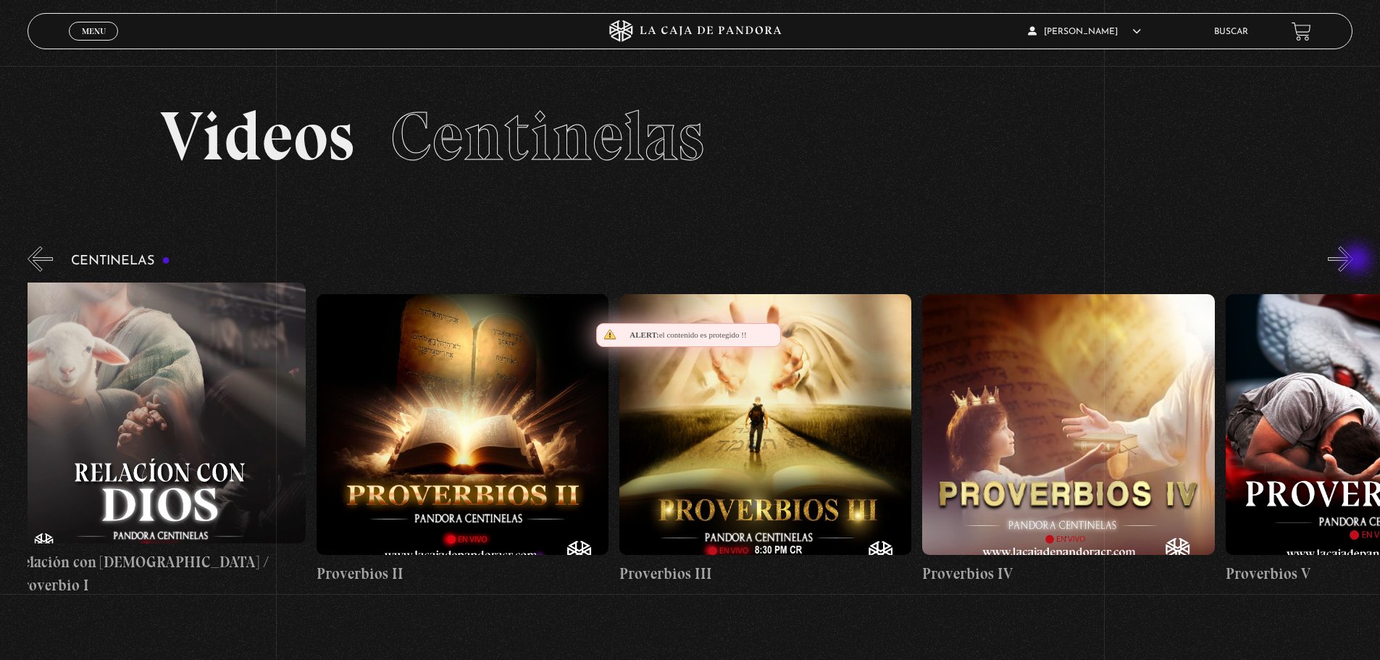
click at [1354, 261] on button "»" at bounding box center [1340, 258] width 25 height 25
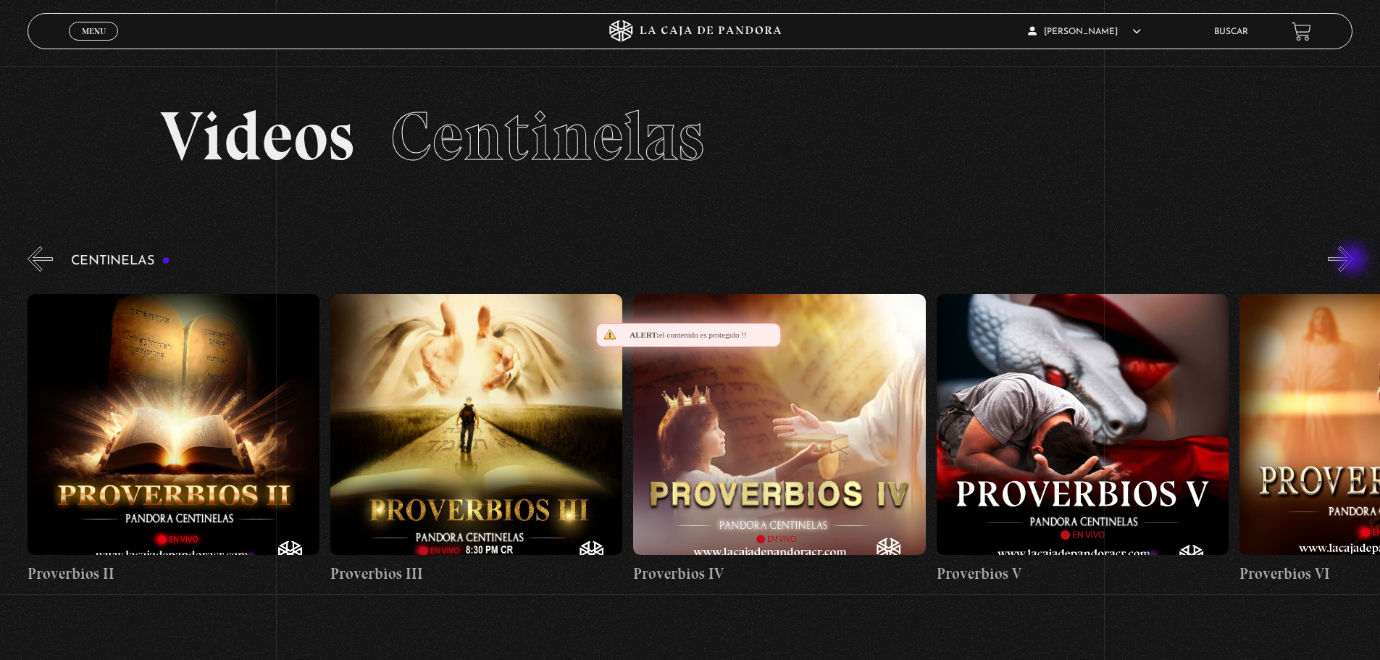
click at [1354, 261] on button "»" at bounding box center [1340, 258] width 25 height 25
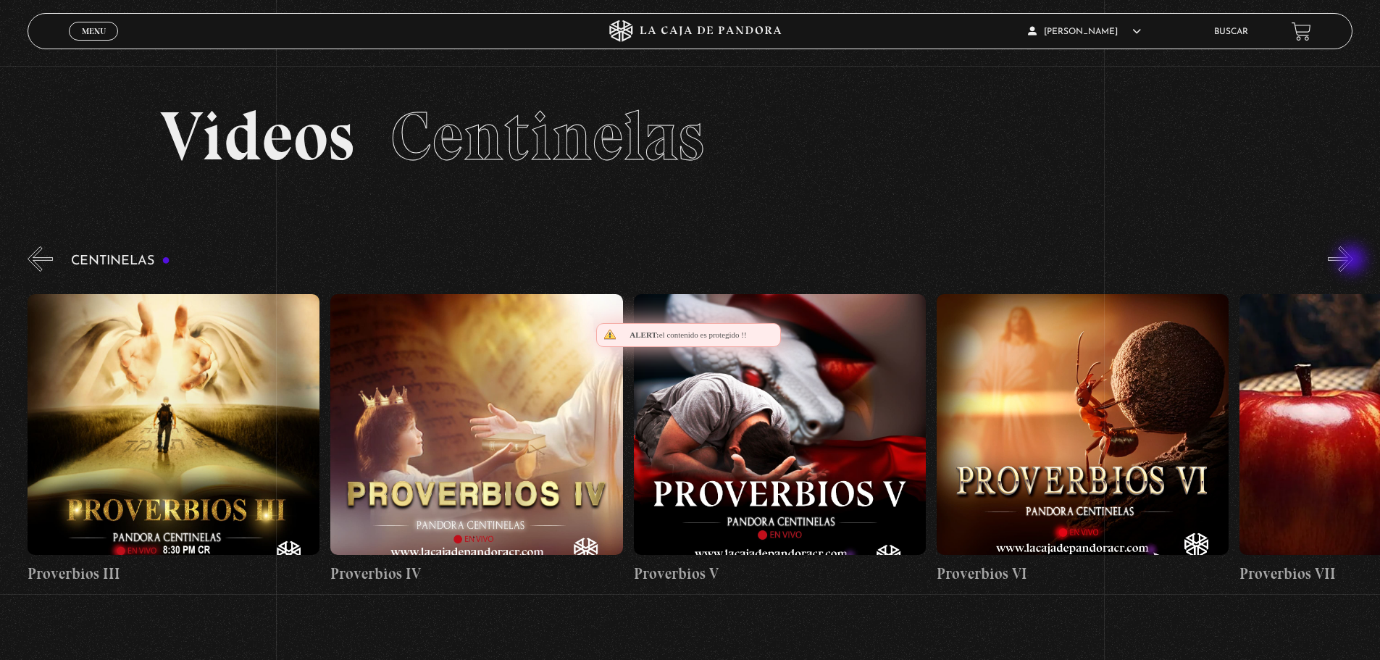
click at [1344, 272] on button "»" at bounding box center [1340, 258] width 25 height 25
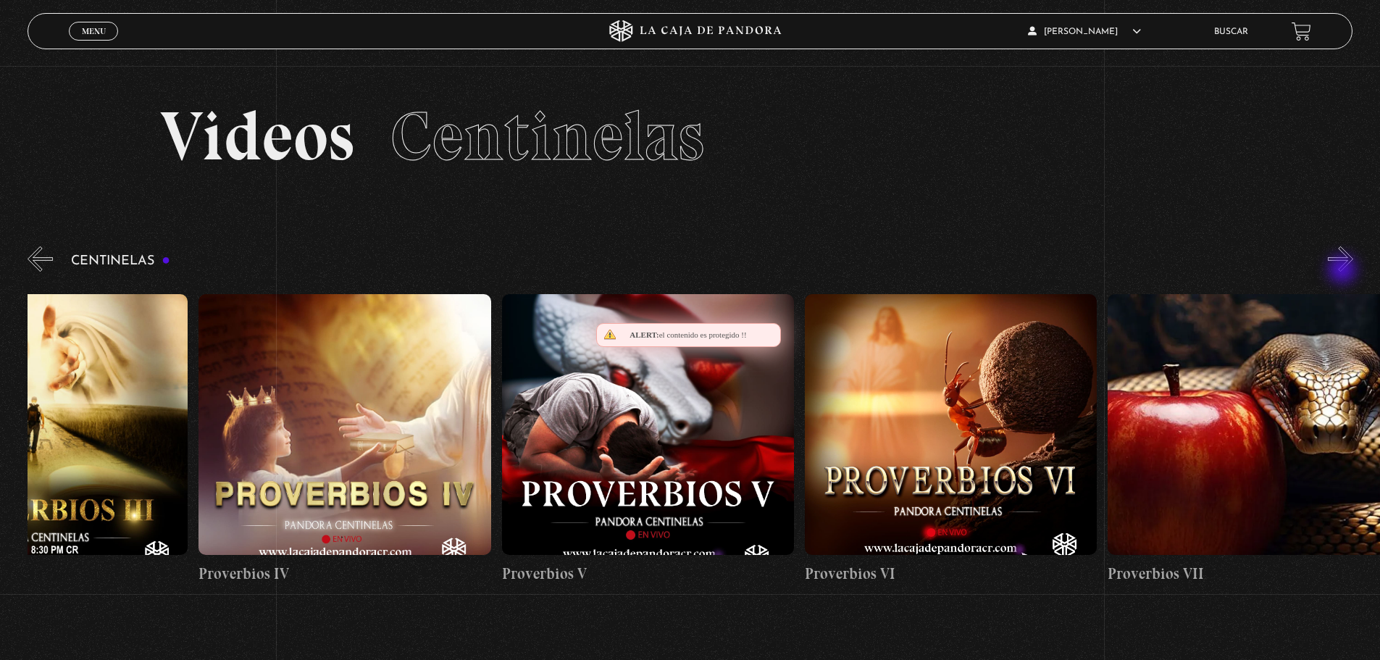
click at [1343, 270] on button "»" at bounding box center [1340, 258] width 25 height 25
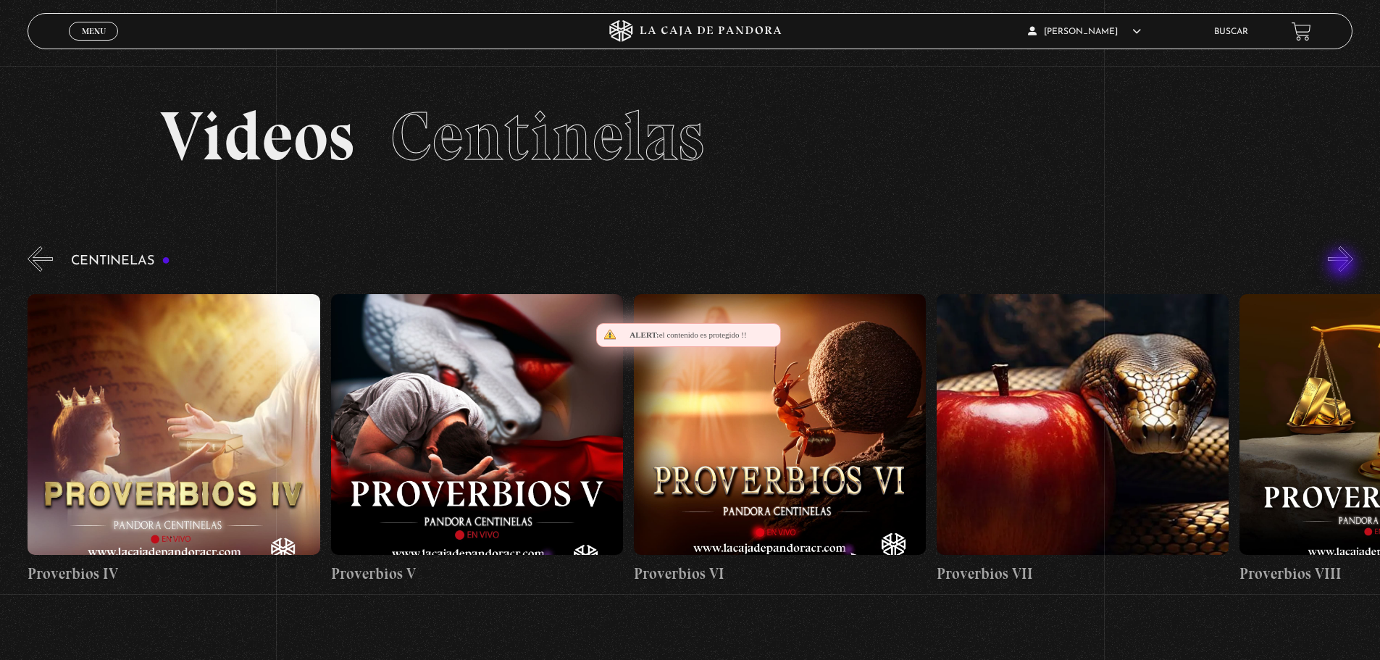
click at [1344, 258] on button "»" at bounding box center [1340, 258] width 25 height 25
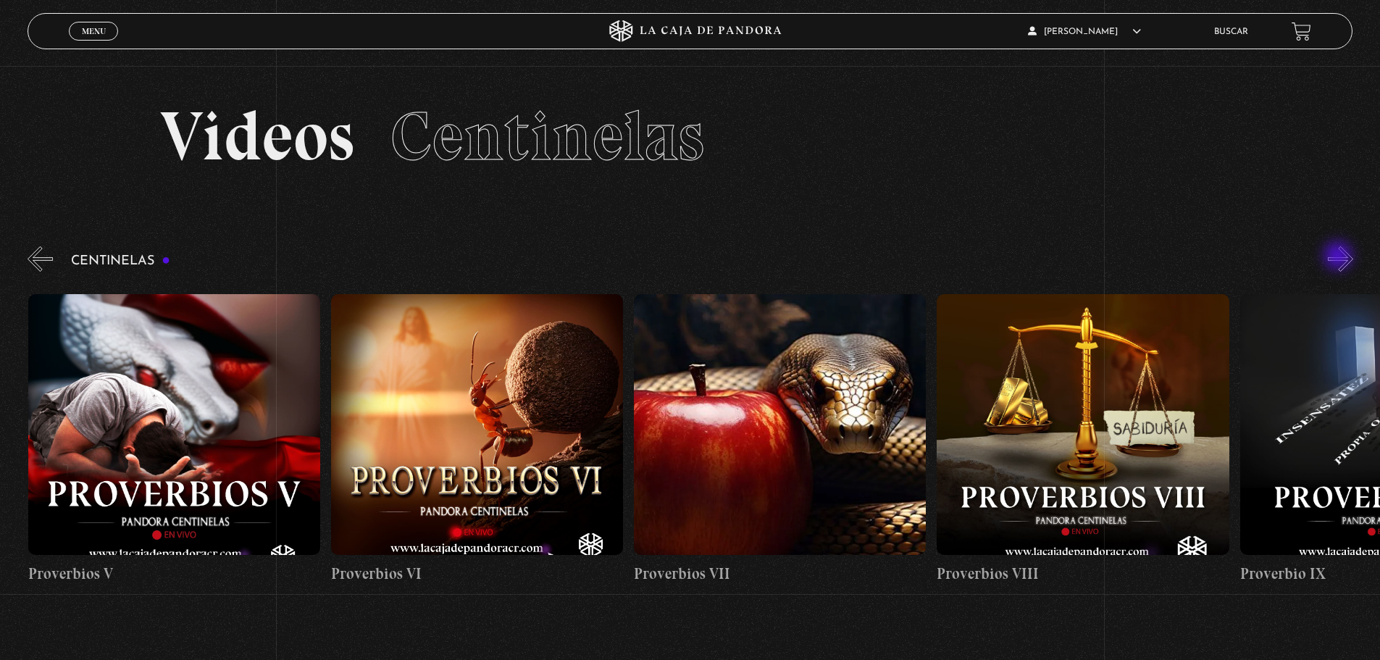
click at [1337, 261] on div "Centinelas" at bounding box center [704, 419] width 1353 height 353
click at [1335, 259] on div "Centinelas" at bounding box center [704, 419] width 1353 height 353
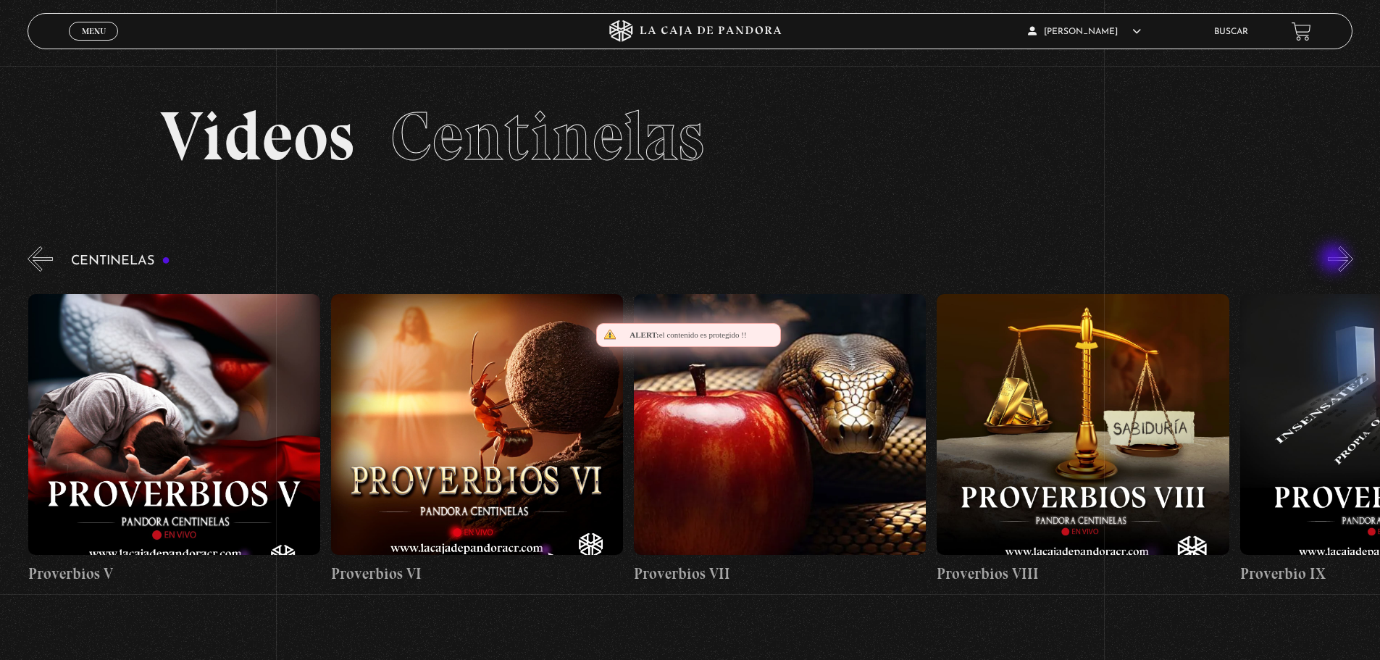
click at [1335, 259] on div "Centinelas" at bounding box center [704, 419] width 1353 height 353
drag, startPoint x: 1335, startPoint y: 258, endPoint x: 1346, endPoint y: 257, distance: 11.0
click at [1335, 258] on div "Centinelas" at bounding box center [704, 419] width 1353 height 353
click at [1346, 257] on button "»" at bounding box center [1340, 258] width 25 height 25
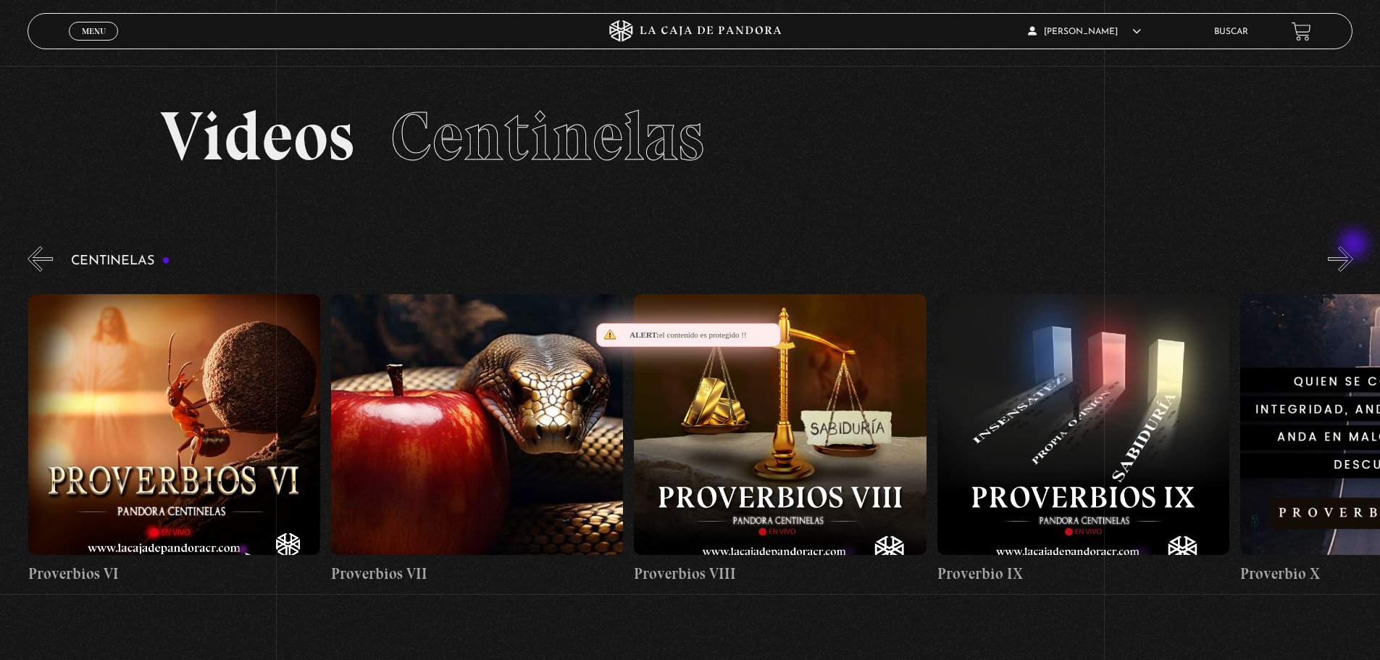
click at [1356, 246] on div "Menu Cerrar Keilyn Rodríguez López En vivos Pandora Centinelas Mi cuenta Salir …" at bounding box center [690, 514] width 1380 height 897
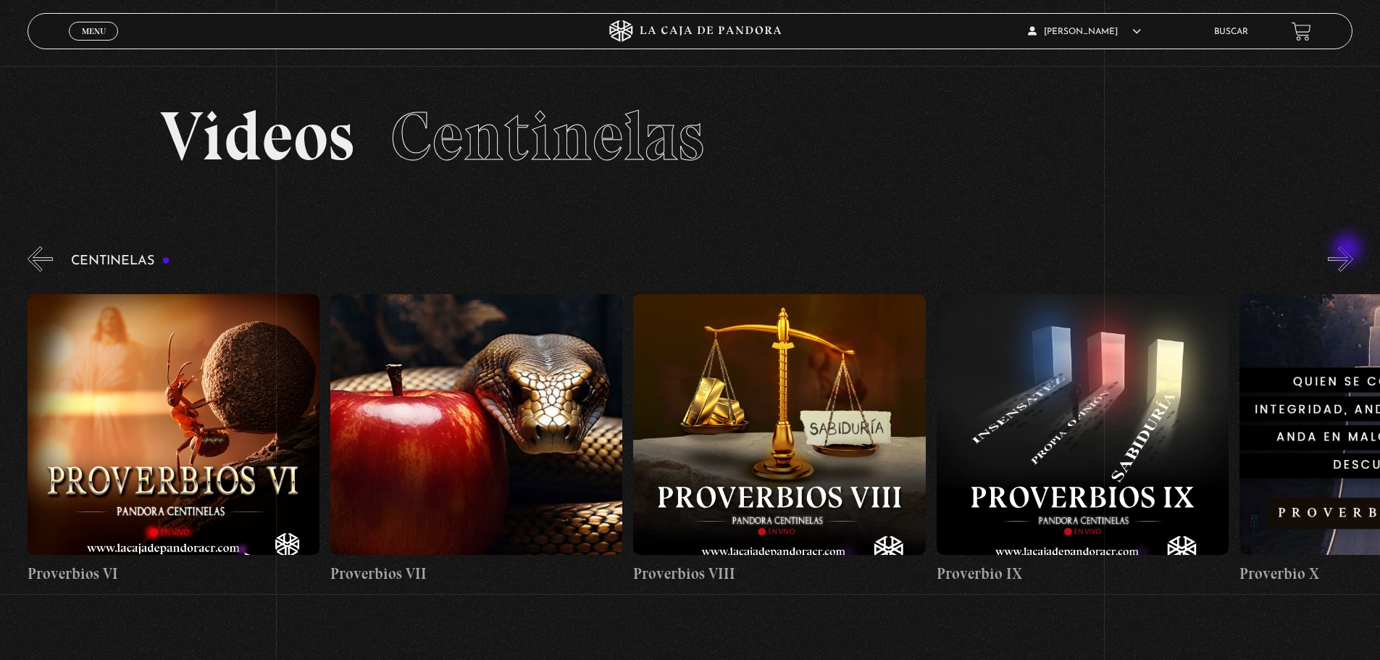
click at [1349, 250] on button "»" at bounding box center [1340, 258] width 25 height 25
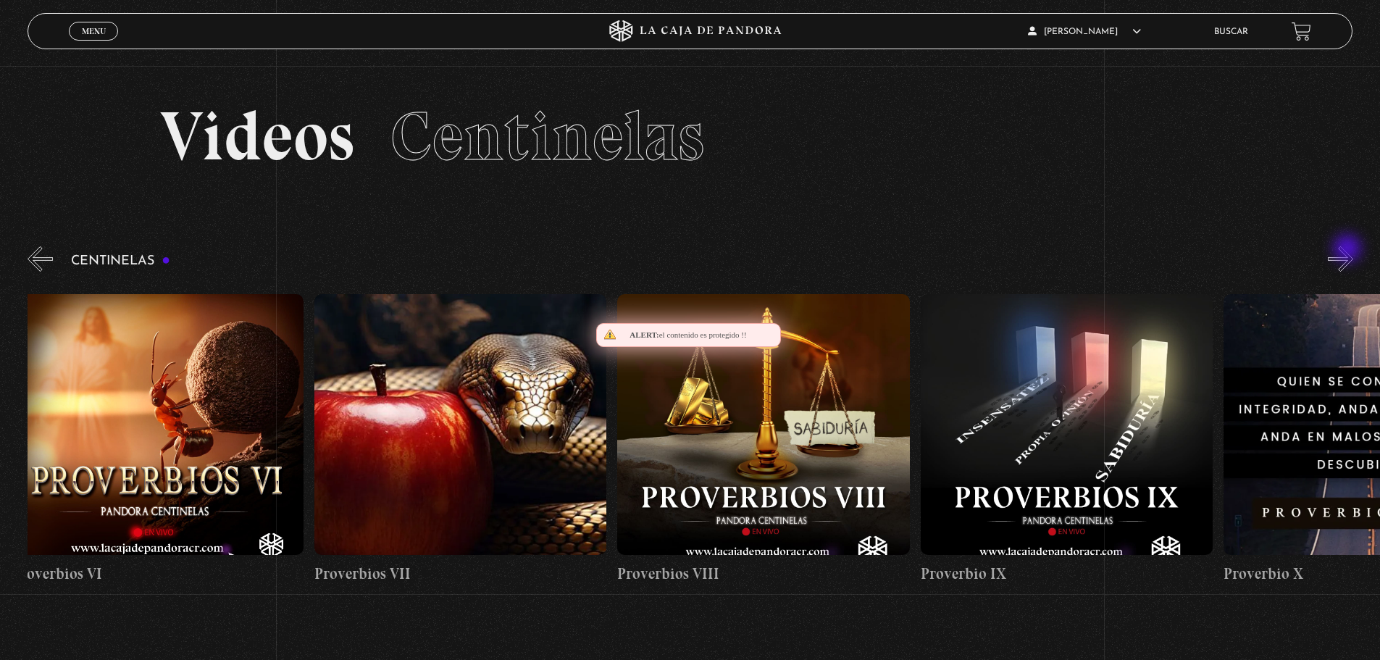
click at [1349, 250] on button "»" at bounding box center [1340, 258] width 25 height 25
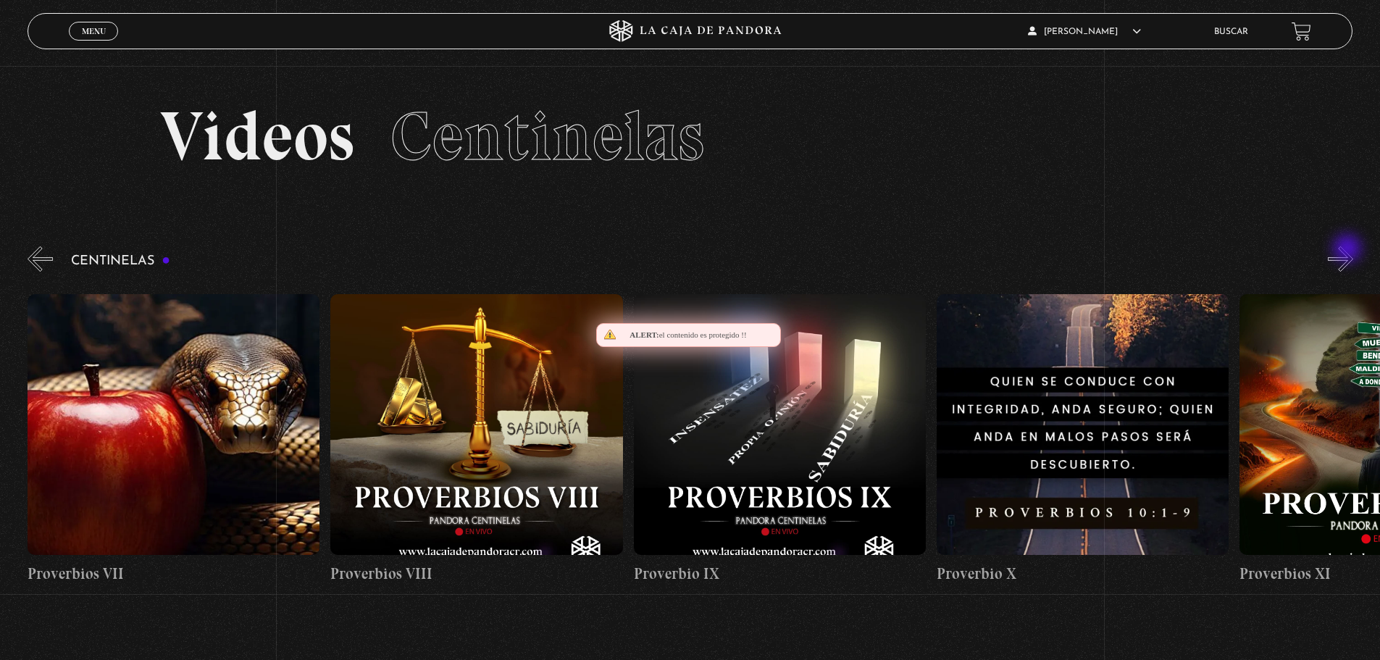
click at [1349, 250] on button "»" at bounding box center [1340, 258] width 25 height 25
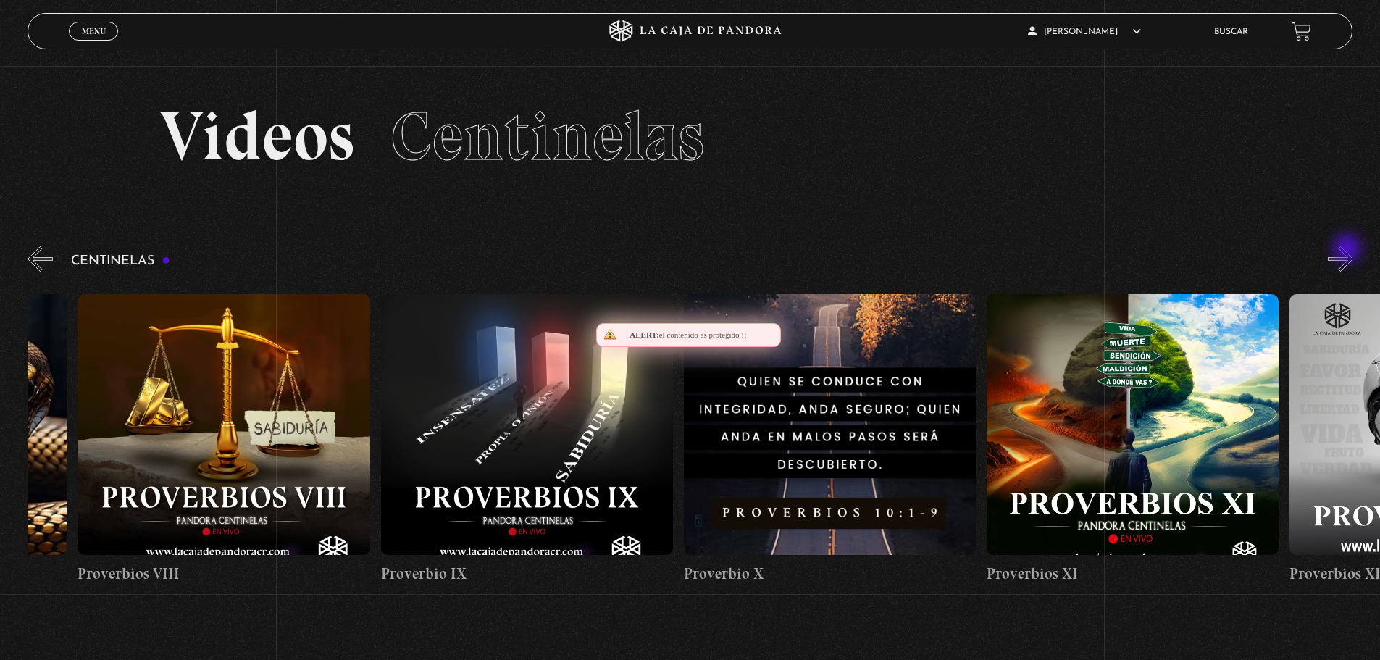
click at [1346, 255] on button "»" at bounding box center [1340, 258] width 25 height 25
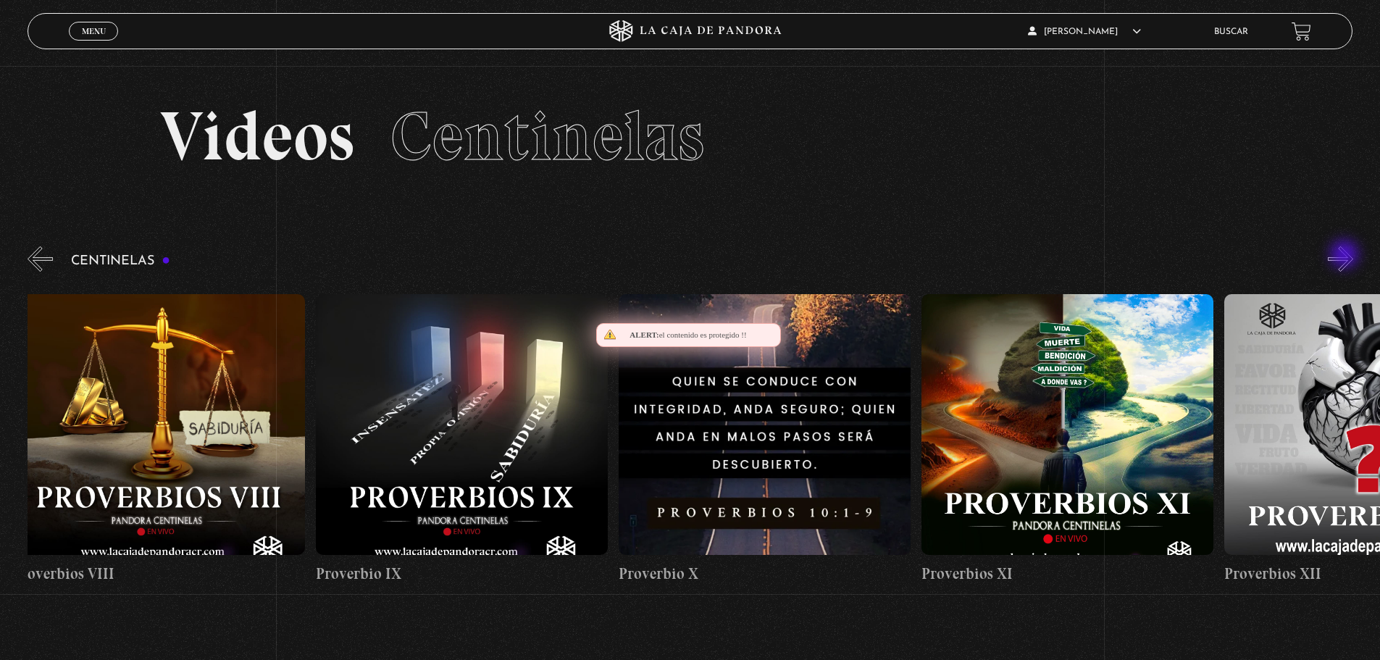
click at [1346, 256] on button "»" at bounding box center [1340, 258] width 25 height 25
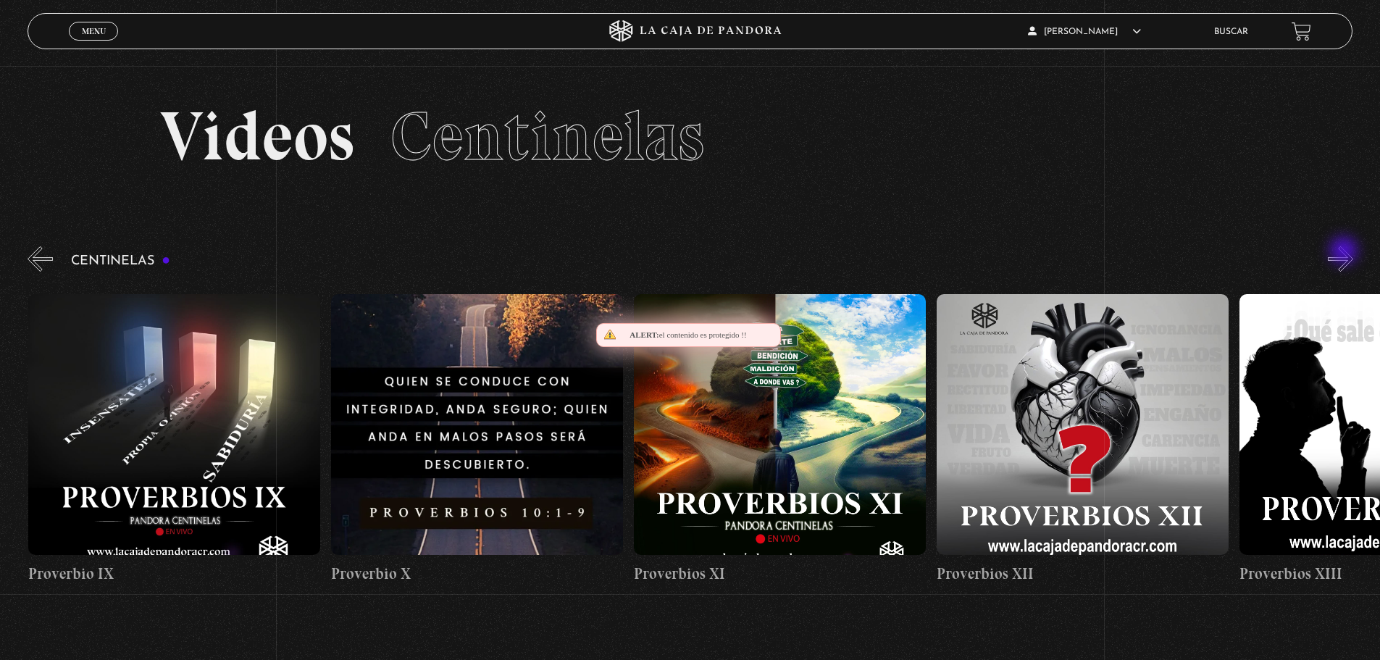
click at [1346, 256] on button "»" at bounding box center [1340, 258] width 25 height 25
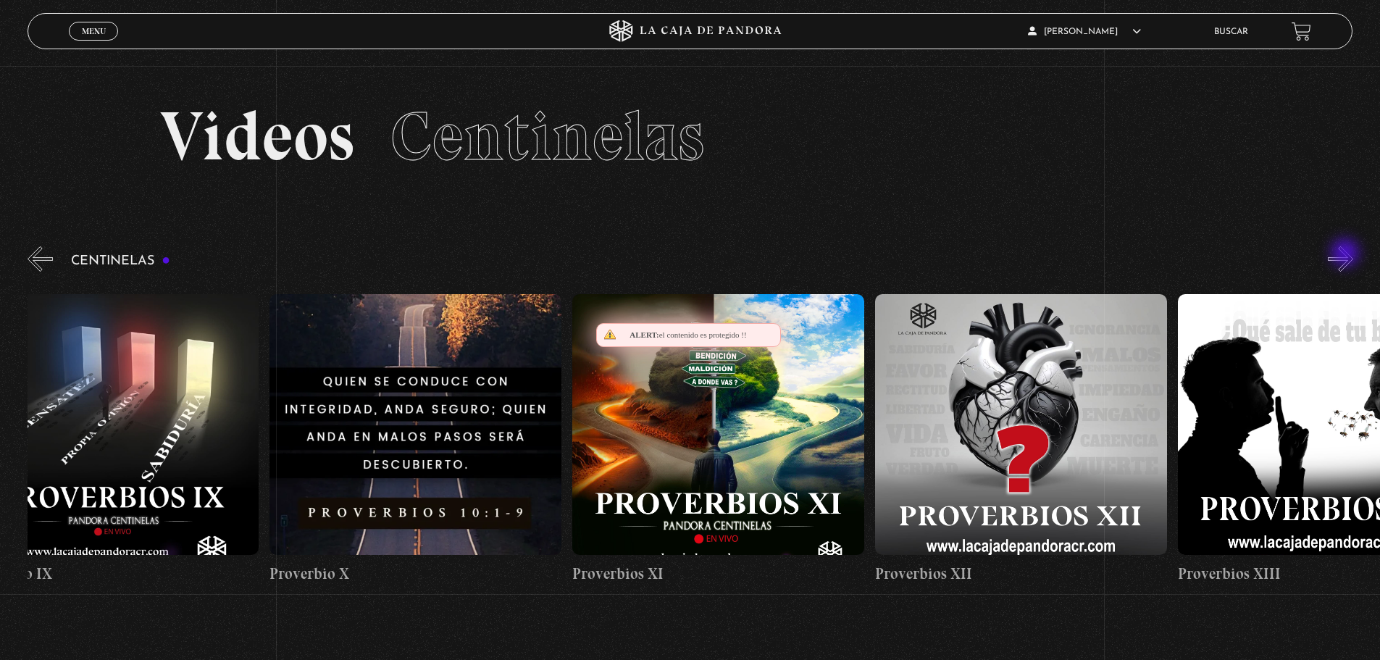
click at [1347, 254] on button "»" at bounding box center [1340, 258] width 25 height 25
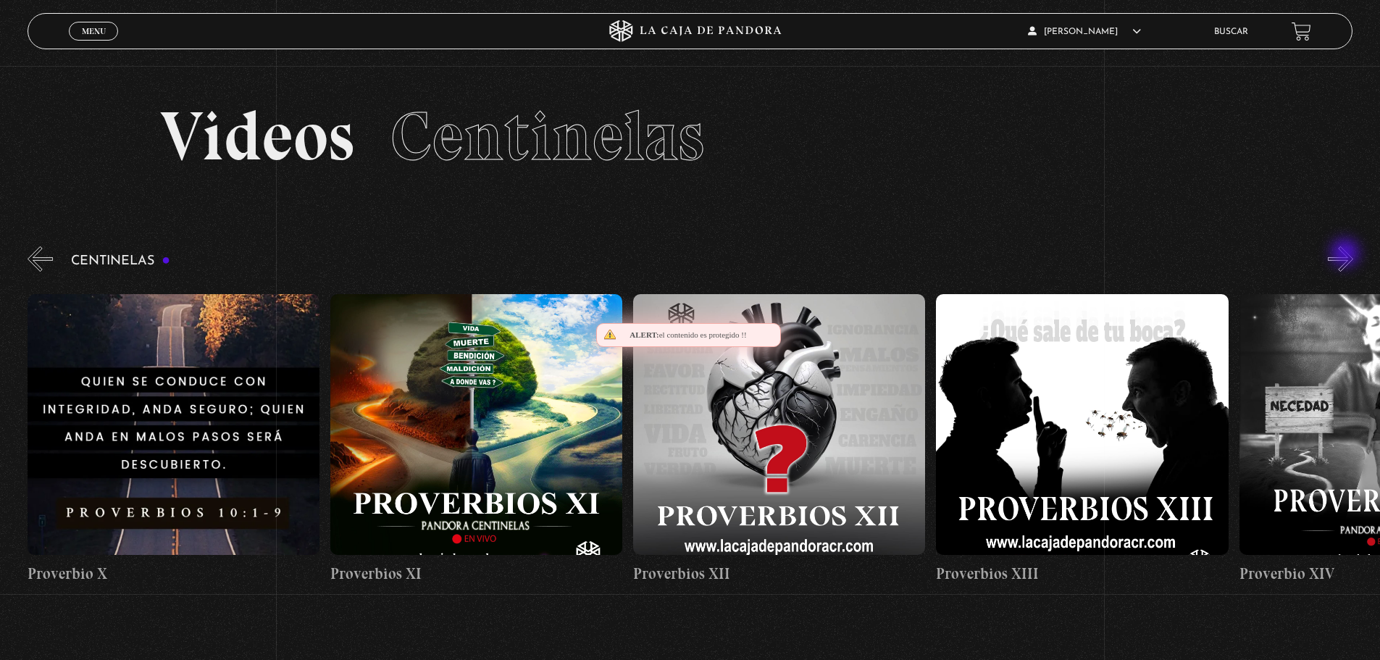
click at [1348, 259] on button "»" at bounding box center [1340, 258] width 25 height 25
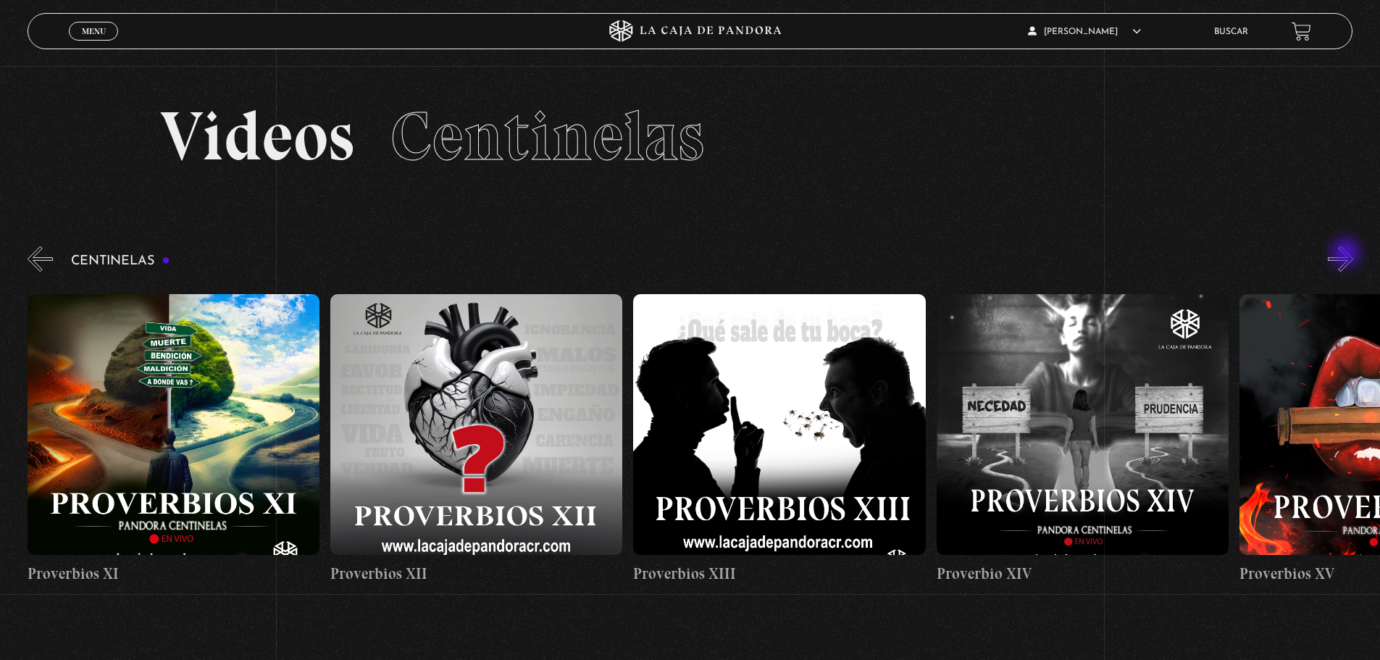
click at [1348, 255] on button "»" at bounding box center [1340, 258] width 25 height 25
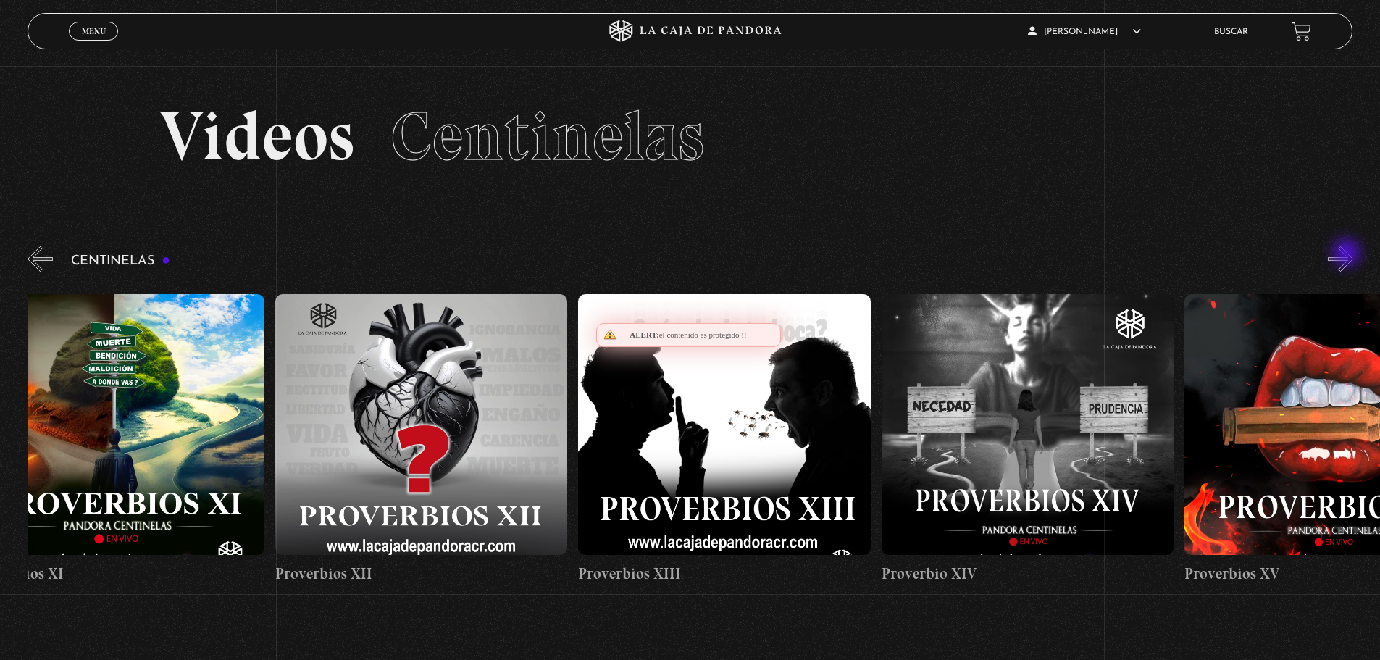
click at [1348, 254] on button "»" at bounding box center [1340, 258] width 25 height 25
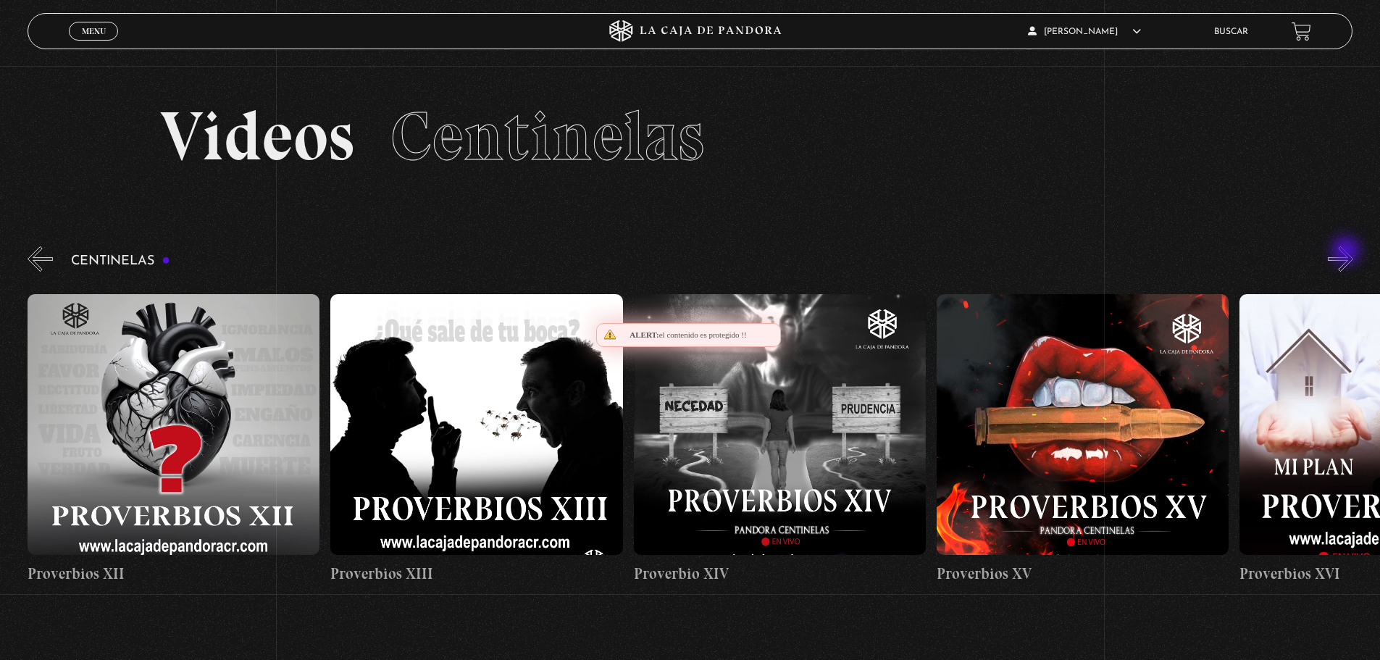
click at [1348, 252] on button "»" at bounding box center [1340, 258] width 25 height 25
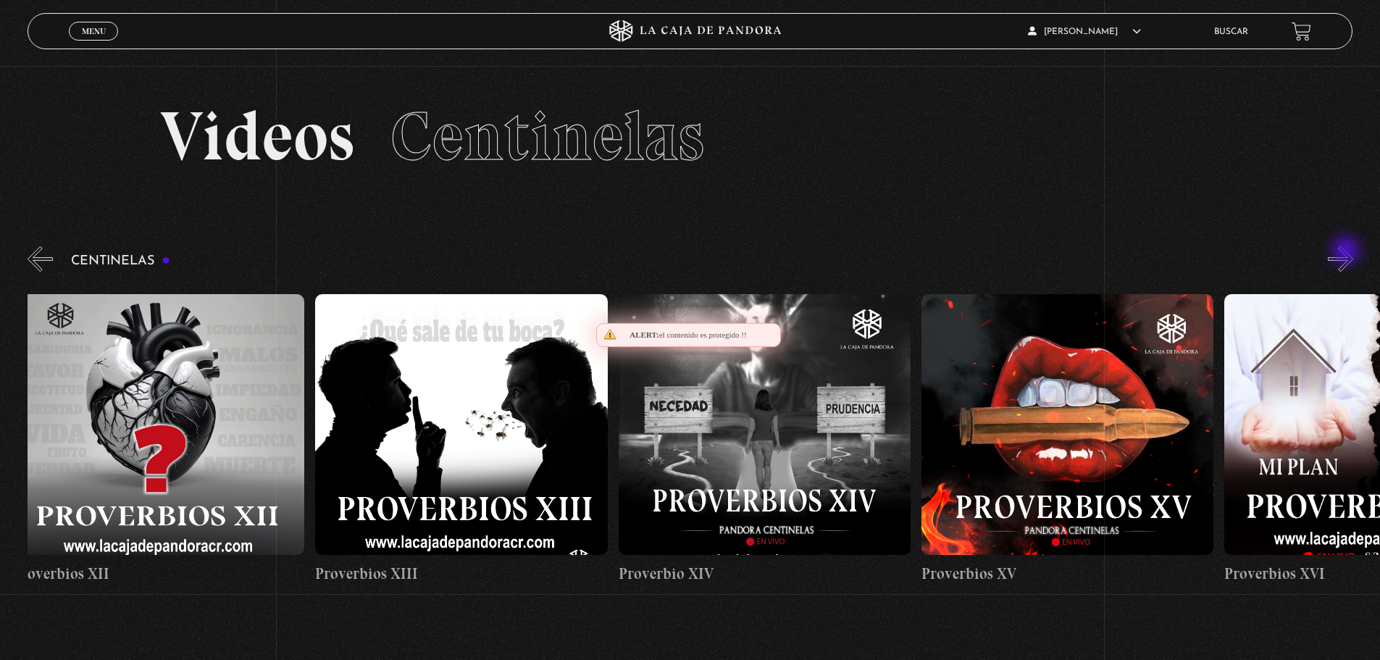
click at [1348, 252] on button "»" at bounding box center [1340, 258] width 25 height 25
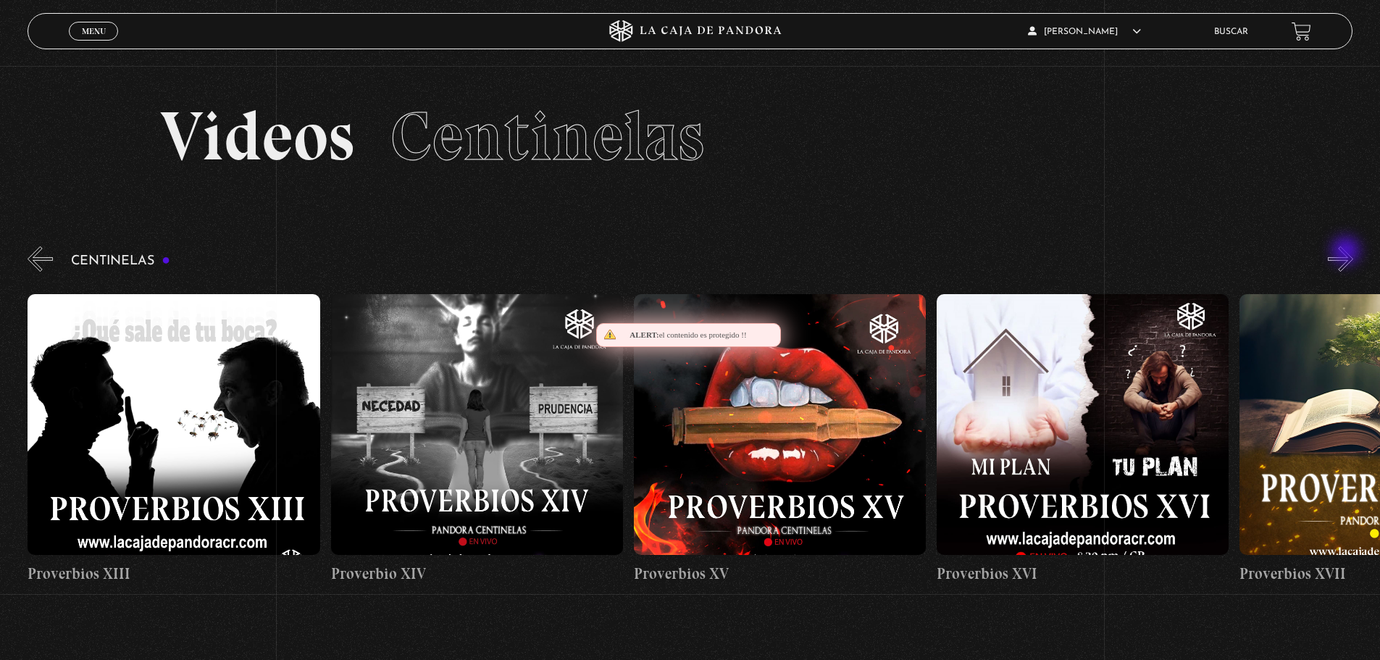
click at [1348, 252] on button "»" at bounding box center [1340, 258] width 25 height 25
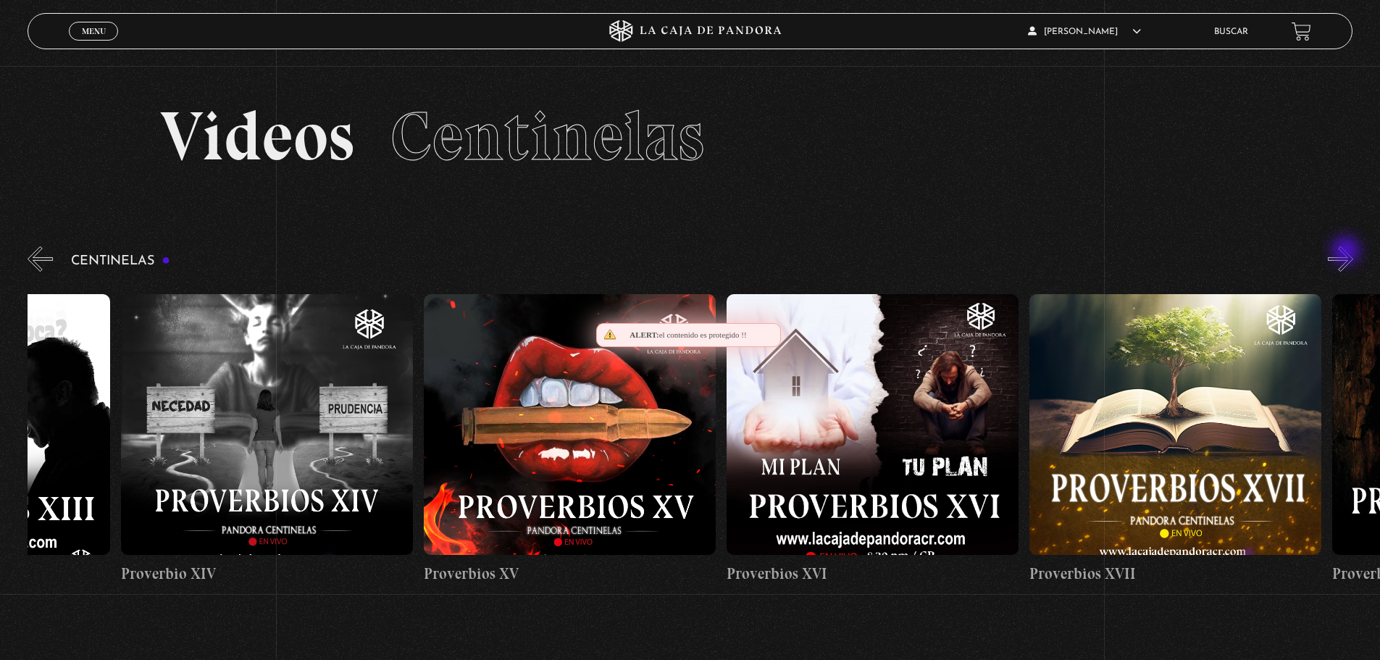
click at [1348, 252] on button "»" at bounding box center [1340, 258] width 25 height 25
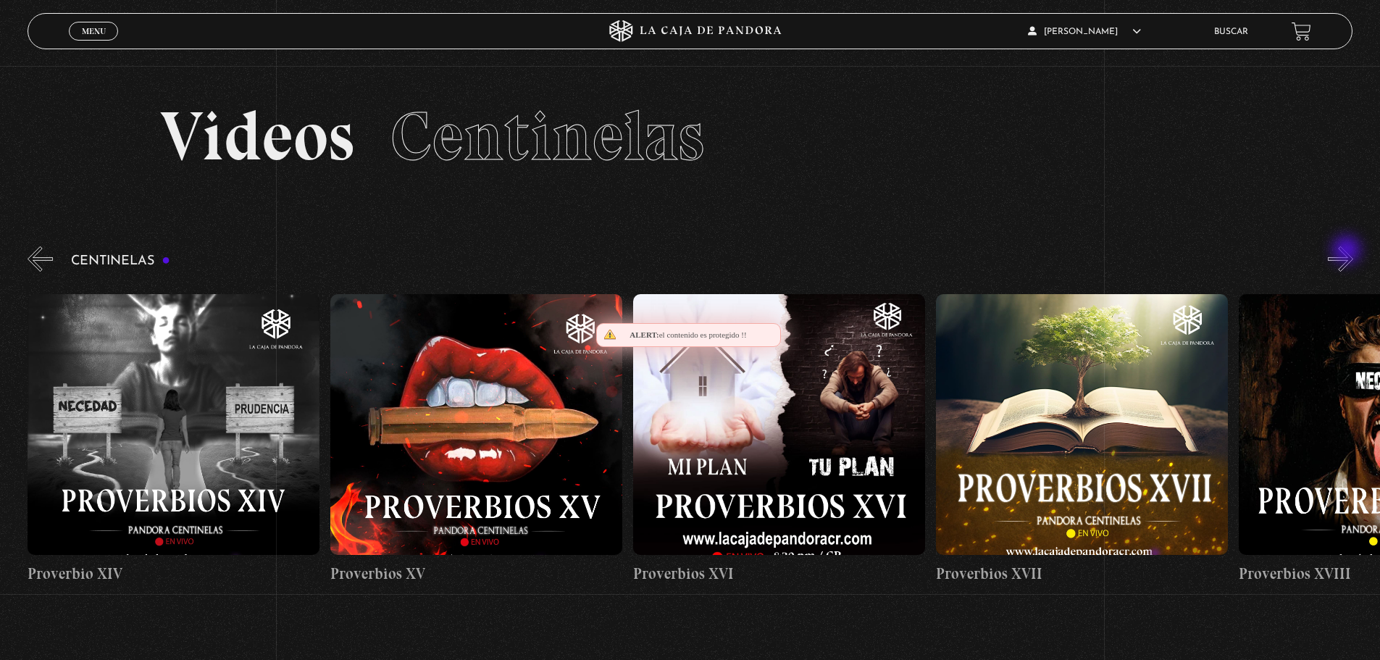
click at [1351, 249] on button "»" at bounding box center [1340, 258] width 25 height 25
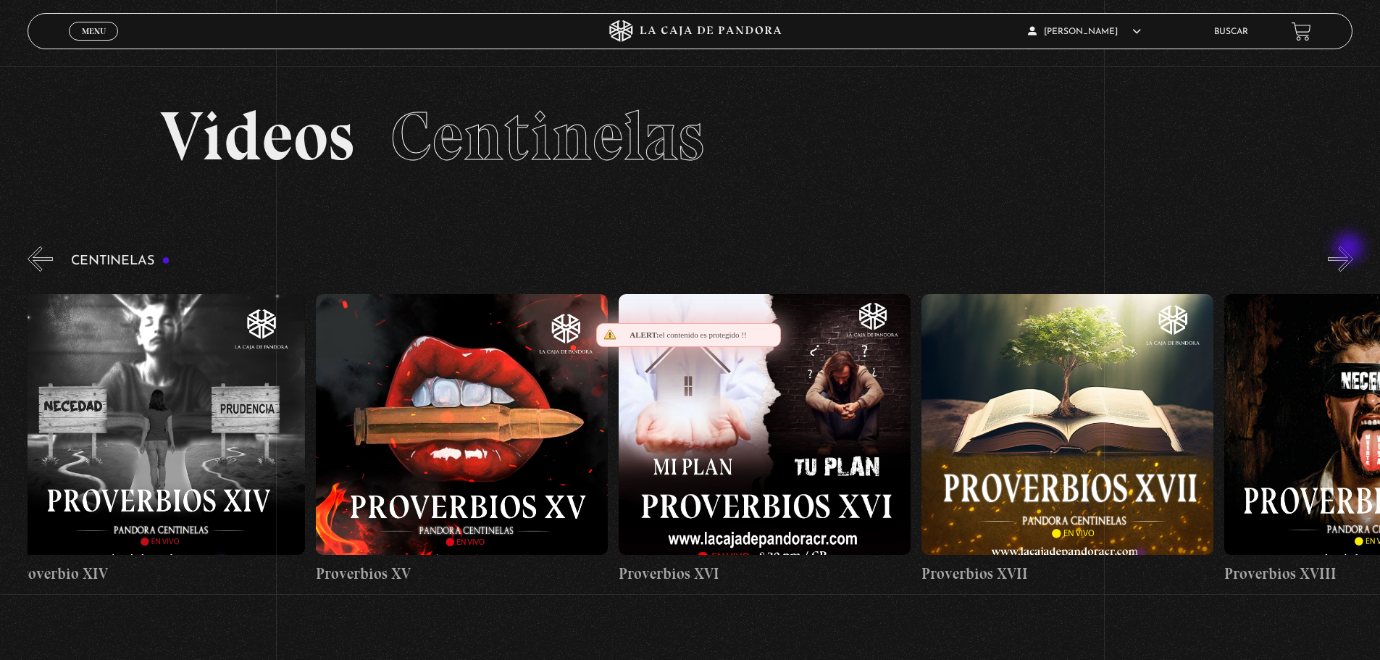
click at [1351, 249] on button "»" at bounding box center [1340, 258] width 25 height 25
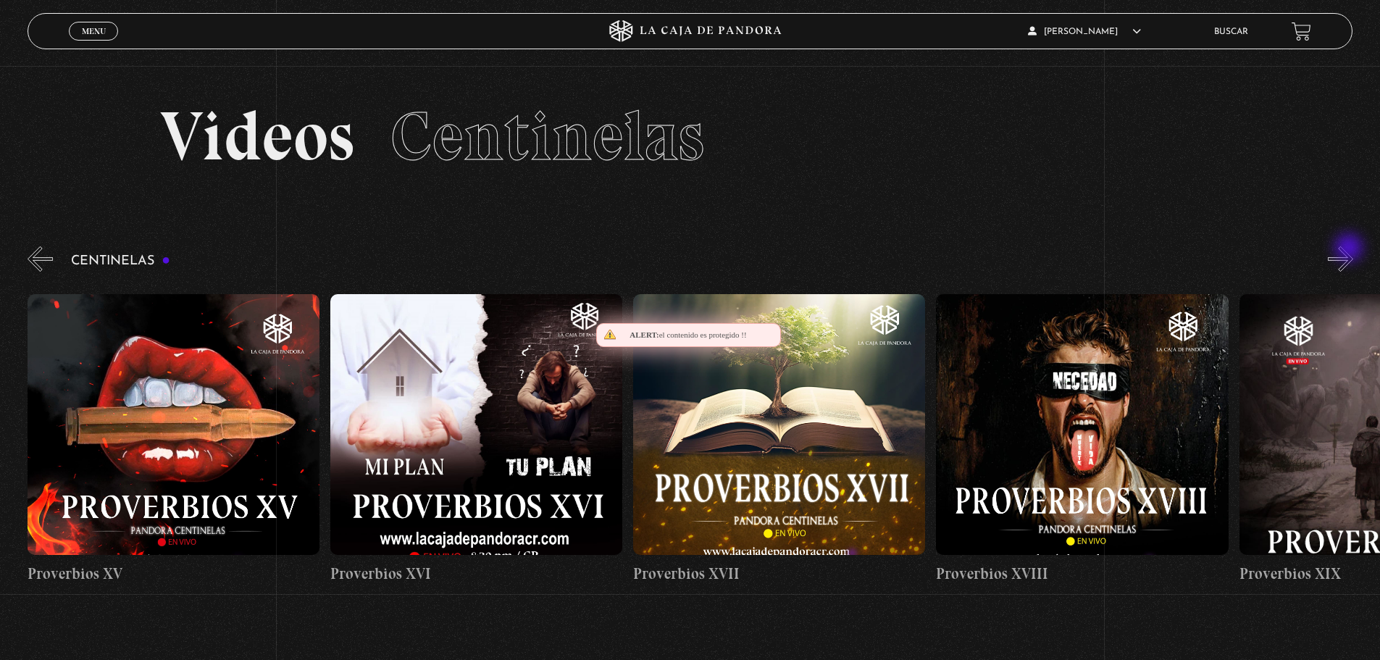
click at [1351, 249] on button "»" at bounding box center [1340, 258] width 25 height 25
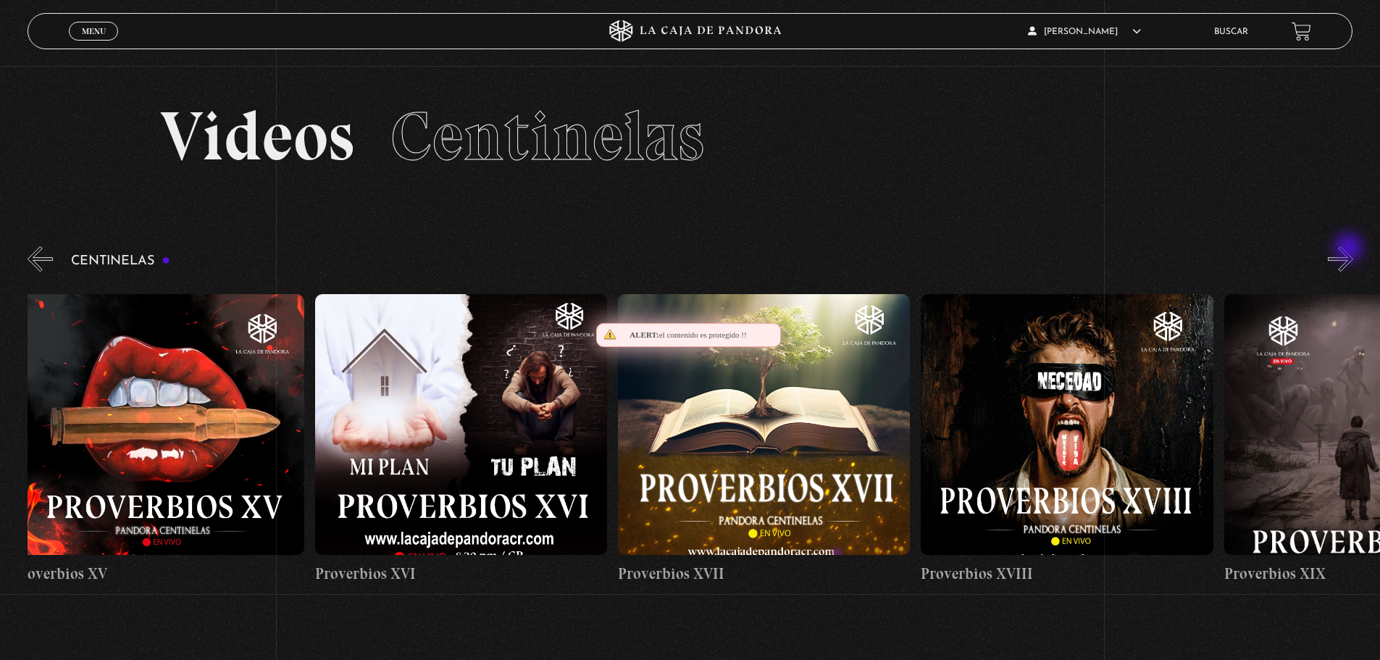
click at [1351, 249] on button "»" at bounding box center [1340, 258] width 25 height 25
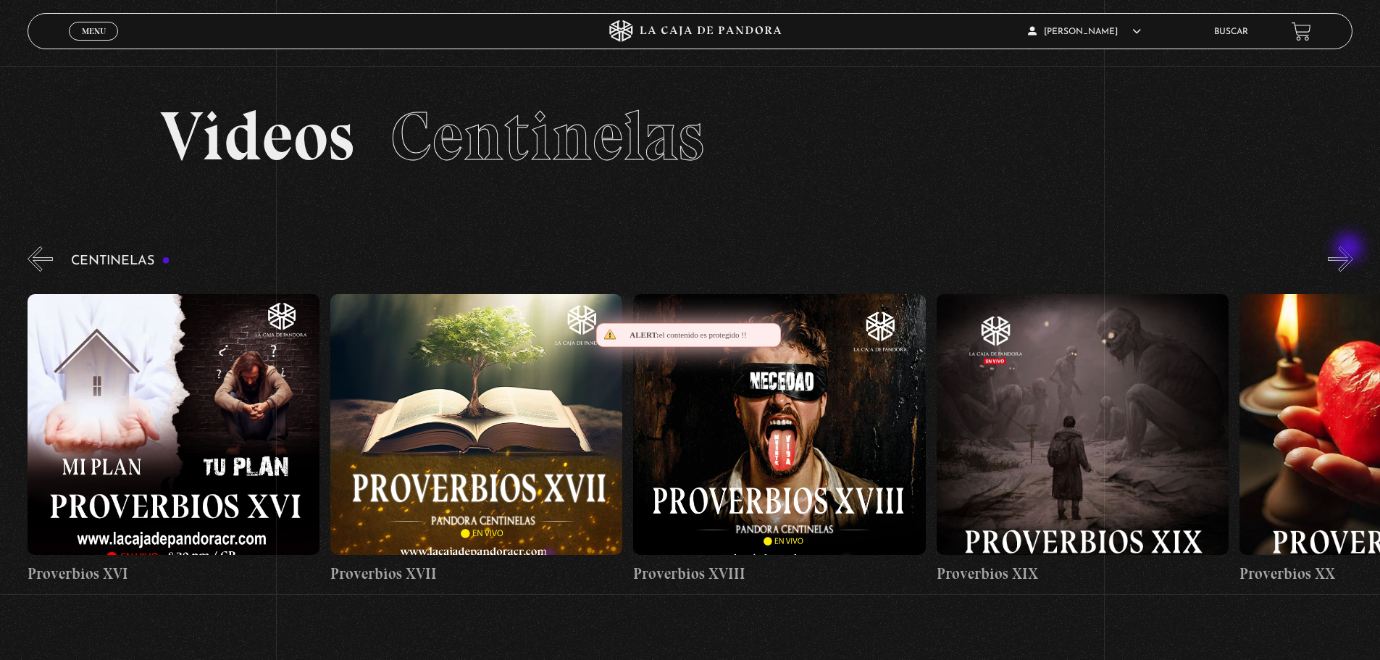
click at [1351, 249] on button "»" at bounding box center [1340, 258] width 25 height 25
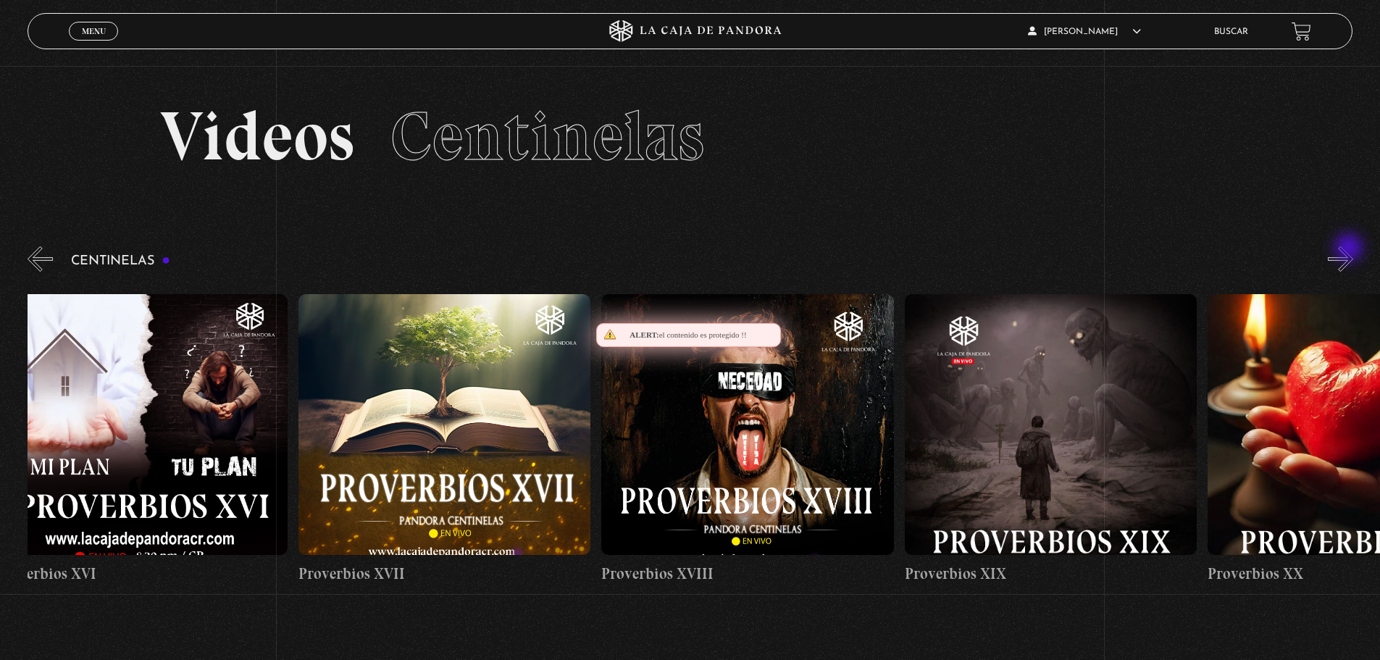
click at [1351, 249] on button "»" at bounding box center [1340, 258] width 25 height 25
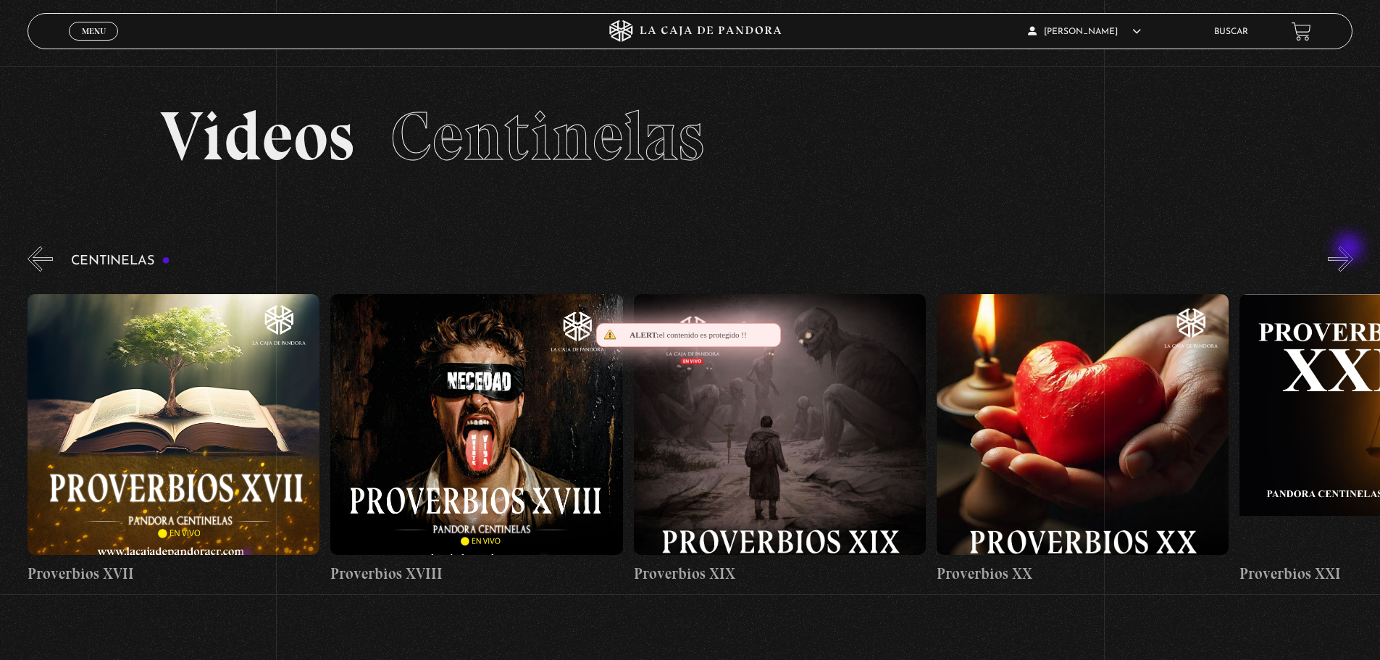
click at [1351, 249] on button "»" at bounding box center [1340, 258] width 25 height 25
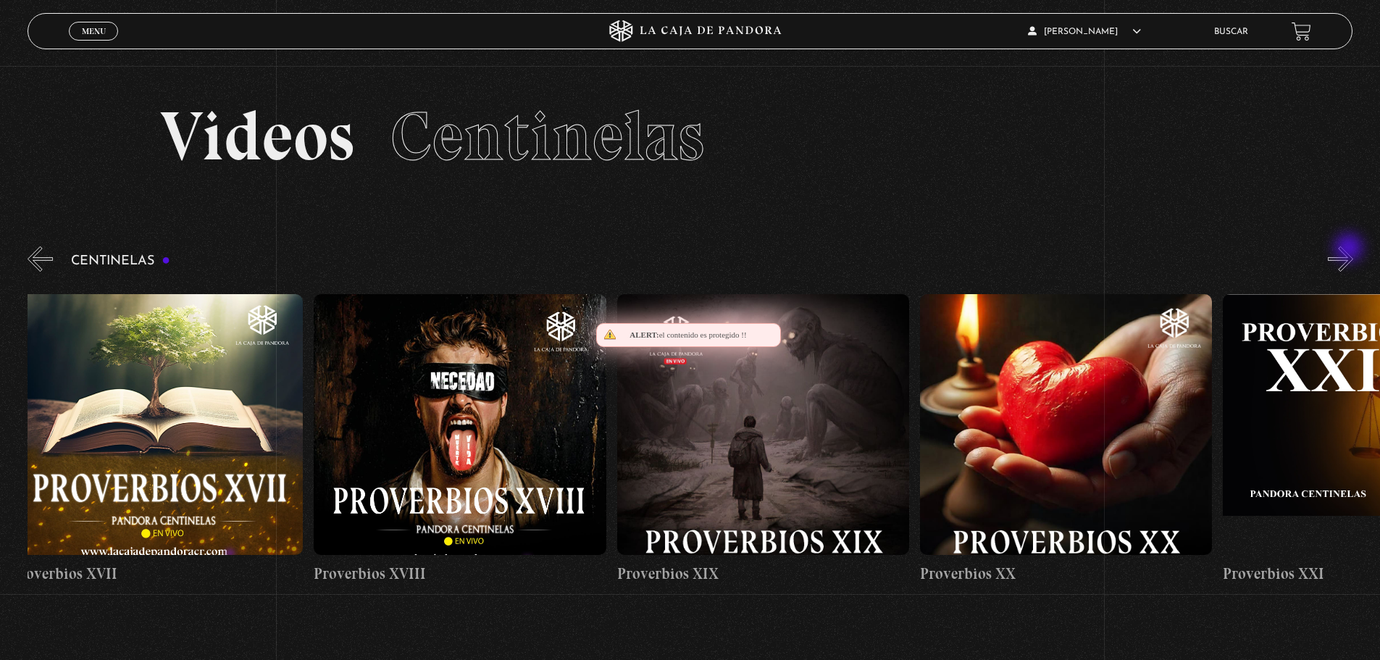
click at [1351, 249] on button "»" at bounding box center [1340, 258] width 25 height 25
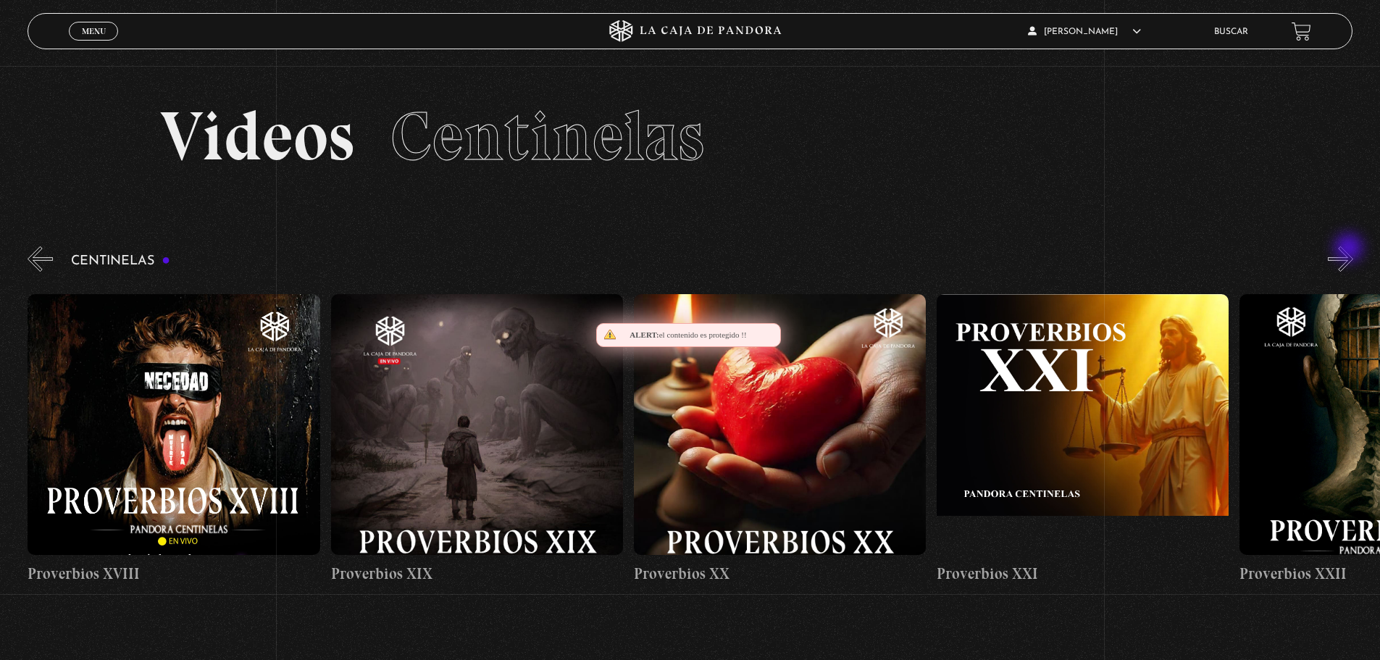
click at [1351, 249] on button "»" at bounding box center [1340, 258] width 25 height 25
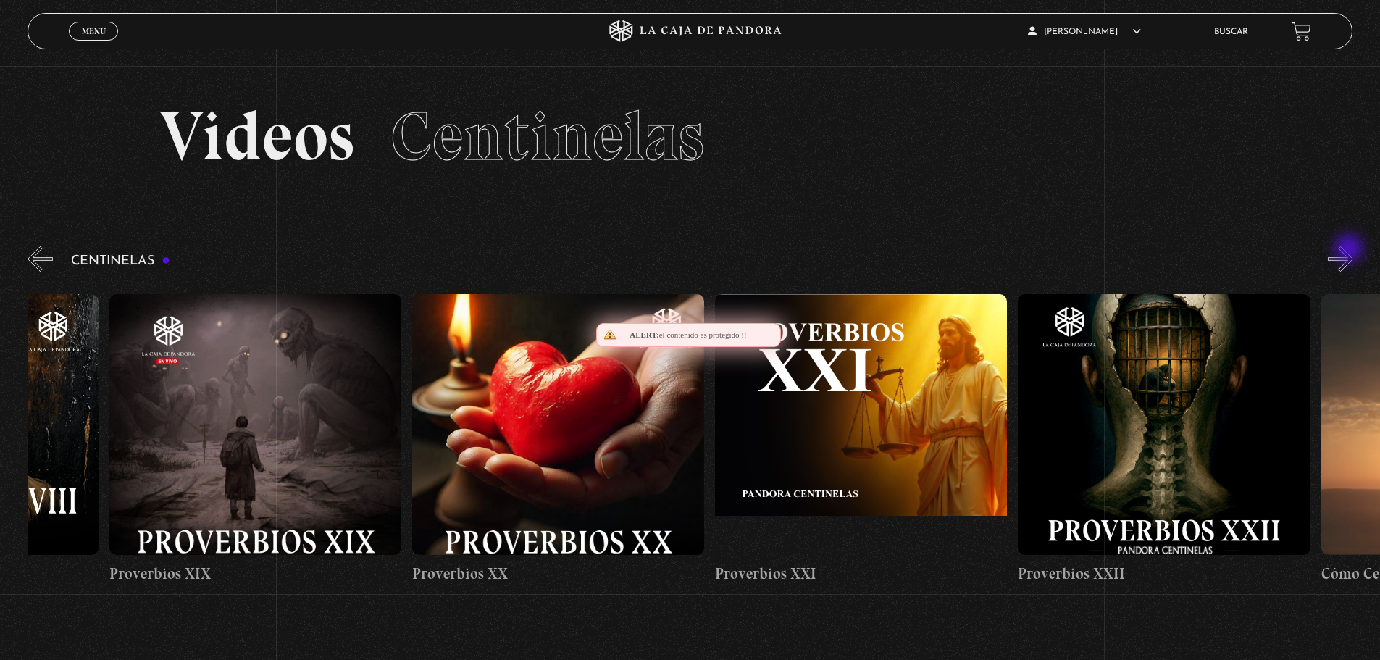
click at [1351, 251] on button "»" at bounding box center [1340, 258] width 25 height 25
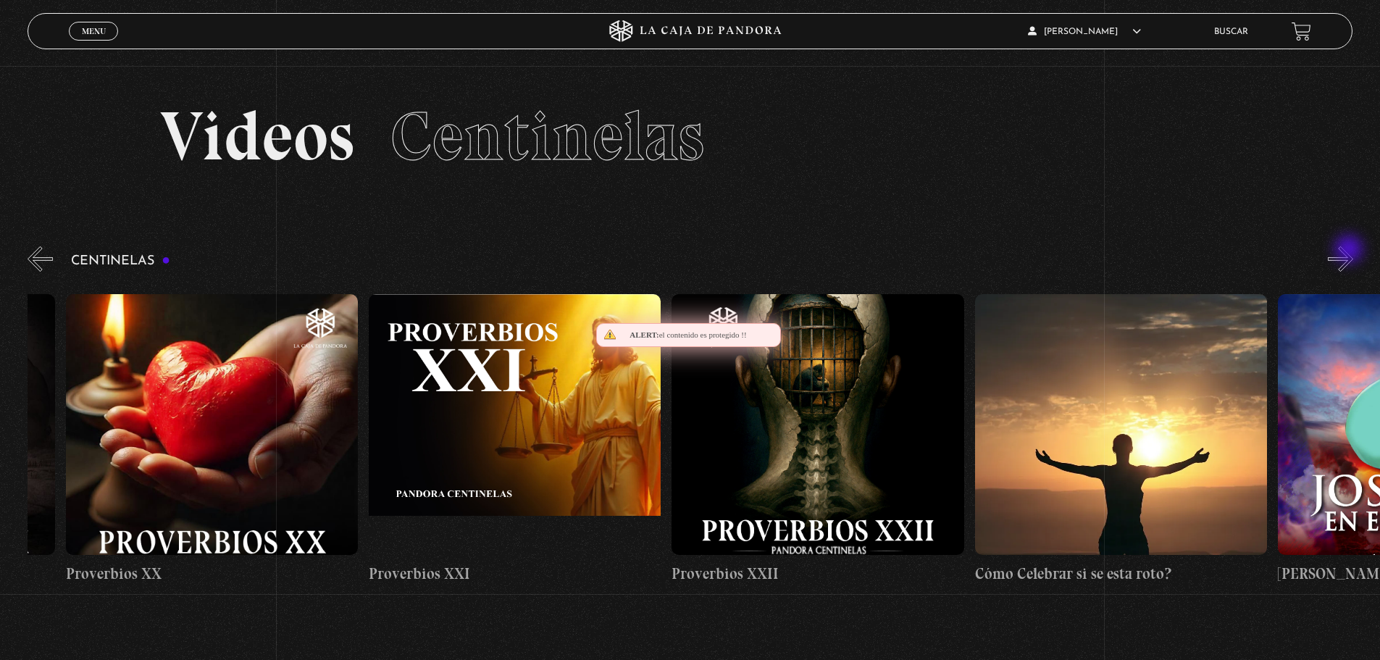
click at [1351, 251] on button "»" at bounding box center [1340, 258] width 25 height 25
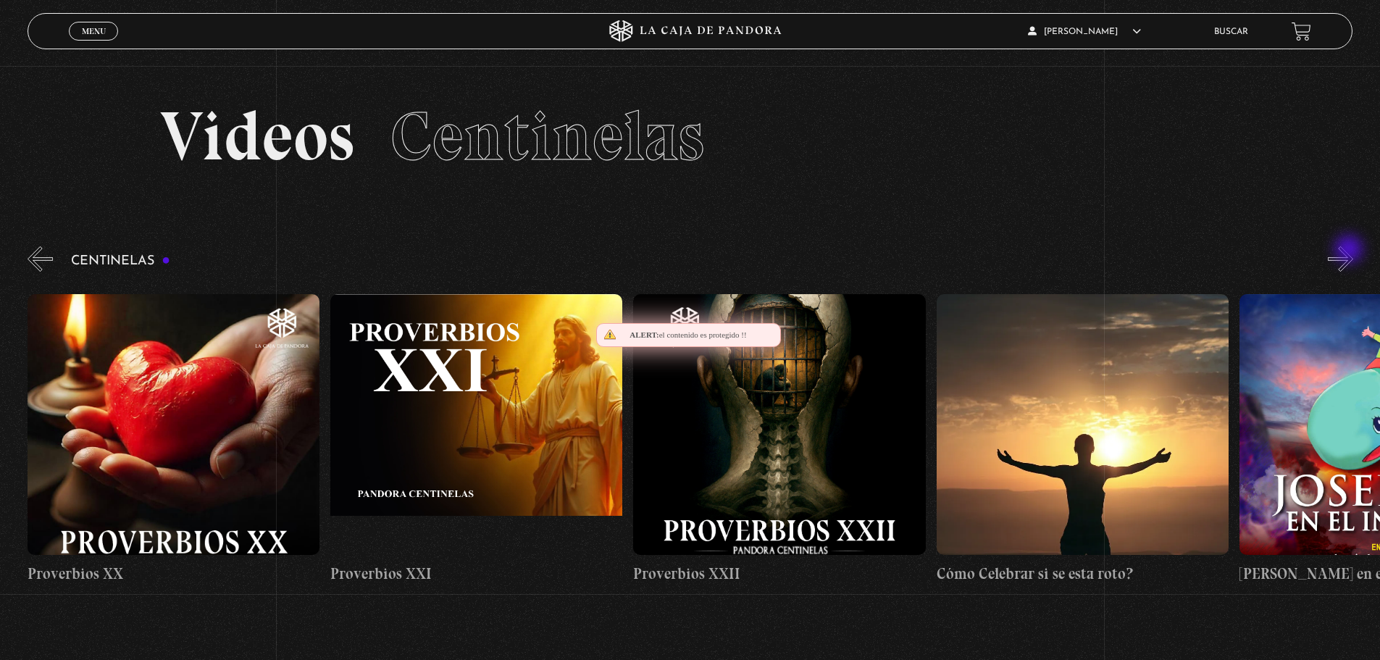
click at [1351, 251] on button "»" at bounding box center [1340, 258] width 25 height 25
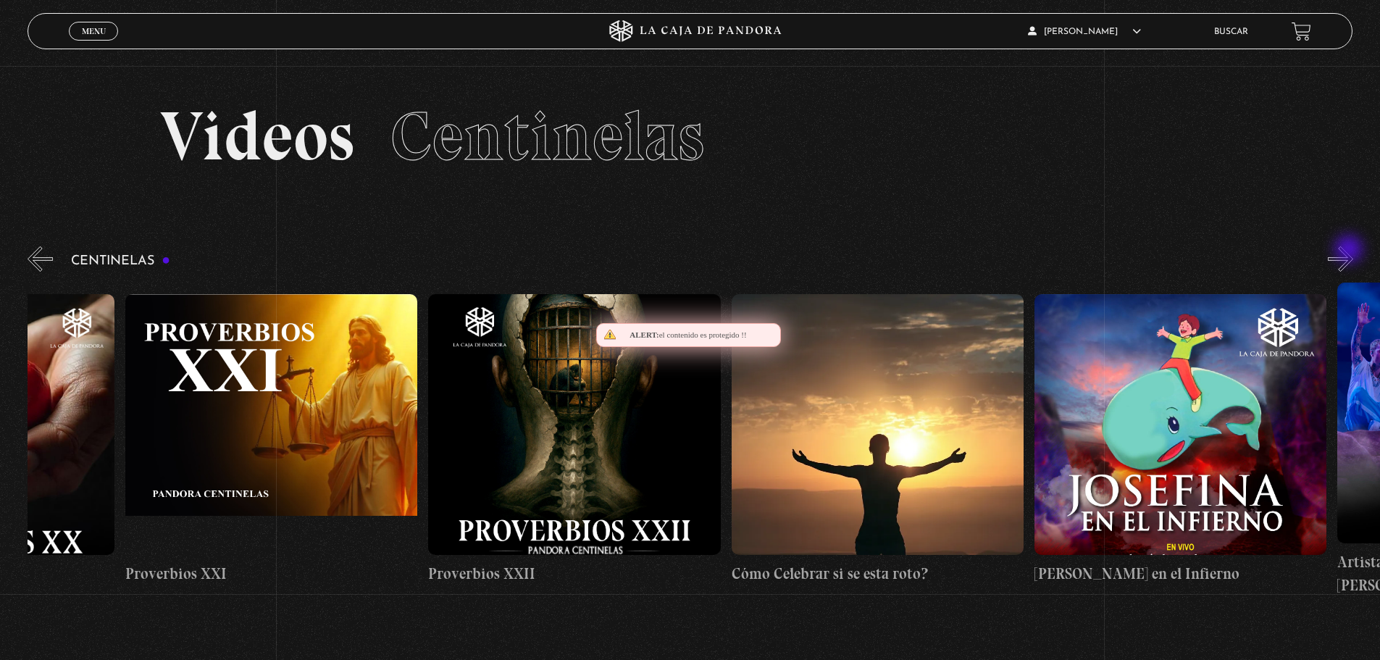
click at [1351, 251] on button "»" at bounding box center [1340, 258] width 25 height 25
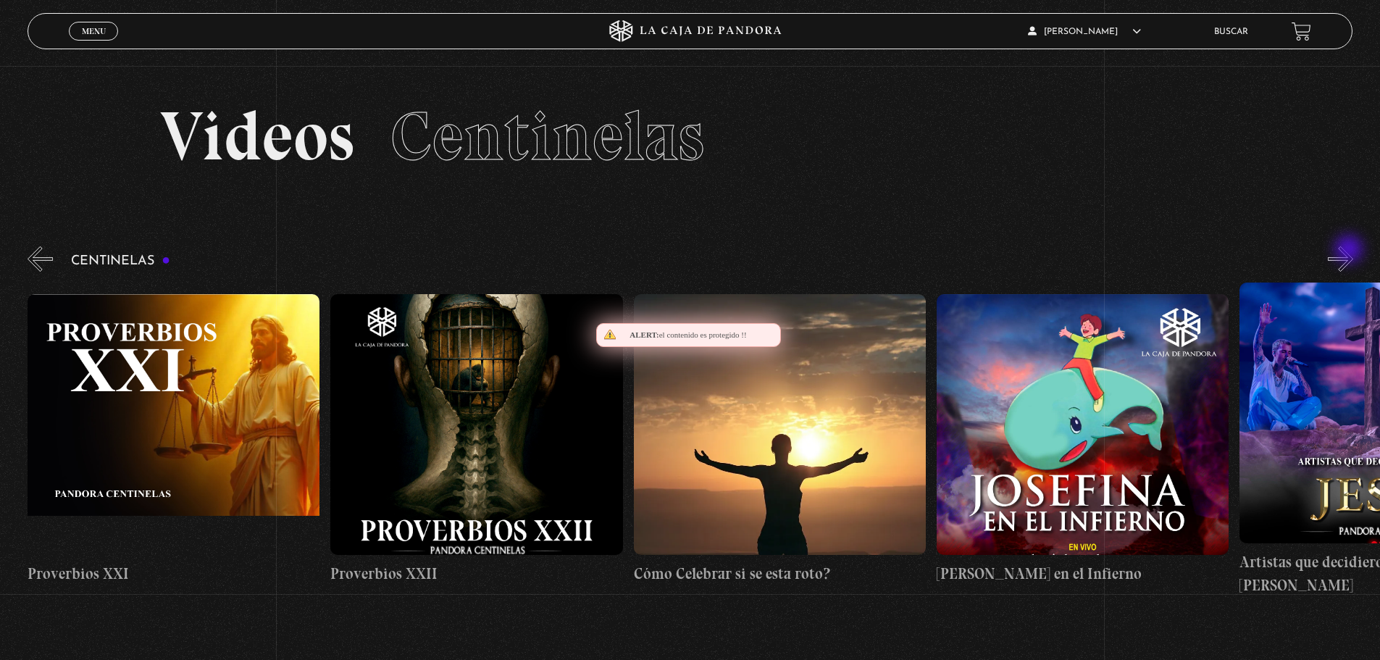
click at [1351, 251] on button "»" at bounding box center [1340, 258] width 25 height 25
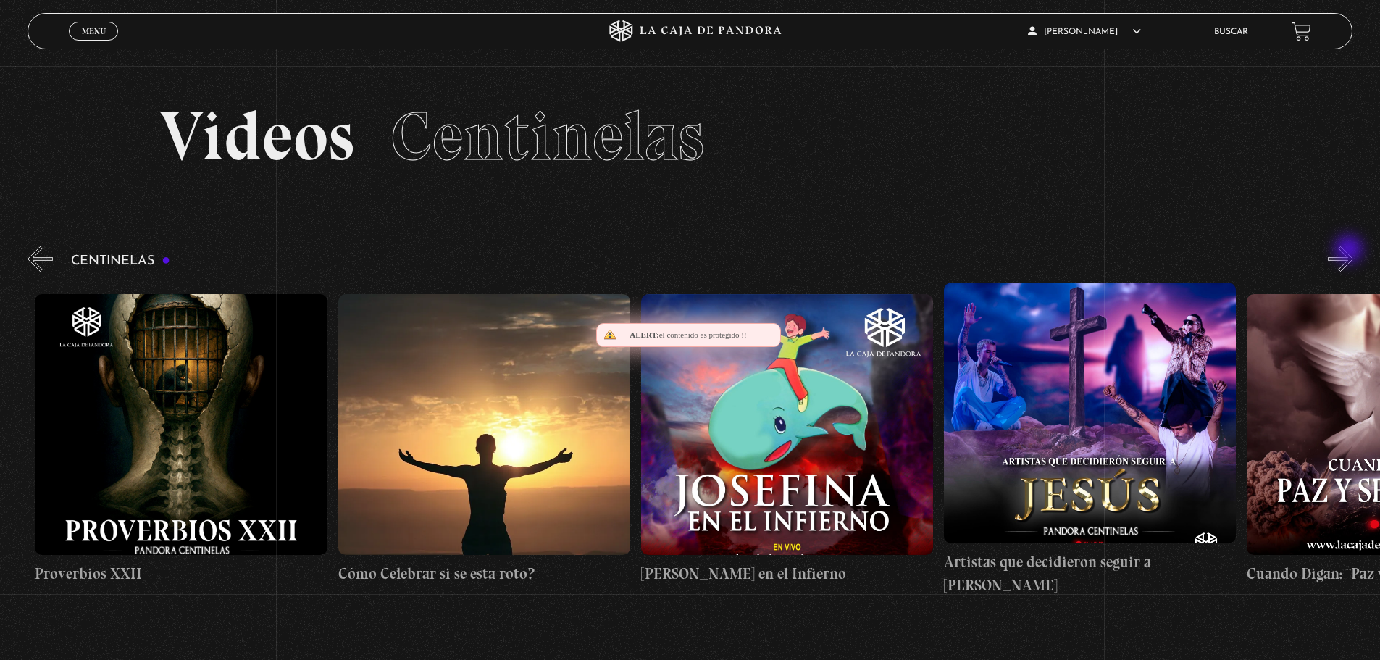
click at [1351, 251] on button "»" at bounding box center [1340, 258] width 25 height 25
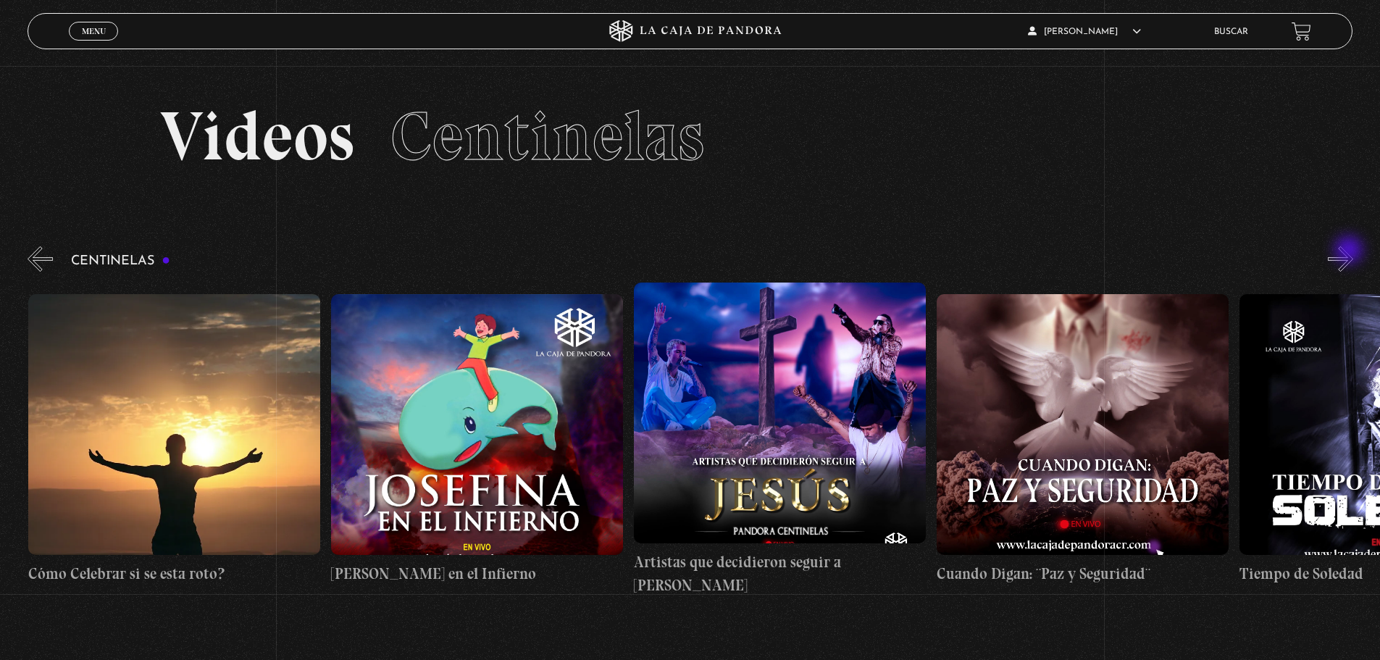
scroll to position [0, 7576]
click at [1349, 251] on button "»" at bounding box center [1340, 258] width 25 height 25
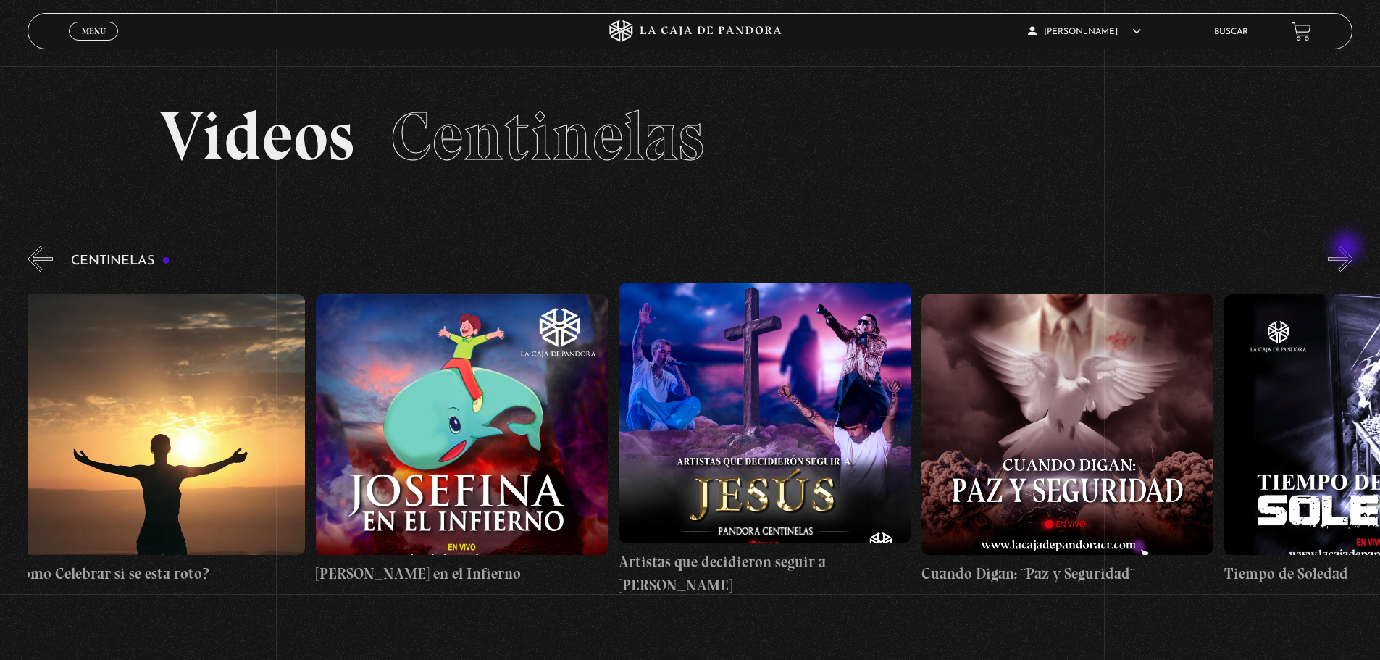
click at [1347, 250] on button "»" at bounding box center [1340, 258] width 25 height 25
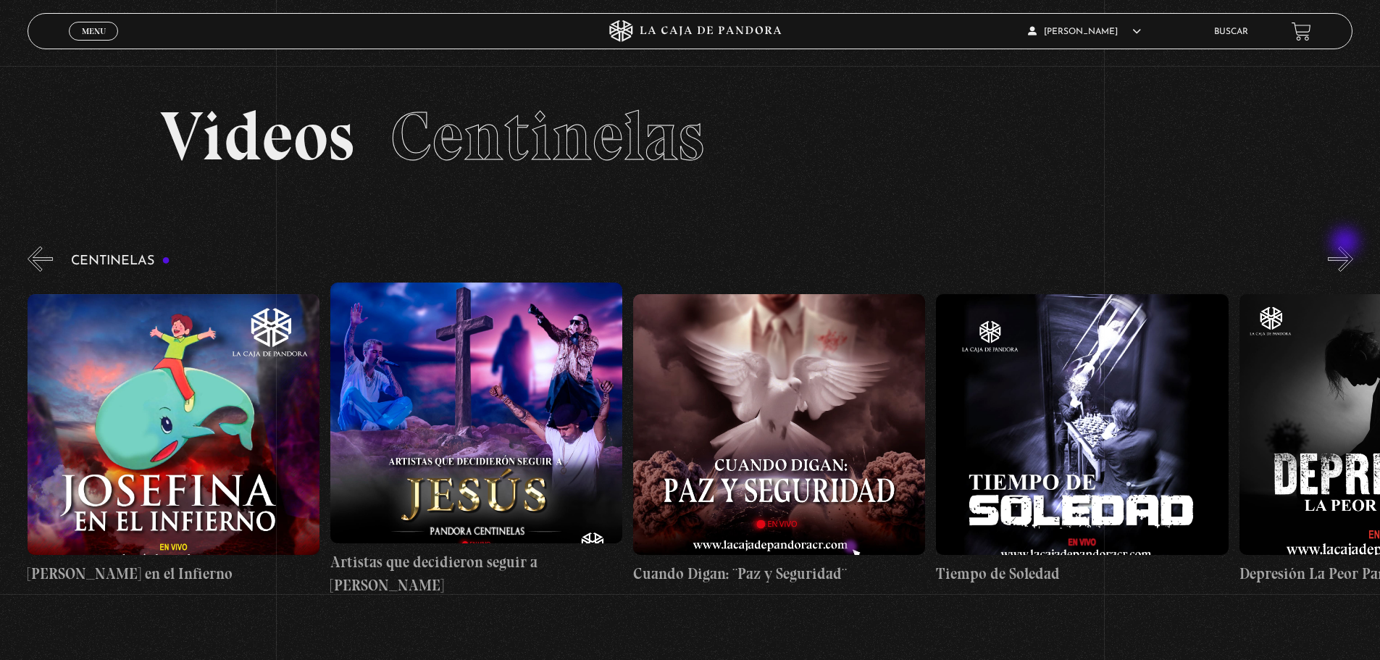
click at [1347, 246] on button "»" at bounding box center [1340, 258] width 25 height 25
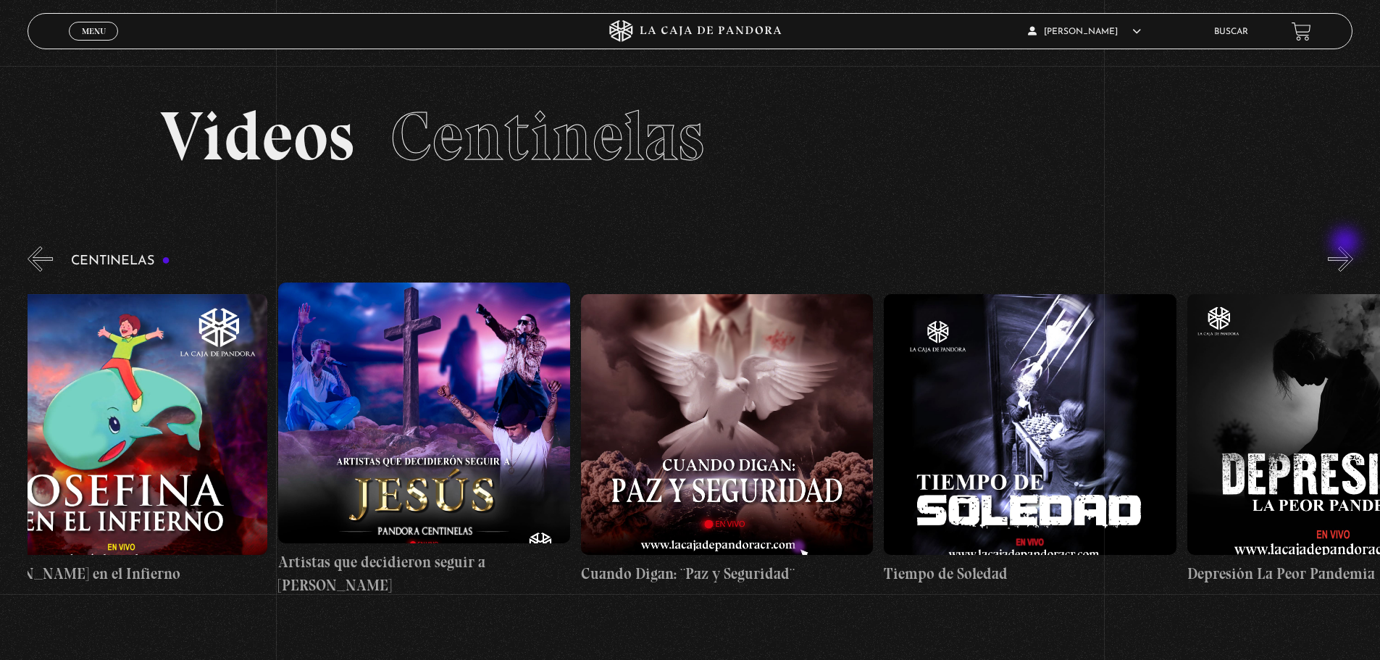
click at [1347, 254] on button "»" at bounding box center [1340, 258] width 25 height 25
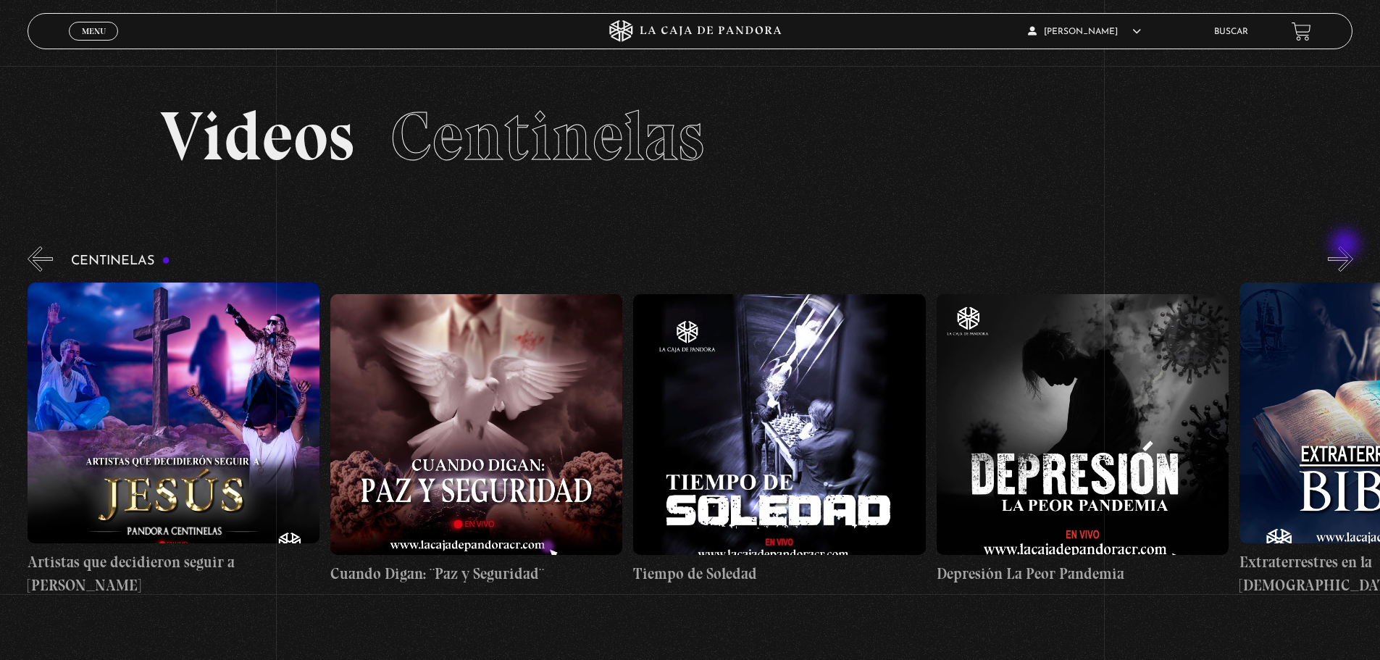
click at [1347, 246] on button "»" at bounding box center [1340, 258] width 25 height 25
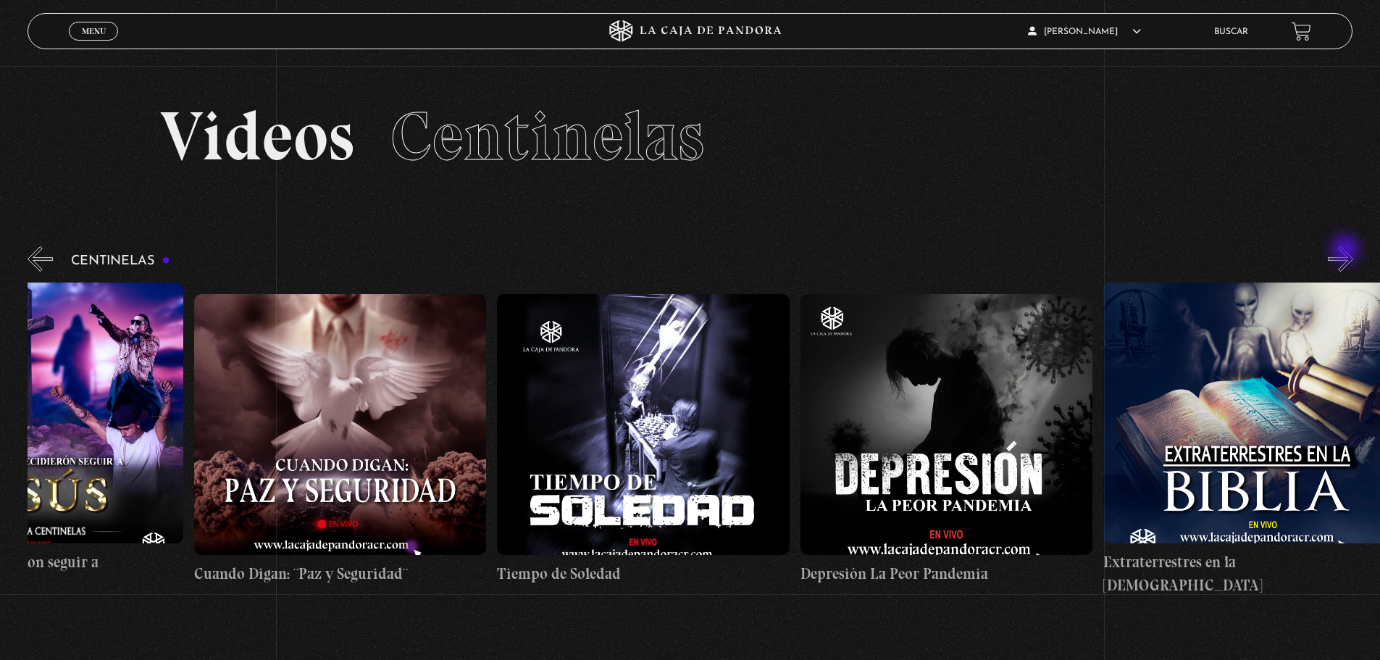
click at [1347, 252] on button "»" at bounding box center [1340, 258] width 25 height 25
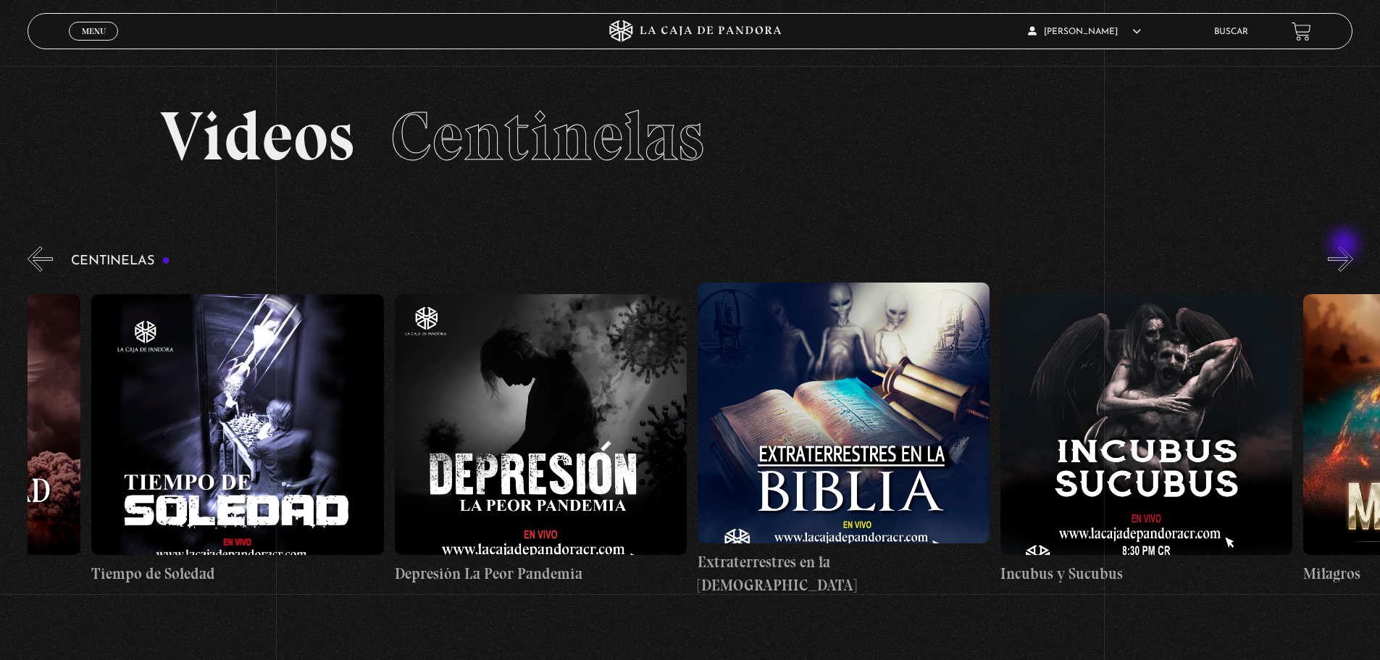
click at [1346, 246] on button "»" at bounding box center [1340, 258] width 25 height 25
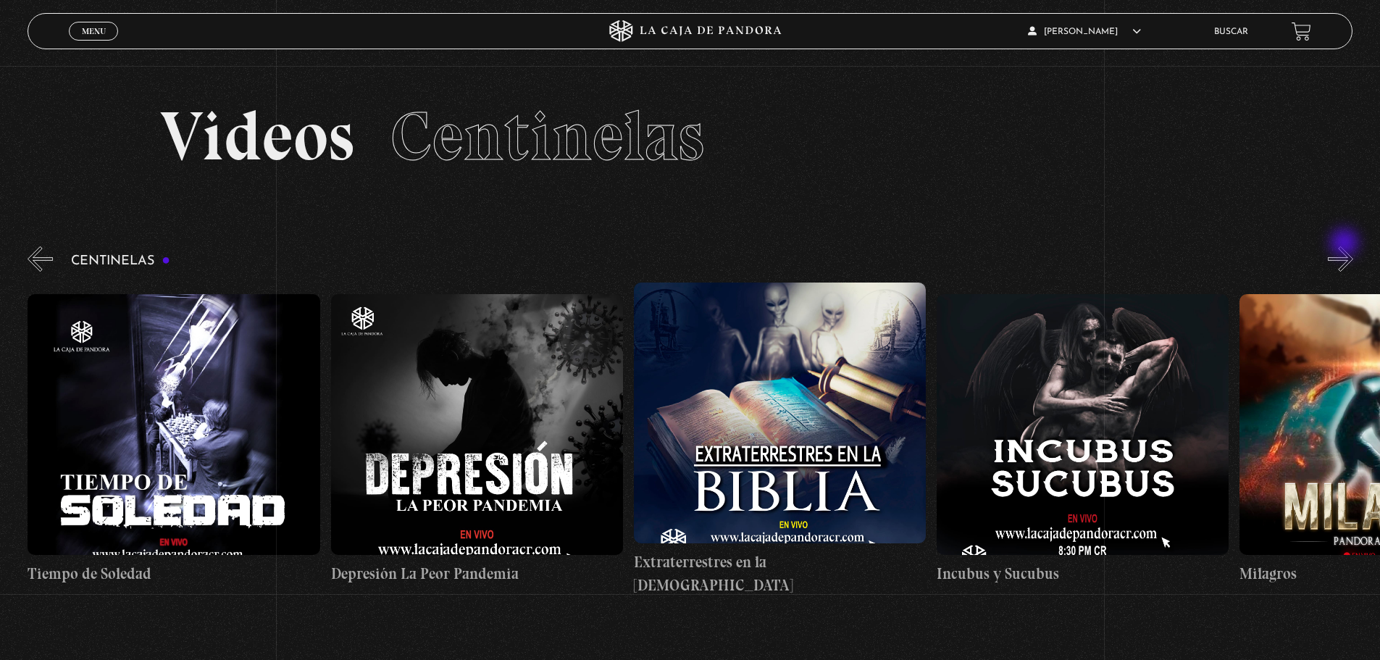
click at [1346, 249] on button "»" at bounding box center [1340, 258] width 25 height 25
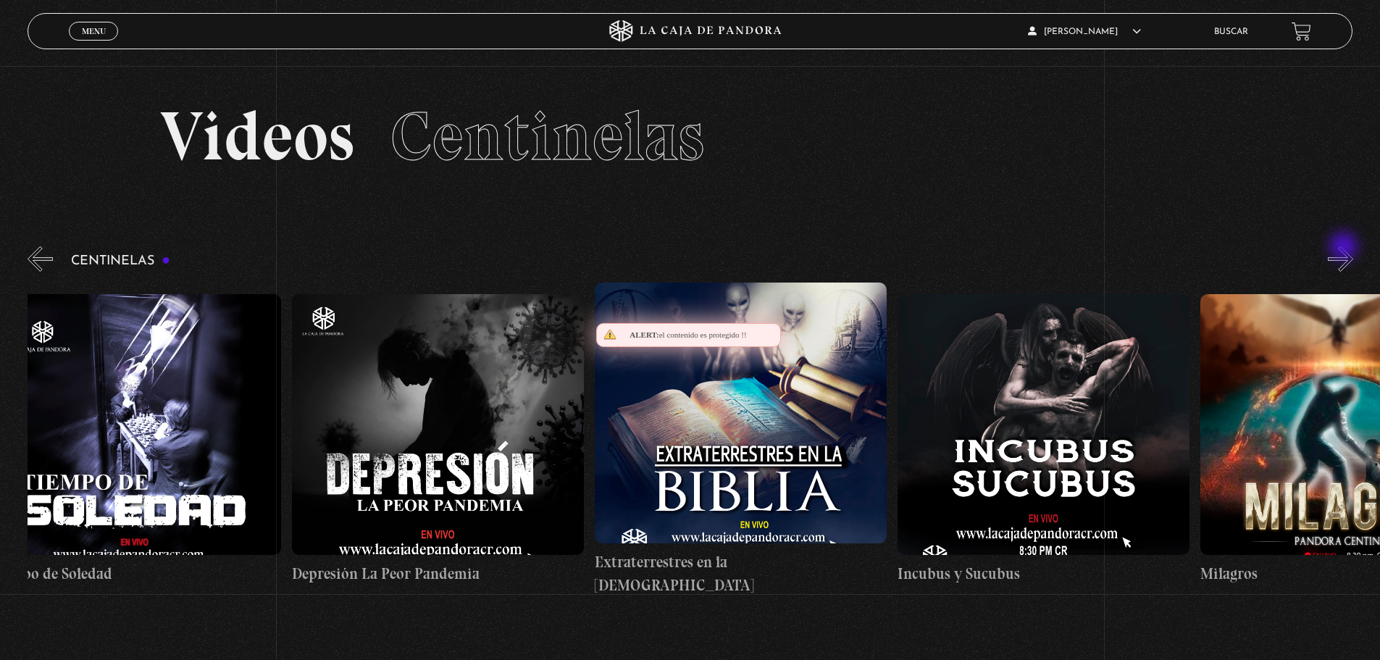
click at [1346, 246] on button "»" at bounding box center [1340, 258] width 25 height 25
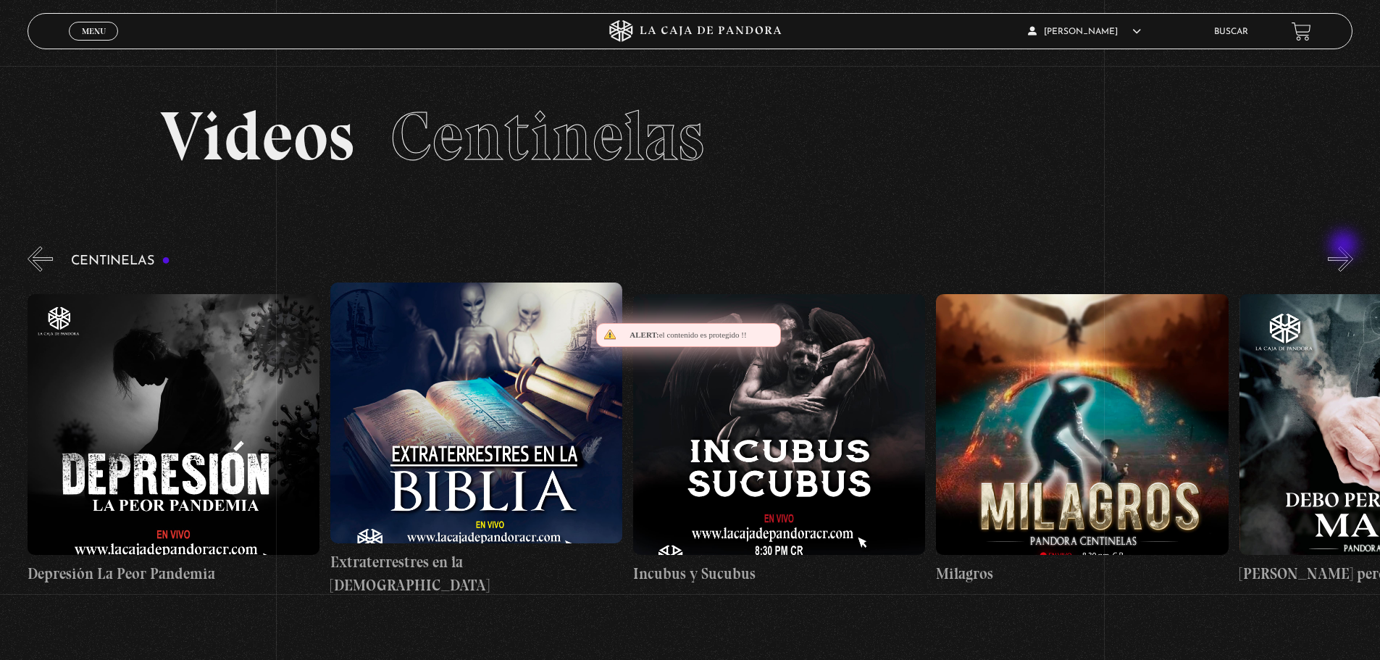
click at [1346, 246] on button "»" at bounding box center [1340, 258] width 25 height 25
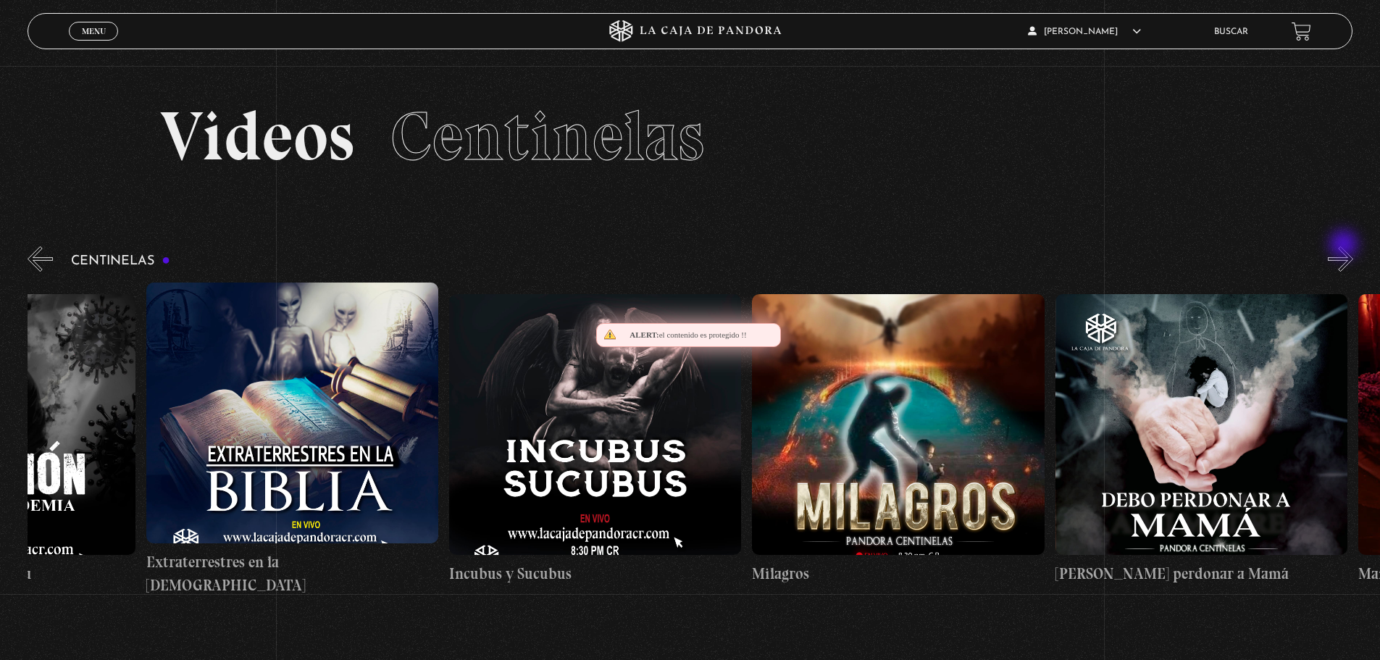
click at [1346, 246] on button "»" at bounding box center [1340, 258] width 25 height 25
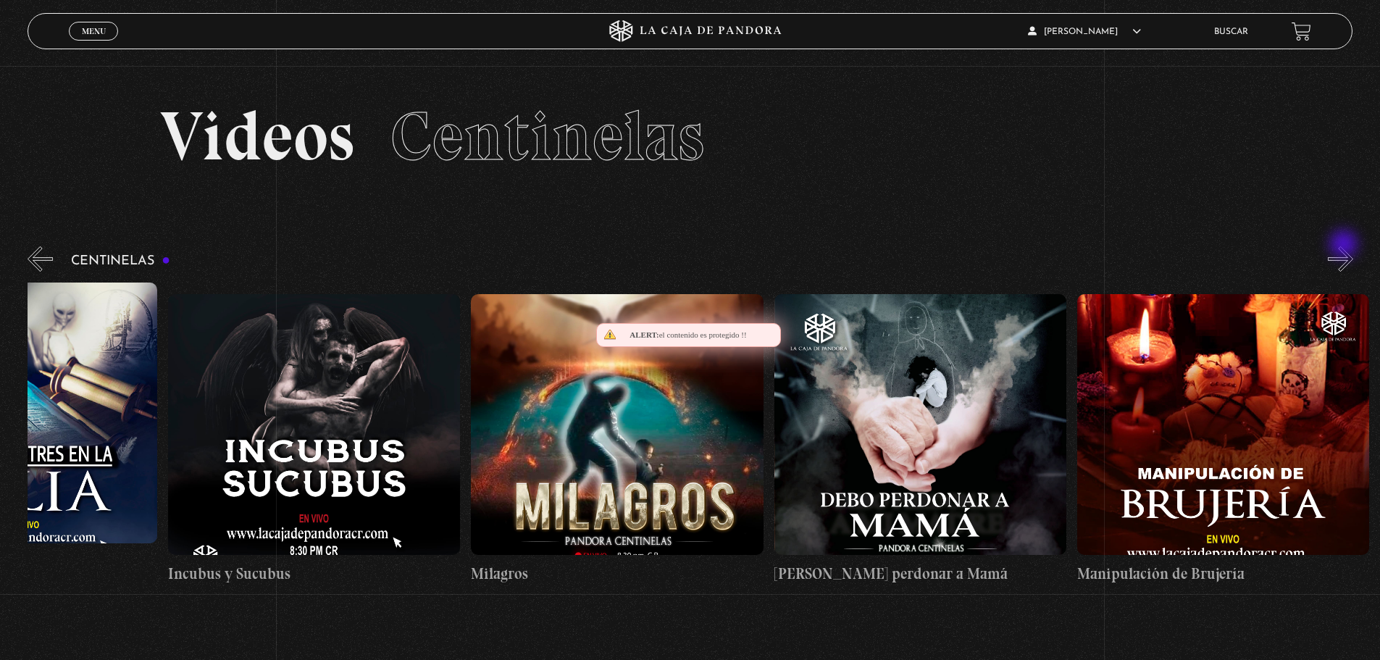
click at [1346, 246] on button "»" at bounding box center [1340, 258] width 25 height 25
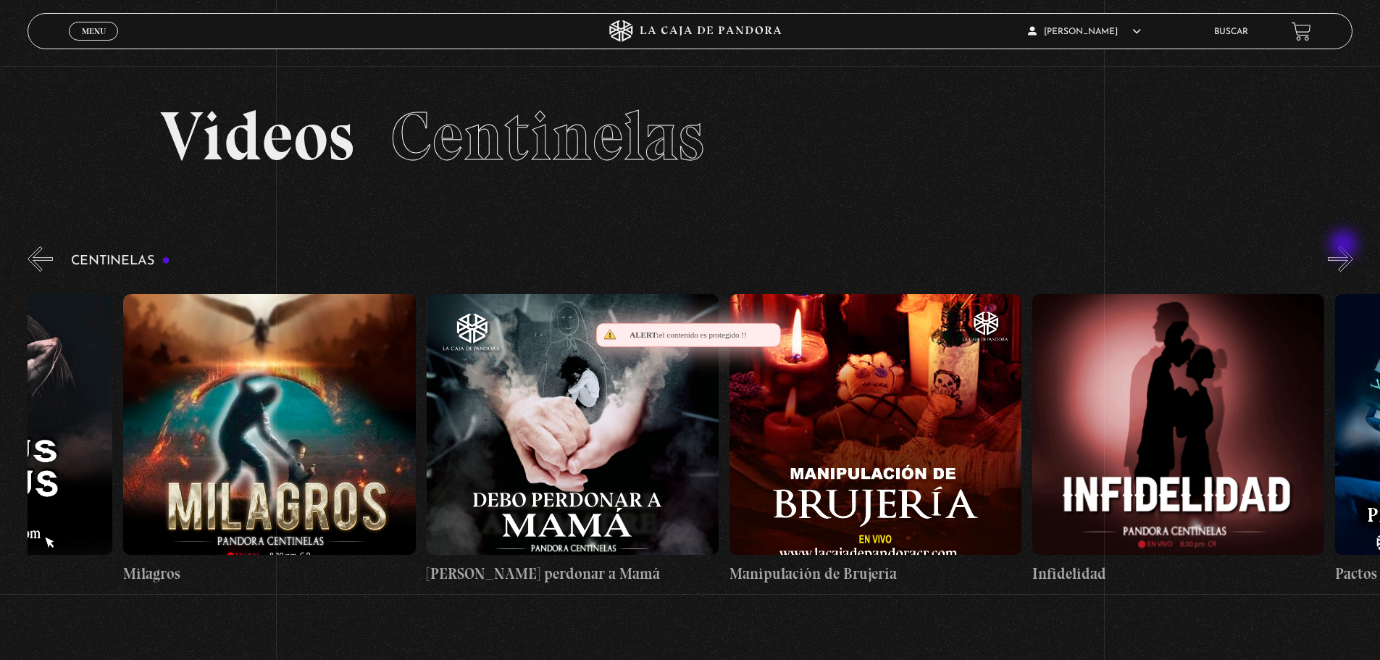
click at [1346, 246] on button "»" at bounding box center [1340, 258] width 25 height 25
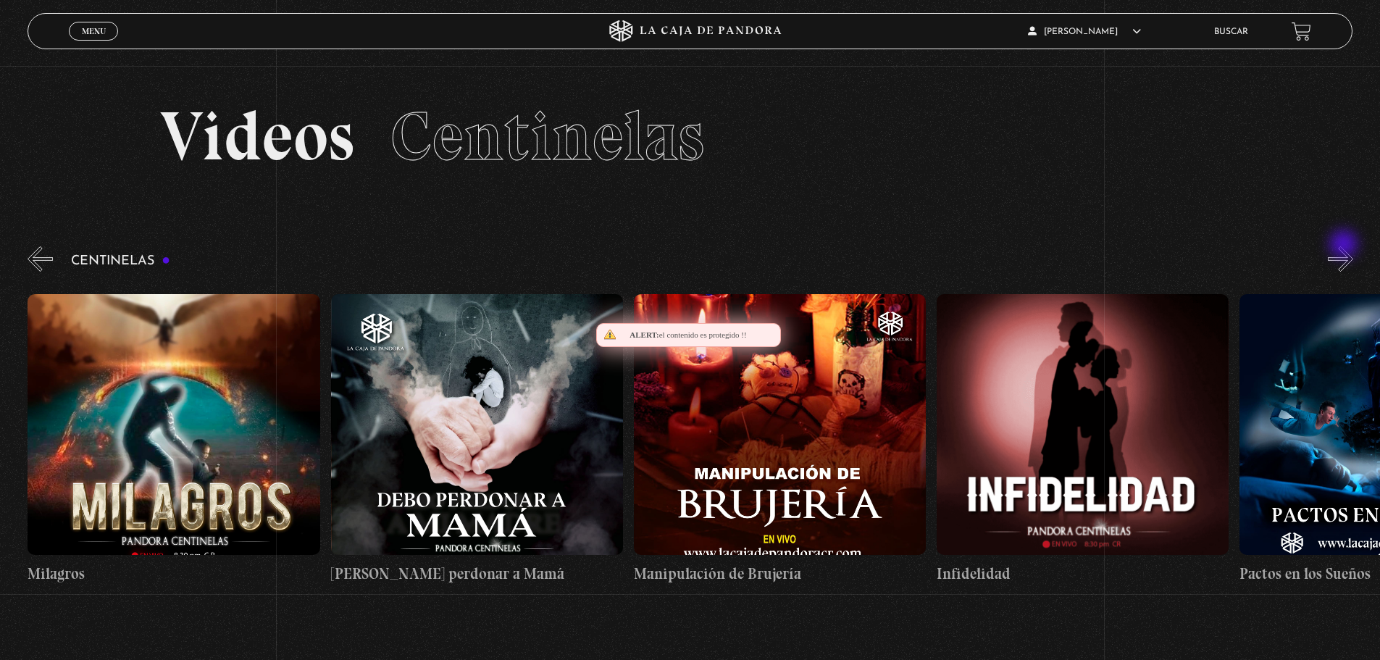
click at [1346, 246] on button "»" at bounding box center [1340, 258] width 25 height 25
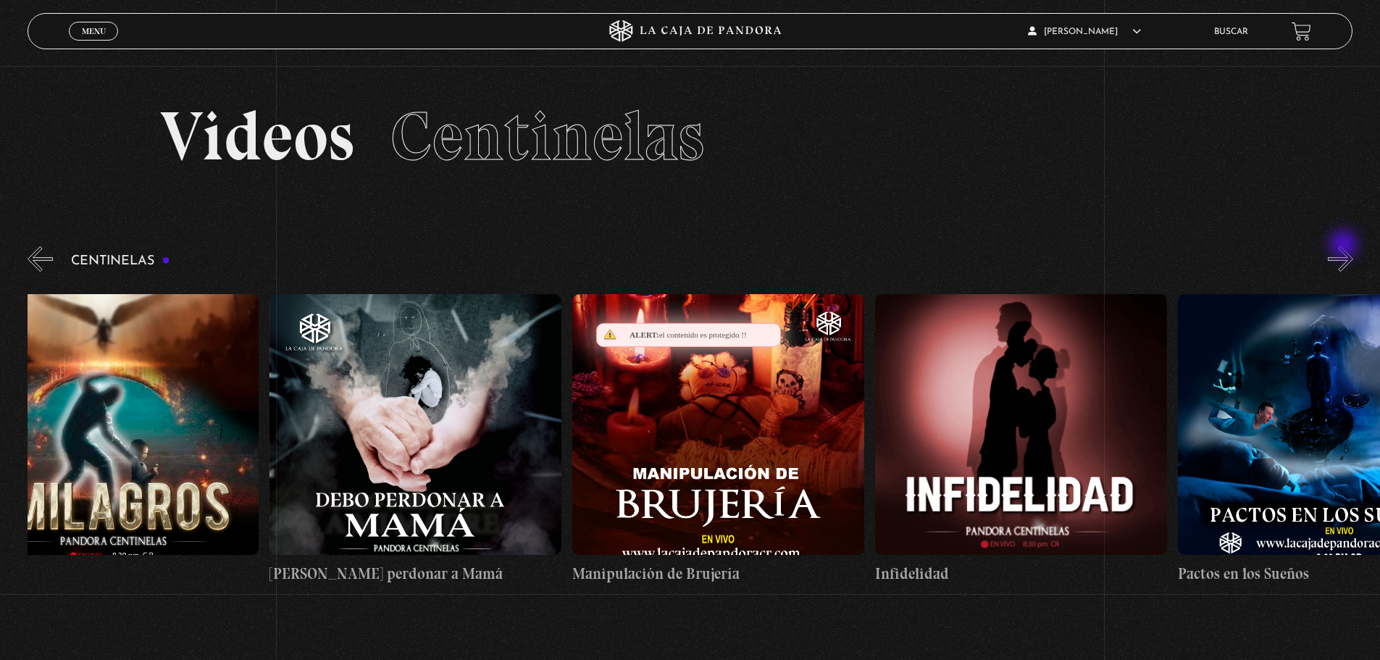
click at [1346, 246] on button "»" at bounding box center [1340, 258] width 25 height 25
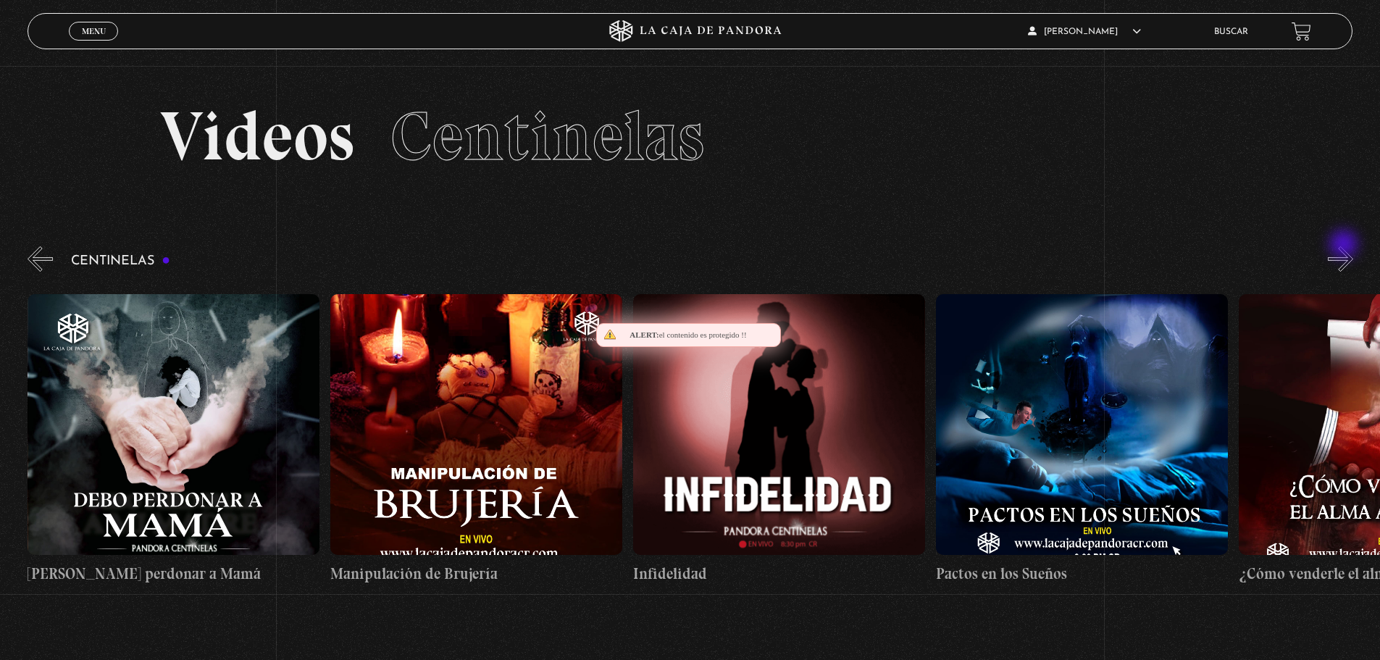
click at [1346, 246] on button "»" at bounding box center [1340, 258] width 25 height 25
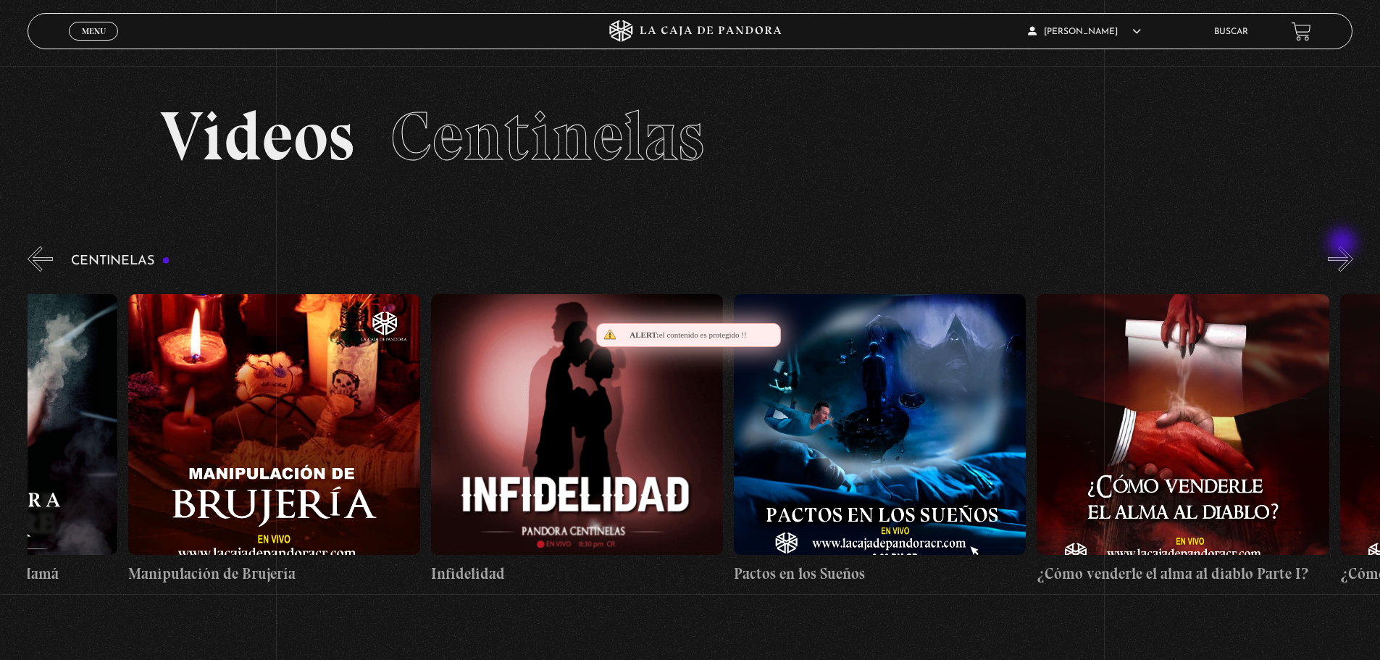
click at [1344, 246] on button "»" at bounding box center [1340, 258] width 25 height 25
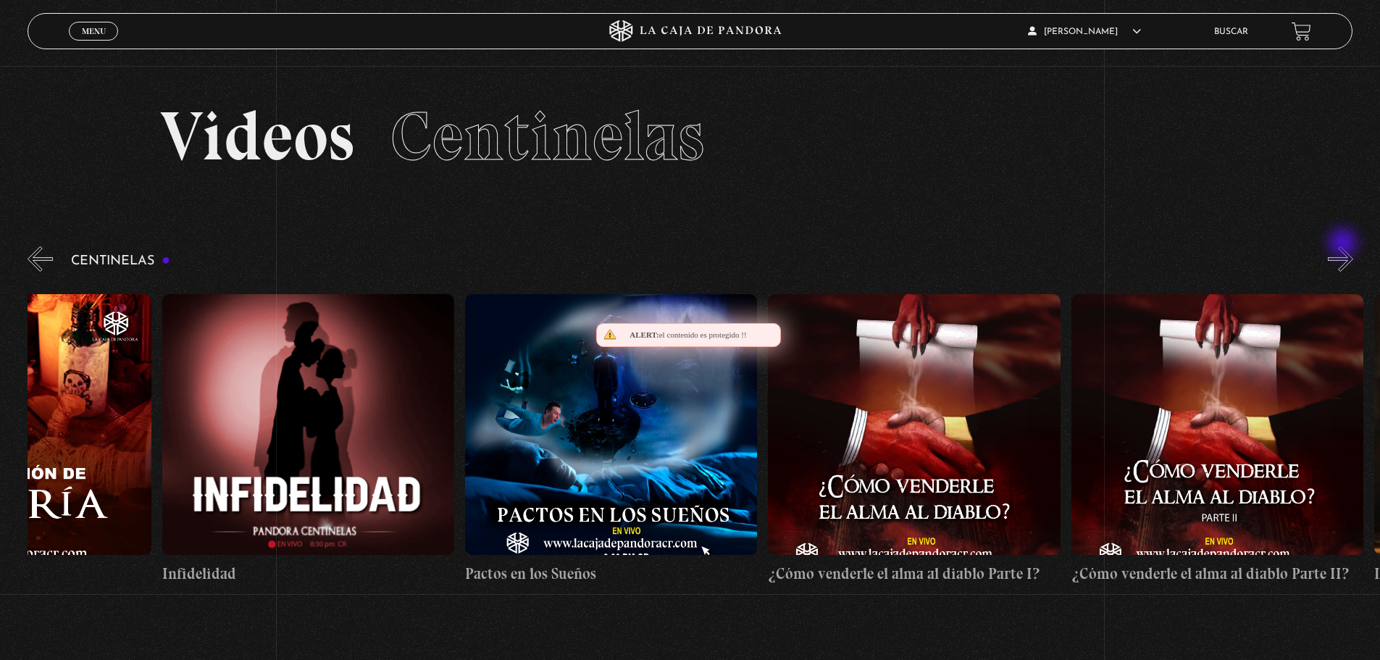
click at [1345, 246] on button "»" at bounding box center [1340, 258] width 25 height 25
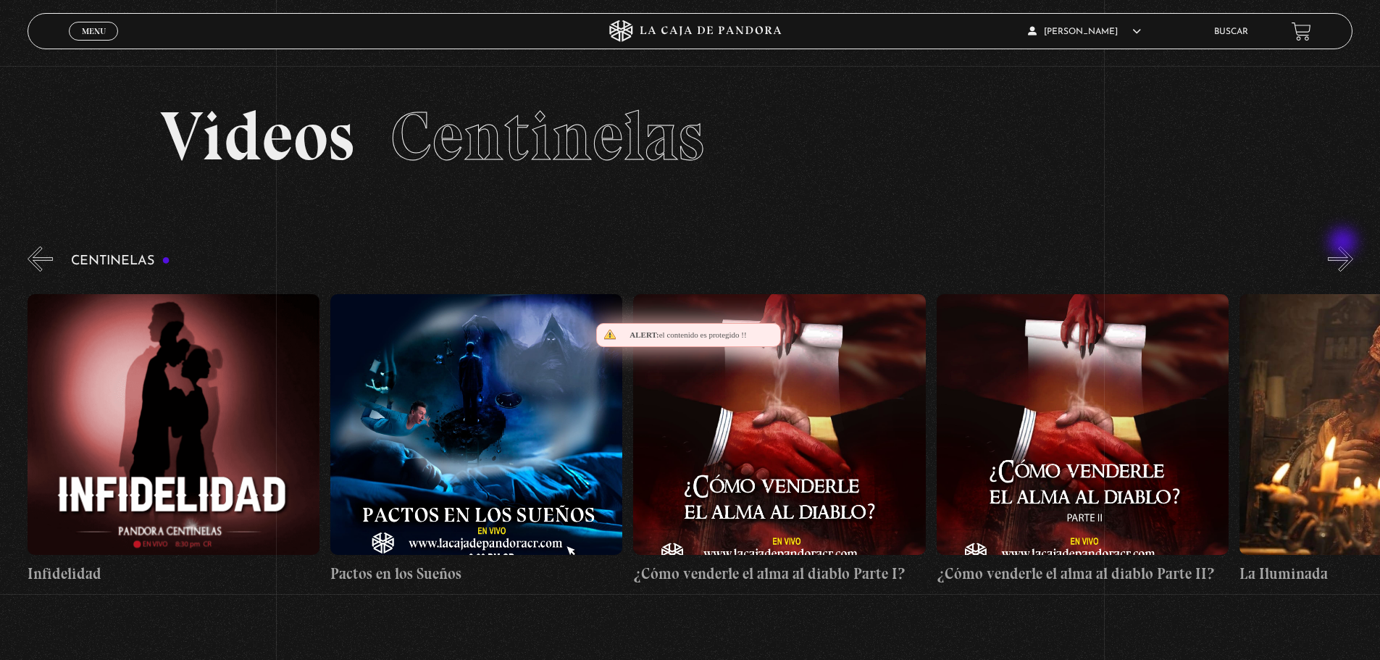
click at [1345, 246] on button "»" at bounding box center [1340, 258] width 25 height 25
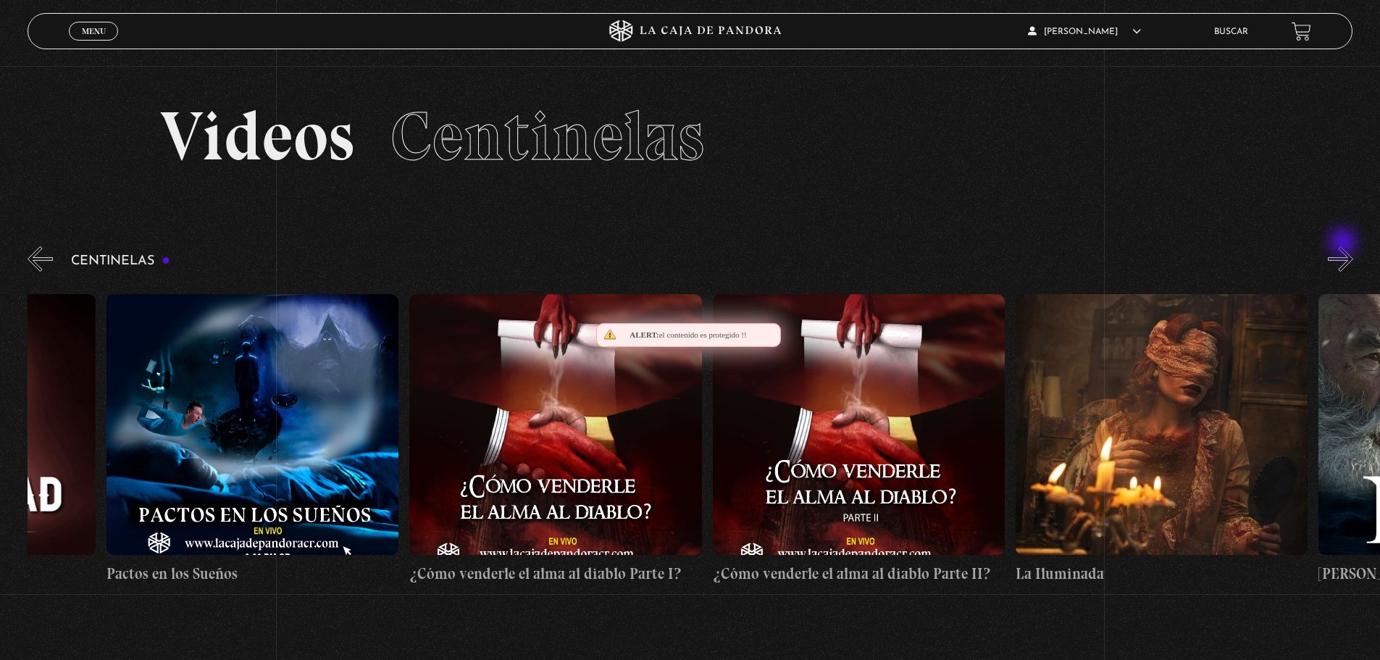
click at [1345, 246] on button "»" at bounding box center [1340, 258] width 25 height 25
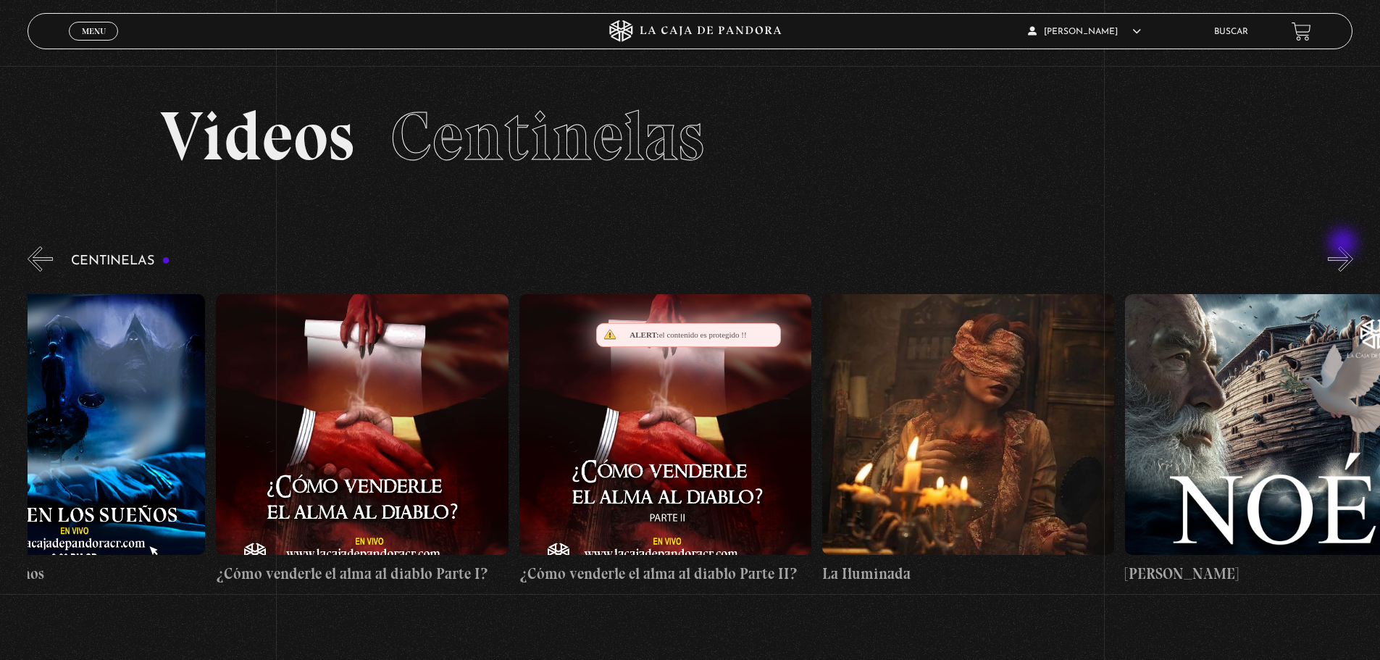
click at [1345, 246] on div "Menu Cerrar Keilyn Rodríguez López En vivos Pandora Centinelas Mi cuenta Salir …" at bounding box center [690, 514] width 1380 height 897
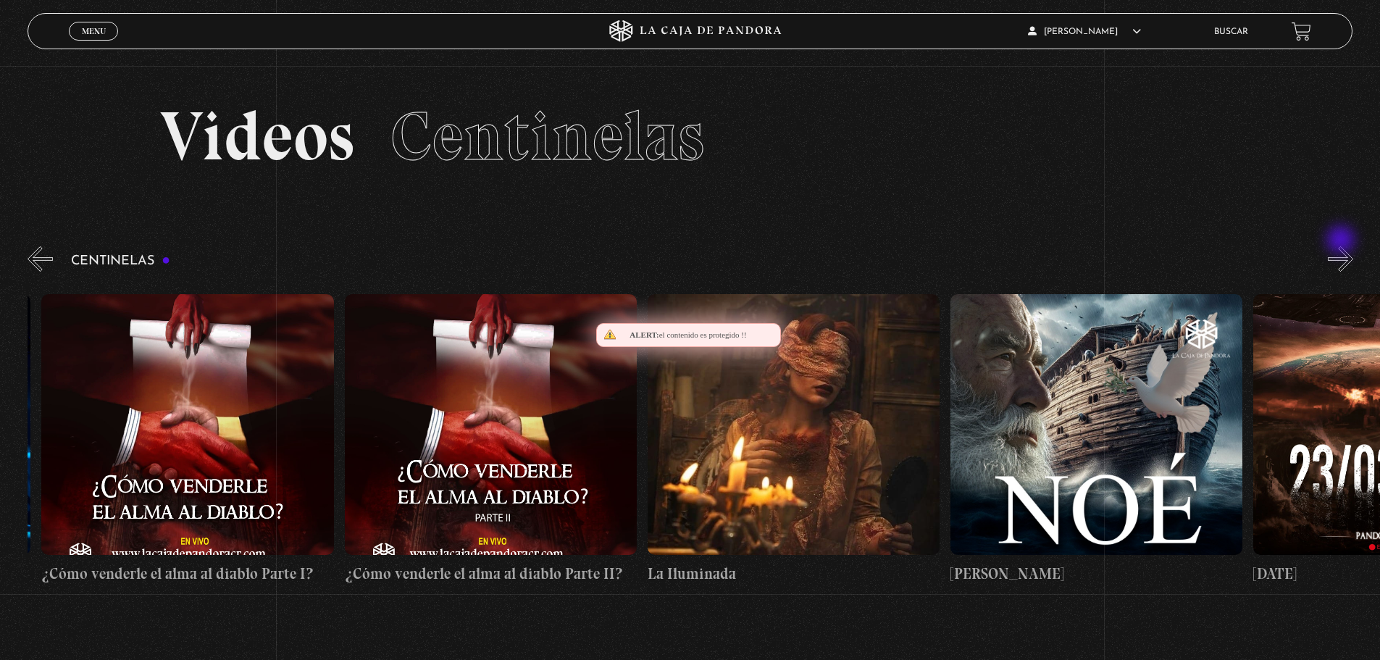
click at [1343, 241] on section "Videos Centinelas" at bounding box center [690, 155] width 1380 height 178
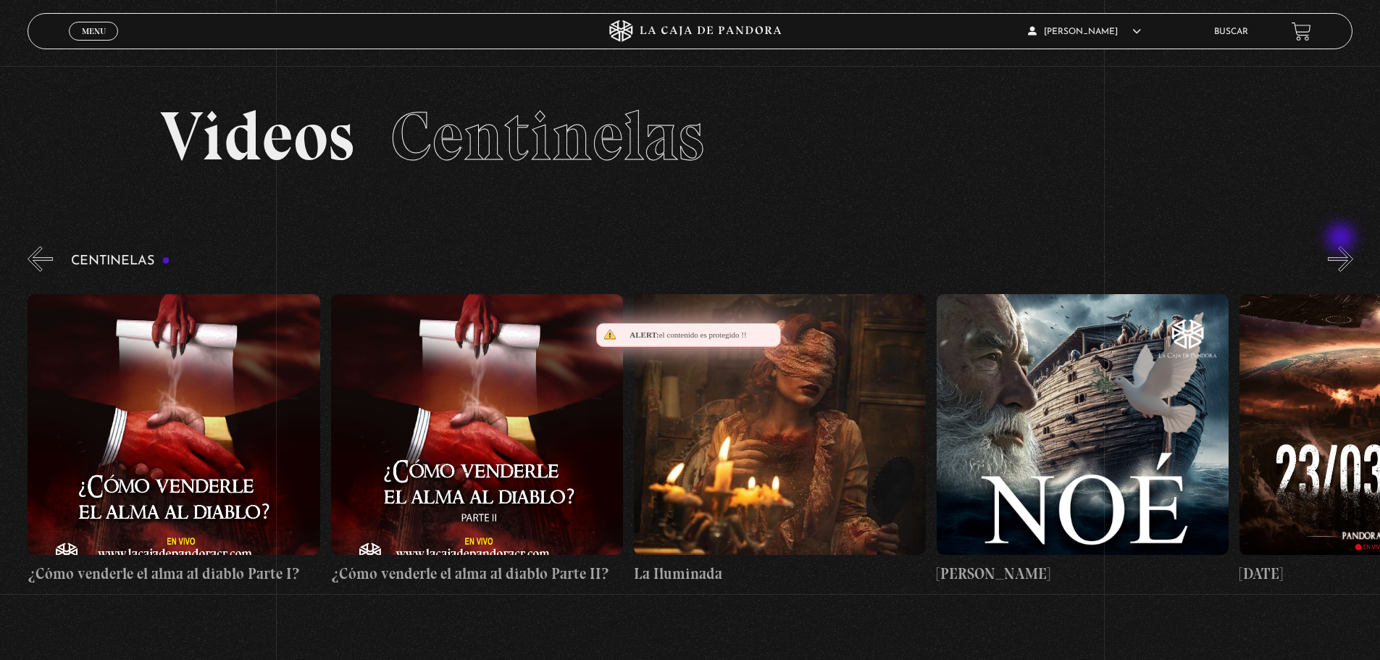
click at [1343, 244] on div "Menu Cerrar Keilyn Rodríguez López En vivos Pandora Centinelas Mi cuenta Salir …" at bounding box center [690, 514] width 1380 height 897
click at [1343, 254] on button "»" at bounding box center [1340, 258] width 25 height 25
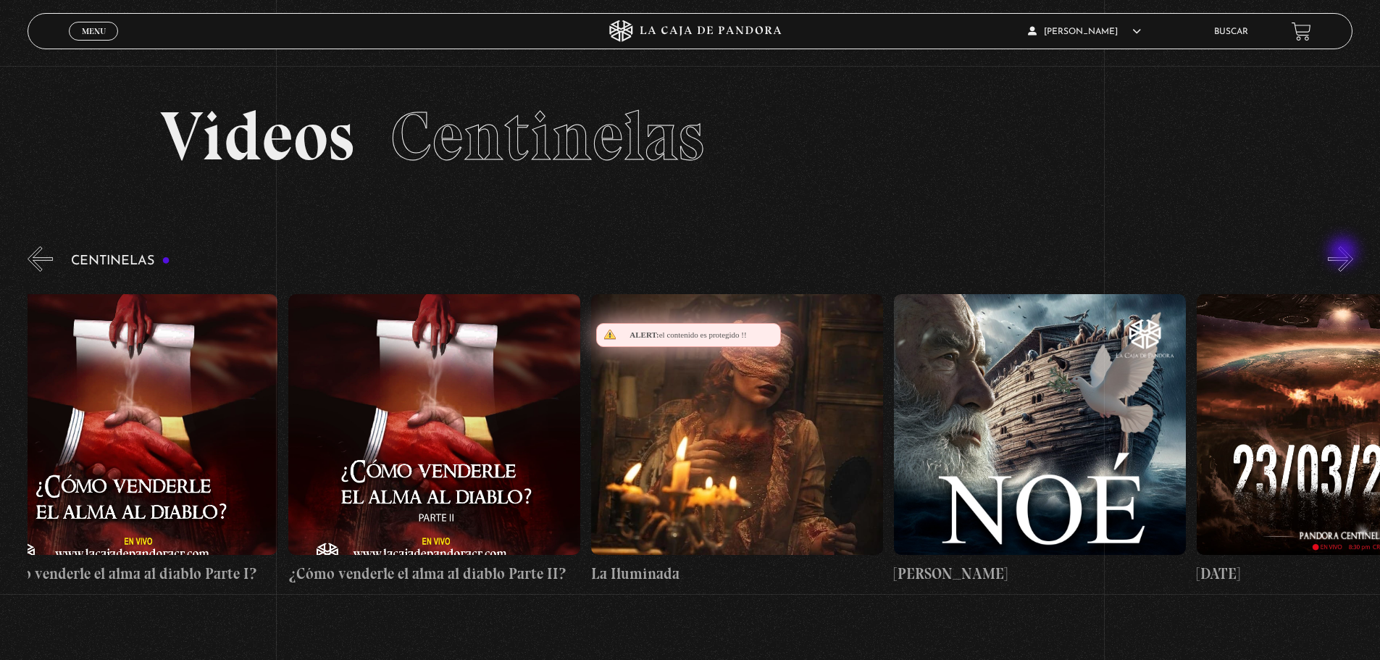
click at [1345, 253] on button "»" at bounding box center [1340, 258] width 25 height 25
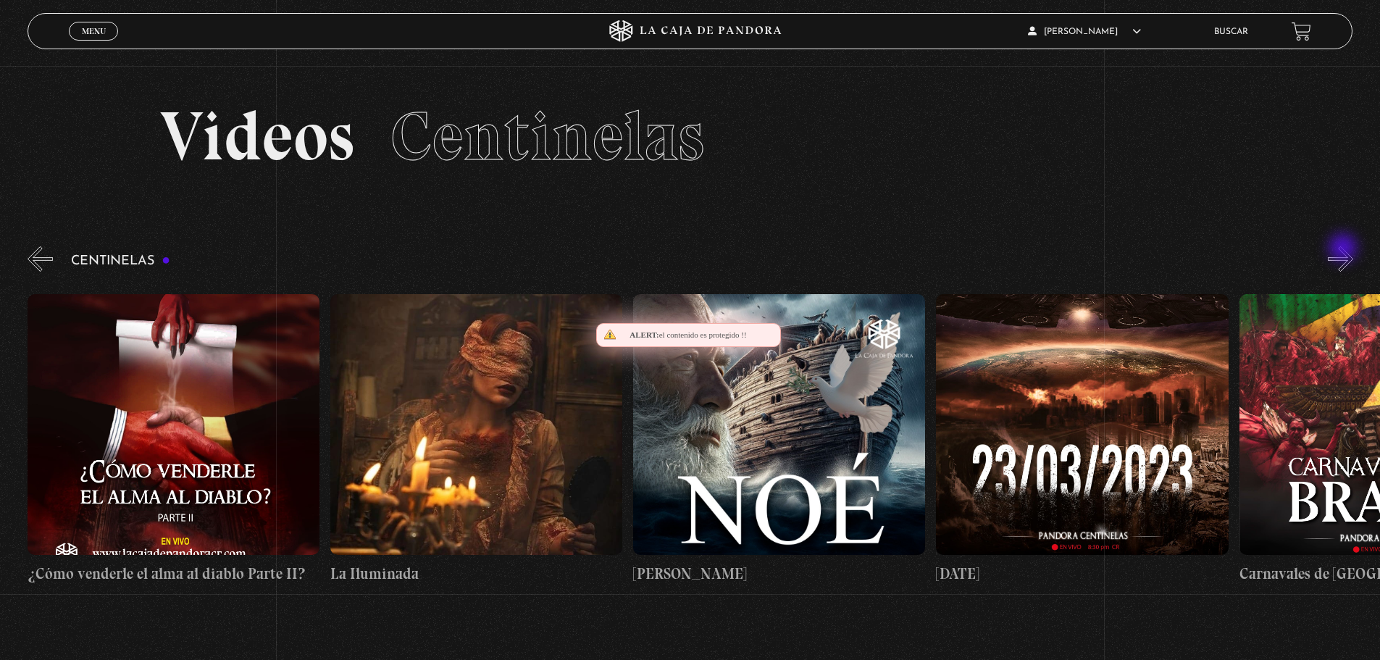
click at [1346, 256] on button "»" at bounding box center [1340, 258] width 25 height 25
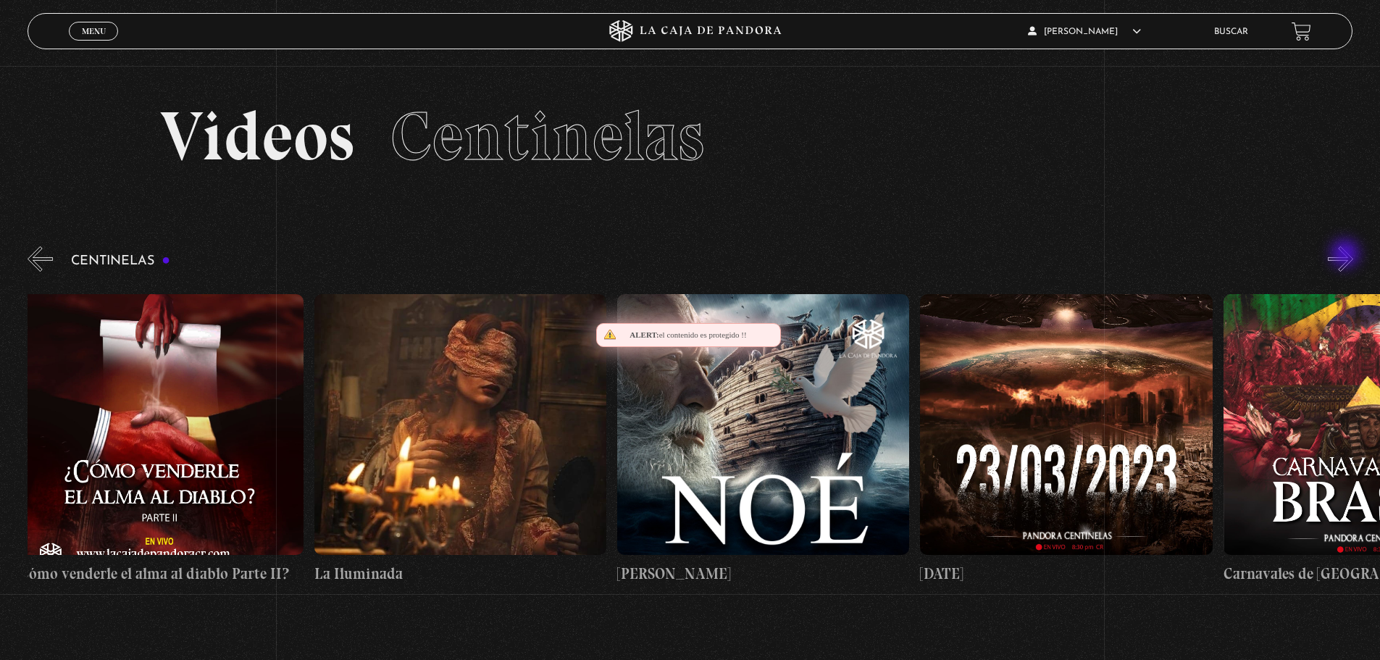
click at [1348, 253] on button "»" at bounding box center [1340, 258] width 25 height 25
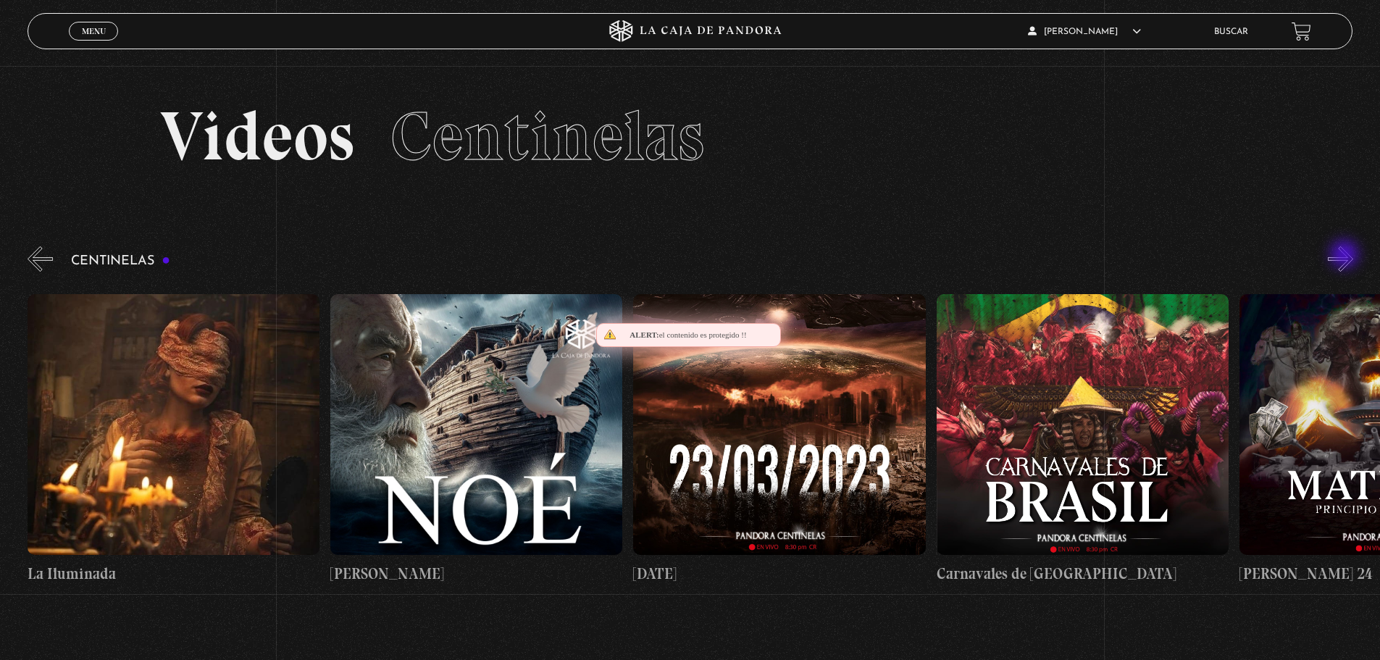
click at [1346, 256] on button "»" at bounding box center [1340, 258] width 25 height 25
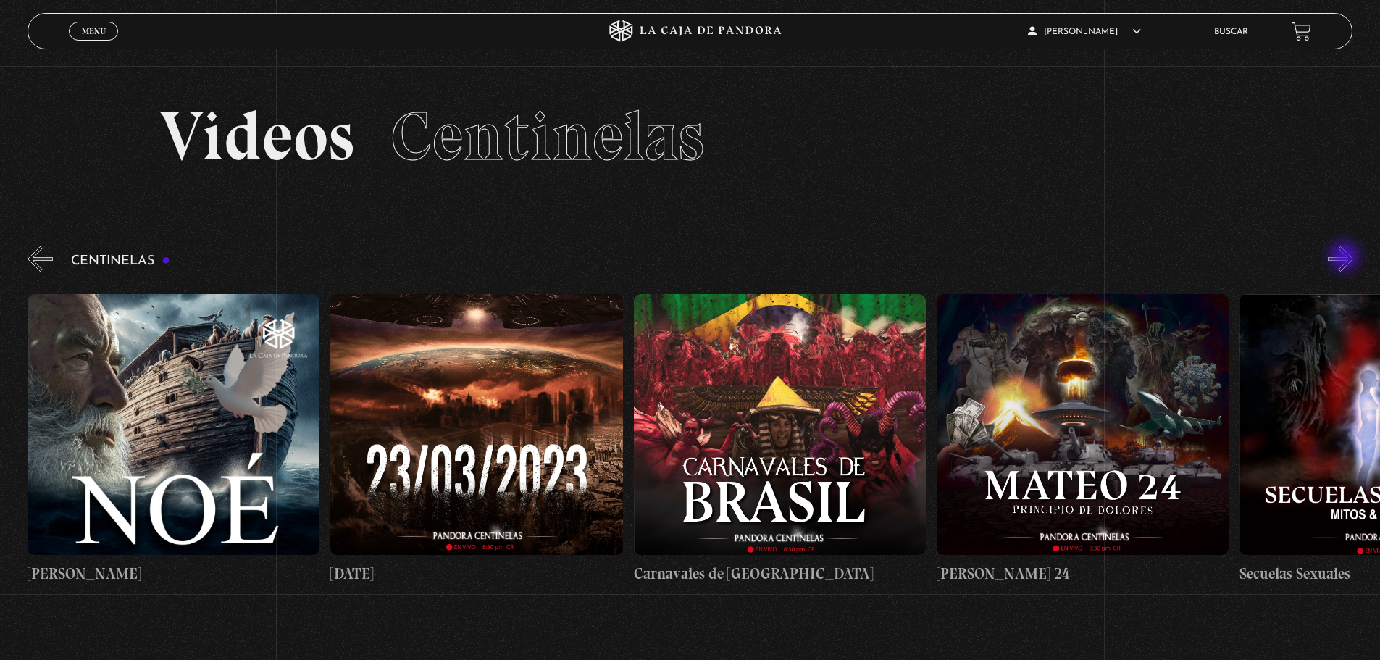
click at [1346, 262] on button "»" at bounding box center [1340, 258] width 25 height 25
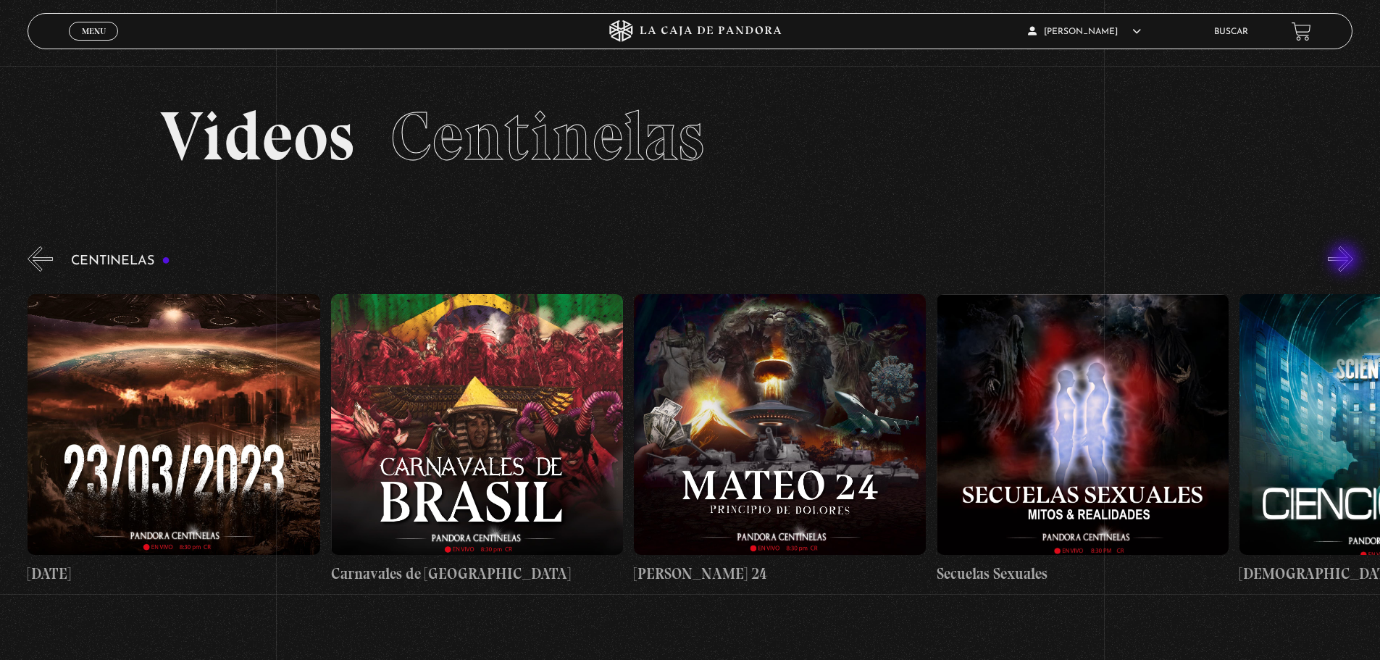
click at [1346, 265] on button "»" at bounding box center [1340, 258] width 25 height 25
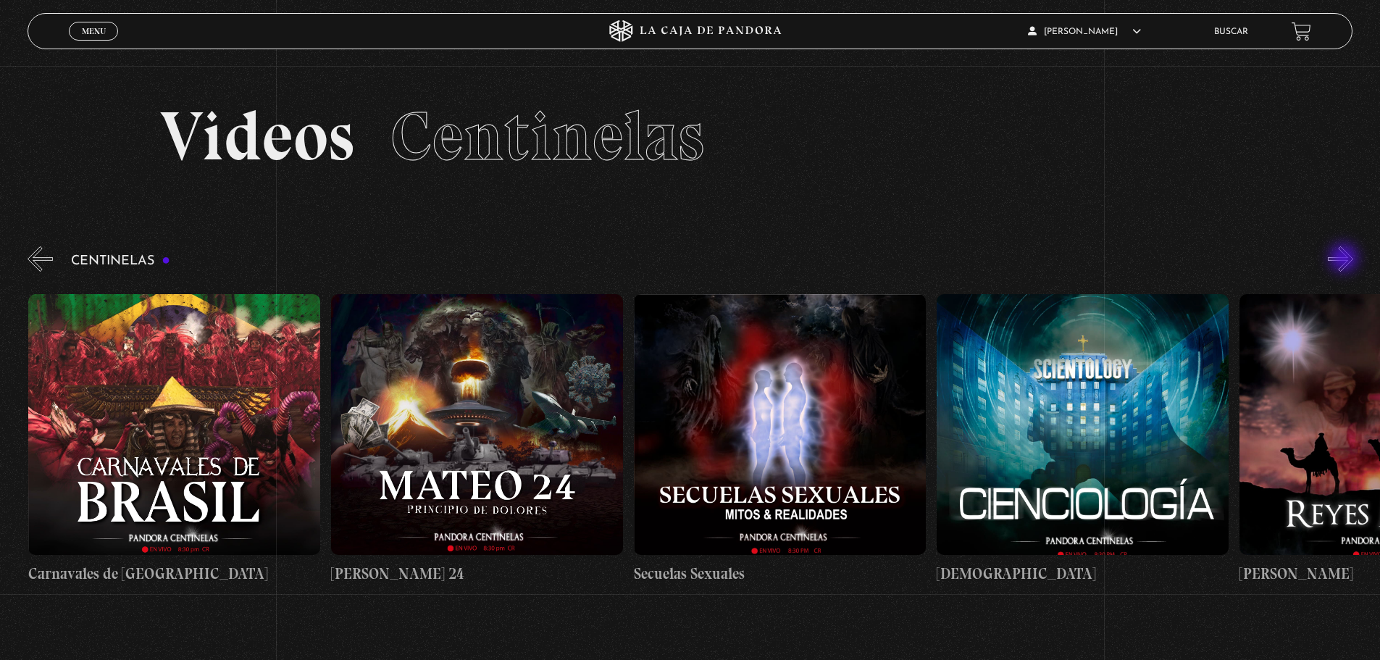
click at [1346, 259] on button "»" at bounding box center [1340, 258] width 25 height 25
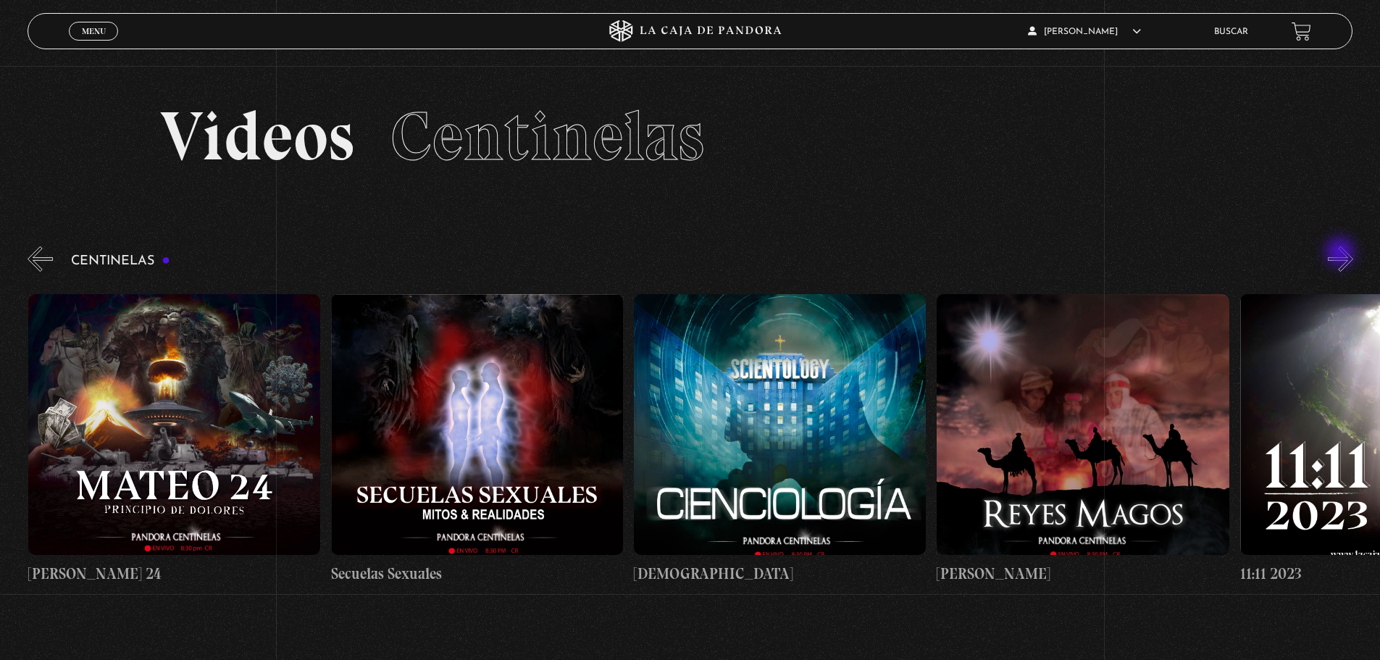
click at [1342, 259] on button "»" at bounding box center [1340, 258] width 25 height 25
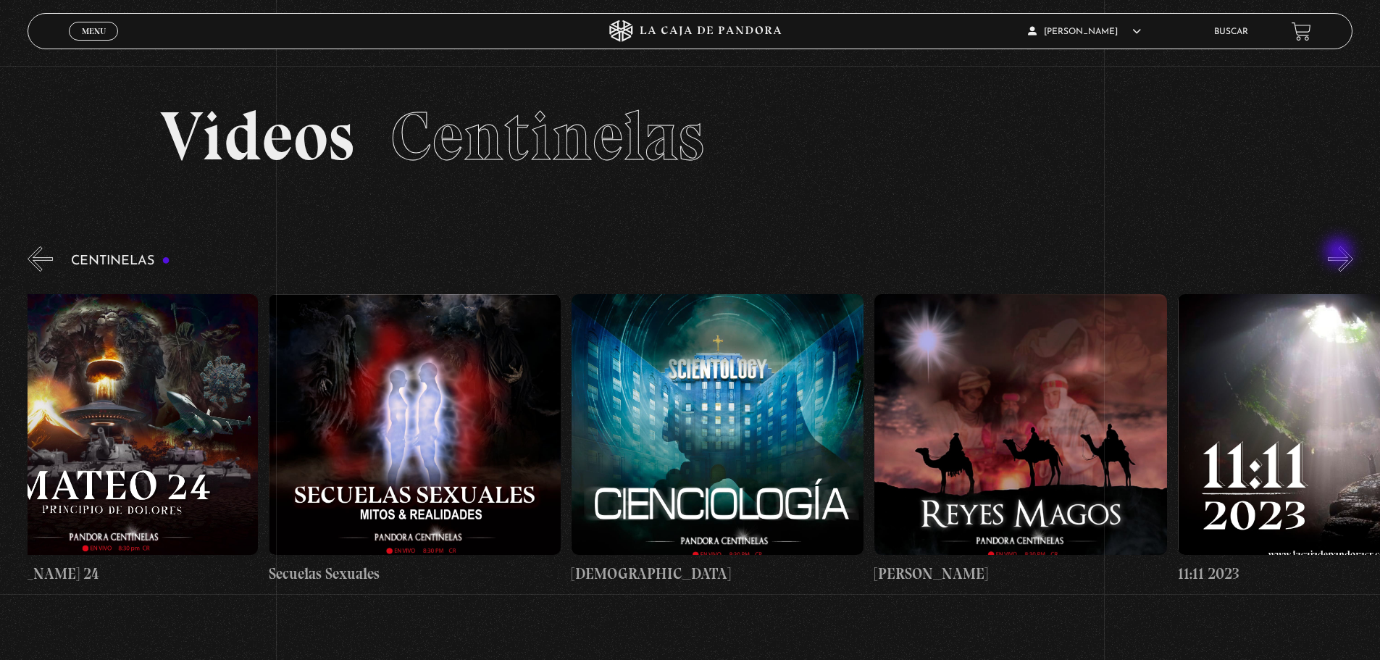
click at [1340, 253] on button "»" at bounding box center [1340, 258] width 25 height 25
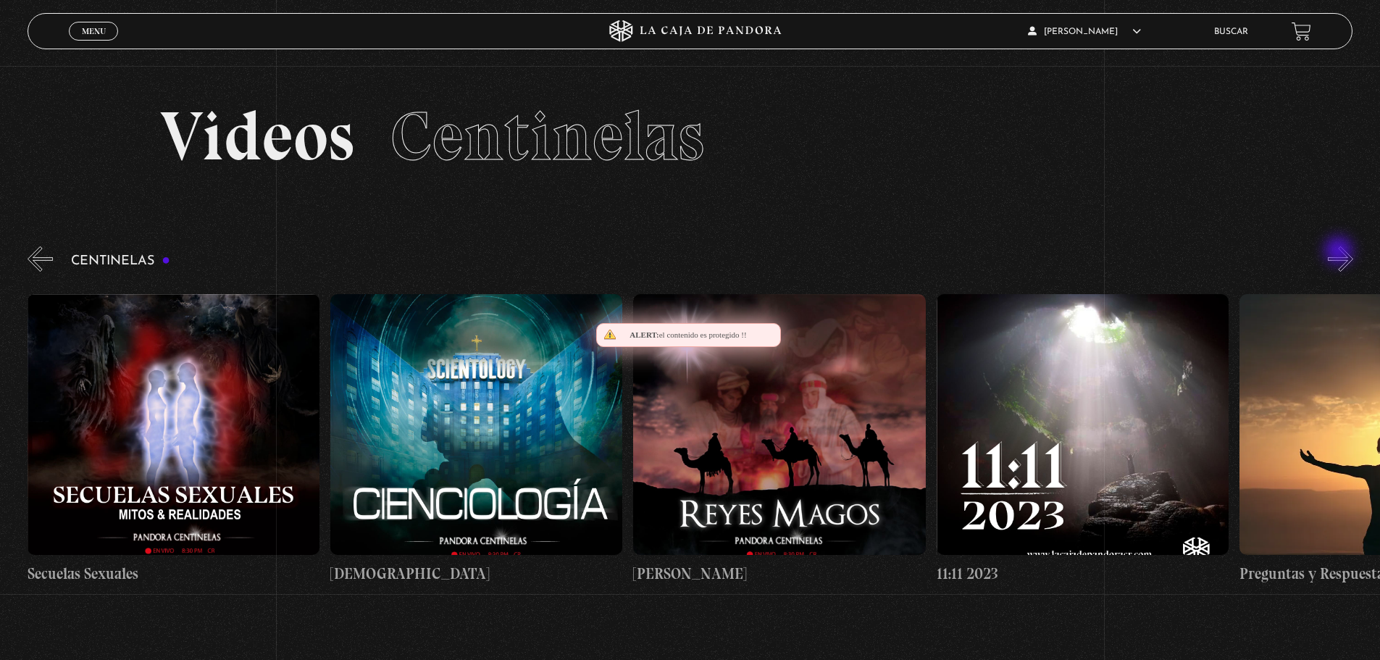
click at [1340, 252] on button "»" at bounding box center [1340, 258] width 25 height 25
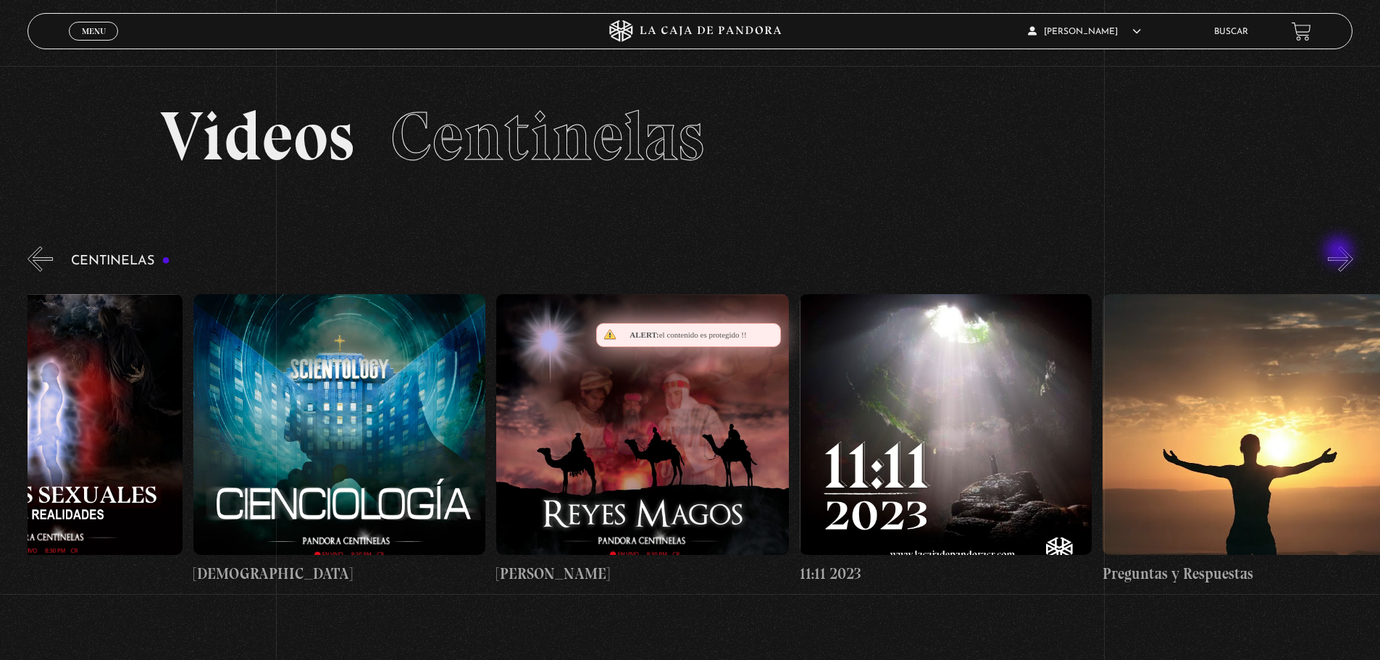
click at [1340, 252] on button "»" at bounding box center [1340, 258] width 25 height 25
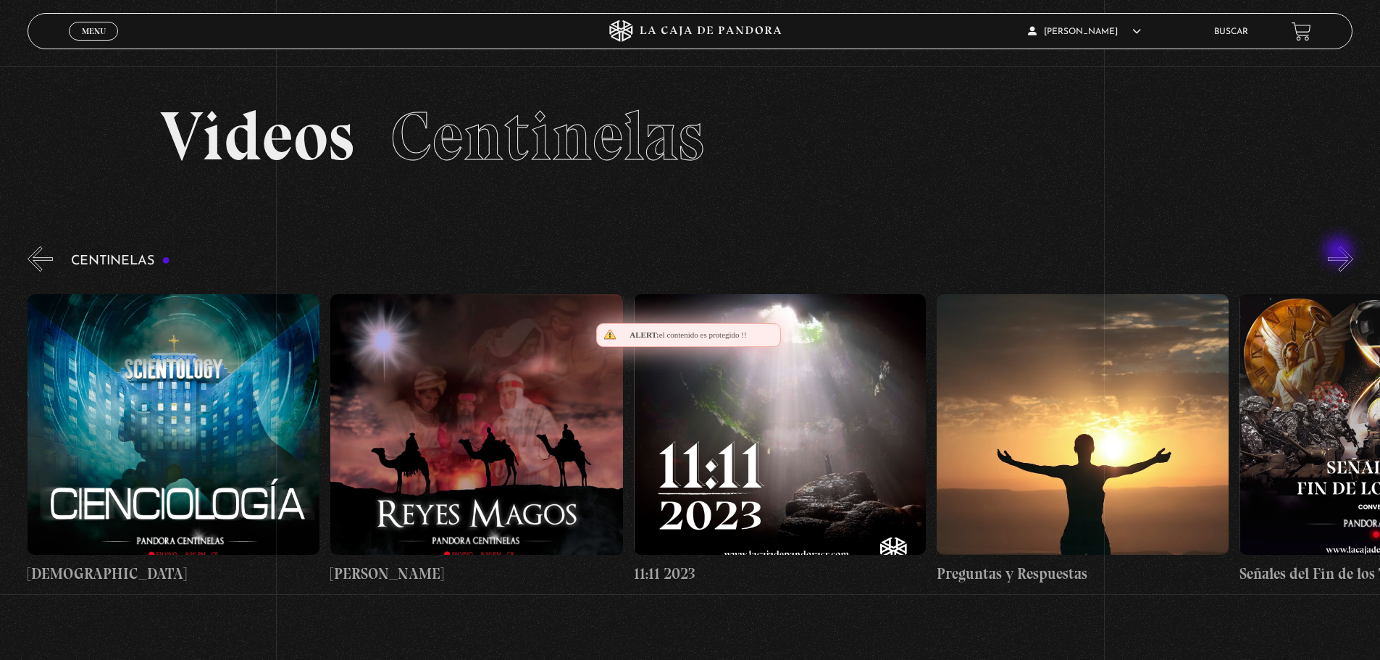
click at [1340, 252] on button "»" at bounding box center [1340, 258] width 25 height 25
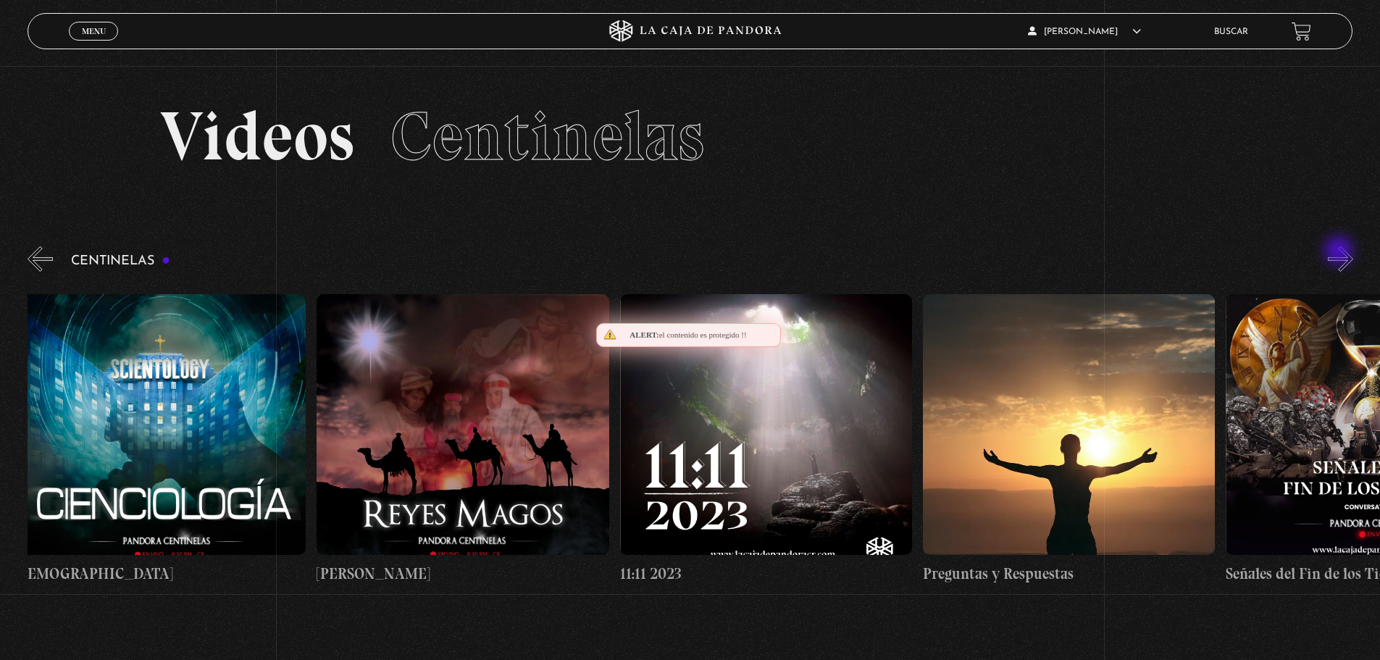
click at [1340, 252] on button "»" at bounding box center [1340, 258] width 25 height 25
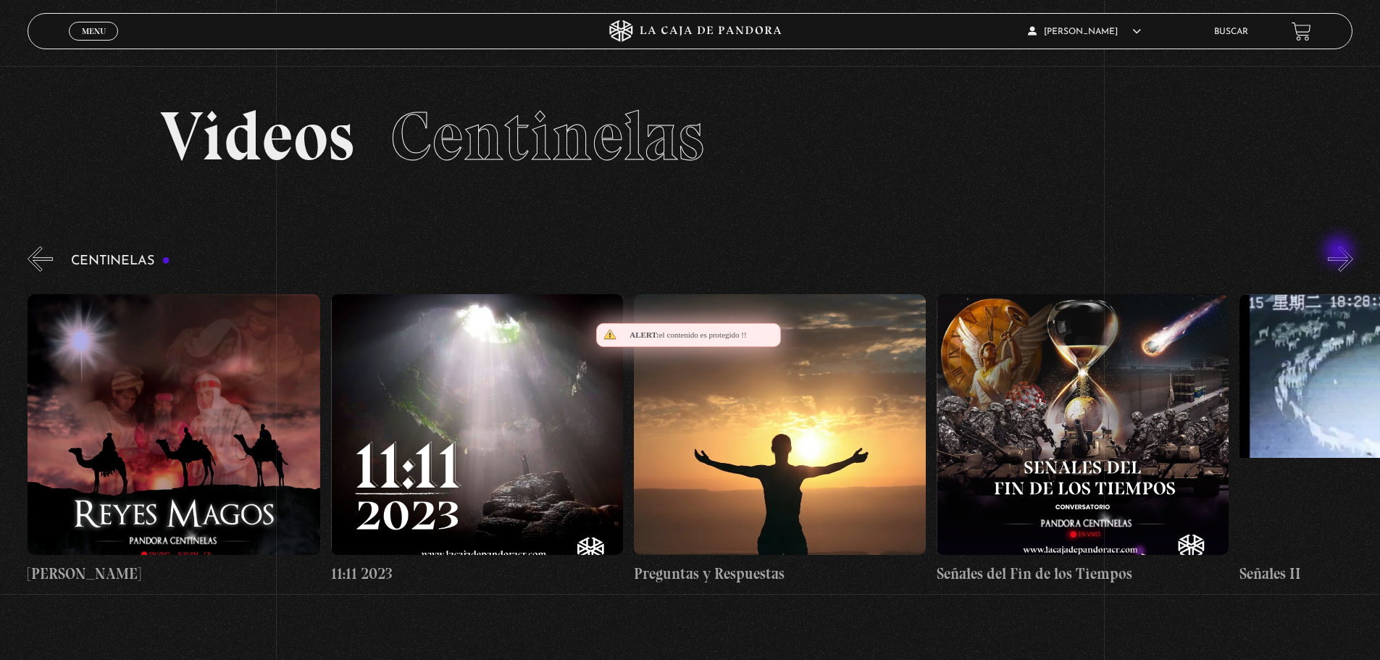
click at [1340, 252] on button "»" at bounding box center [1340, 258] width 25 height 25
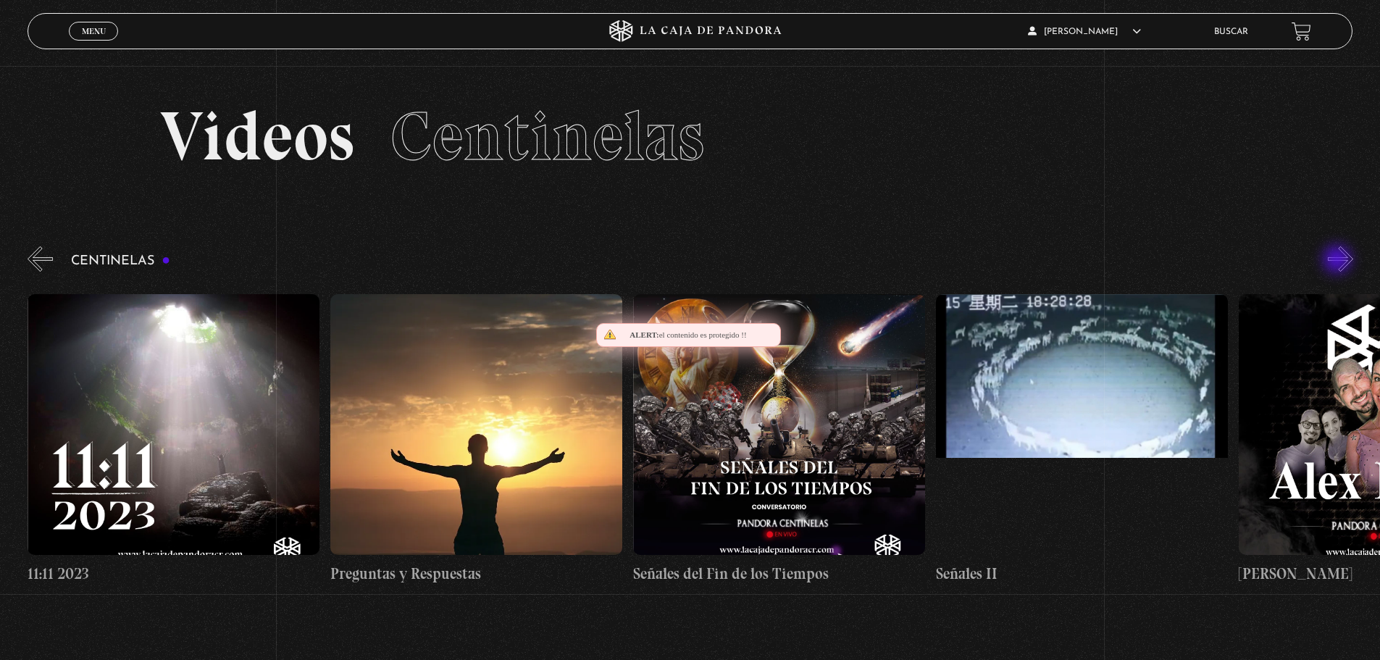
click at [1339, 261] on button "»" at bounding box center [1340, 258] width 25 height 25
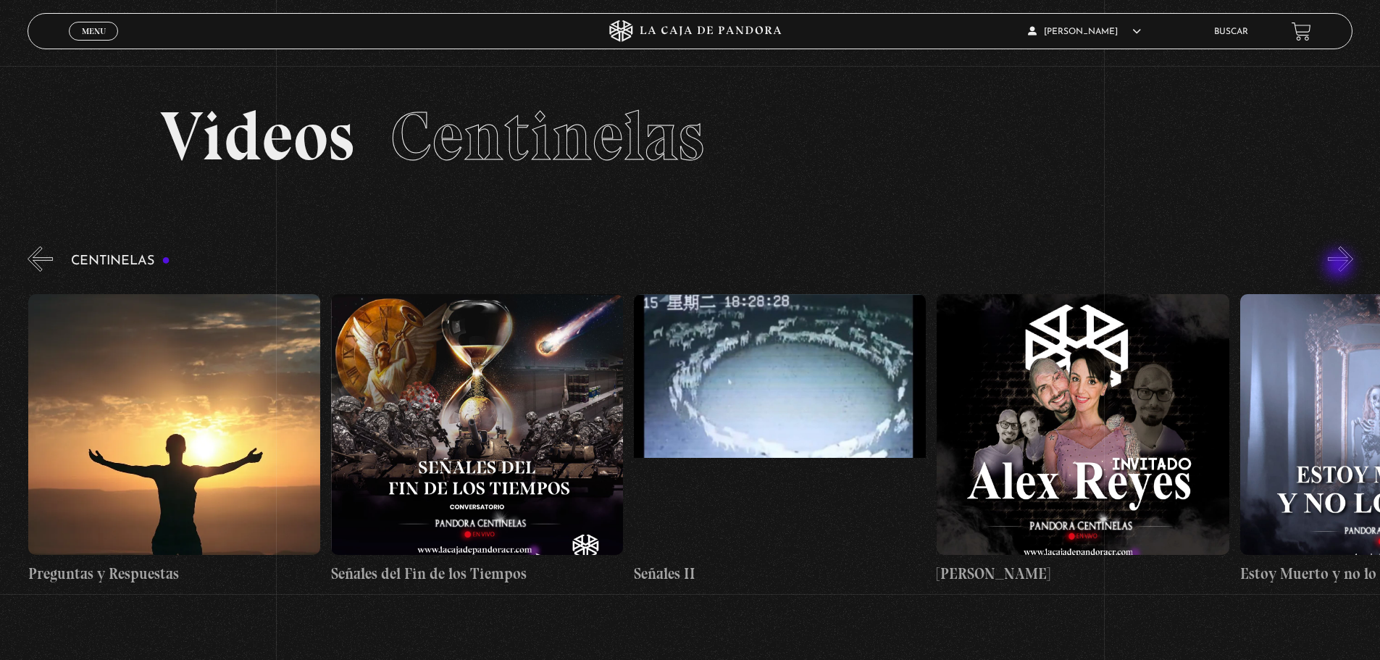
drag, startPoint x: 1340, startPoint y: 266, endPoint x: 1341, endPoint y: 251, distance: 14.5
click at [1340, 264] on button "»" at bounding box center [1340, 258] width 25 height 25
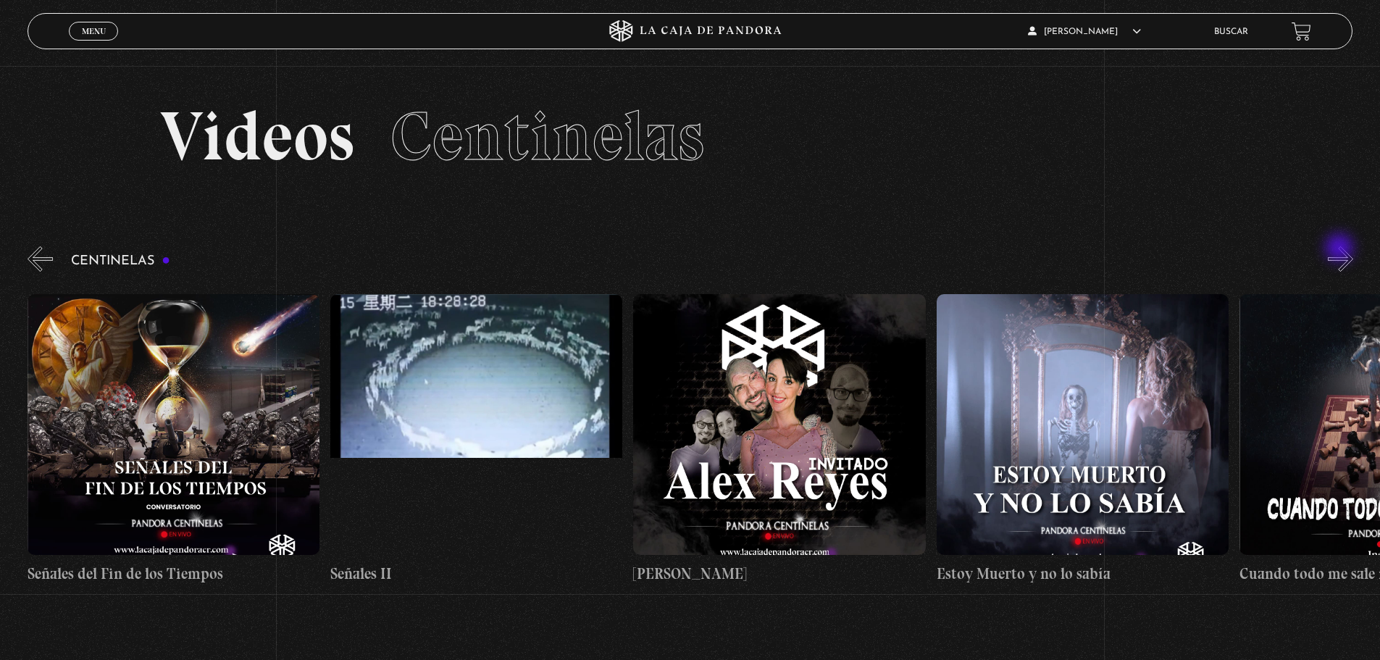
click at [1341, 249] on button "»" at bounding box center [1340, 258] width 25 height 25
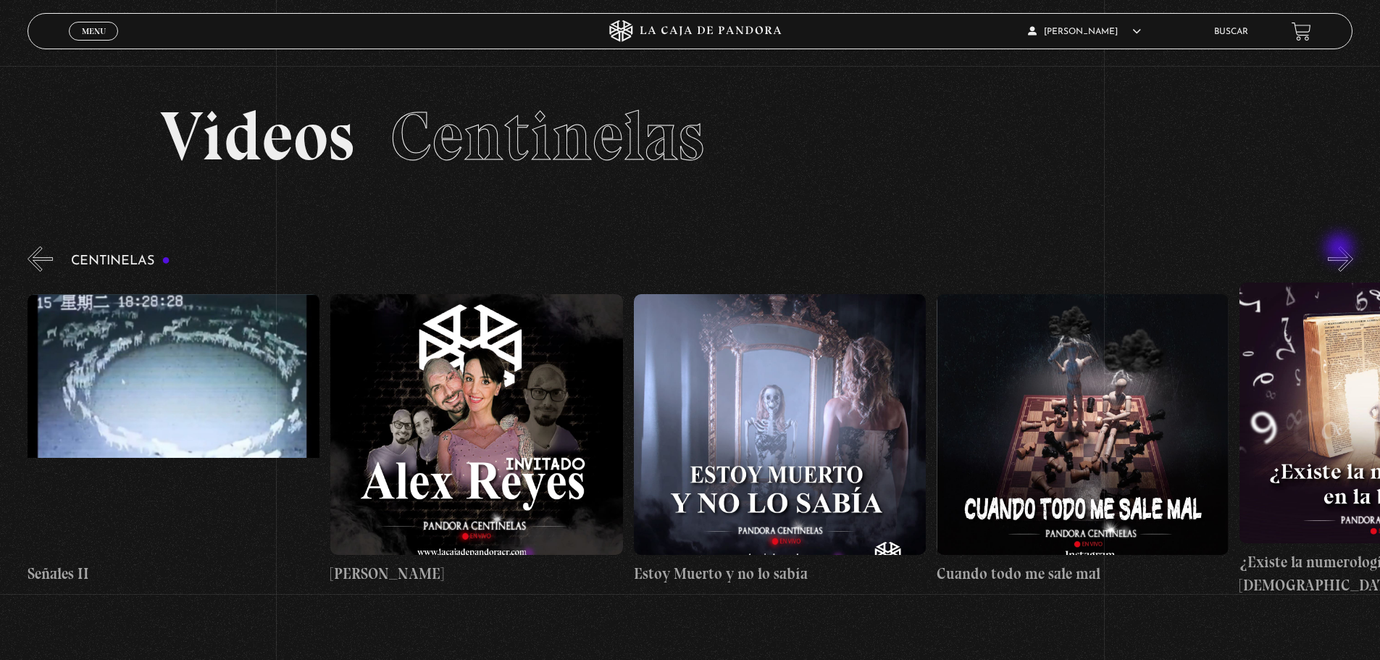
click at [1341, 249] on button "»" at bounding box center [1340, 258] width 25 height 25
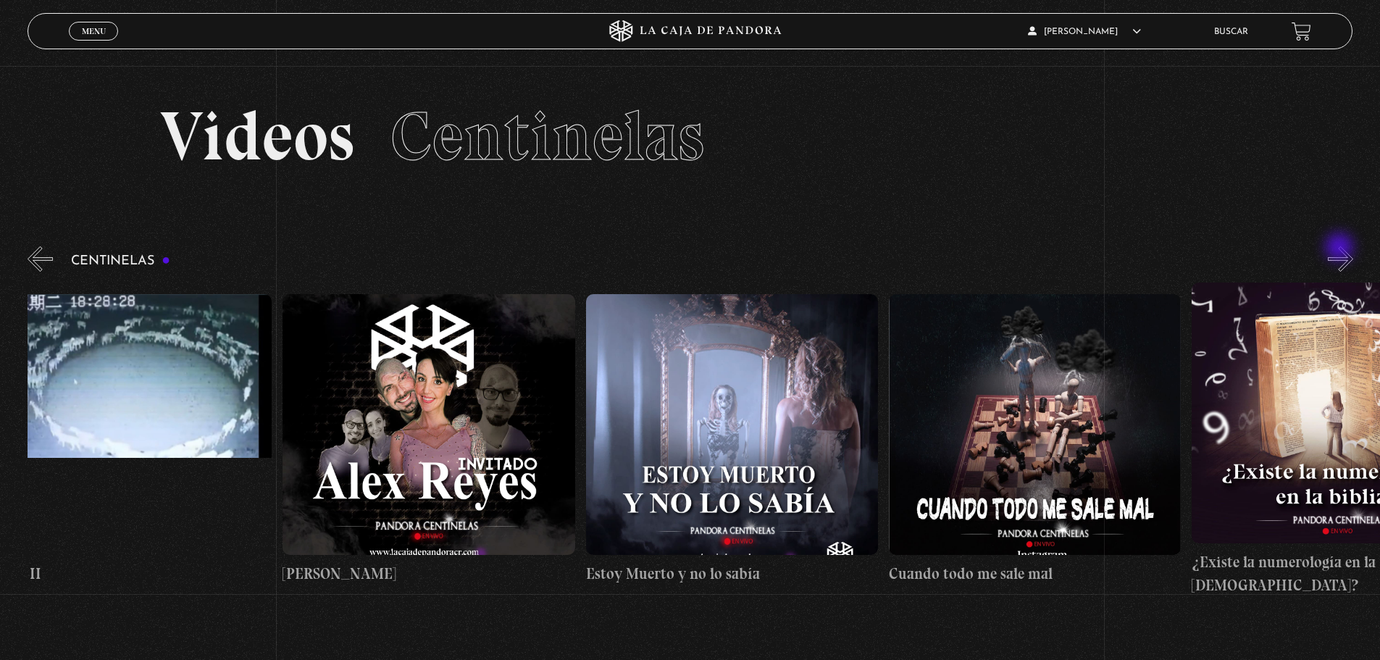
click at [1341, 249] on button "»" at bounding box center [1340, 258] width 25 height 25
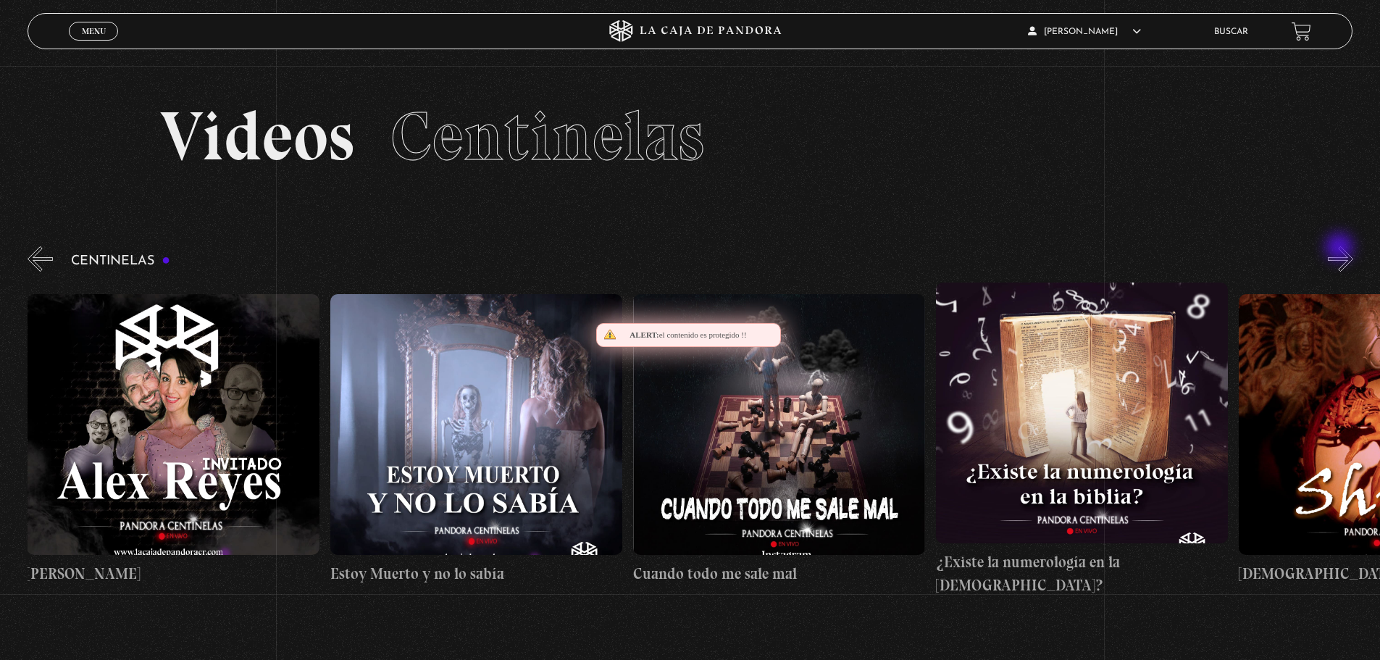
click at [1341, 247] on button "»" at bounding box center [1340, 258] width 25 height 25
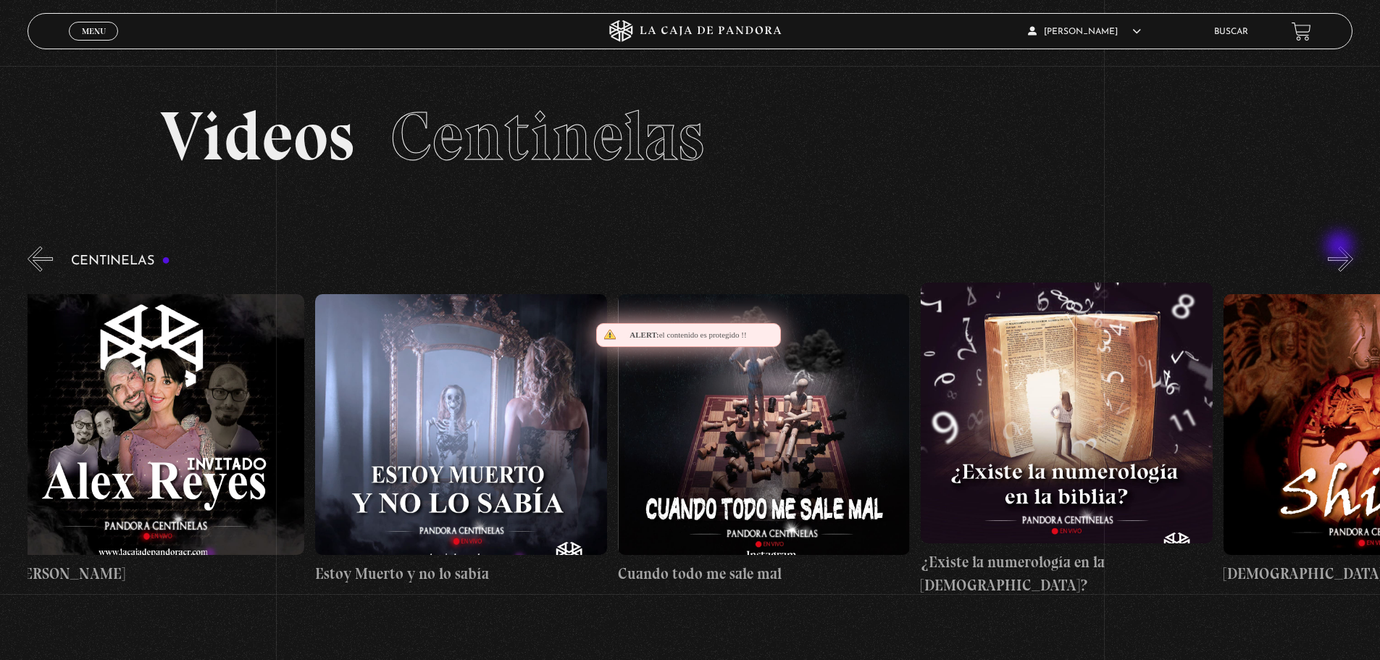
click at [1341, 247] on button "»" at bounding box center [1340, 258] width 25 height 25
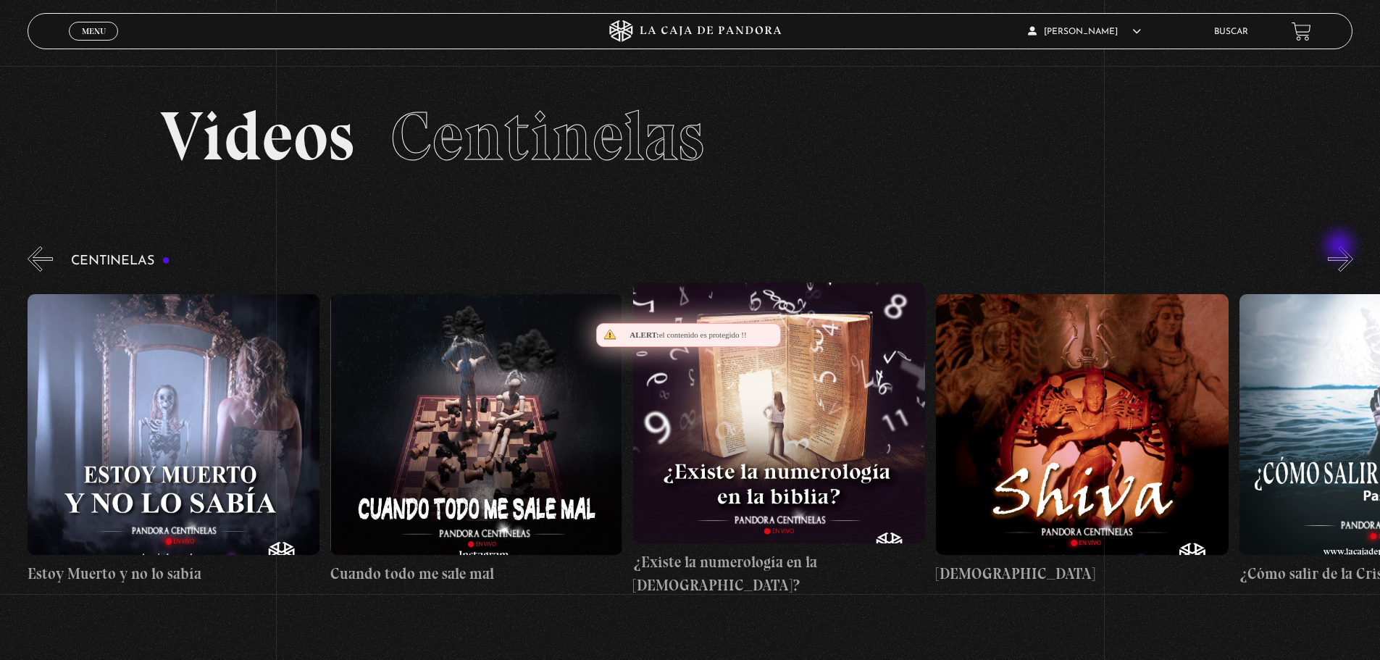
click at [1341, 247] on button "»" at bounding box center [1340, 258] width 25 height 25
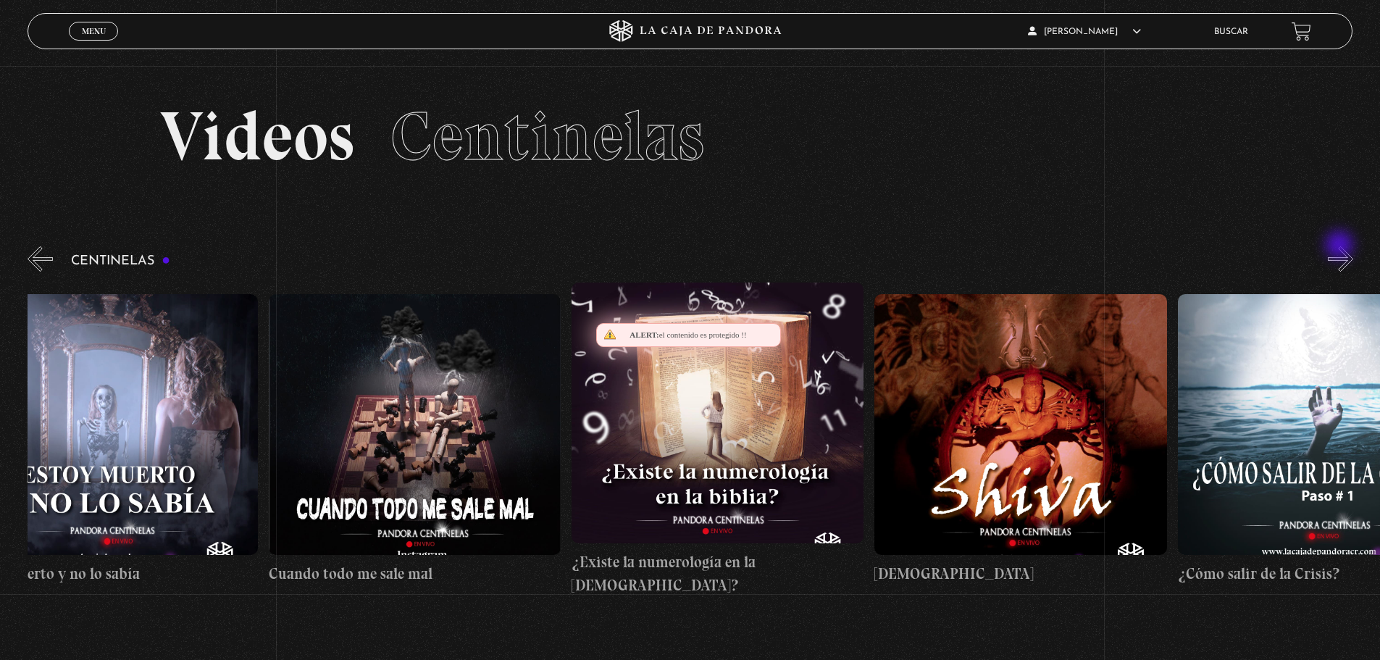
click at [1341, 246] on button "»" at bounding box center [1340, 258] width 25 height 25
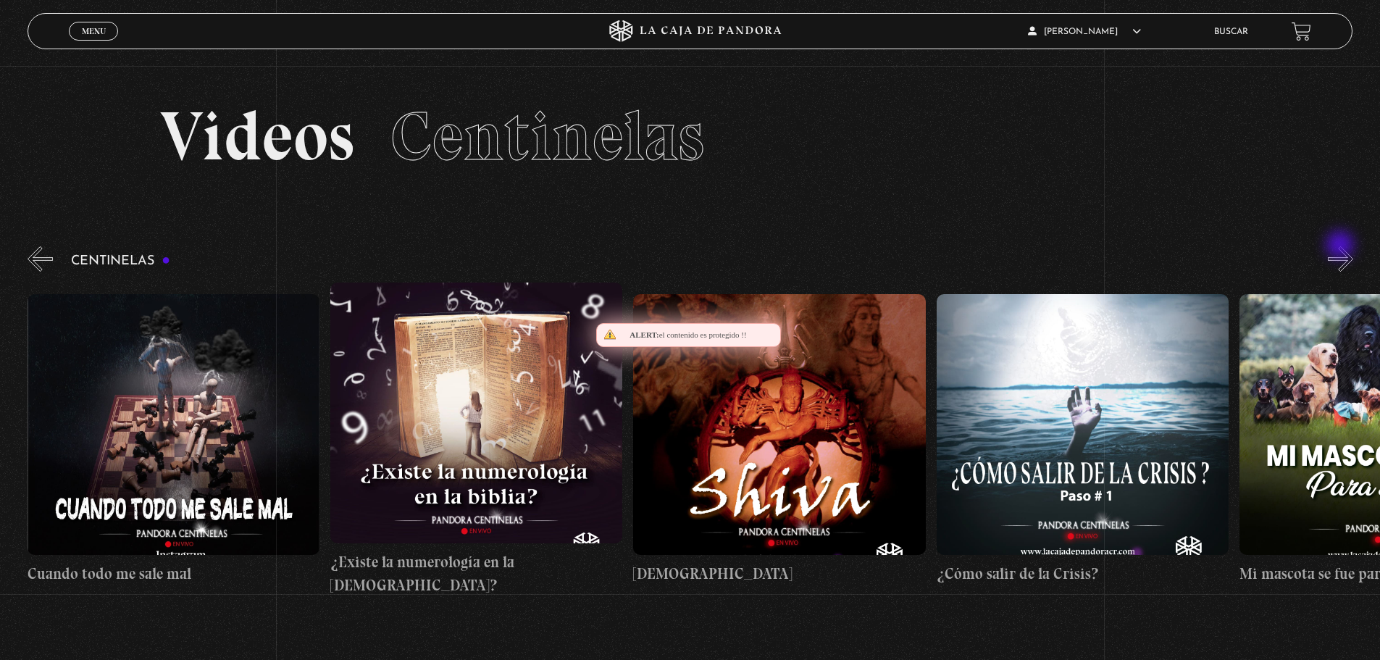
click at [1342, 246] on button "»" at bounding box center [1340, 258] width 25 height 25
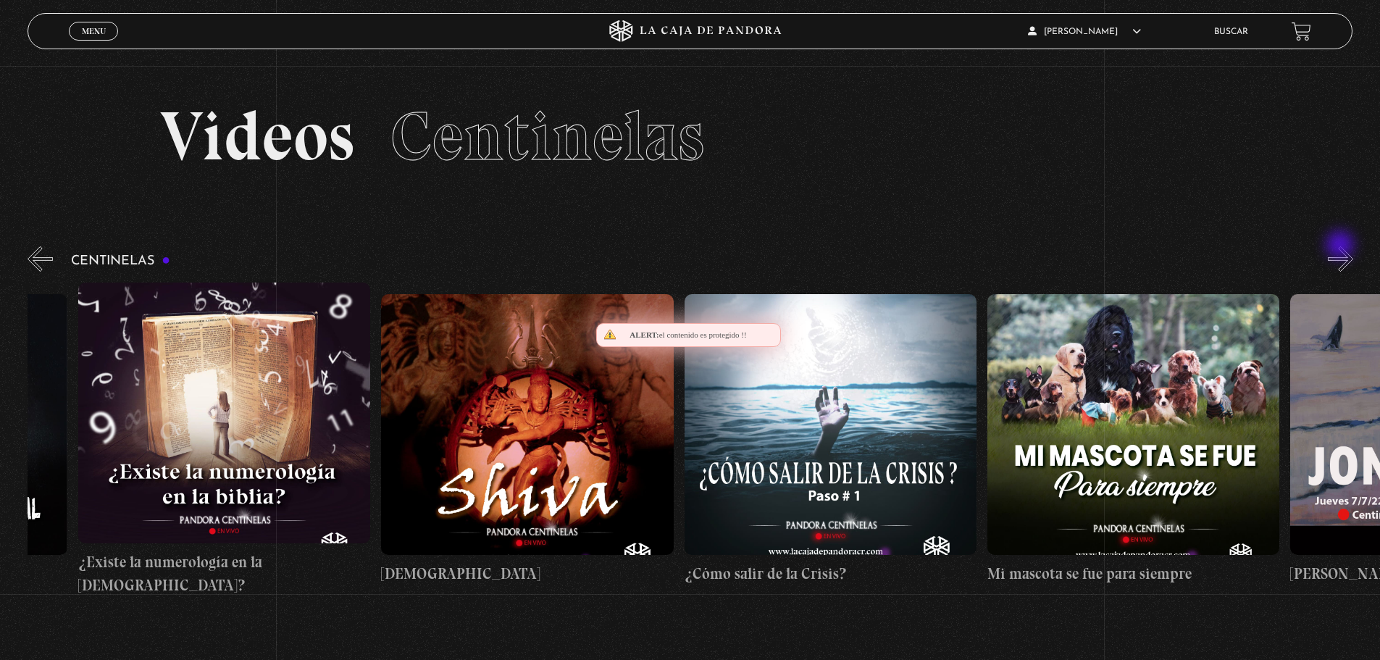
click at [1342, 246] on button "»" at bounding box center [1340, 258] width 25 height 25
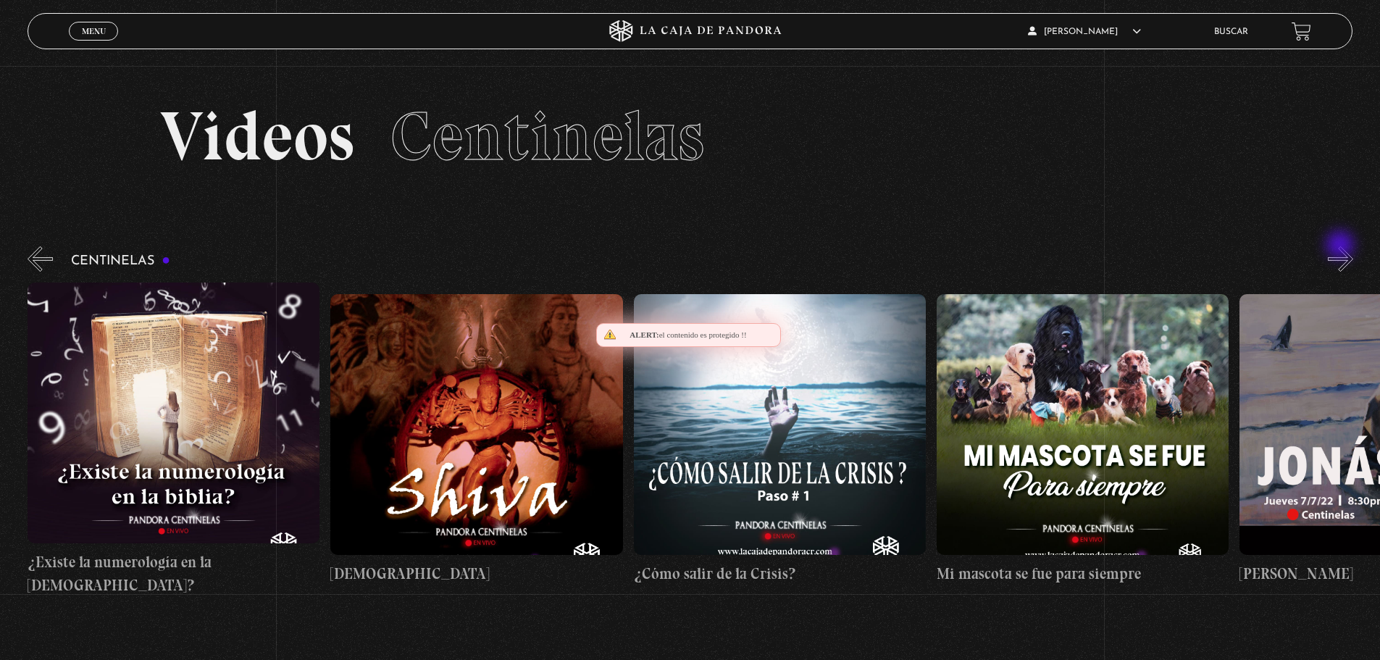
scroll to position [0, 16667]
click at [1342, 246] on div "Centinelas" at bounding box center [704, 419] width 1353 height 353
click at [1340, 243] on section "Videos Centinelas" at bounding box center [690, 155] width 1380 height 178
click at [1340, 242] on section "Videos Centinelas" at bounding box center [690, 155] width 1380 height 178
click at [1340, 253] on button "»" at bounding box center [1340, 258] width 25 height 25
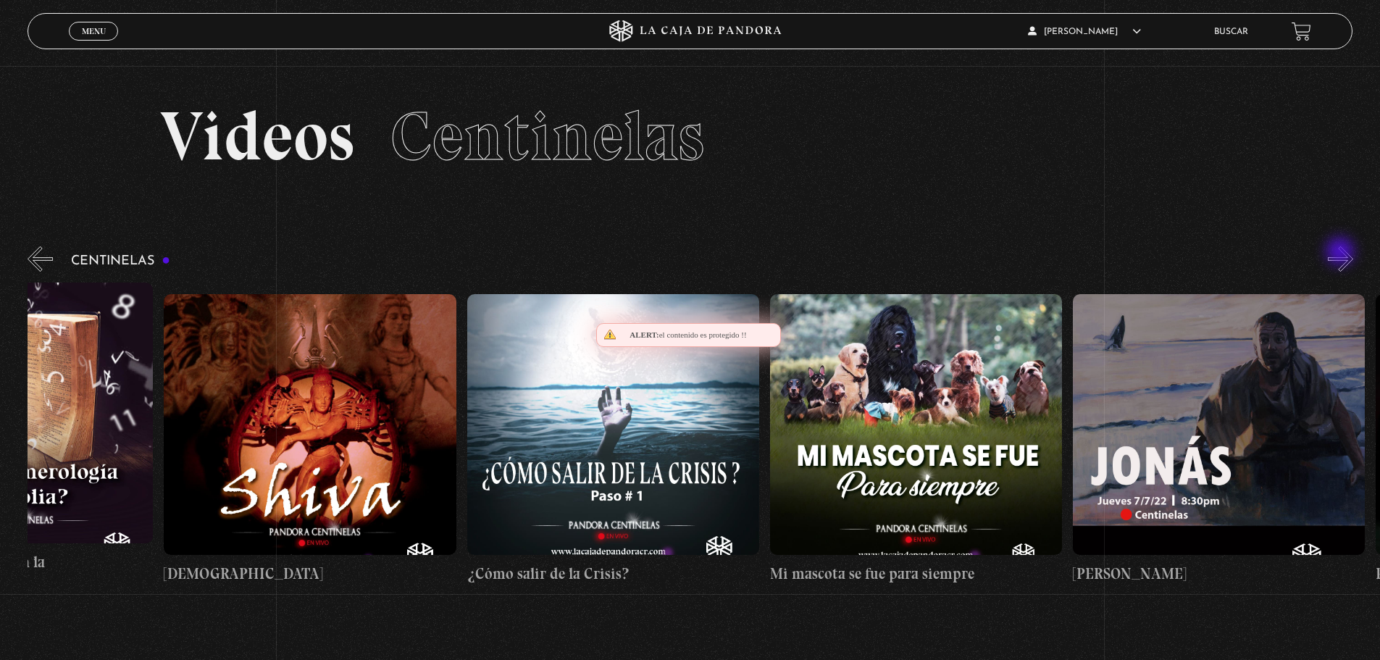
click at [1343, 253] on button "»" at bounding box center [1340, 258] width 25 height 25
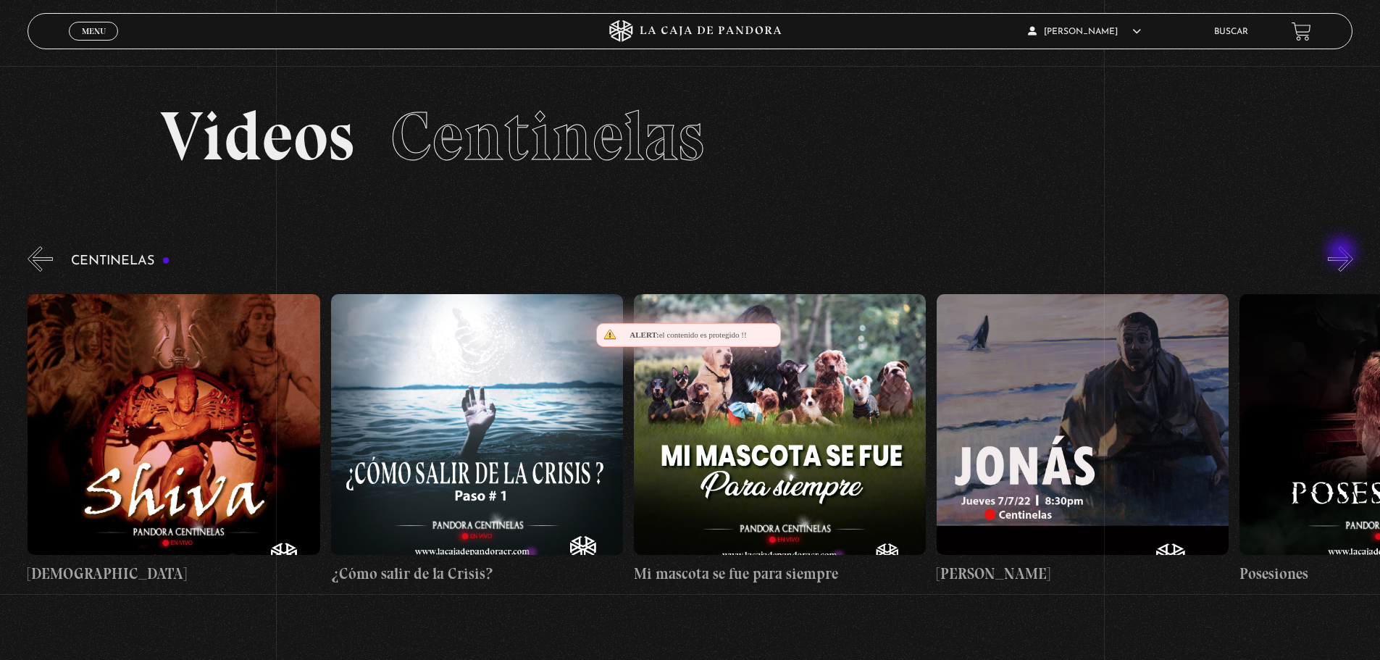
click at [1343, 254] on button "»" at bounding box center [1340, 258] width 25 height 25
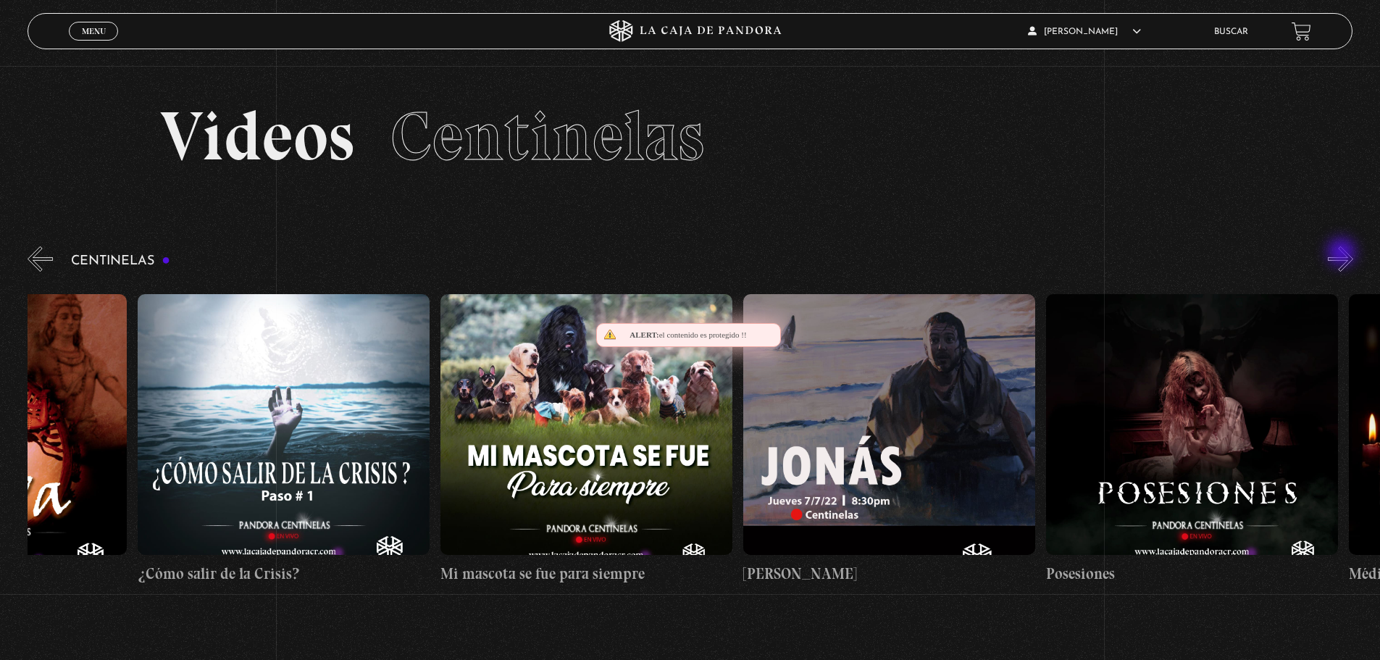
click at [1343, 254] on button "»" at bounding box center [1340, 258] width 25 height 25
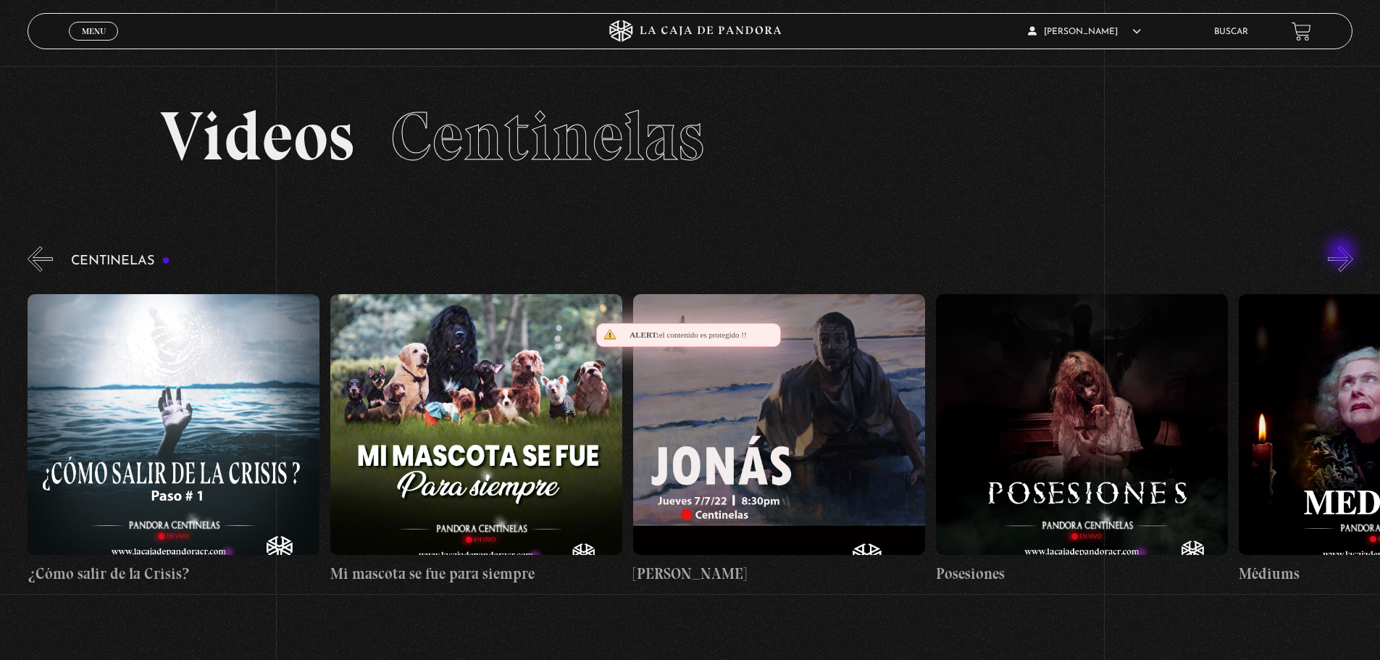
click at [1343, 256] on button "»" at bounding box center [1340, 258] width 25 height 25
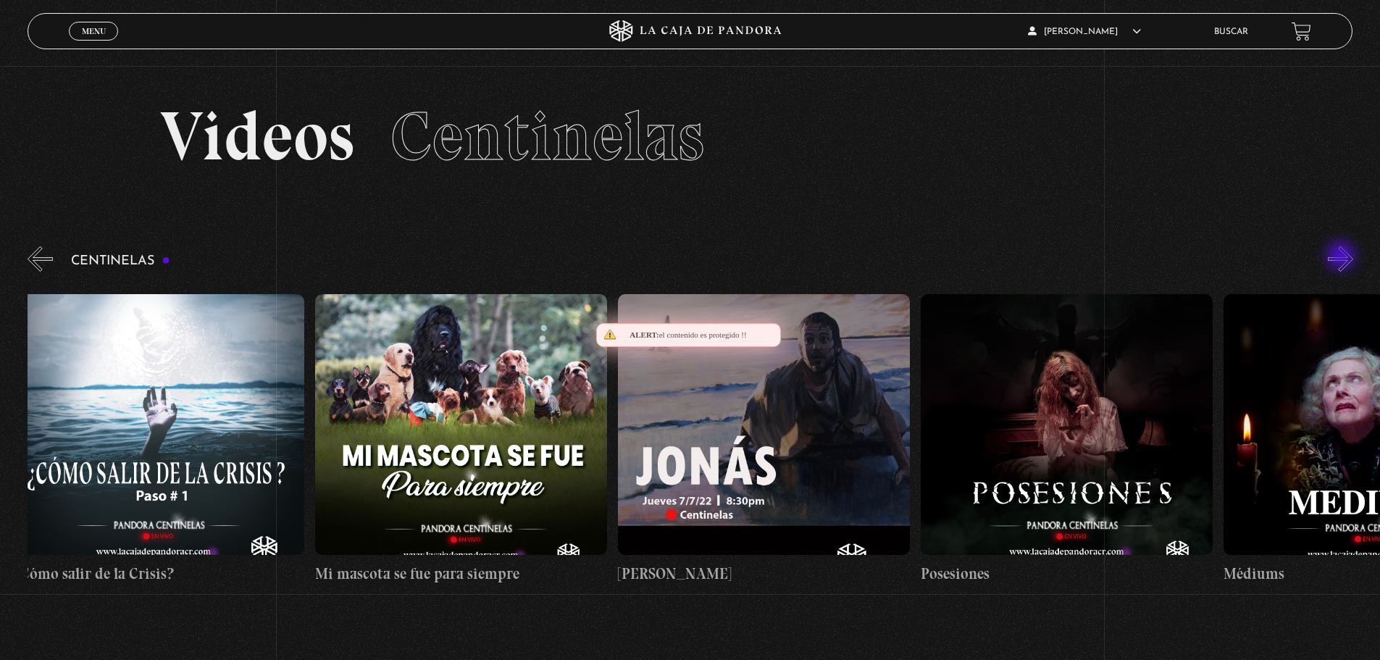
click at [1343, 257] on button "»" at bounding box center [1340, 258] width 25 height 25
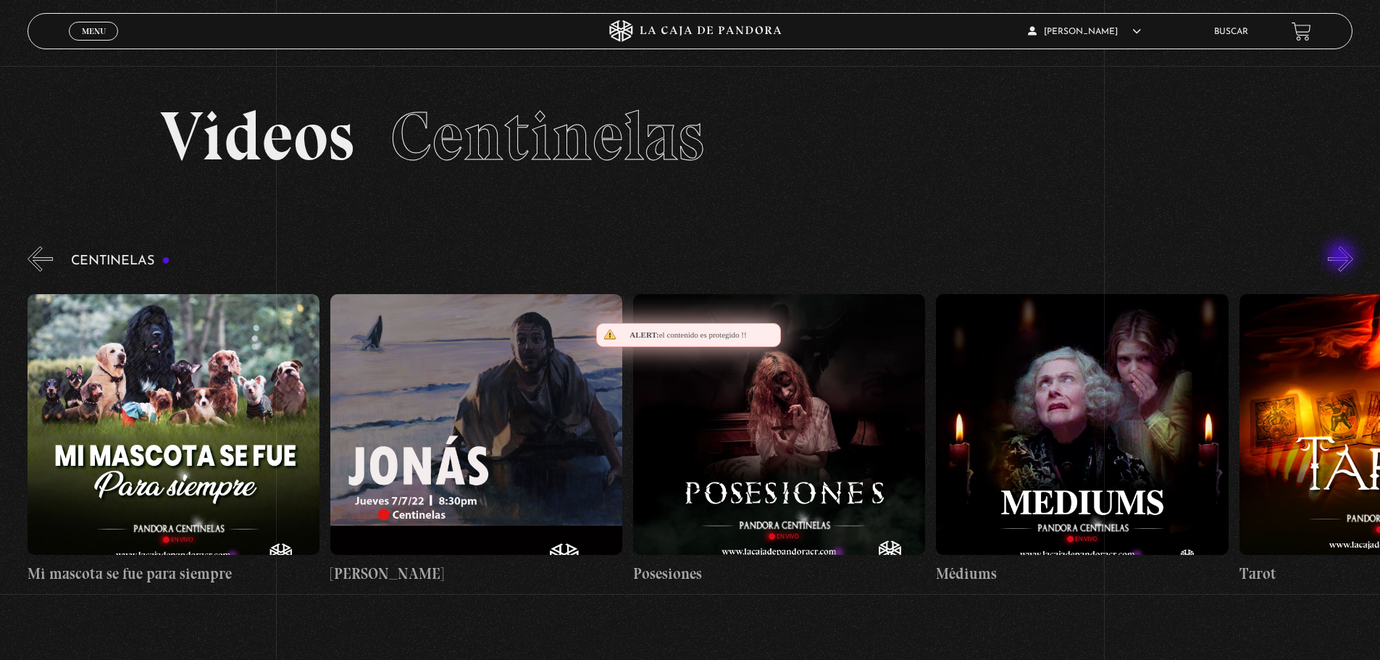
click at [1343, 257] on button "»" at bounding box center [1340, 258] width 25 height 25
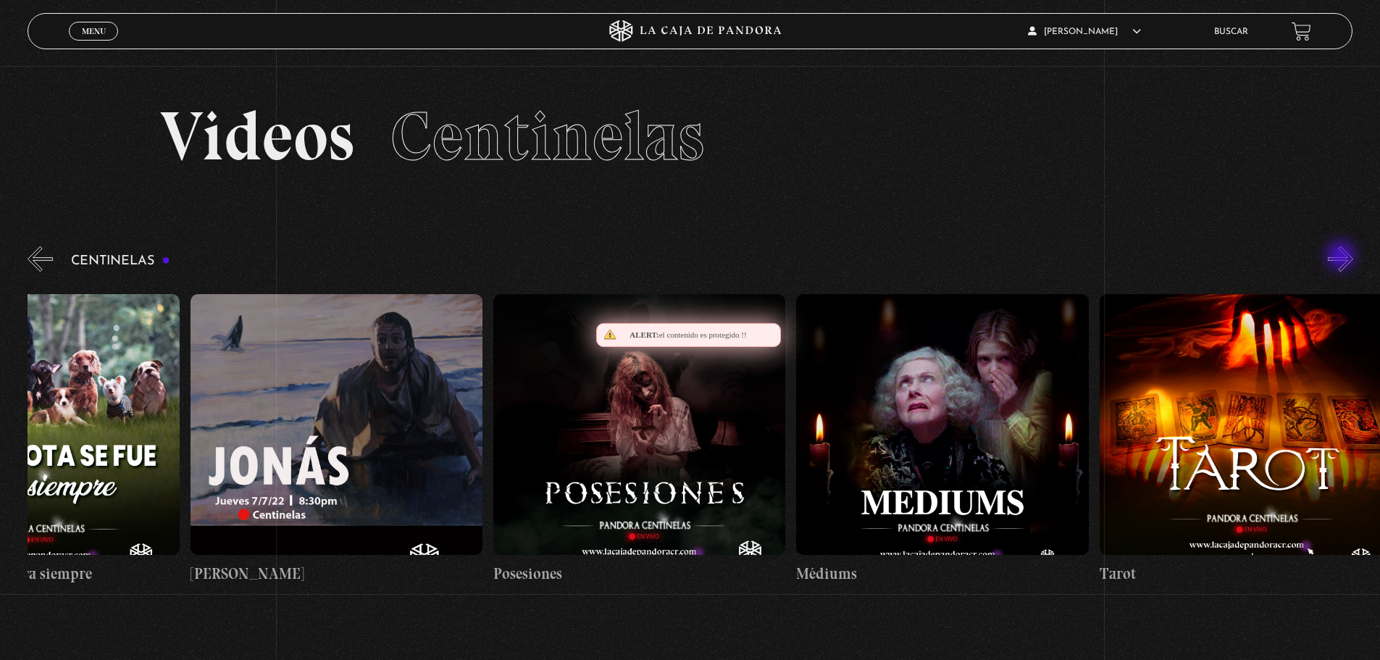
click at [1343, 257] on button "»" at bounding box center [1340, 258] width 25 height 25
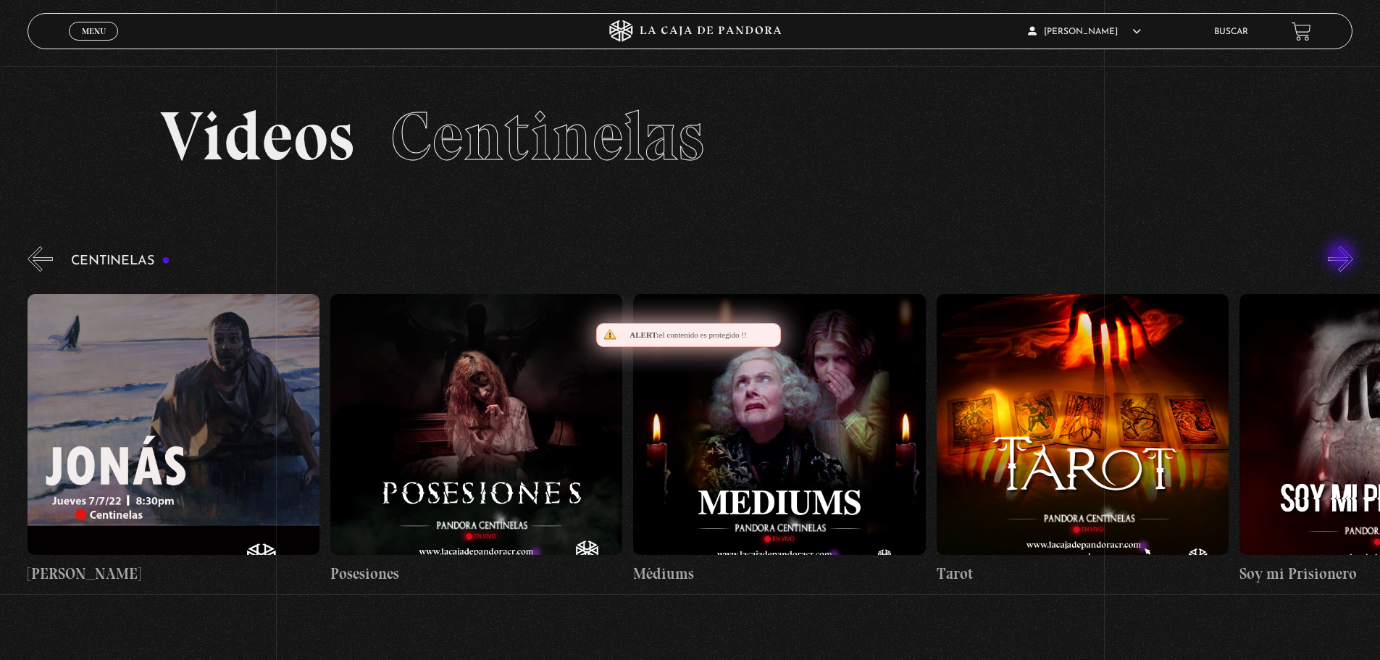
click at [1343, 257] on button "»" at bounding box center [1340, 258] width 25 height 25
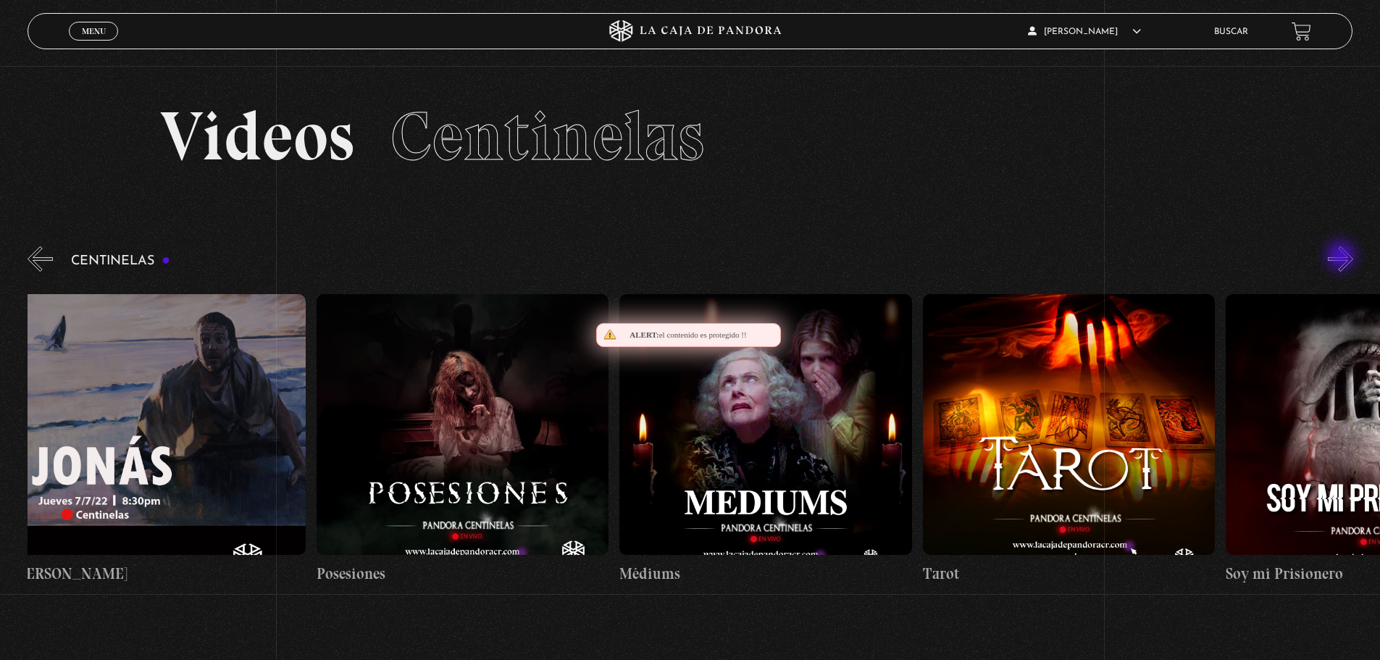
click at [1343, 257] on button "»" at bounding box center [1340, 258] width 25 height 25
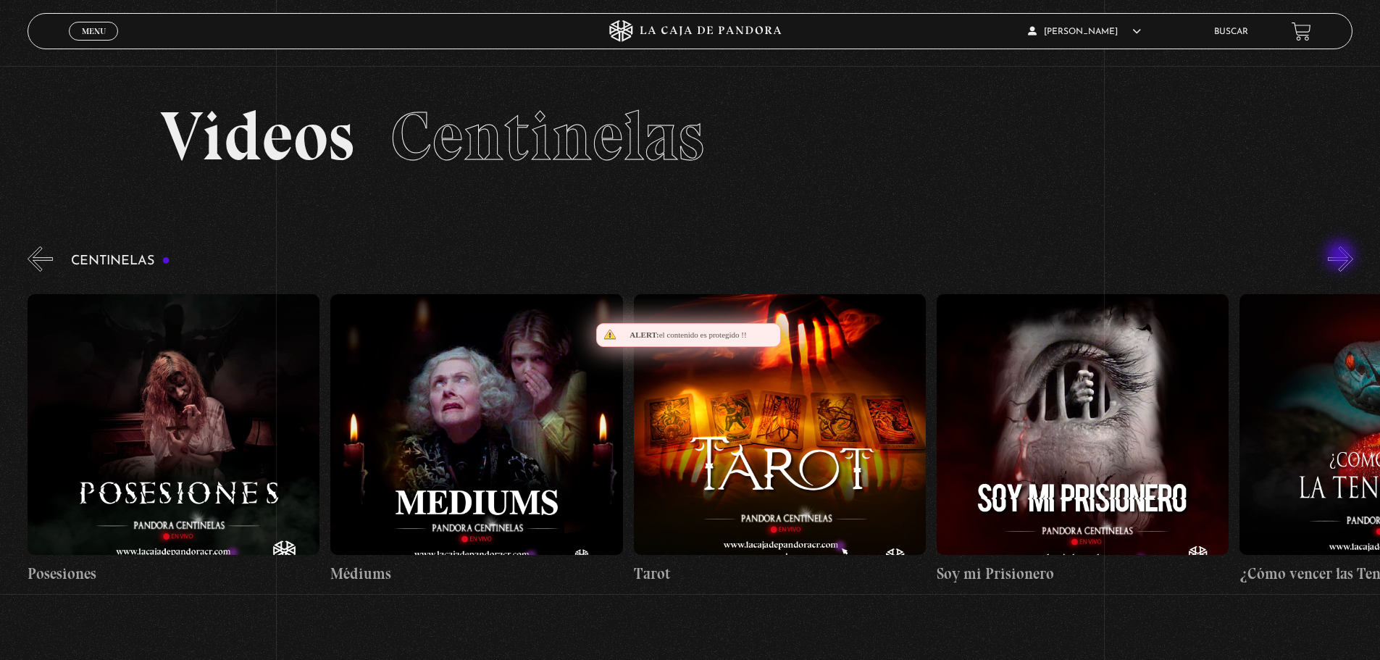
click at [1342, 257] on button "»" at bounding box center [1340, 258] width 25 height 25
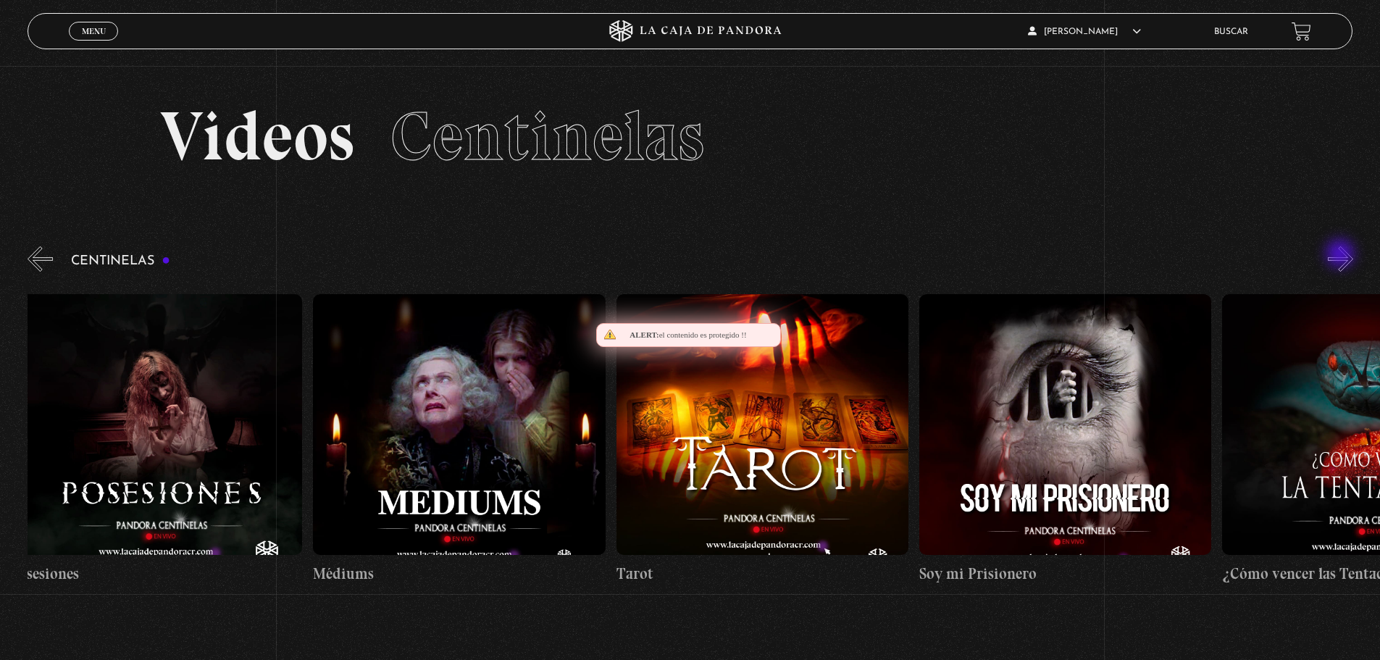
click at [1342, 255] on button "»" at bounding box center [1340, 258] width 25 height 25
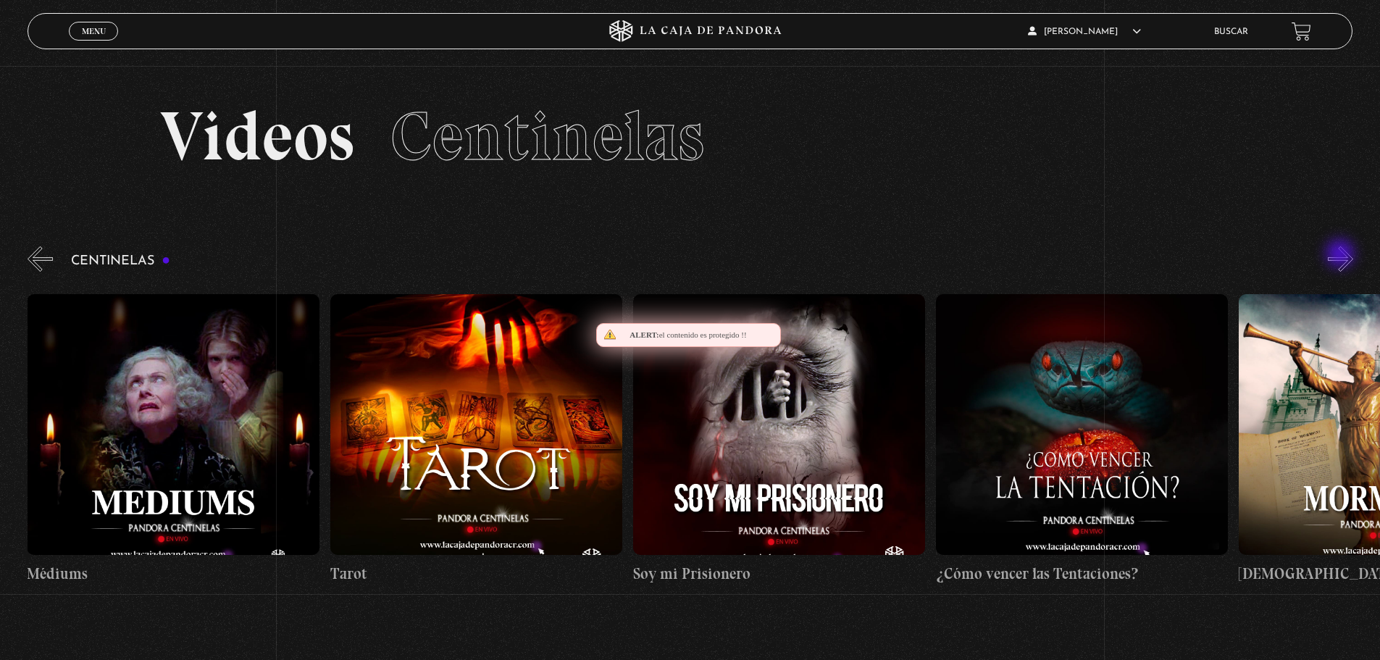
click at [1342, 255] on button "»" at bounding box center [1340, 258] width 25 height 25
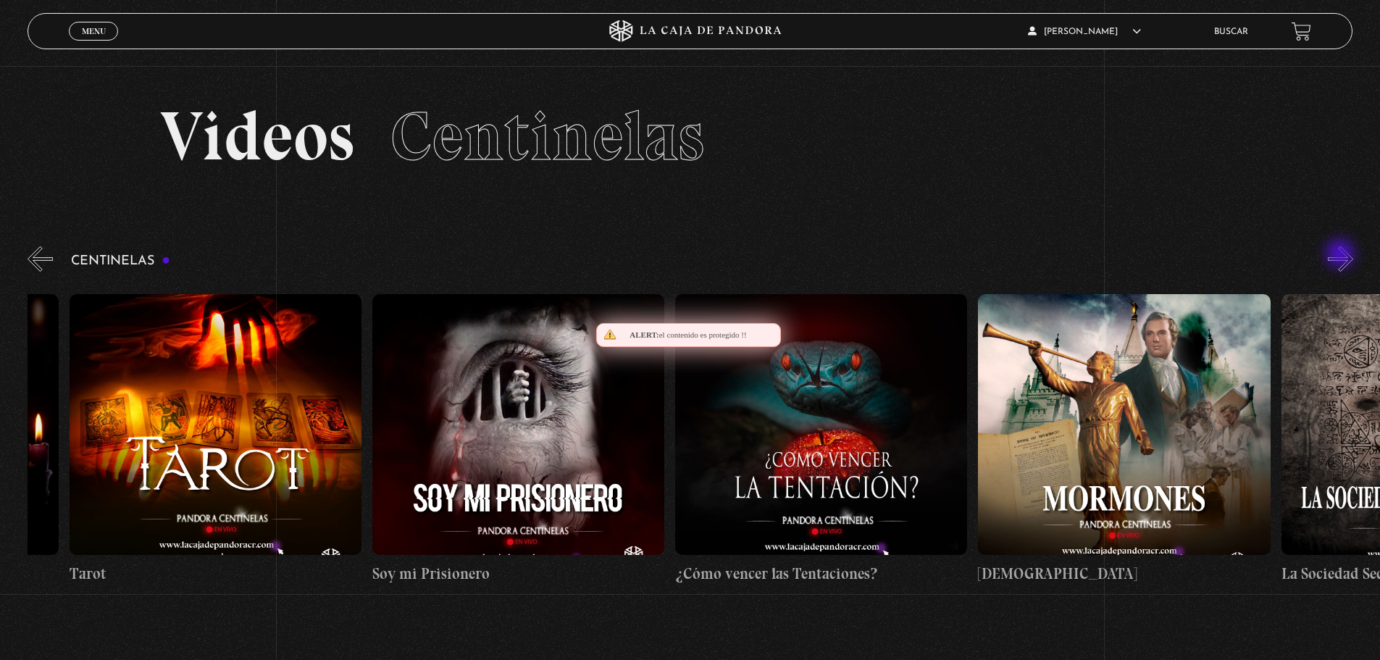
click at [1342, 255] on button "»" at bounding box center [1340, 258] width 25 height 25
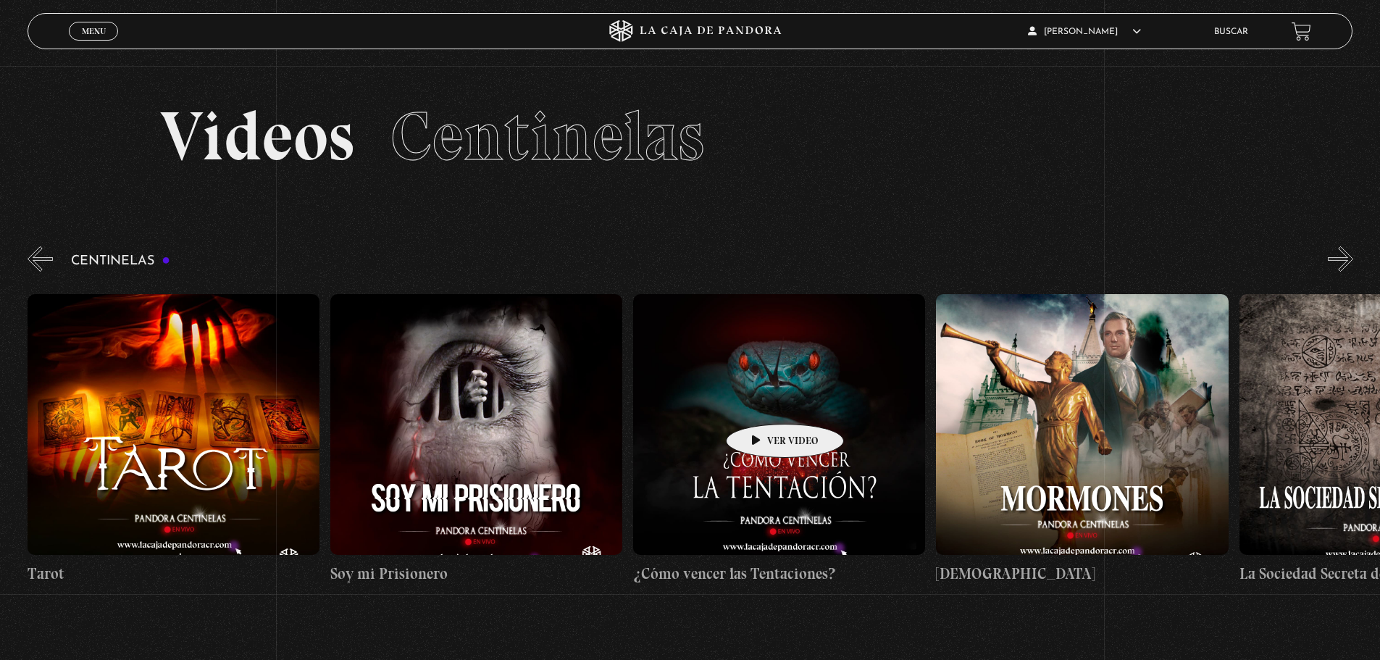
click at [762, 402] on figure at bounding box center [779, 424] width 292 height 261
click at [778, 413] on figure at bounding box center [779, 424] width 292 height 261
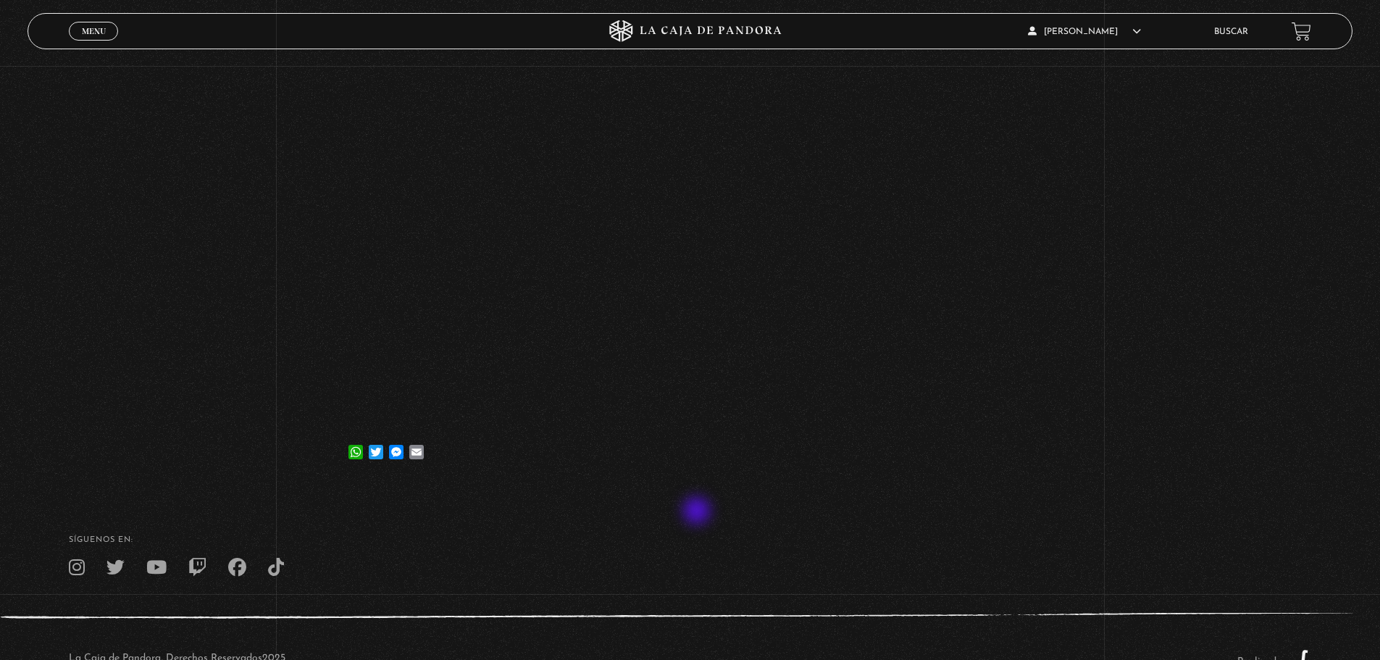
scroll to position [290, 0]
